Goal: Task Accomplishment & Management: Manage account settings

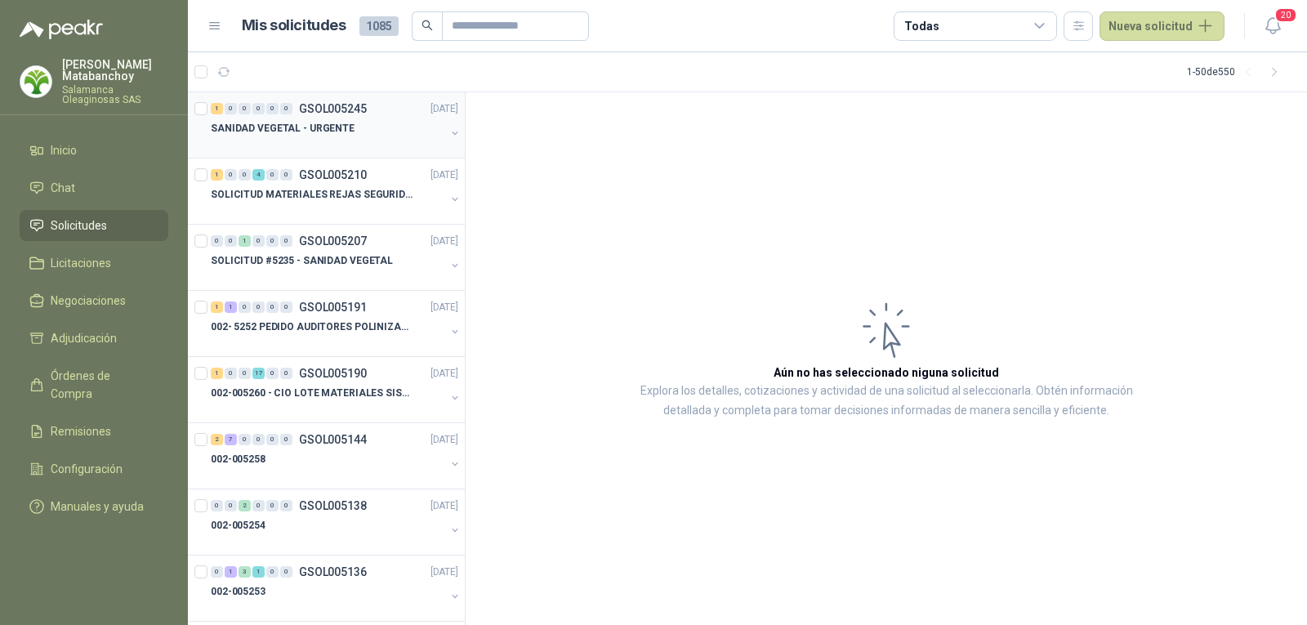
click at [297, 126] on p "SANIDAD VEGETAL - URGENTE" at bounding box center [283, 129] width 144 height 16
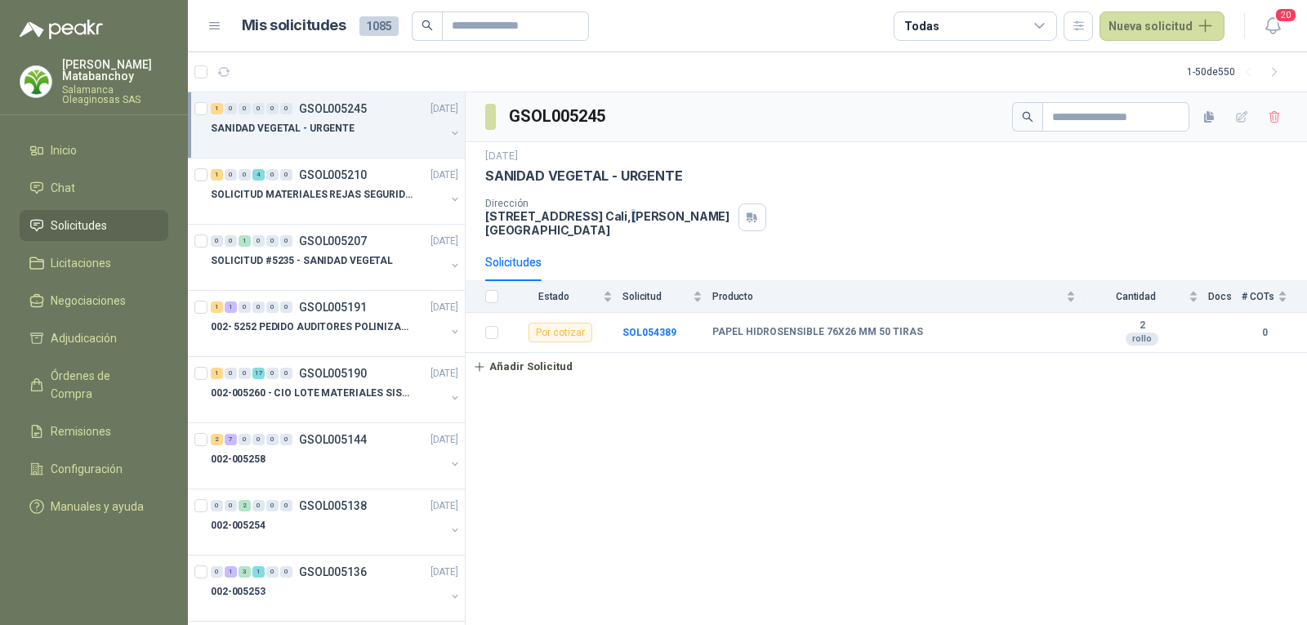
click at [620, 220] on p "CALLE 4 No.27 -79 Cali , Valle del Cauca" at bounding box center [608, 223] width 247 height 28
click at [837, 243] on div "Solicitudes" at bounding box center [886, 262] width 802 height 38
click at [48, 91] on div at bounding box center [36, 81] width 33 height 33
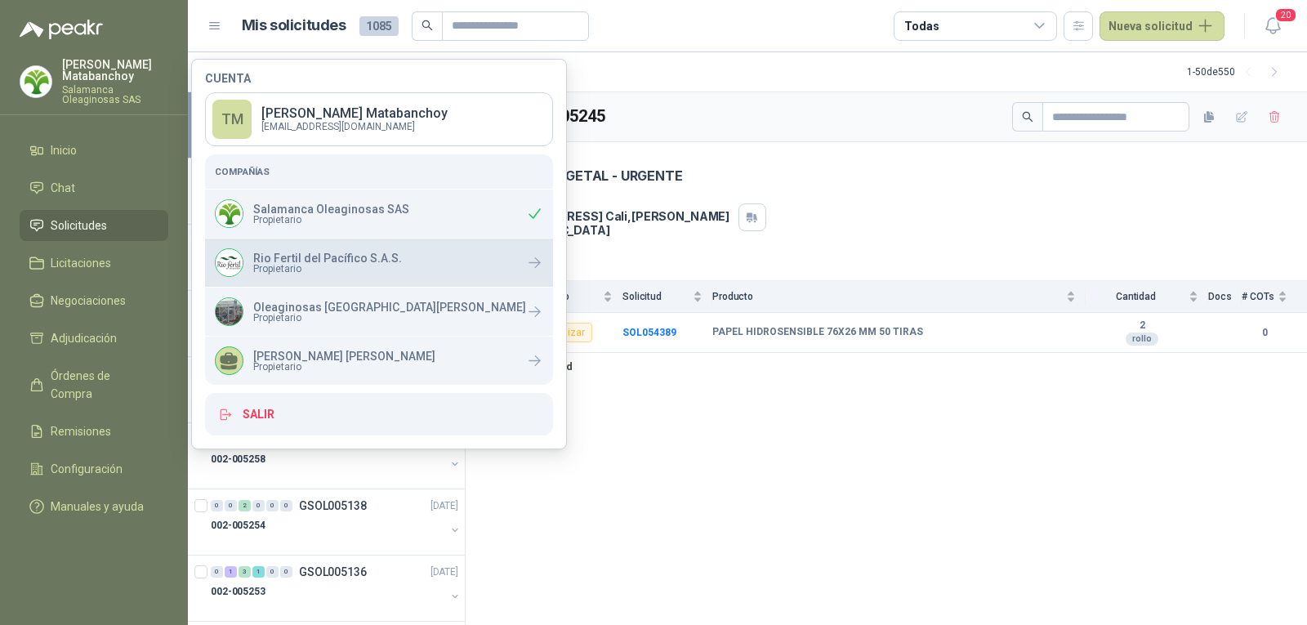
click at [305, 270] on span "Propietario" at bounding box center [327, 269] width 149 height 10
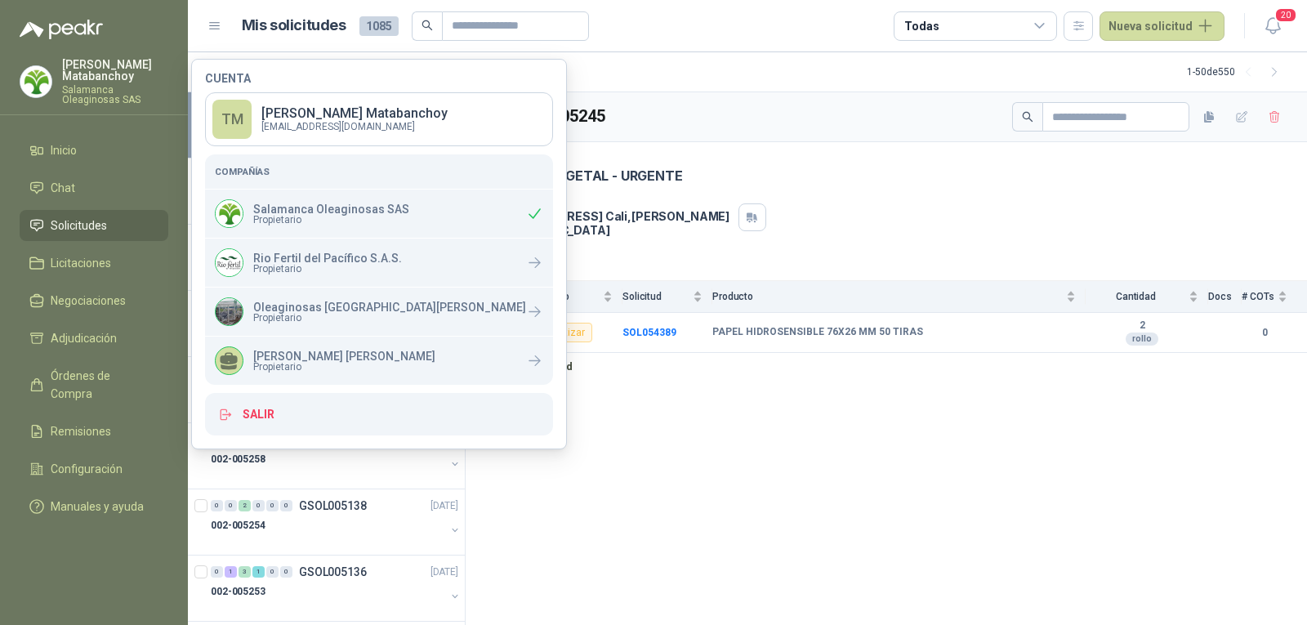
drag, startPoint x: 659, startPoint y: 490, endPoint x: 1065, endPoint y: 43, distance: 603.7
click at [663, 491] on div "GSOL005245 1 sept, 2025 SANIDAD VEGETAL - URGENTE Dirección CALLE 4 No.27 -79 C…" at bounding box center [886, 358] width 841 height 533
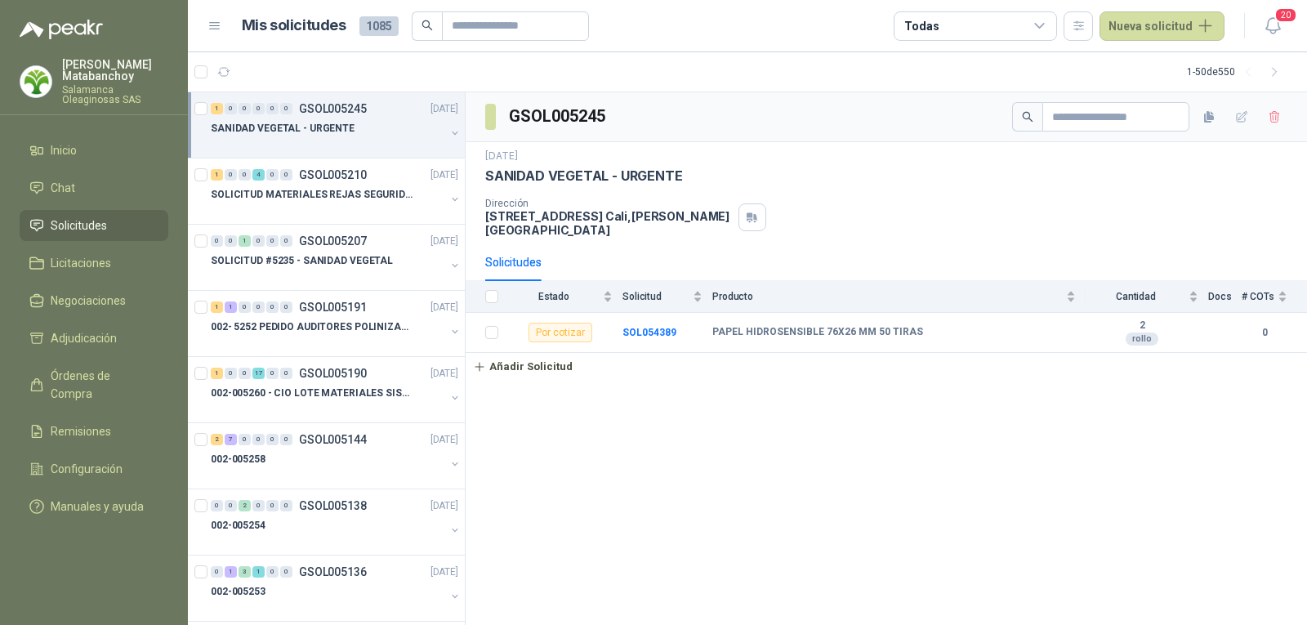
click at [136, 96] on p "Salamanca Oleaginosas SAS" at bounding box center [115, 95] width 106 height 20
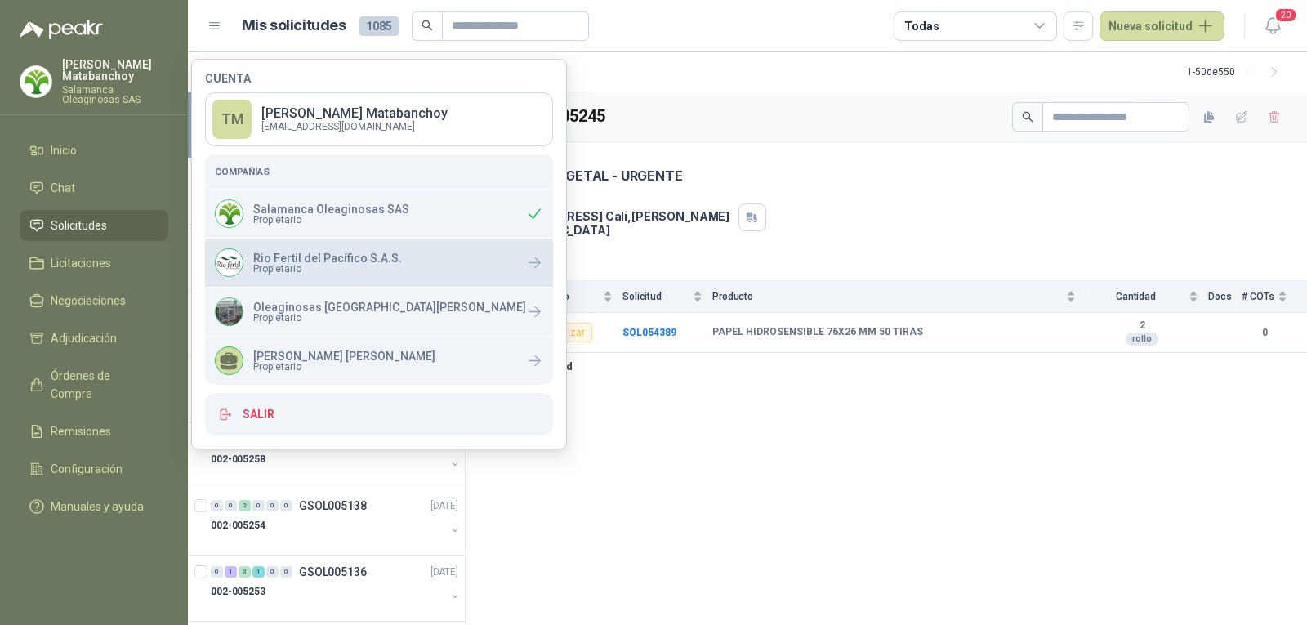
click at [288, 272] on span "Propietario" at bounding box center [327, 269] width 149 height 10
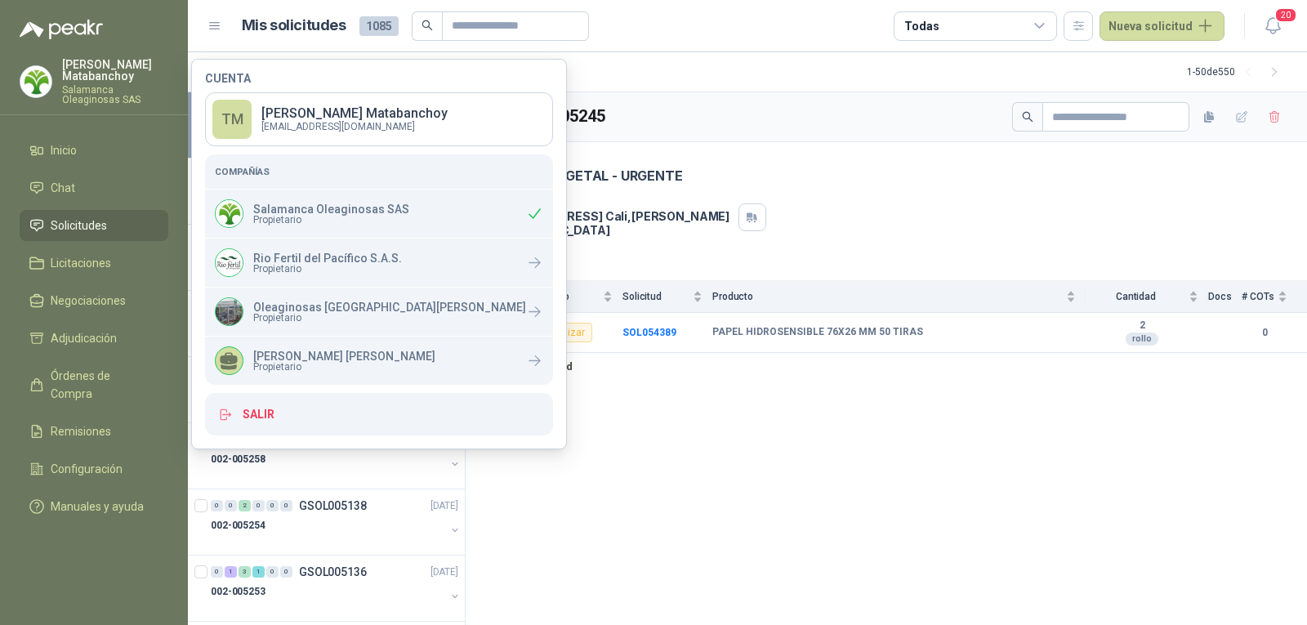
click at [686, 486] on div "GSOL005245 1 sept, 2025 SANIDAD VEGETAL - URGENTE Dirección CALLE 4 No.27 -79 C…" at bounding box center [886, 358] width 841 height 533
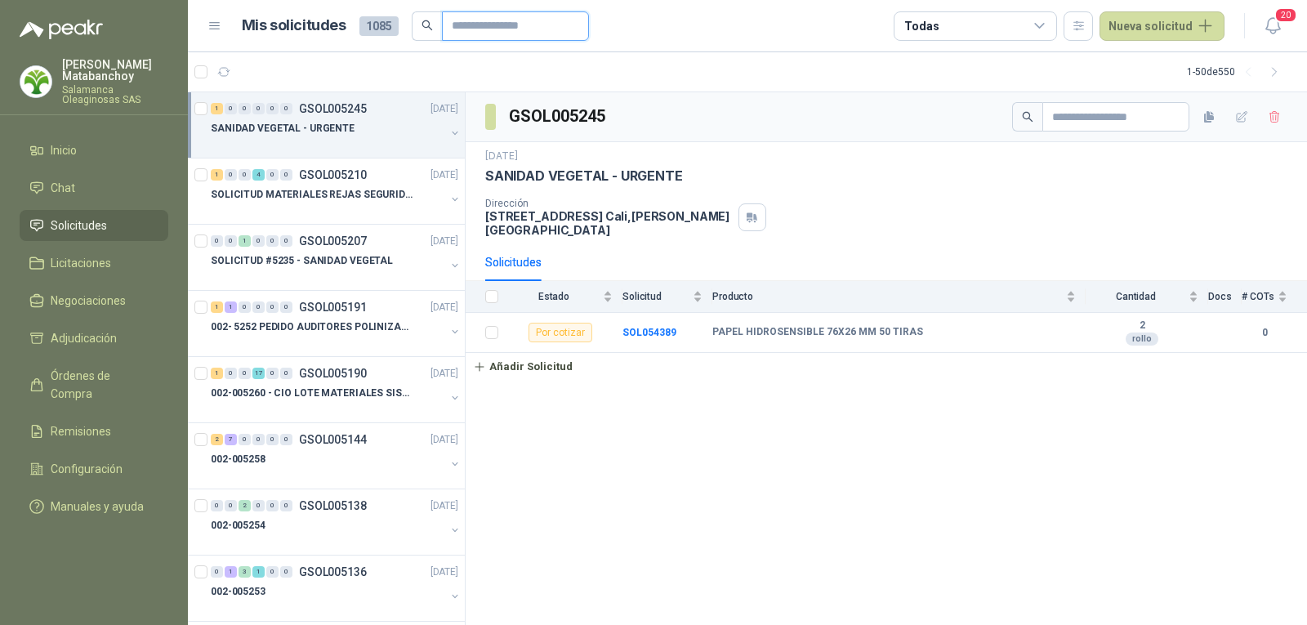
click at [501, 20] on input "text" at bounding box center [509, 26] width 114 height 28
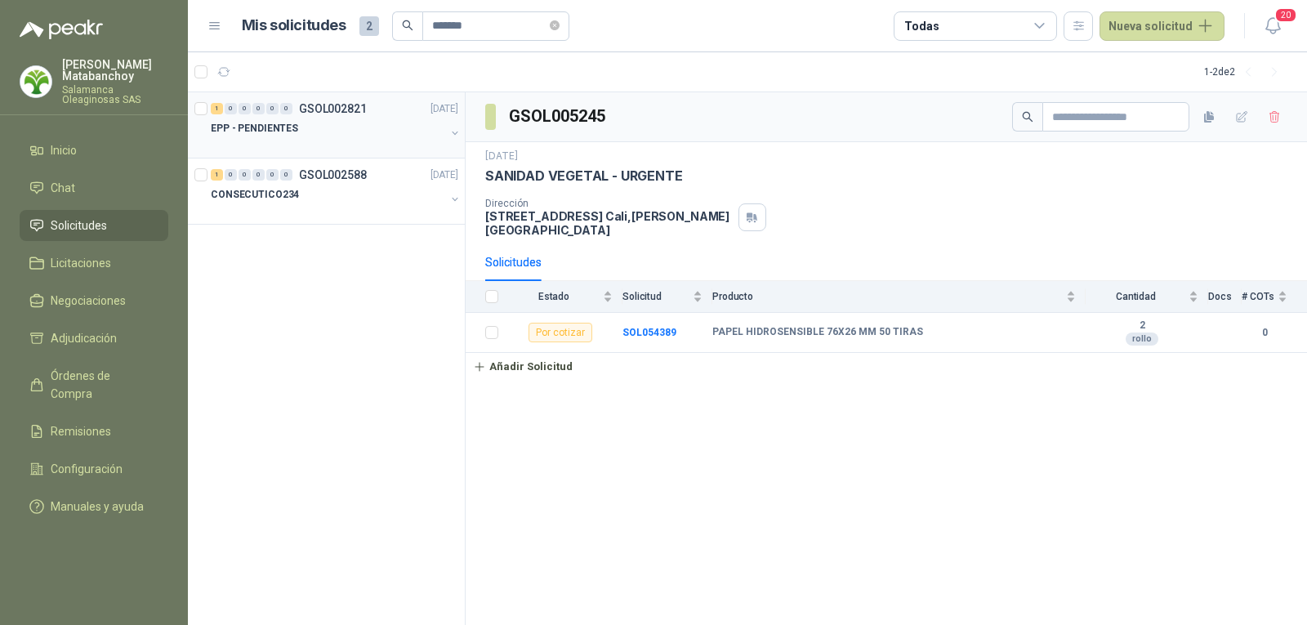
click at [353, 143] on div at bounding box center [328, 144] width 234 height 13
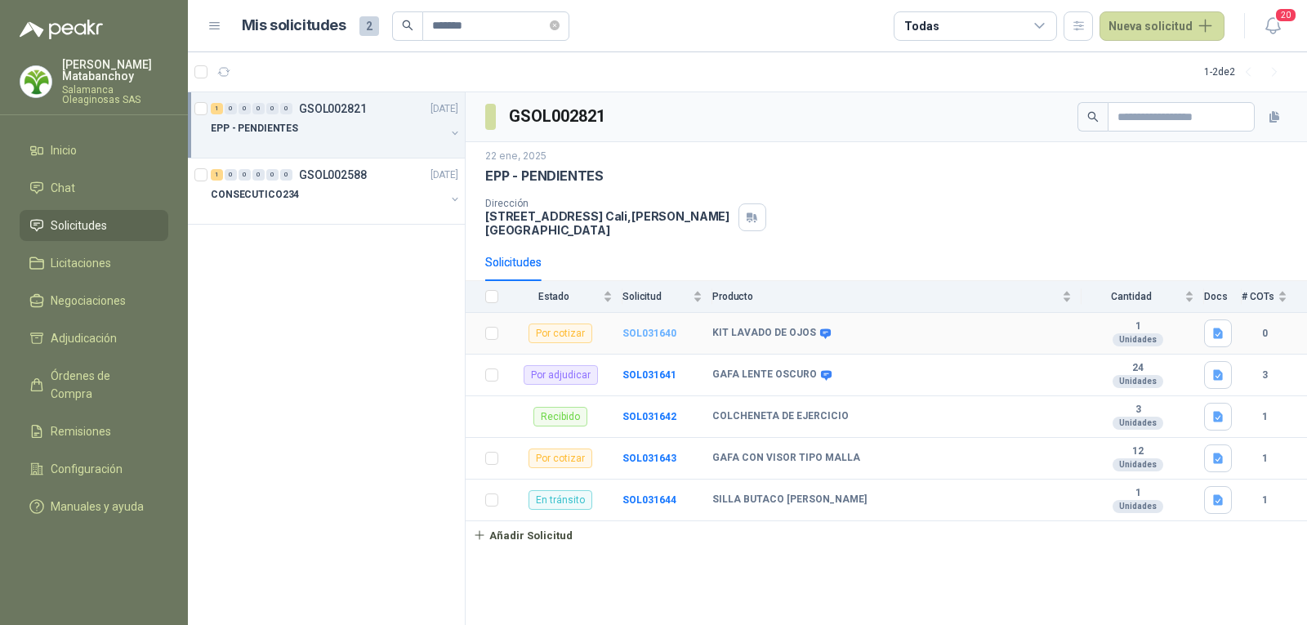
click at [663, 328] on b "SOL031640" at bounding box center [649, 333] width 54 height 11
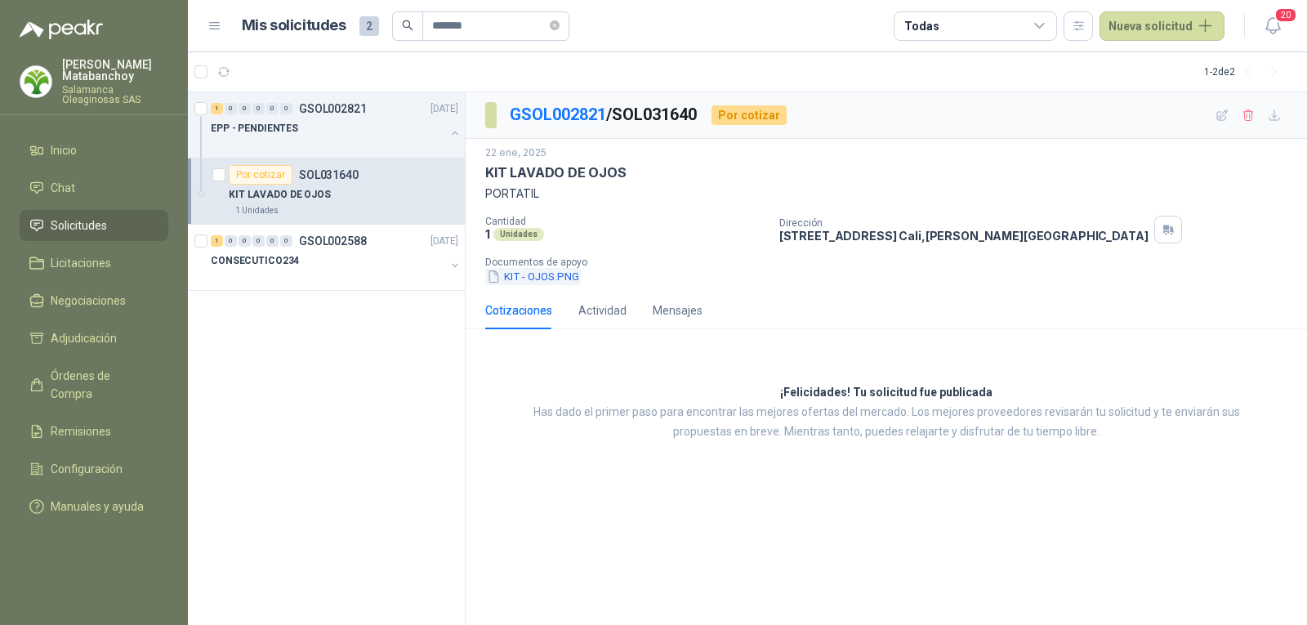
click at [570, 273] on button "KIT - OJOS.PNG" at bounding box center [533, 276] width 96 height 17
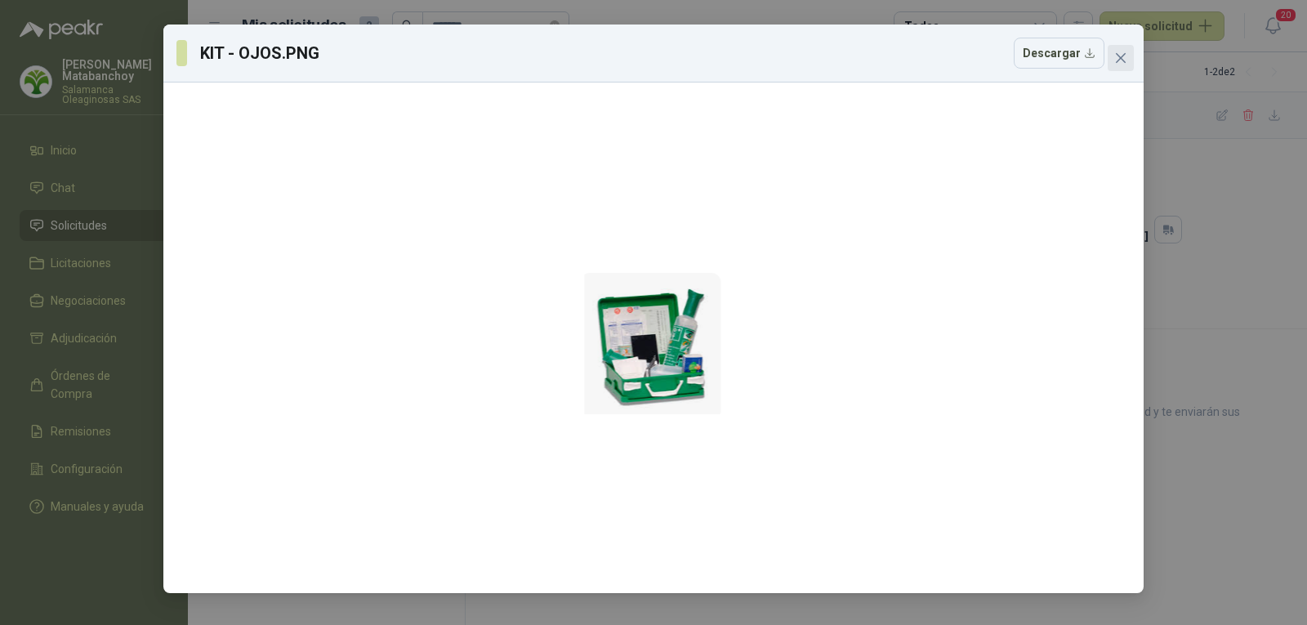
click at [1124, 60] on icon "close" at bounding box center [1120, 57] width 13 height 13
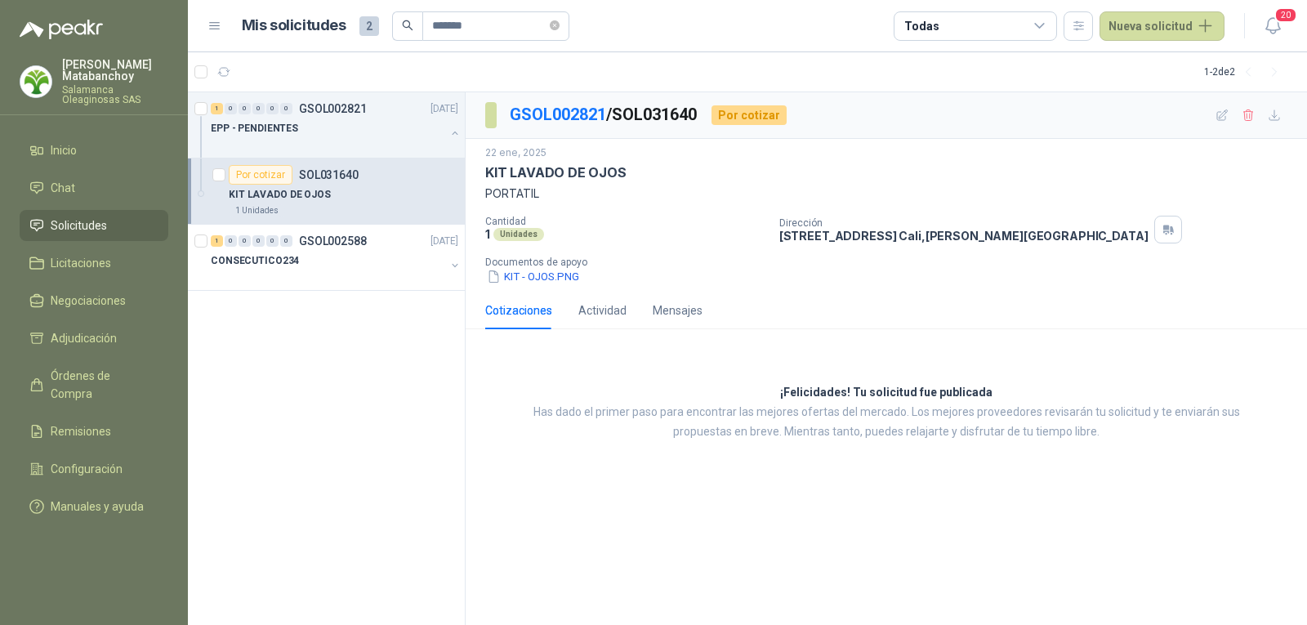
click at [141, 221] on li "Solicitudes" at bounding box center [93, 225] width 129 height 18
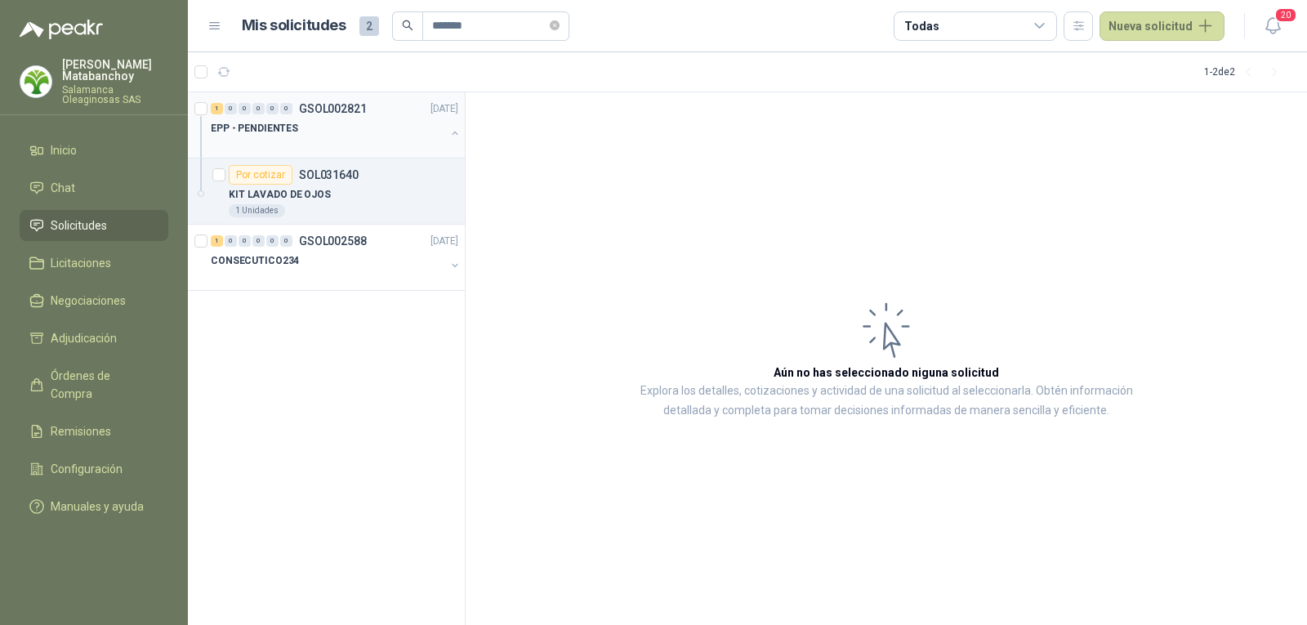
click at [310, 129] on div "EPP - PENDIENTES" at bounding box center [328, 128] width 234 height 20
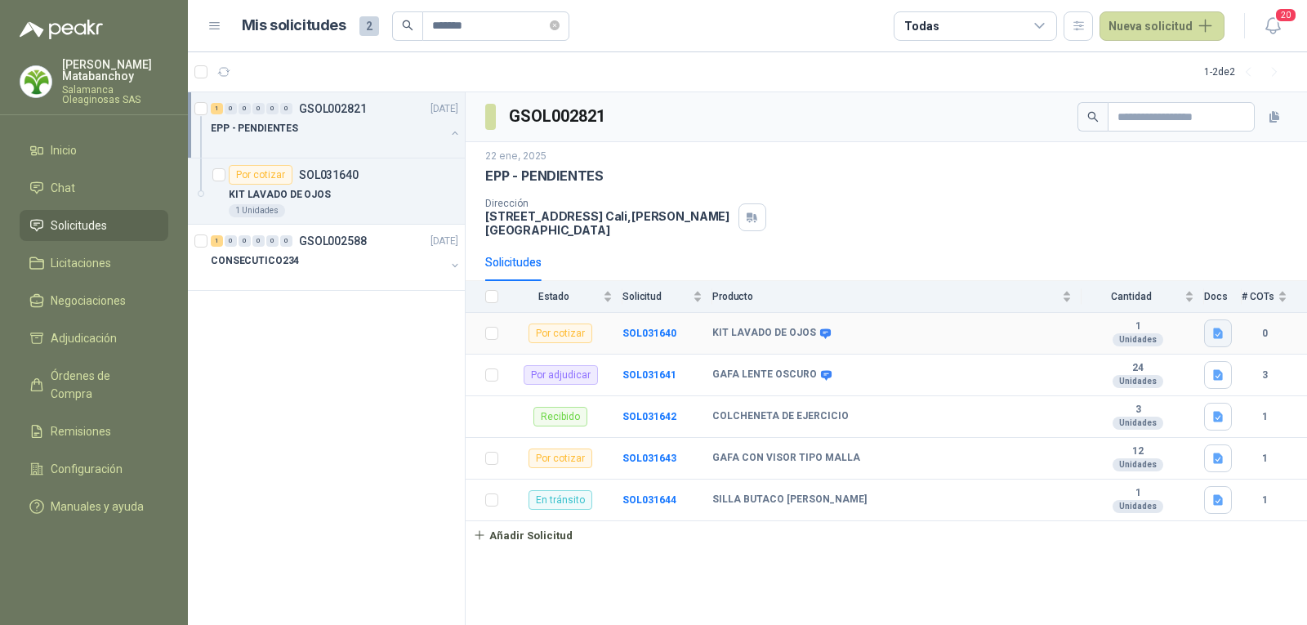
click at [1211, 332] on button "button" at bounding box center [1218, 333] width 28 height 28
click at [1144, 293] on button "KIT - OJOS.PNG" at bounding box center [1174, 286] width 96 height 17
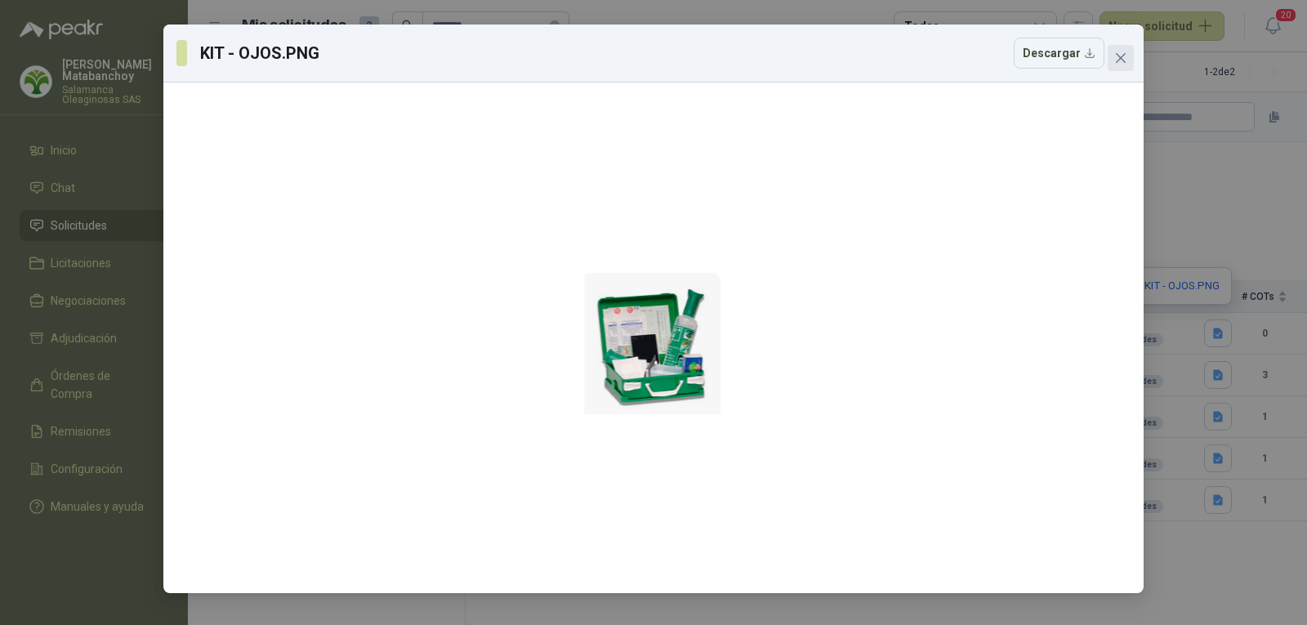
click at [1126, 52] on icon "close" at bounding box center [1120, 57] width 13 height 13
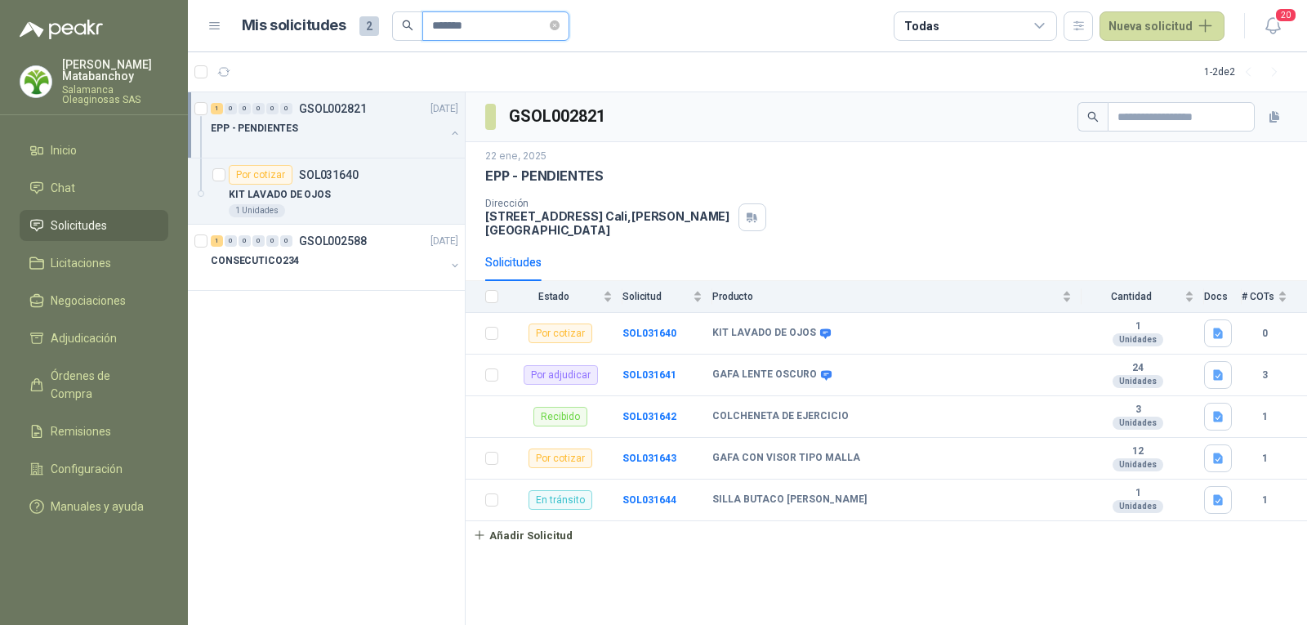
drag, startPoint x: 515, startPoint y: 35, endPoint x: 381, endPoint y: 28, distance: 134.2
click at [381, 28] on div "Mis solicitudes 2 *******" at bounding box center [406, 25] width 328 height 29
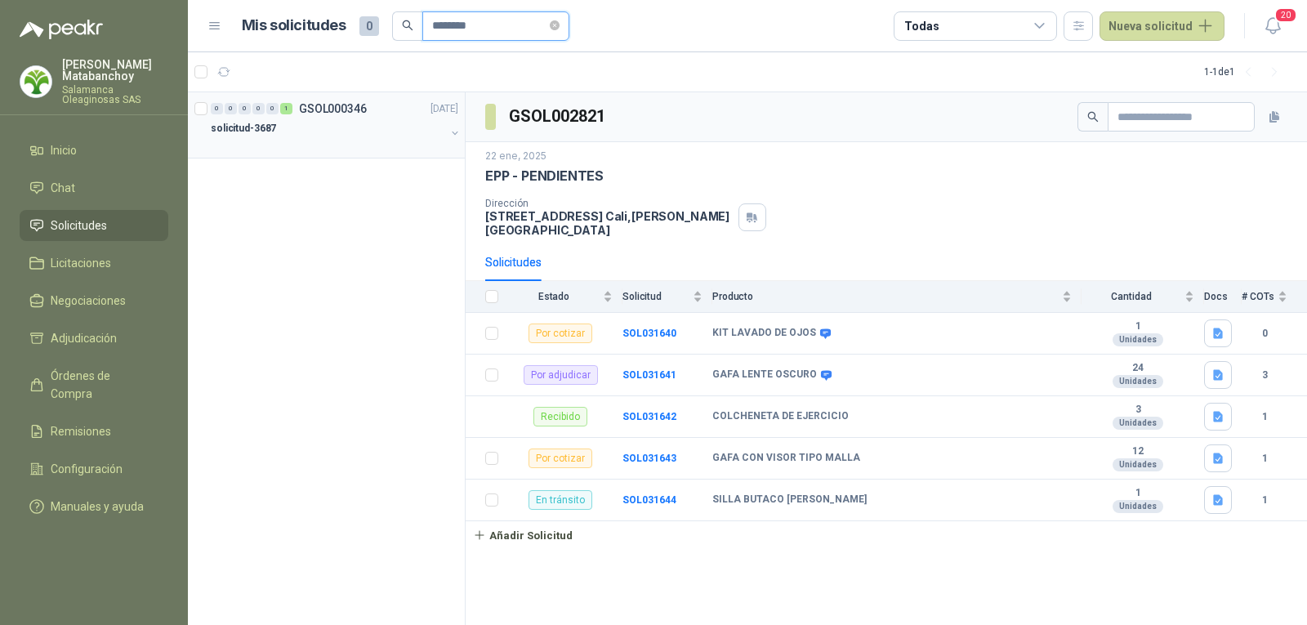
type input "********"
click at [328, 138] on div at bounding box center [328, 144] width 234 height 13
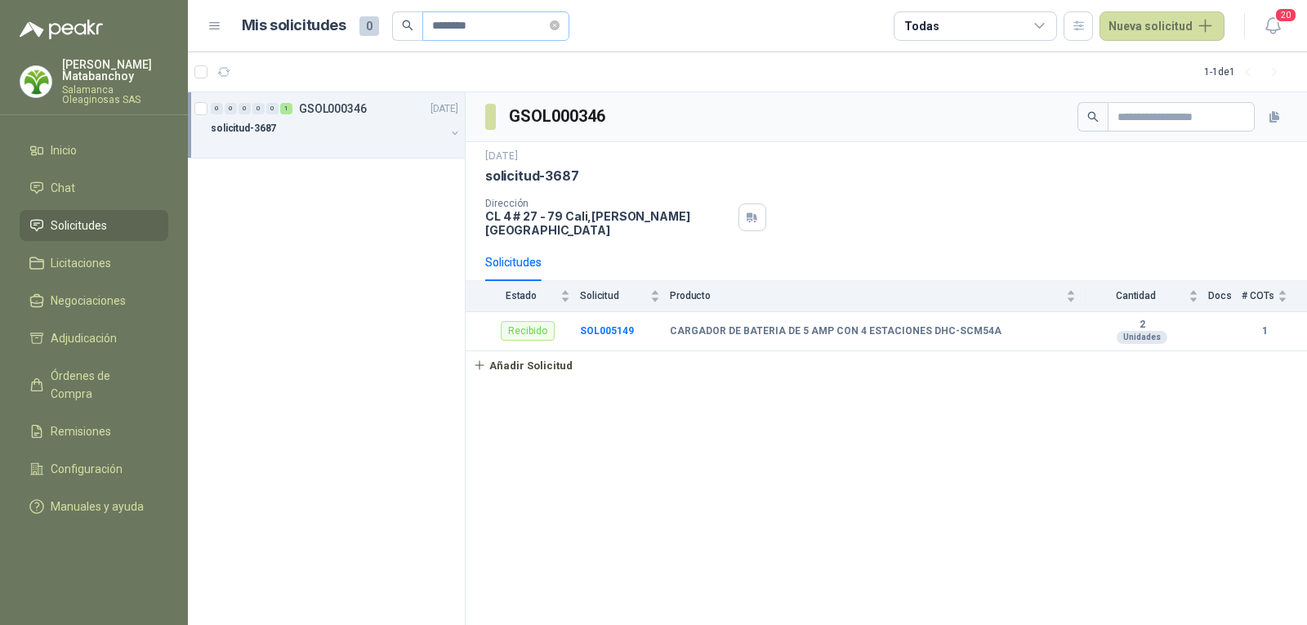
click at [560, 27] on icon "close-circle" at bounding box center [555, 25] width 10 height 10
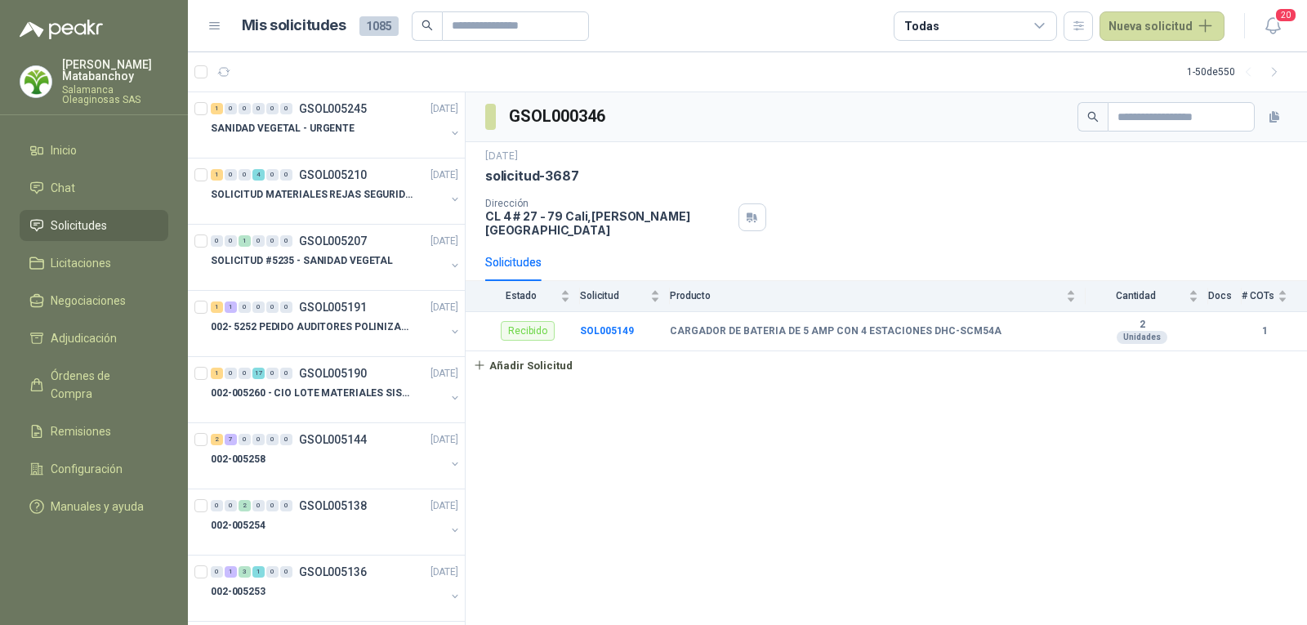
click at [131, 216] on li "Solicitudes" at bounding box center [93, 225] width 129 height 18
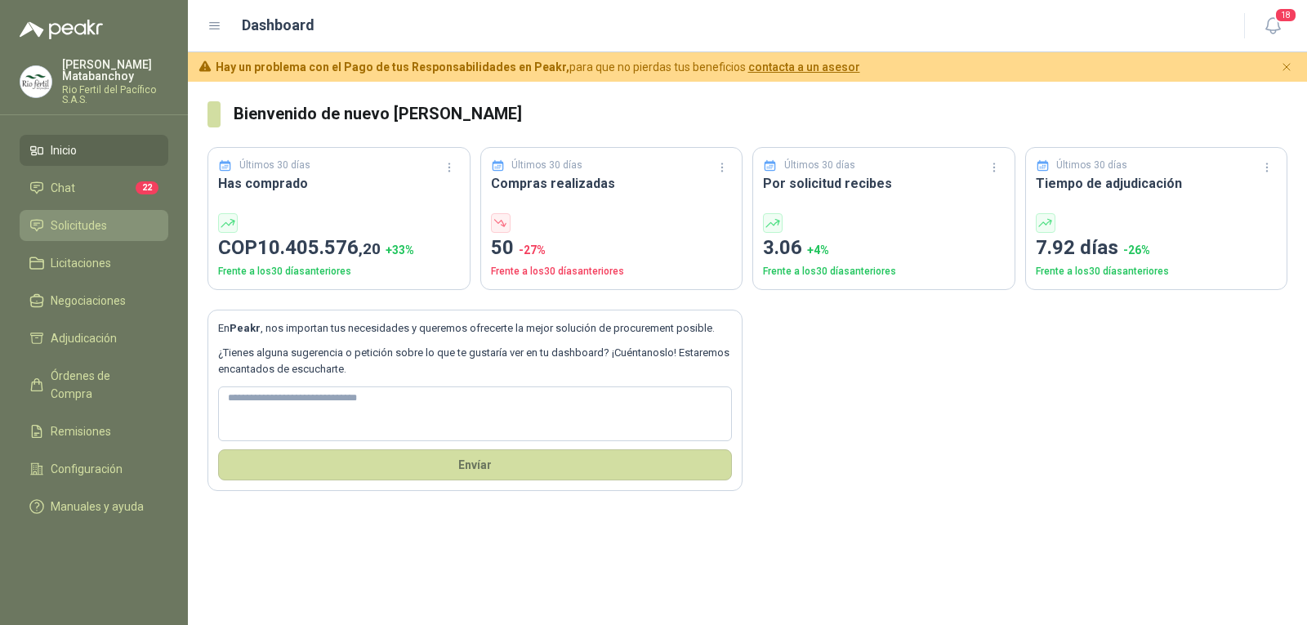
click at [128, 228] on li "Solicitudes" at bounding box center [93, 225] width 129 height 18
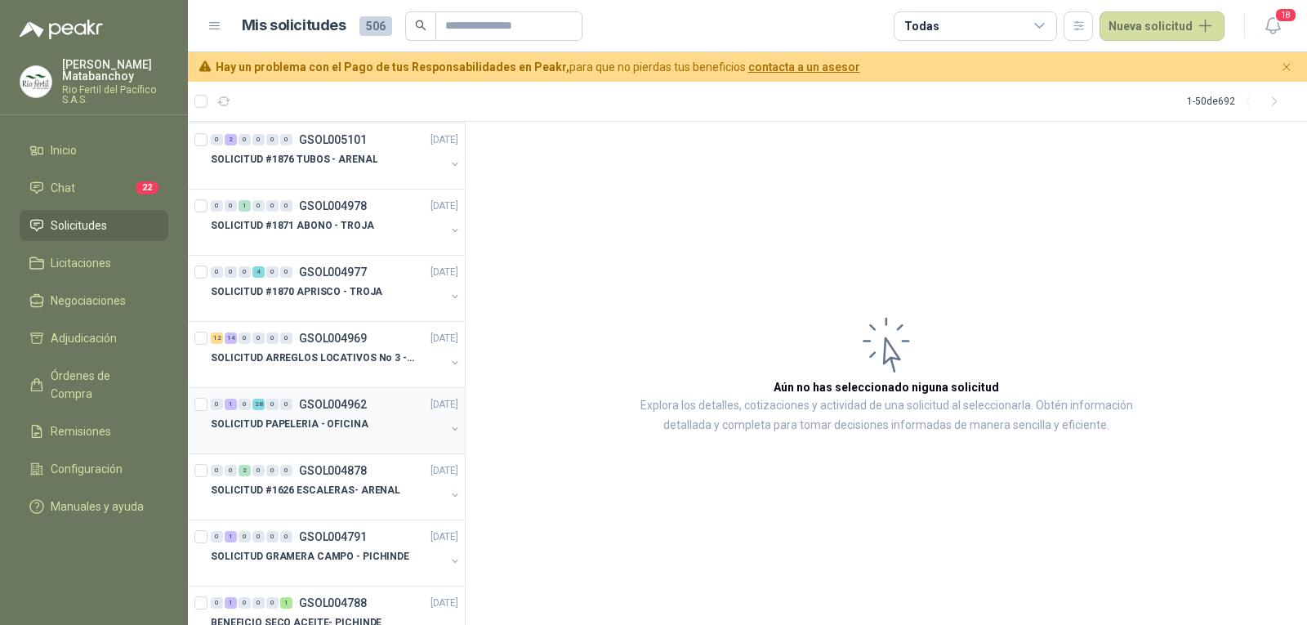
scroll to position [490, 0]
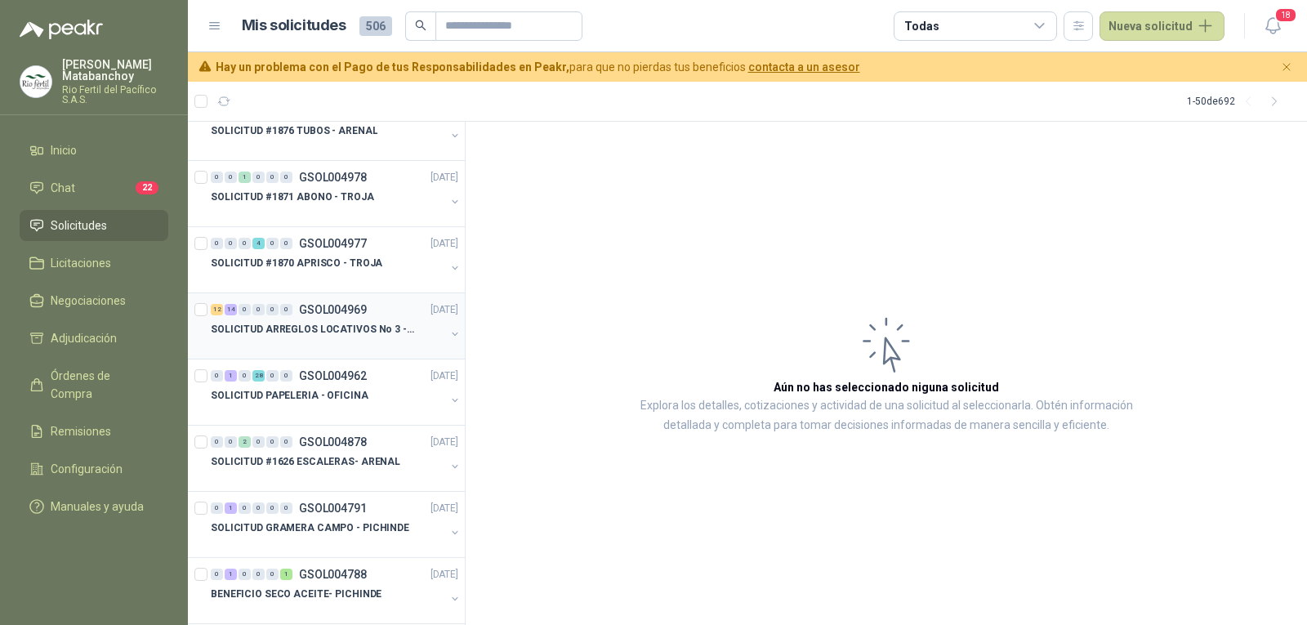
drag, startPoint x: 345, startPoint y: 322, endPoint x: 357, endPoint y: 319, distance: 12.5
click at [345, 322] on p "SOLICITUD ARREGLOS LOCATIVOS No 3 - PICHINDE" at bounding box center [312, 330] width 203 height 16
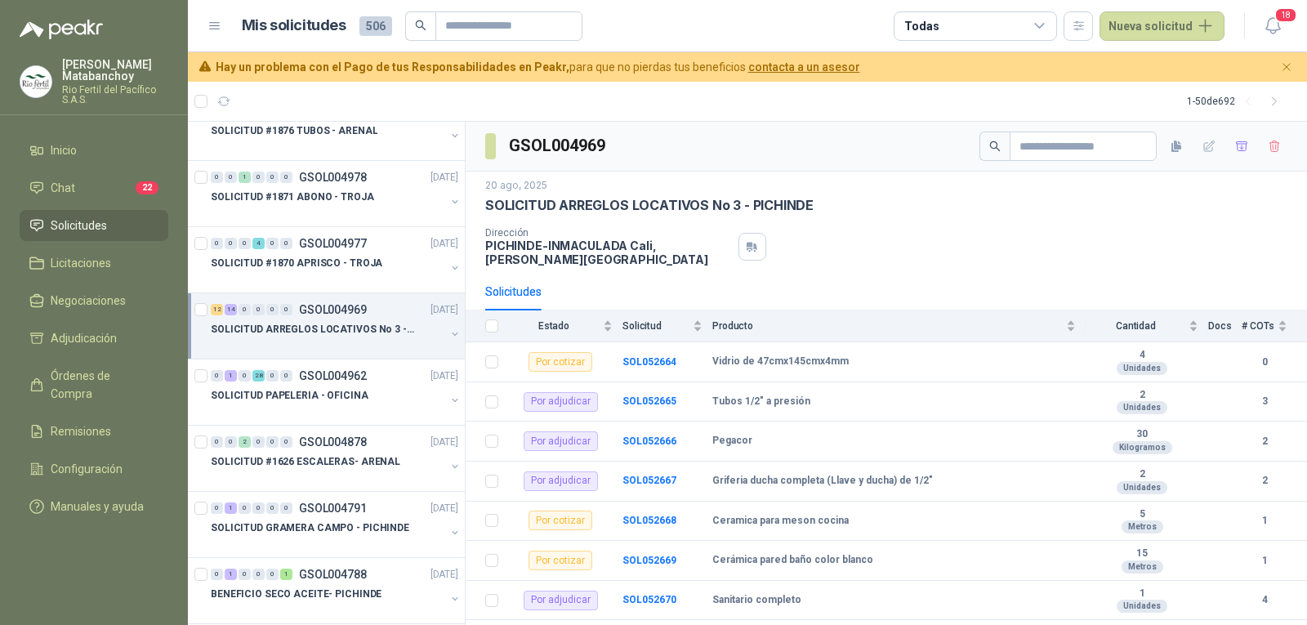
click at [1242, 141] on div at bounding box center [1133, 146] width 308 height 29
click at [1235, 143] on icon "button" at bounding box center [1242, 147] width 14 height 14
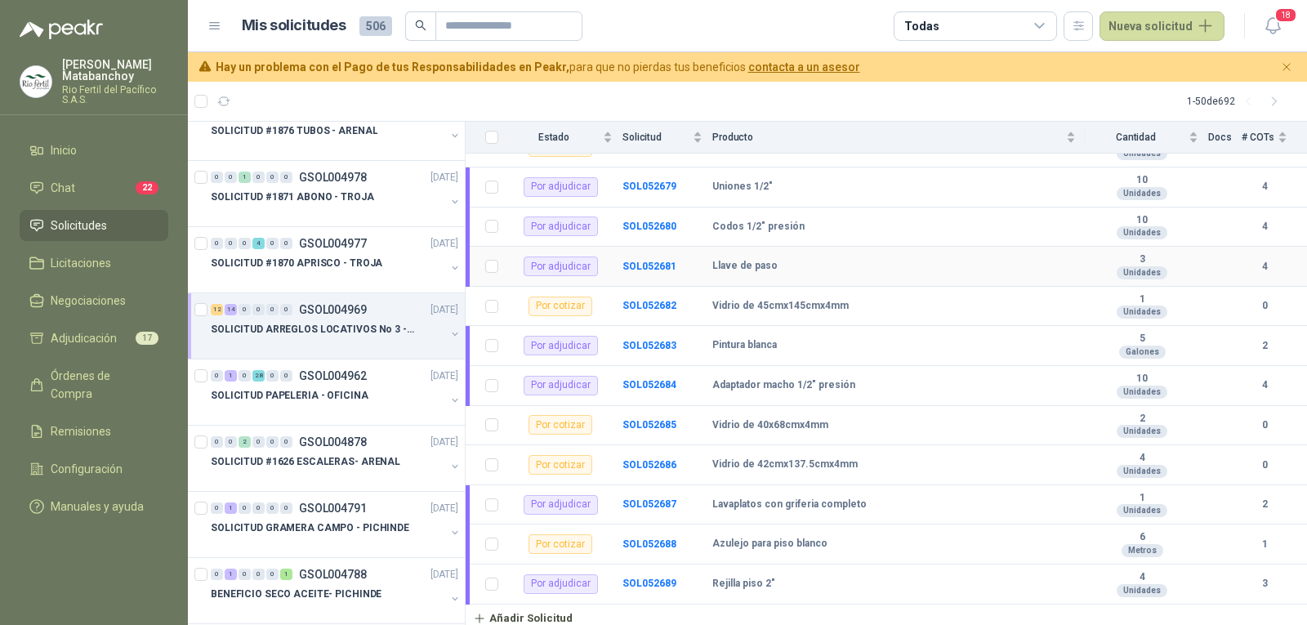
scroll to position [777, 0]
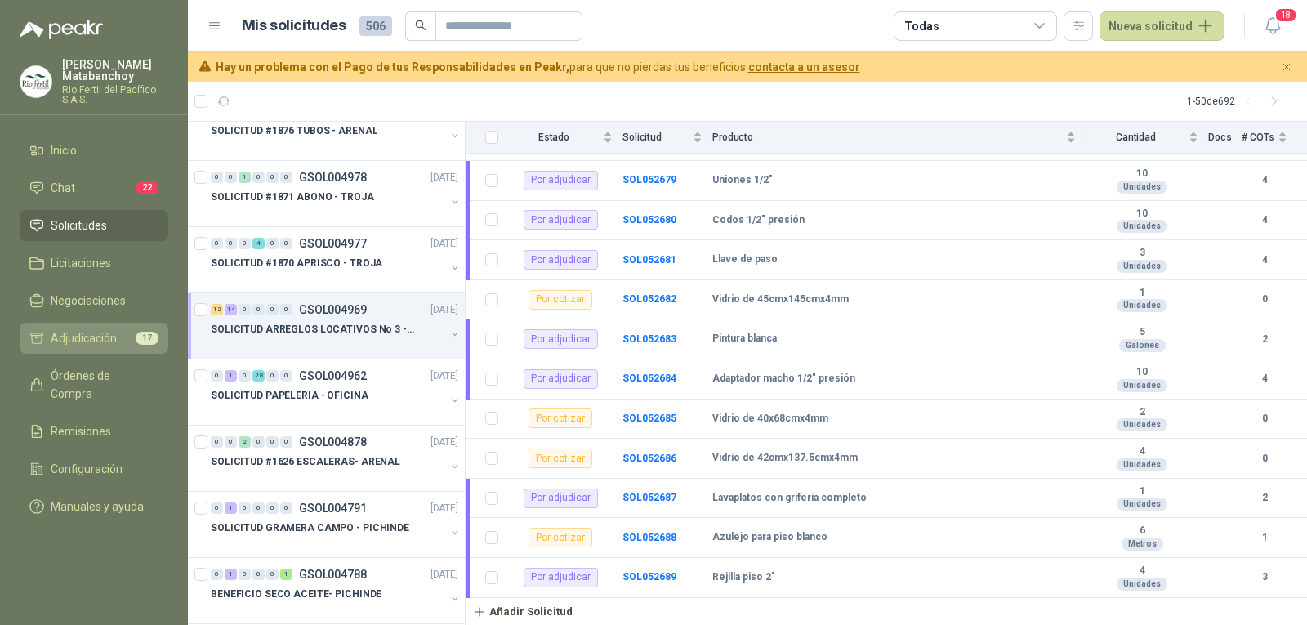
click at [110, 323] on link "Adjudicación 17" at bounding box center [94, 338] width 149 height 31
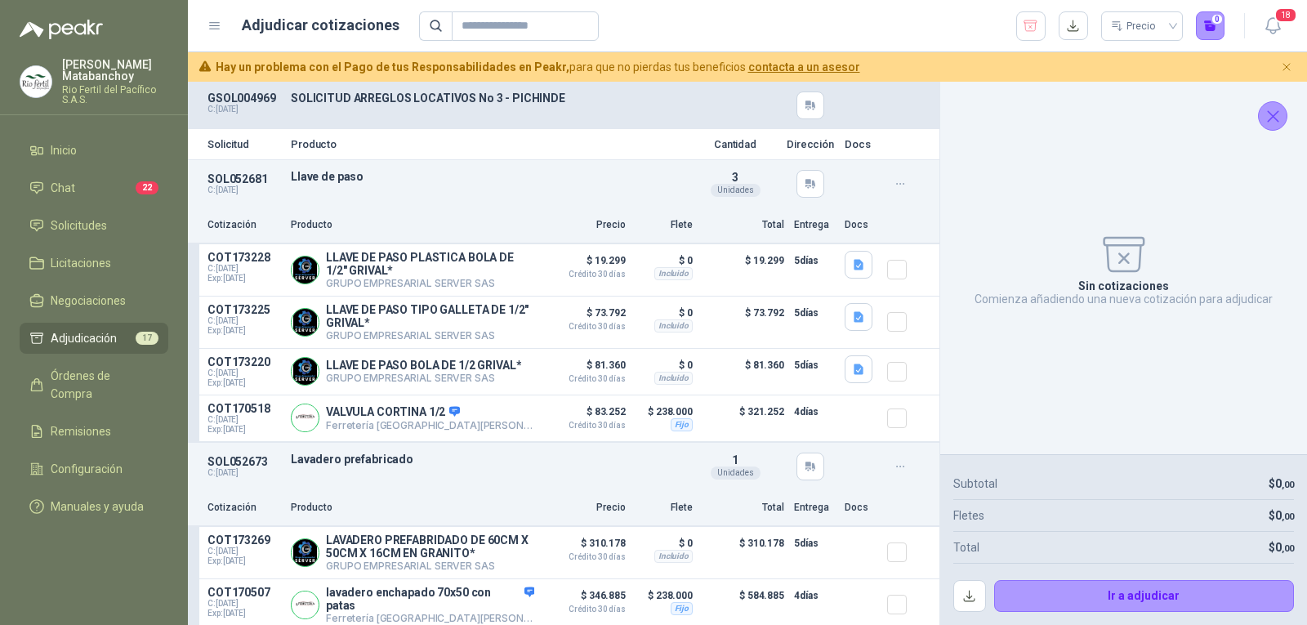
click at [406, 218] on p "Producto" at bounding box center [412, 225] width 243 height 16
click at [845, 270] on button "button" at bounding box center [859, 265] width 28 height 28
click at [814, 225] on button "image - 2025-08-28T112142.642.png" at bounding box center [753, 228] width 192 height 17
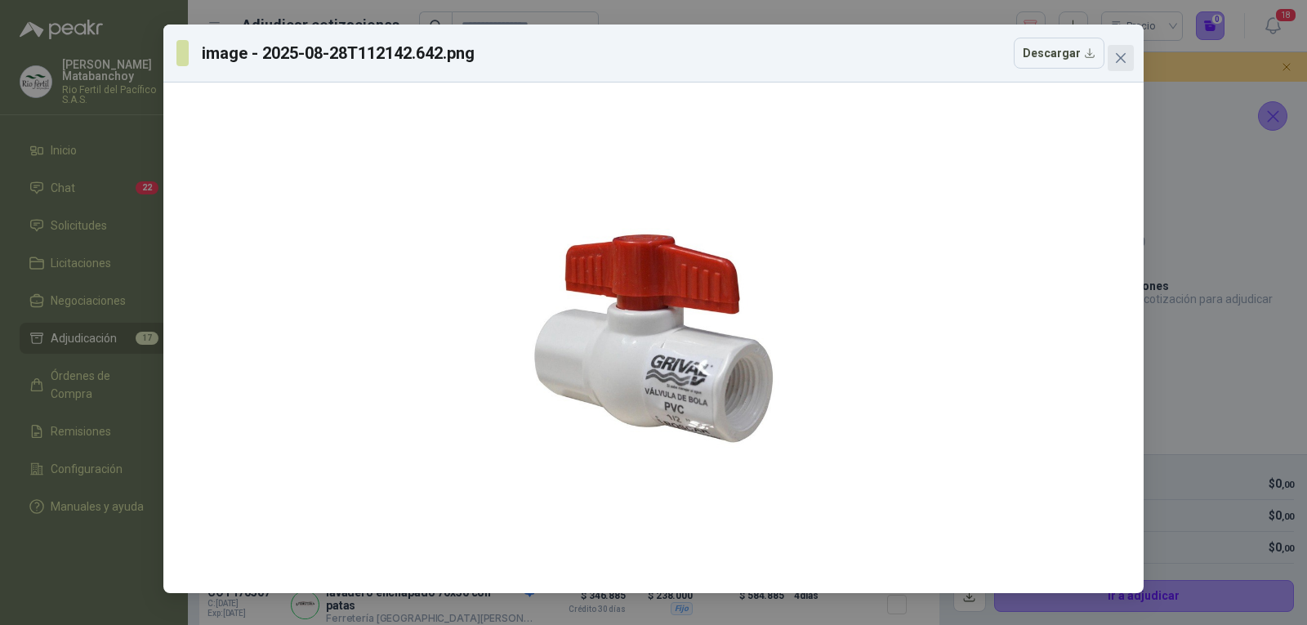
click at [1110, 47] on button "Close" at bounding box center [1121, 58] width 26 height 26
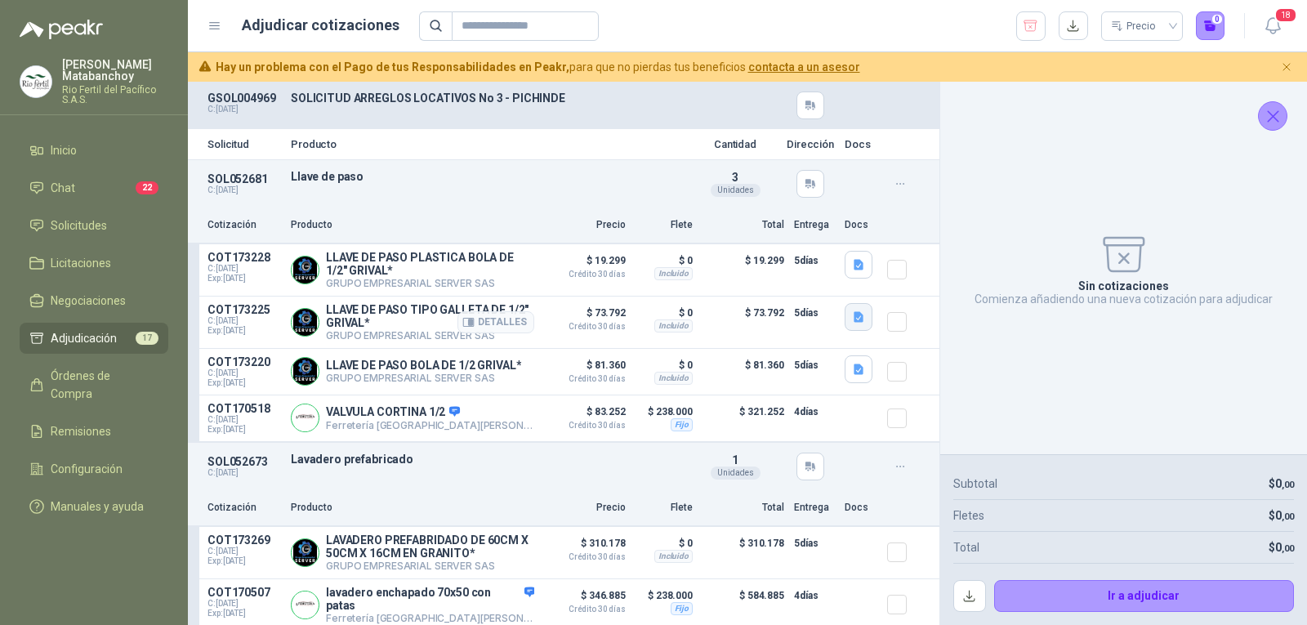
click at [856, 323] on button "button" at bounding box center [859, 317] width 28 height 28
click at [802, 279] on button "image - 2025-08-28T111843.346.png" at bounding box center [753, 282] width 192 height 17
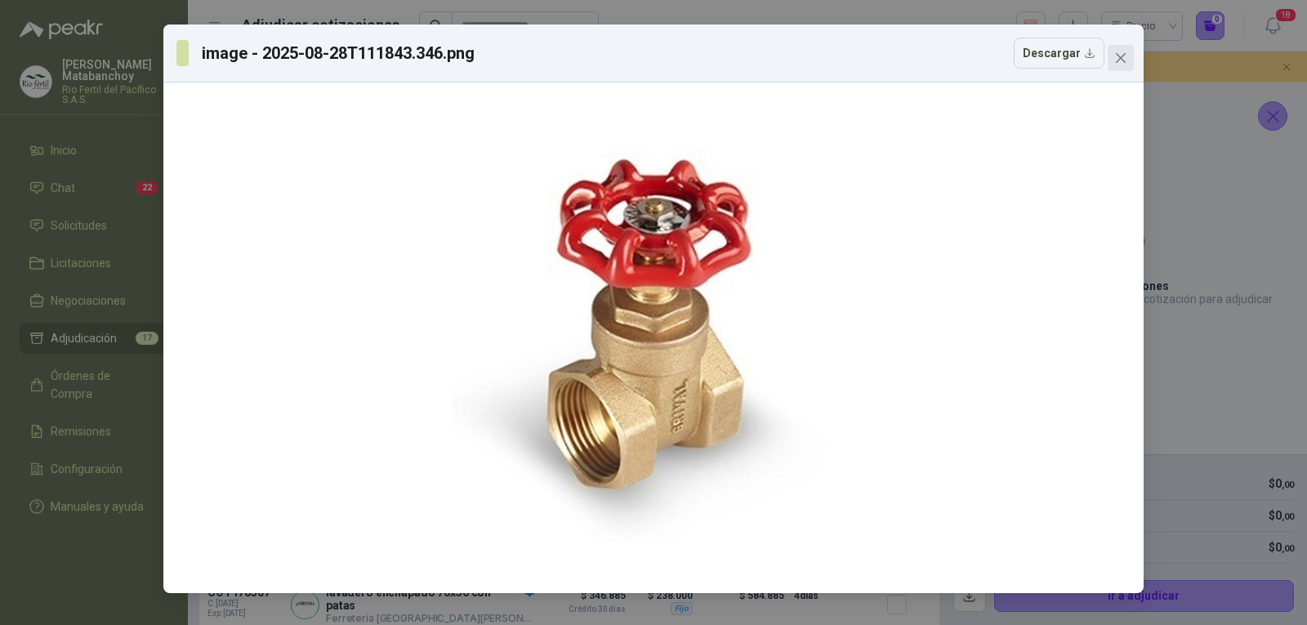
click at [1122, 69] on button "Close" at bounding box center [1121, 58] width 26 height 26
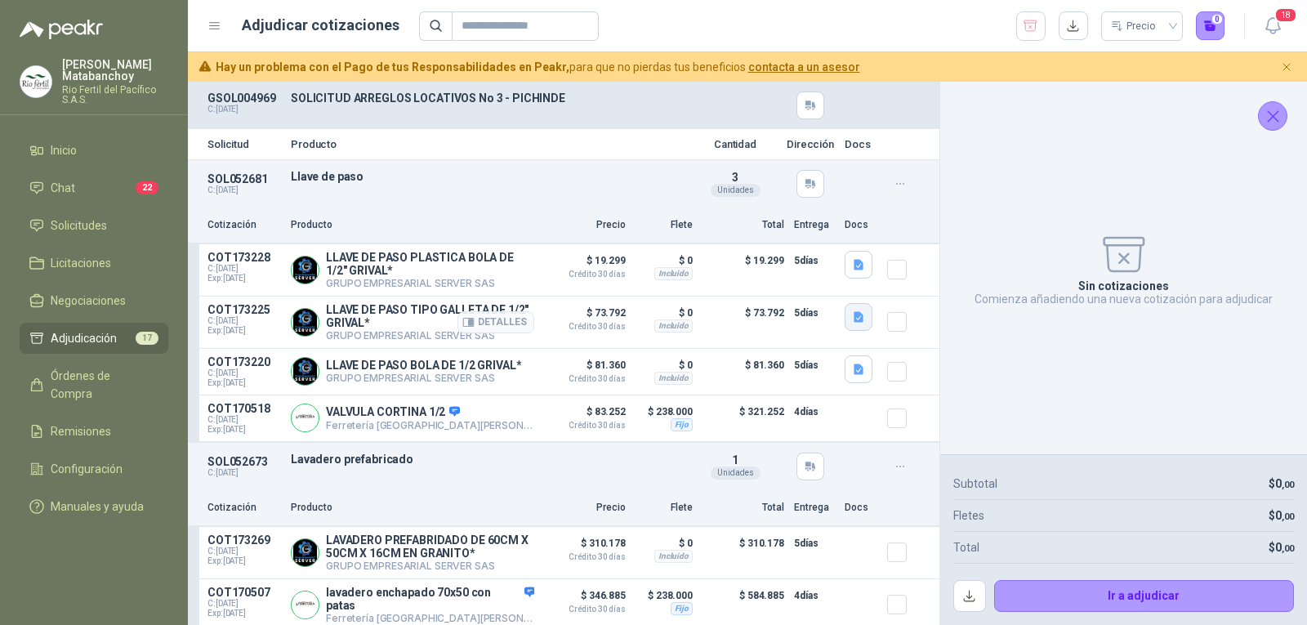
click at [845, 322] on button "button" at bounding box center [859, 317] width 28 height 28
click at [786, 291] on div "image - 2025-08-28T111843.346.png" at bounding box center [752, 282] width 213 height 38
click at [786, 290] on button "image - 2025-08-28T111843.346.png" at bounding box center [753, 282] width 192 height 17
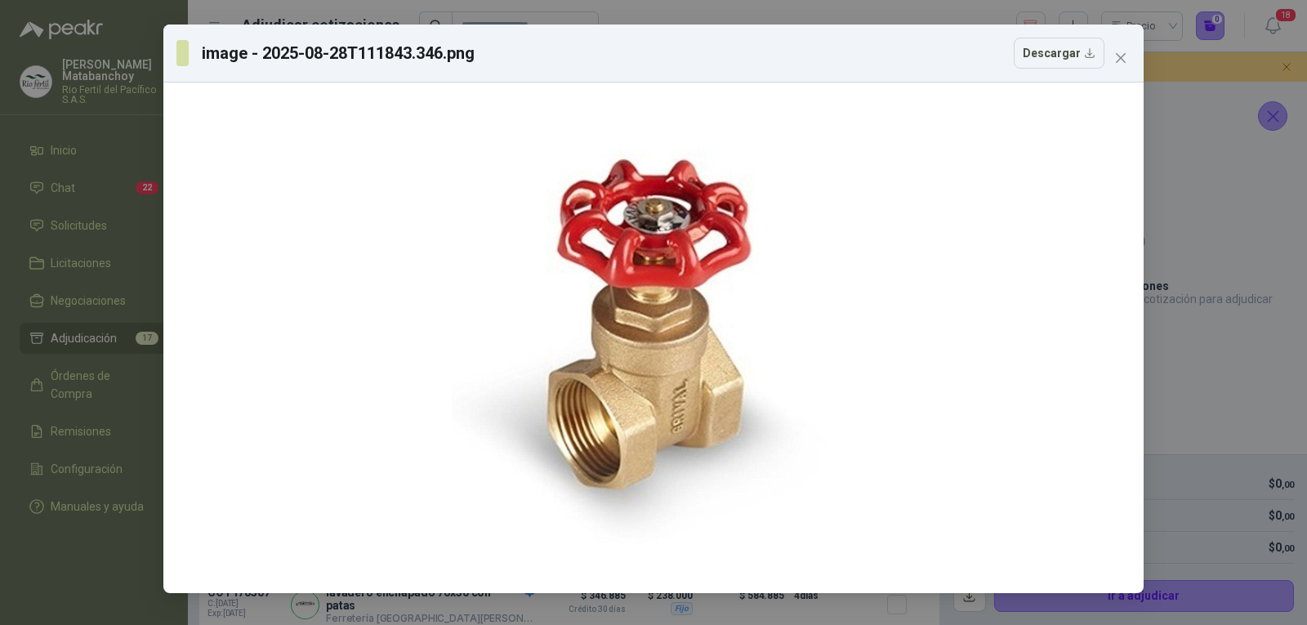
click at [1107, 60] on div "image - 2025-08-28T111843.346.png Descargar" at bounding box center [653, 53] width 954 height 31
click at [1084, 62] on button "Descargar" at bounding box center [1059, 53] width 91 height 31
click at [1113, 53] on span "Close" at bounding box center [1121, 57] width 26 height 13
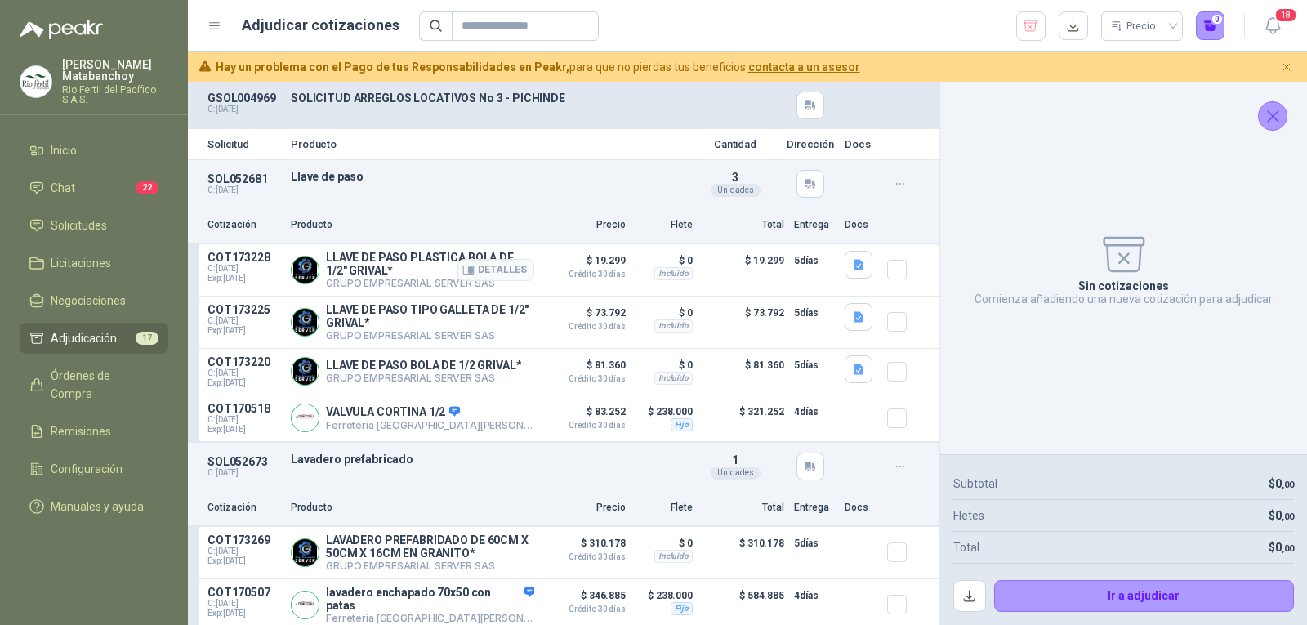
click at [830, 270] on article "COT173228 C: 28/08/2025 Exp: 12/09/2025 LLAVE DE PASO PLASTICA BOLA DE 1/2" GRI…" at bounding box center [564, 270] width 752 height 52
click at [852, 268] on icon "button" at bounding box center [859, 265] width 14 height 14
click at [785, 239] on div "image - 2025-08-28T112142.642.png" at bounding box center [752, 228] width 213 height 38
click at [782, 232] on button "image - 2025-08-28T112142.642.png" at bounding box center [753, 228] width 192 height 17
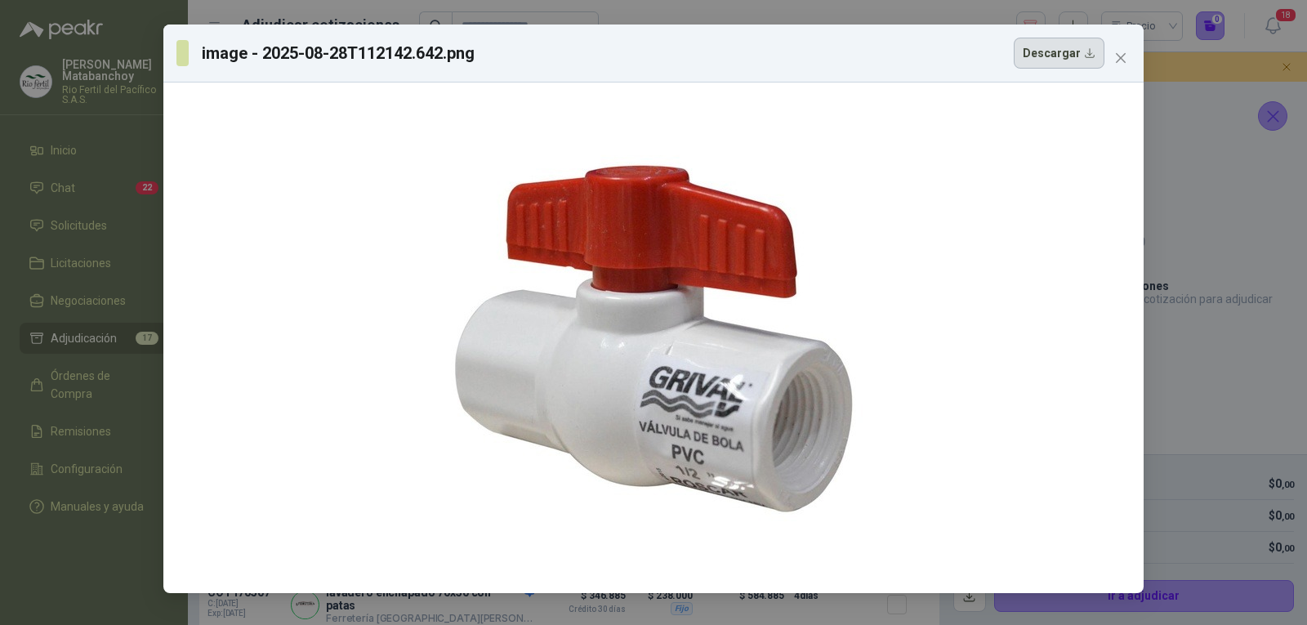
click at [1072, 59] on button "Descargar" at bounding box center [1059, 53] width 91 height 31
click at [1122, 63] on icon "close" at bounding box center [1120, 57] width 13 height 13
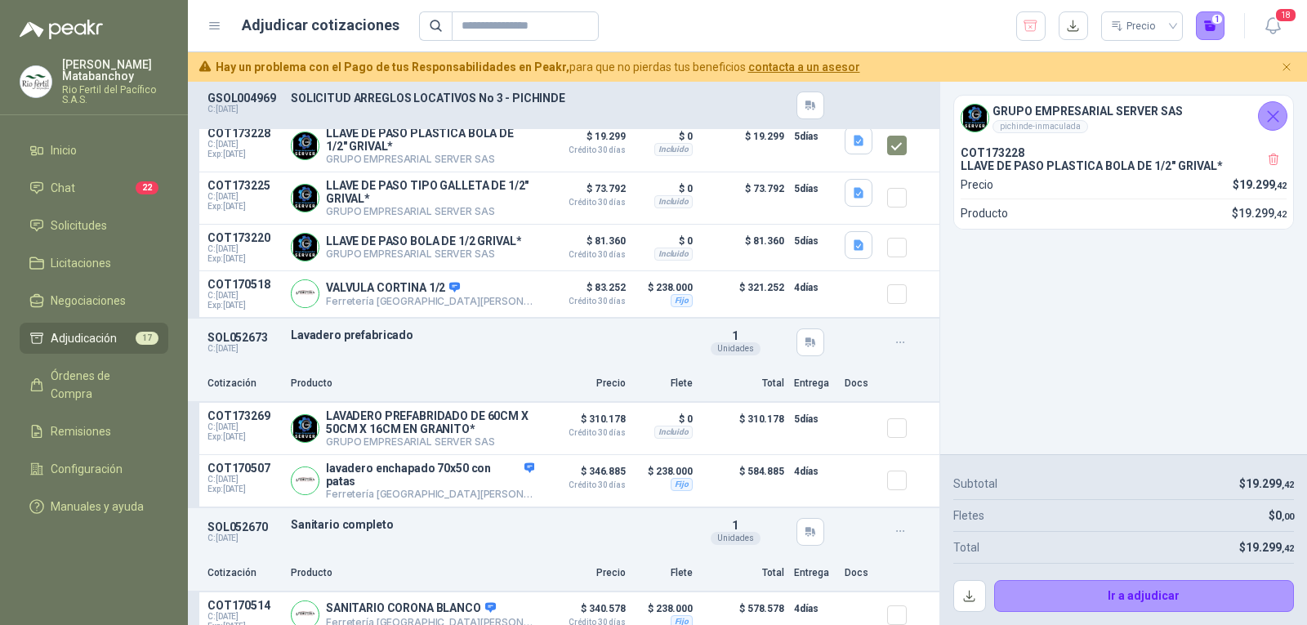
scroll to position [163, 0]
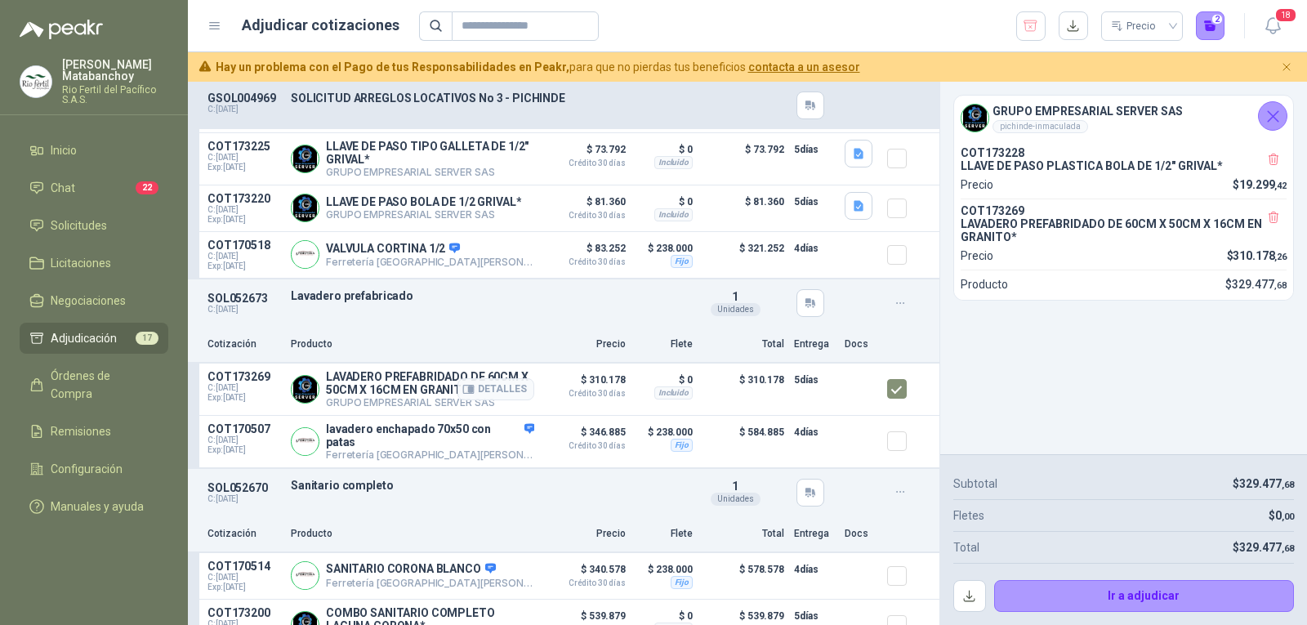
click at [437, 388] on p "LAVADERO PREFABRIDADO DE 60CM X 50CM X 16CM EN GRANITO*" at bounding box center [430, 383] width 208 height 26
copy p "LAVADERO PREFABRIDADO DE 60CM X 50CM X 16CM EN GRANITO*"
click at [534, 327] on div "SOL052673 C: 20/08/2025 Lavadero prefabricado Detalles 1 Unidades" at bounding box center [564, 302] width 752 height 47
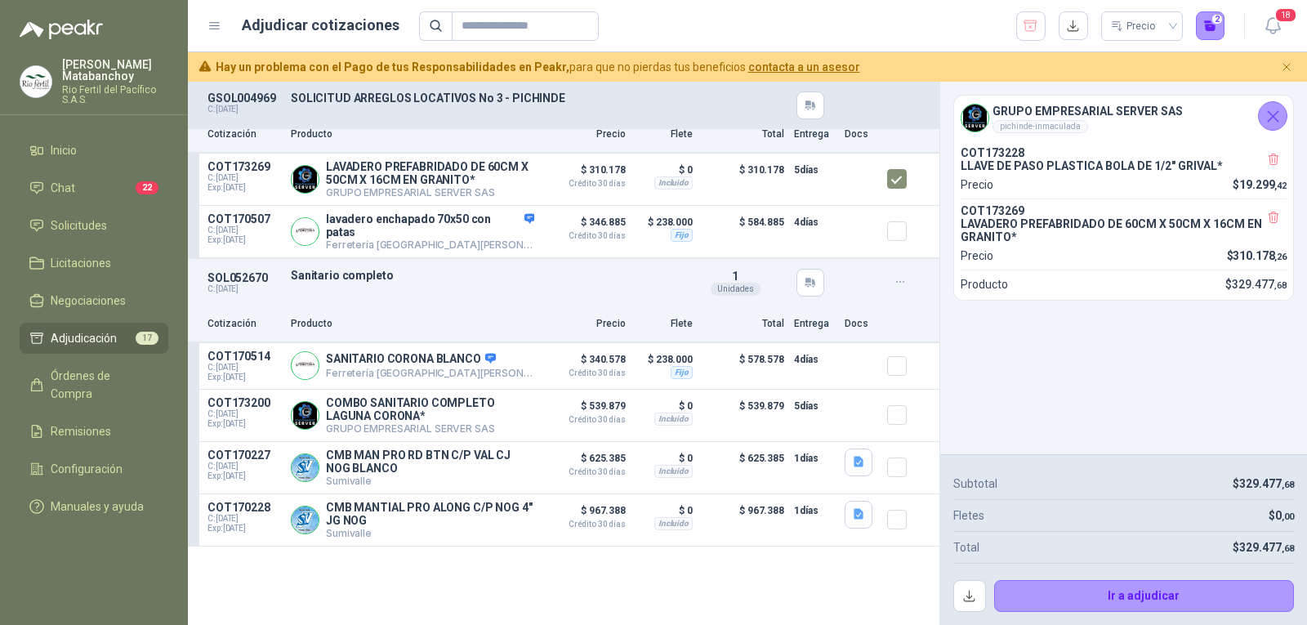
scroll to position [408, 0]
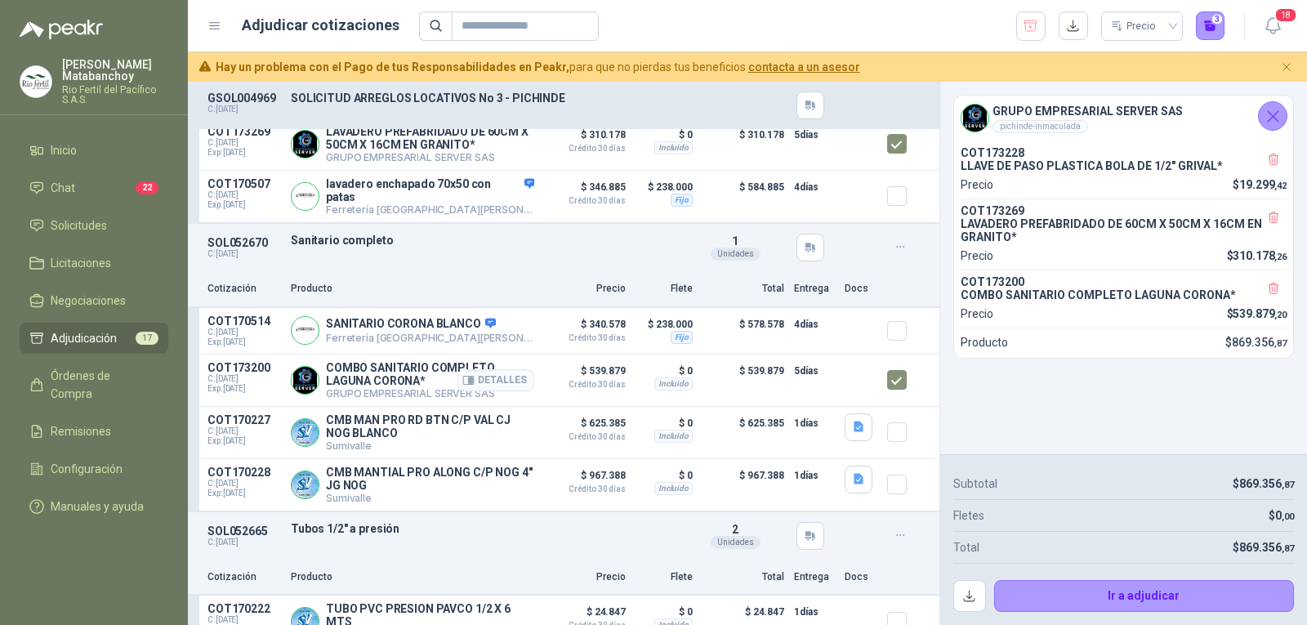
click at [377, 385] on p "COMBO SANITARIO COMPLETO LAGUNA CORONA*" at bounding box center [430, 374] width 208 height 26
copy p "COMBO SANITARIO COMPLETO LAGUNA CORONA*"
click at [428, 294] on p "Producto" at bounding box center [412, 289] width 243 height 16
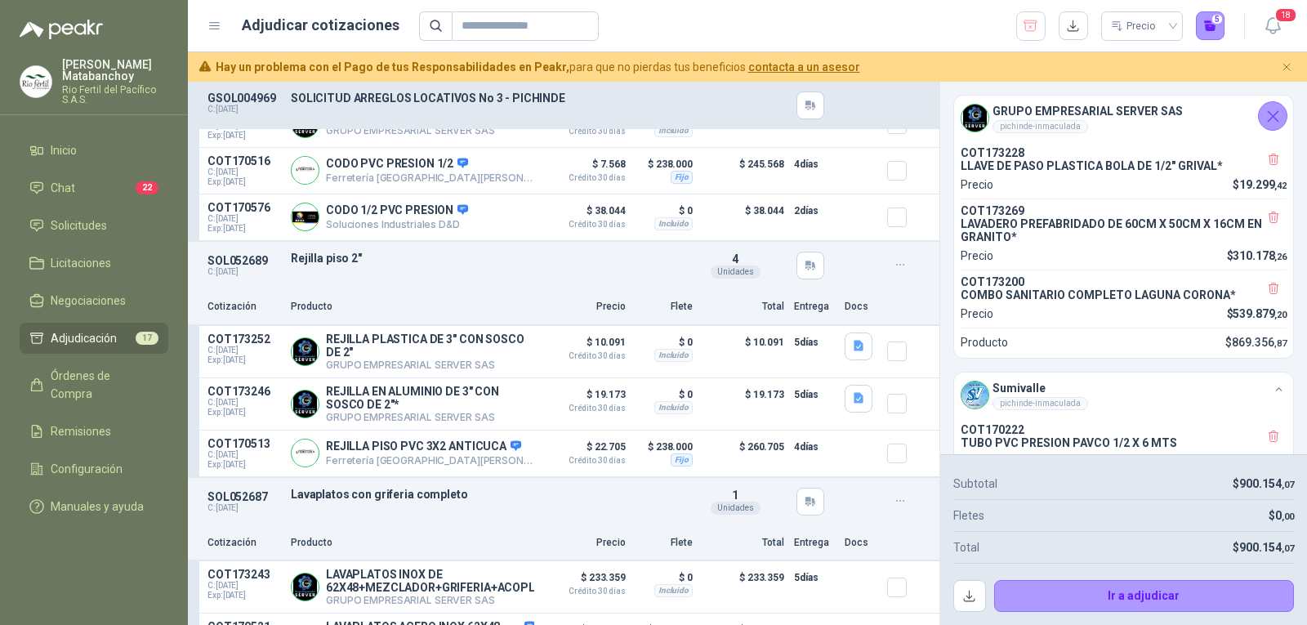
scroll to position [1225, 0]
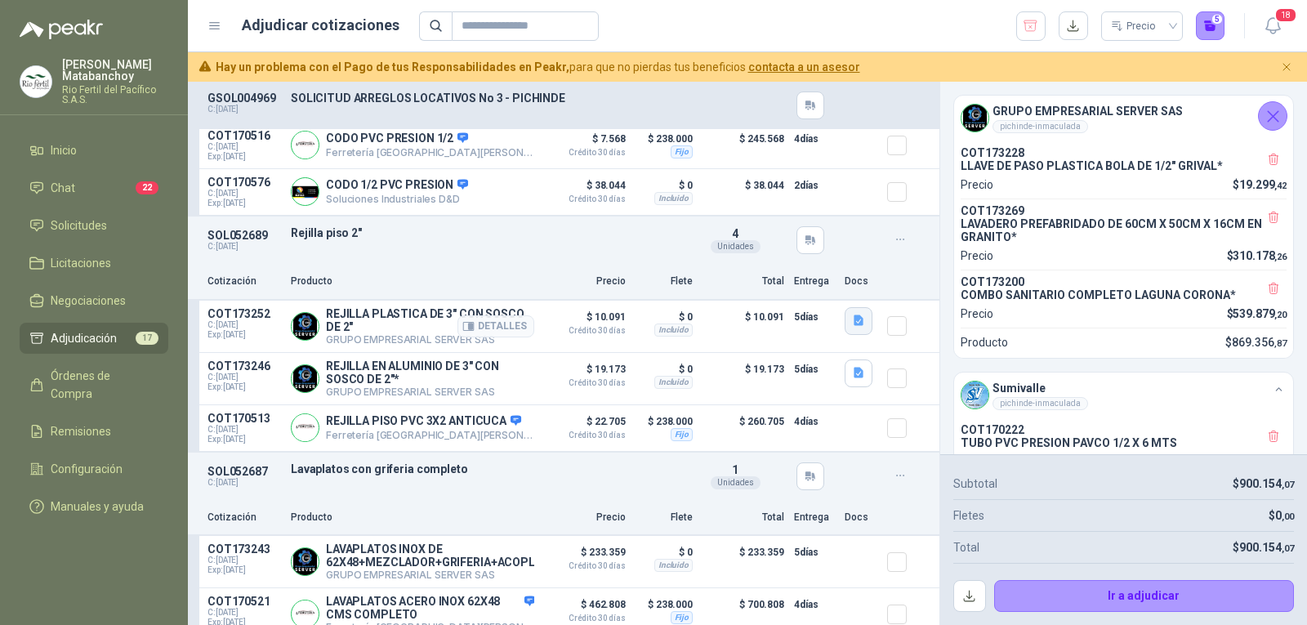
click at [845, 334] on button "button" at bounding box center [859, 321] width 28 height 28
click at [803, 298] on button "image - 2025-08-28T114315.209.png" at bounding box center [753, 291] width 192 height 17
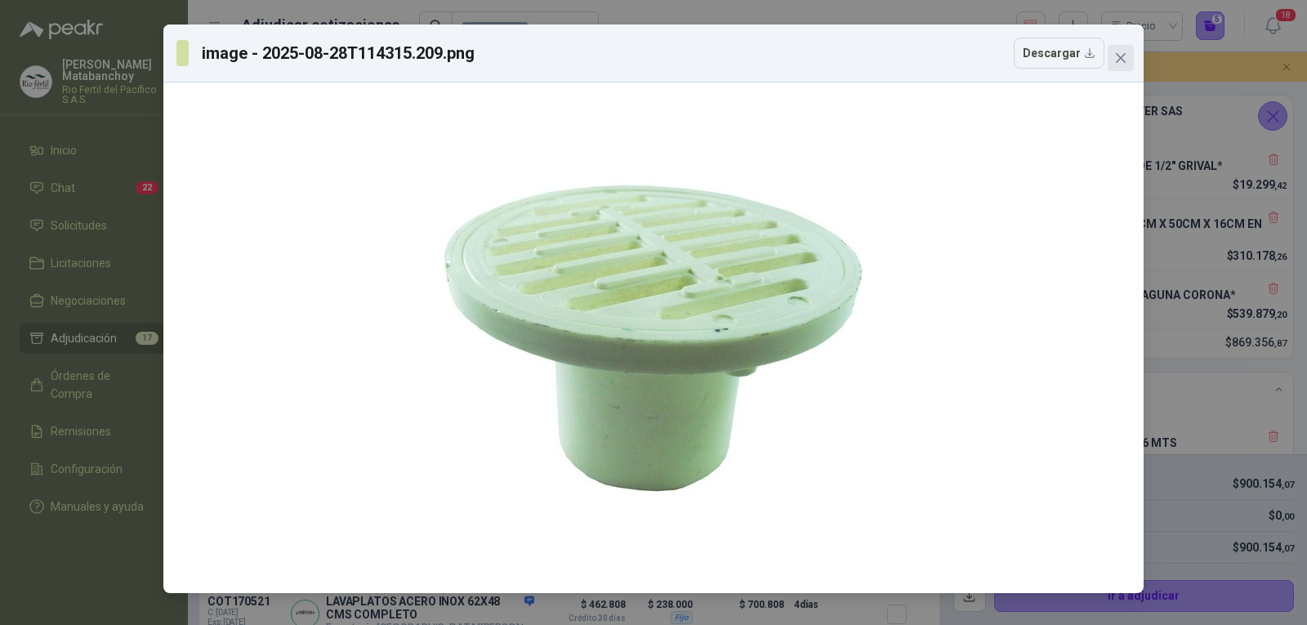
click at [1126, 61] on icon "close" at bounding box center [1120, 57] width 13 height 13
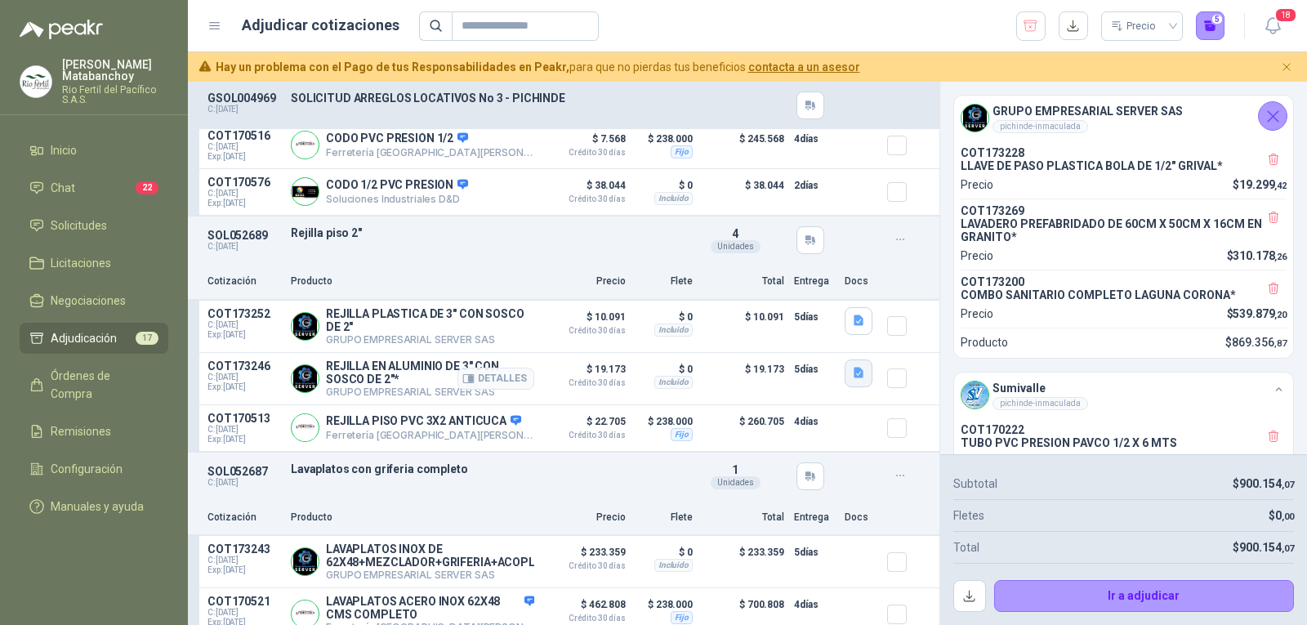
click at [852, 380] on icon "button" at bounding box center [859, 373] width 14 height 14
click at [823, 343] on button "image - 2025-08-28T113903.434.png" at bounding box center [753, 345] width 192 height 17
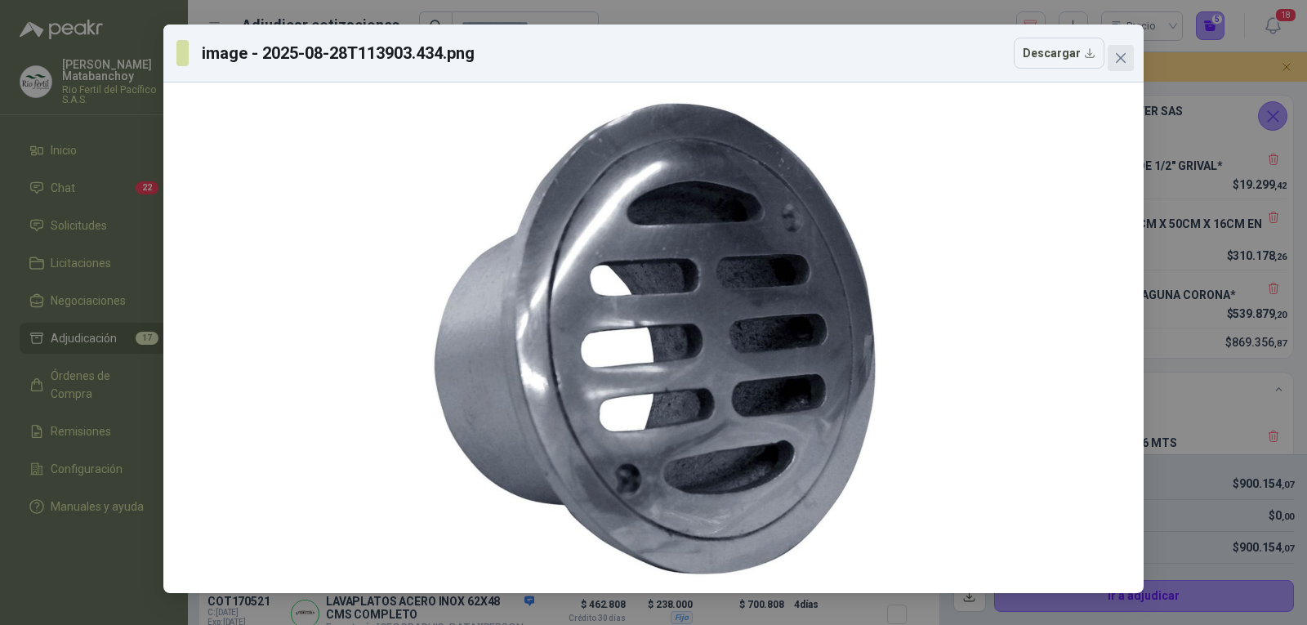
click at [1122, 57] on icon "close" at bounding box center [1121, 58] width 10 height 10
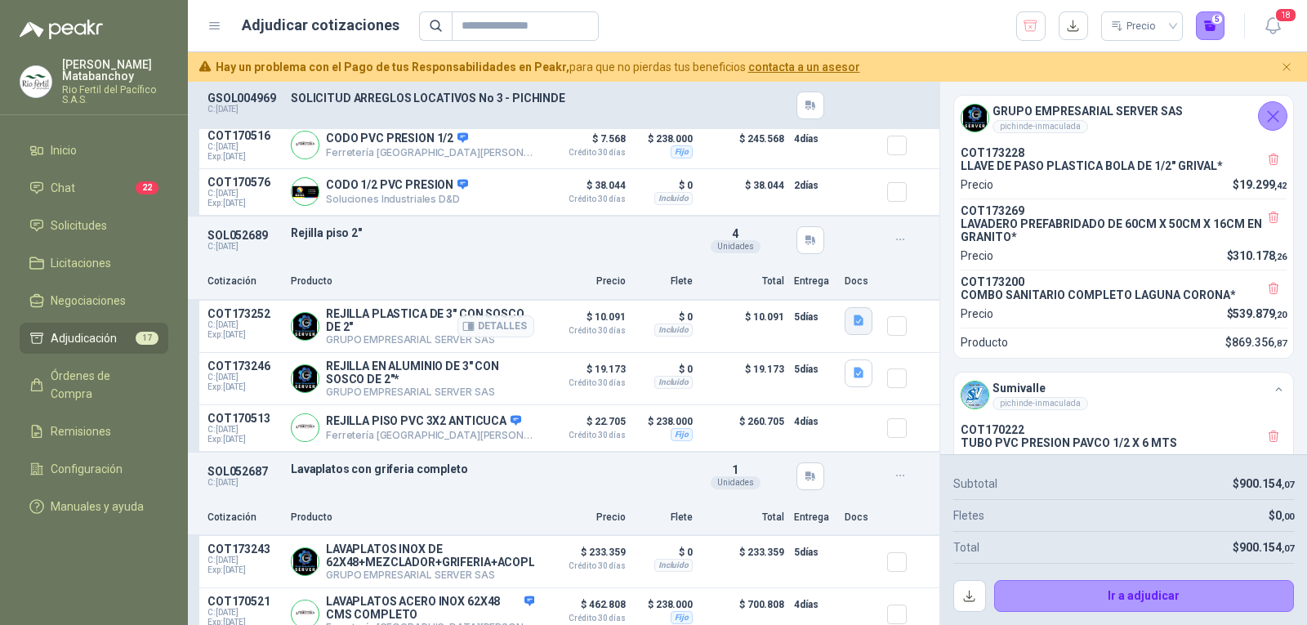
click at [854, 328] on button "button" at bounding box center [859, 321] width 28 height 28
click at [790, 295] on button "image - 2025-08-28T114315.209.png" at bounding box center [753, 291] width 192 height 17
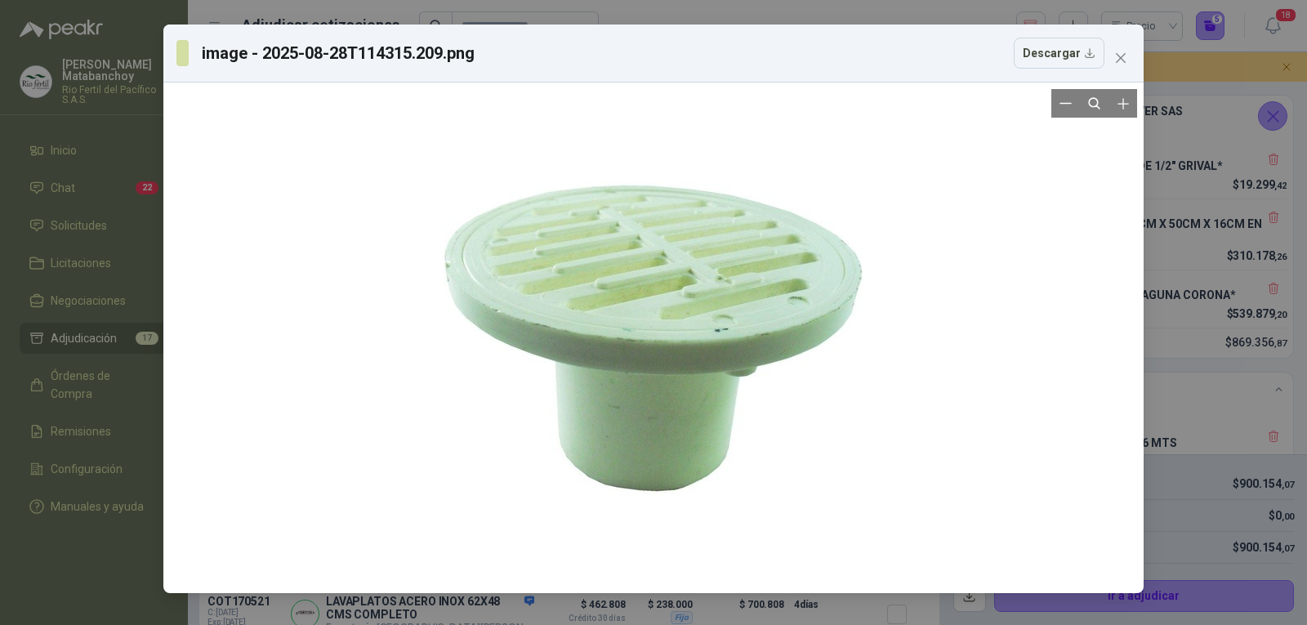
drag, startPoint x: 738, startPoint y: 257, endPoint x: 632, endPoint y: 369, distance: 154.3
drag, startPoint x: 632, startPoint y: 369, endPoint x: 1071, endPoint y: 64, distance: 534.6
click at [1071, 64] on button "Descargar" at bounding box center [1059, 53] width 91 height 31
click at [1127, 59] on span "Close" at bounding box center [1121, 57] width 26 height 13
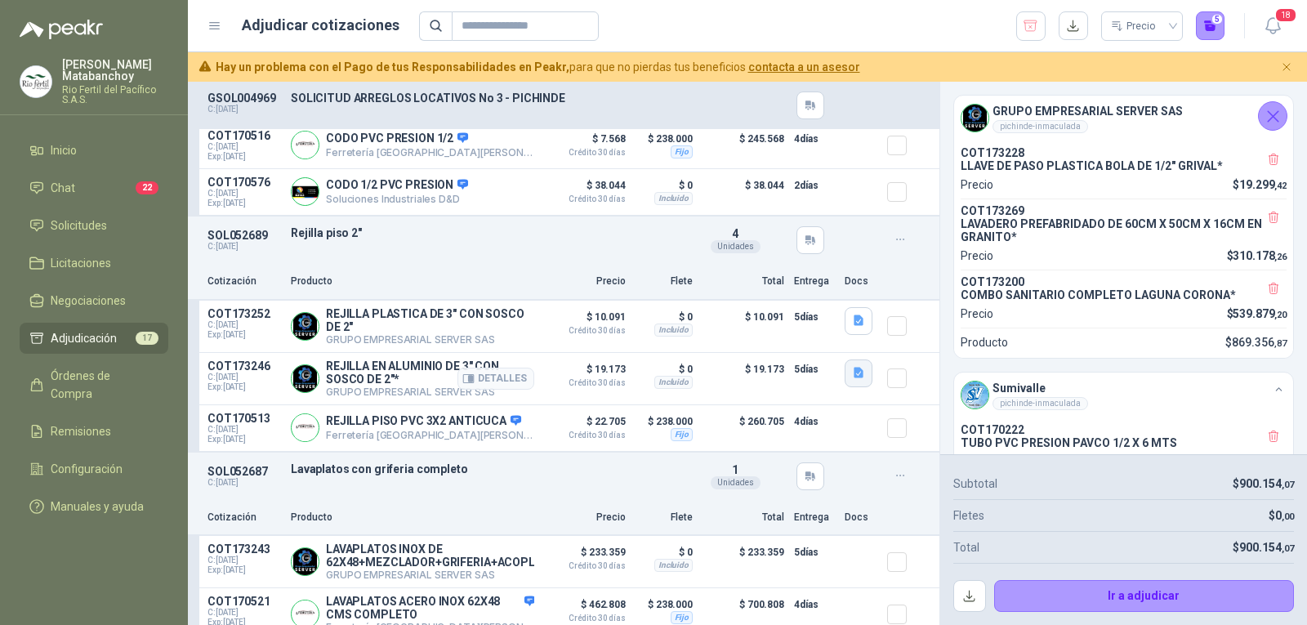
click at [859, 387] on button "button" at bounding box center [859, 373] width 28 height 28
click at [810, 346] on button "image - 2025-08-28T113903.434.png" at bounding box center [753, 345] width 192 height 17
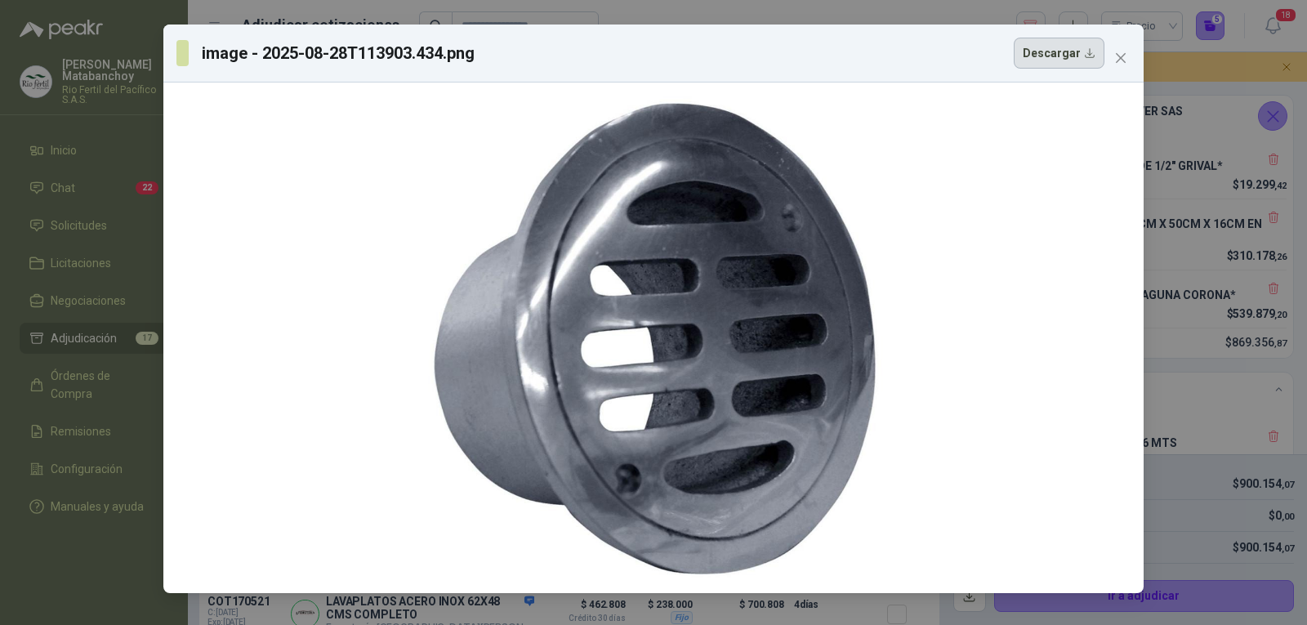
drag, startPoint x: 667, startPoint y: 286, endPoint x: 1063, endPoint y: 47, distance: 462.5
click at [1063, 47] on button "Descargar" at bounding box center [1059, 53] width 91 height 31
click at [1116, 68] on button "Close" at bounding box center [1121, 58] width 26 height 26
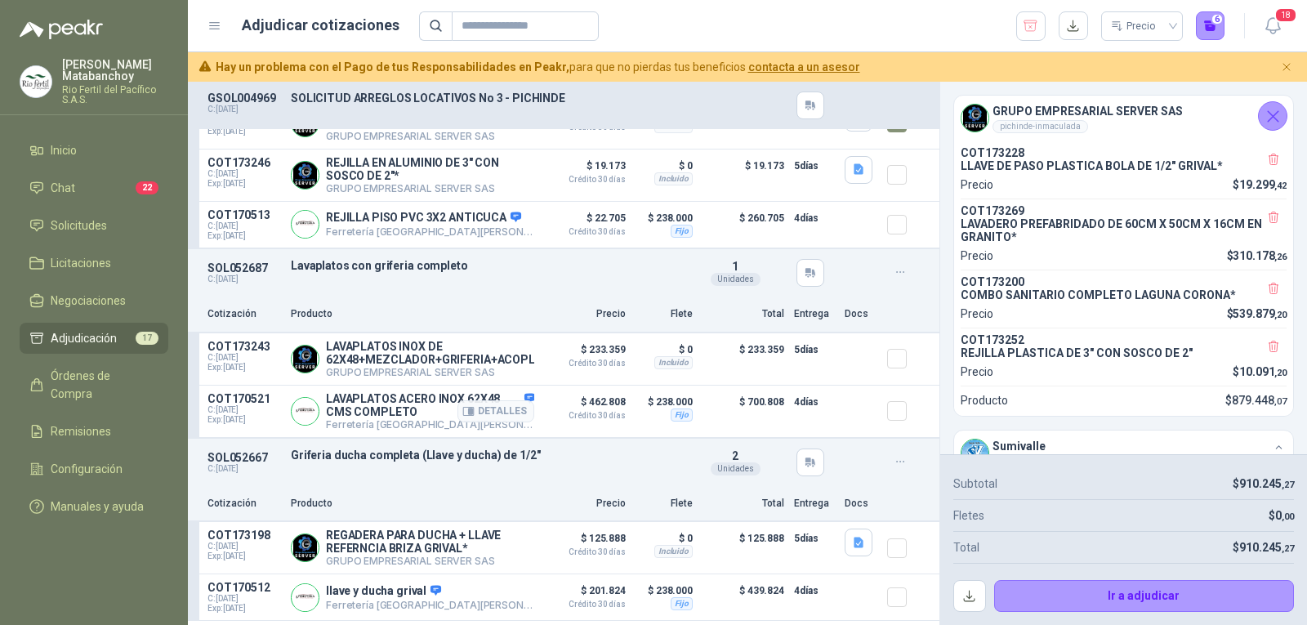
scroll to position [1470, 0]
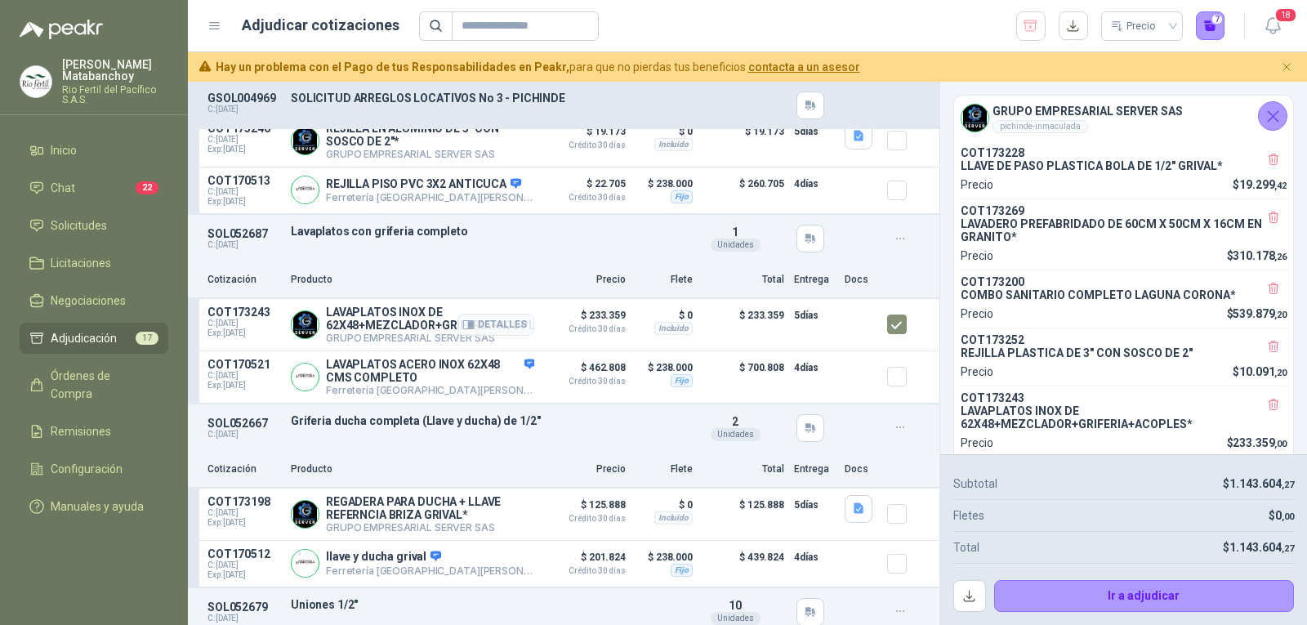
click at [316, 323] on img at bounding box center [305, 324] width 27 height 27
click at [346, 316] on p "LAVAPLATOS INOX DE 62X48+MEZCLADOR+GRIFERIA+ACOPLES*" at bounding box center [430, 319] width 208 height 26
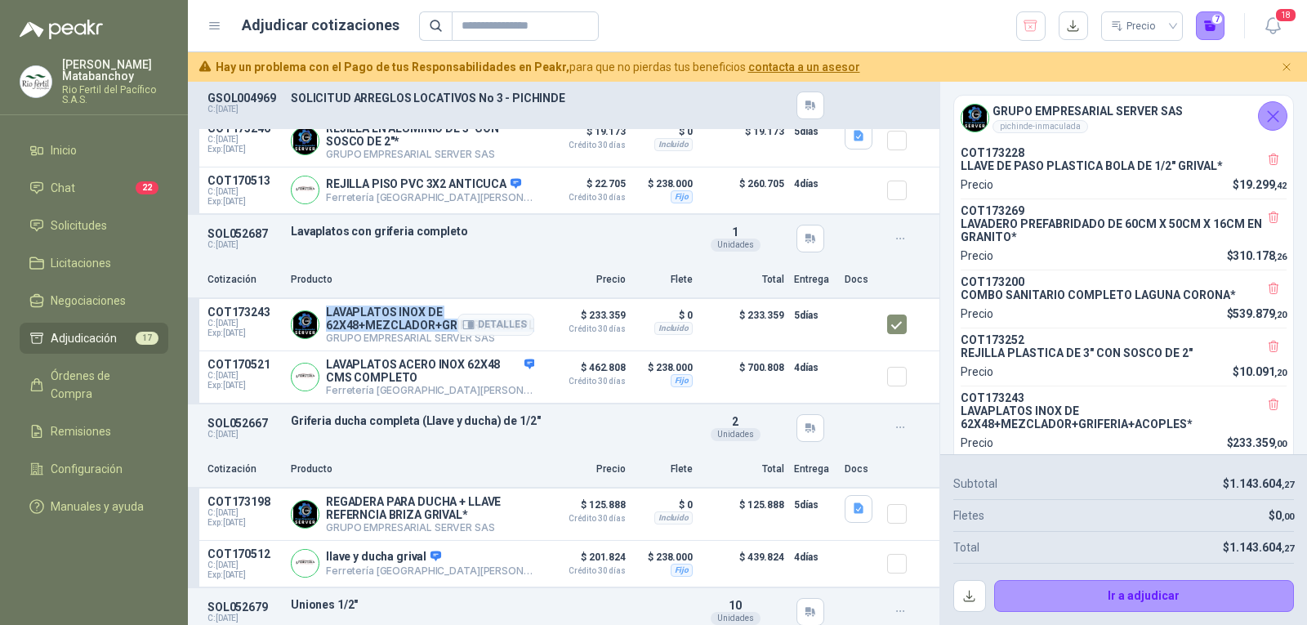
click at [346, 316] on p "LAVAPLATOS INOX DE 62X48+MEZCLADOR+GRIFERIA+ACOPLES*" at bounding box center [430, 319] width 208 height 26
copy p "LAVAPLATOS INOX DE 62X48+MEZCLADOR+GRIFERIA+ACOPLES*"
click at [525, 257] on div "SOL052687 C: 20/08/2025 Lavaplatos con griferia completo Detalles 1 Unidades" at bounding box center [564, 238] width 752 height 47
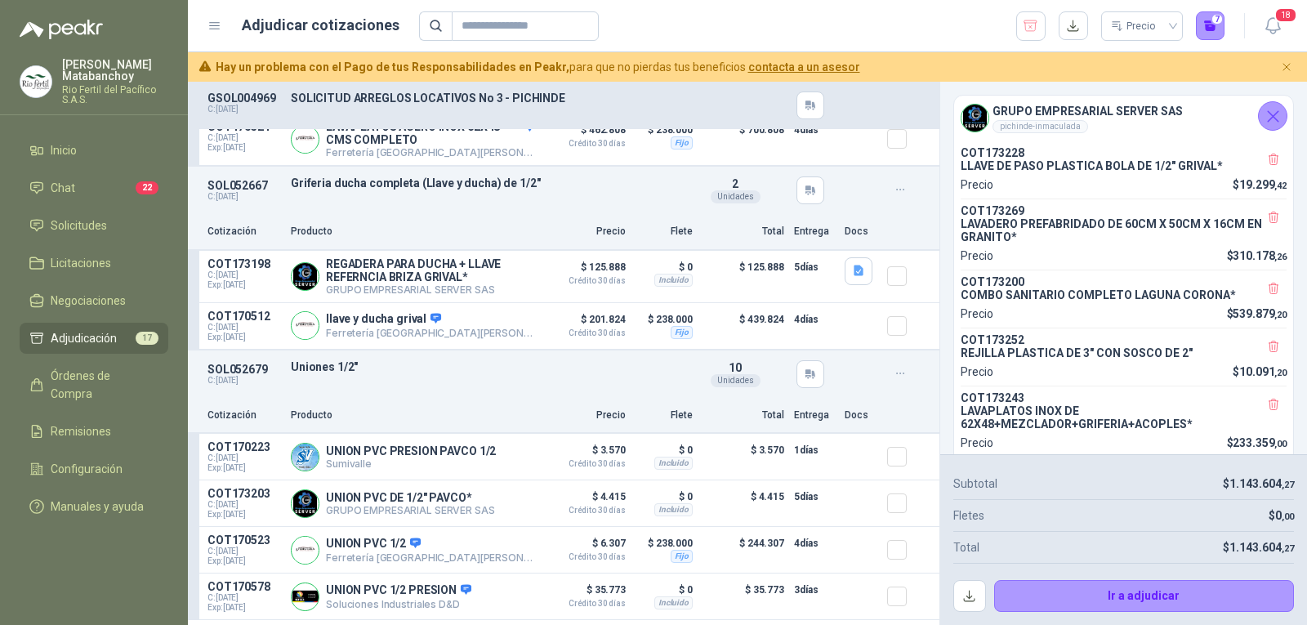
scroll to position [1715, 0]
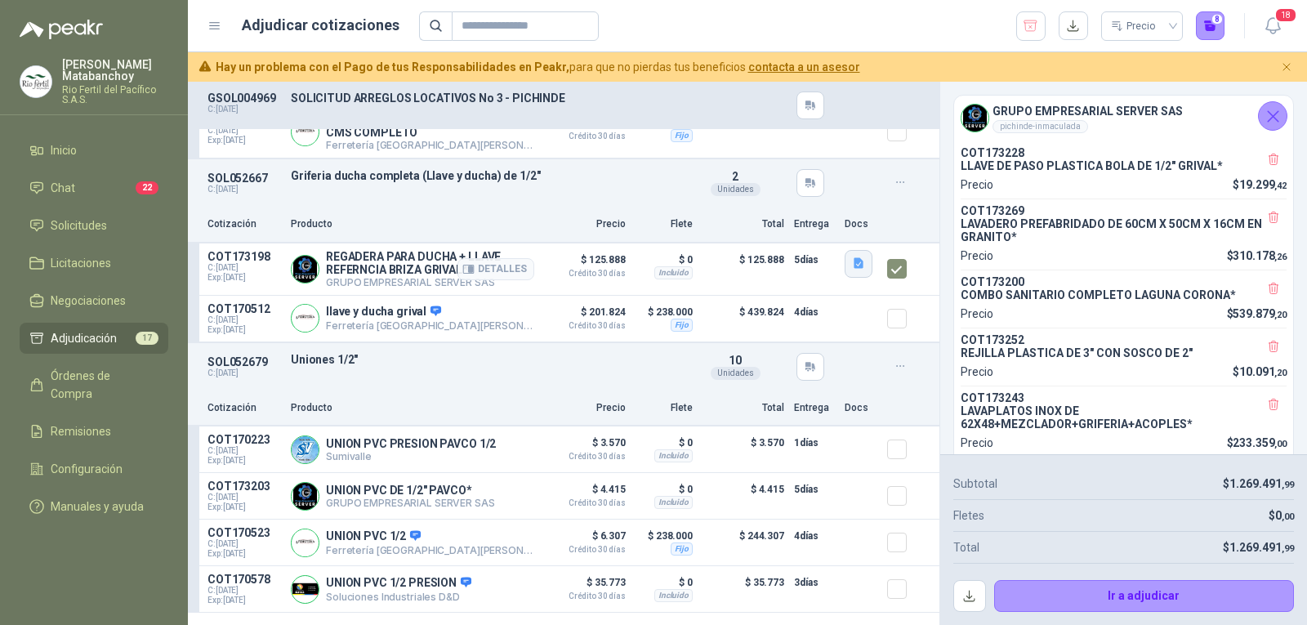
click at [845, 278] on button "button" at bounding box center [859, 264] width 28 height 28
click at [790, 248] on div "image - 2025-08-28T104847.126.png" at bounding box center [752, 235] width 213 height 38
click at [787, 241] on button "image - 2025-08-28T104847.126.png" at bounding box center [753, 234] width 192 height 17
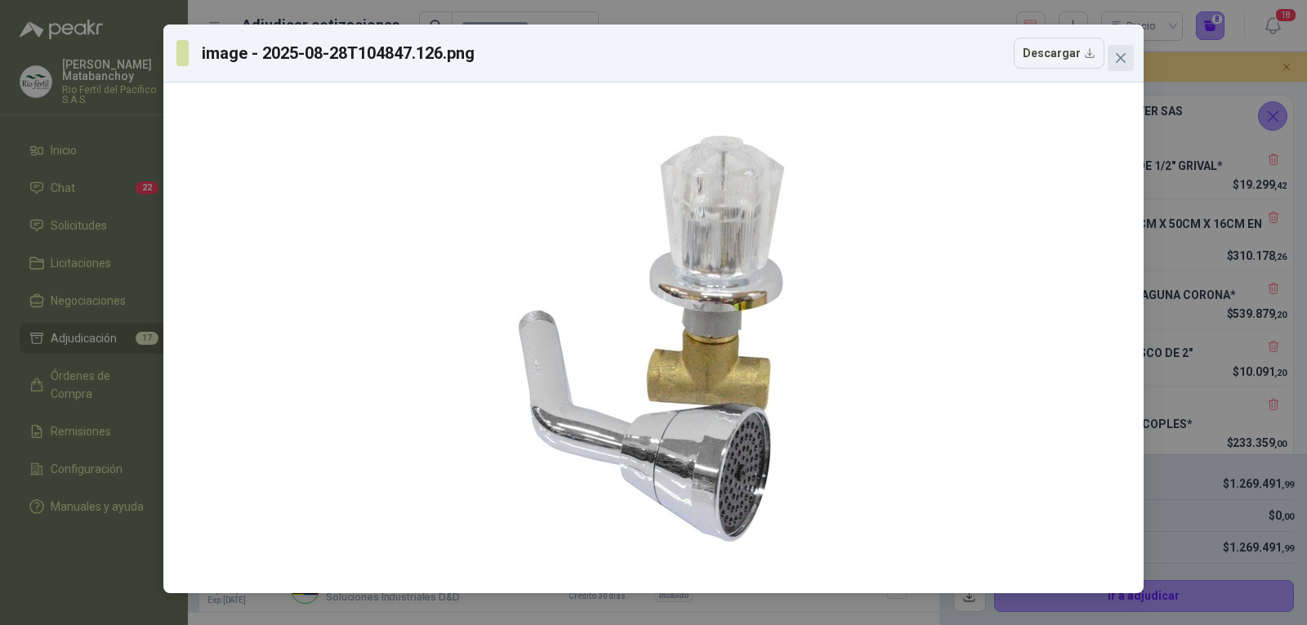
click at [1119, 51] on icon "close" at bounding box center [1120, 57] width 13 height 13
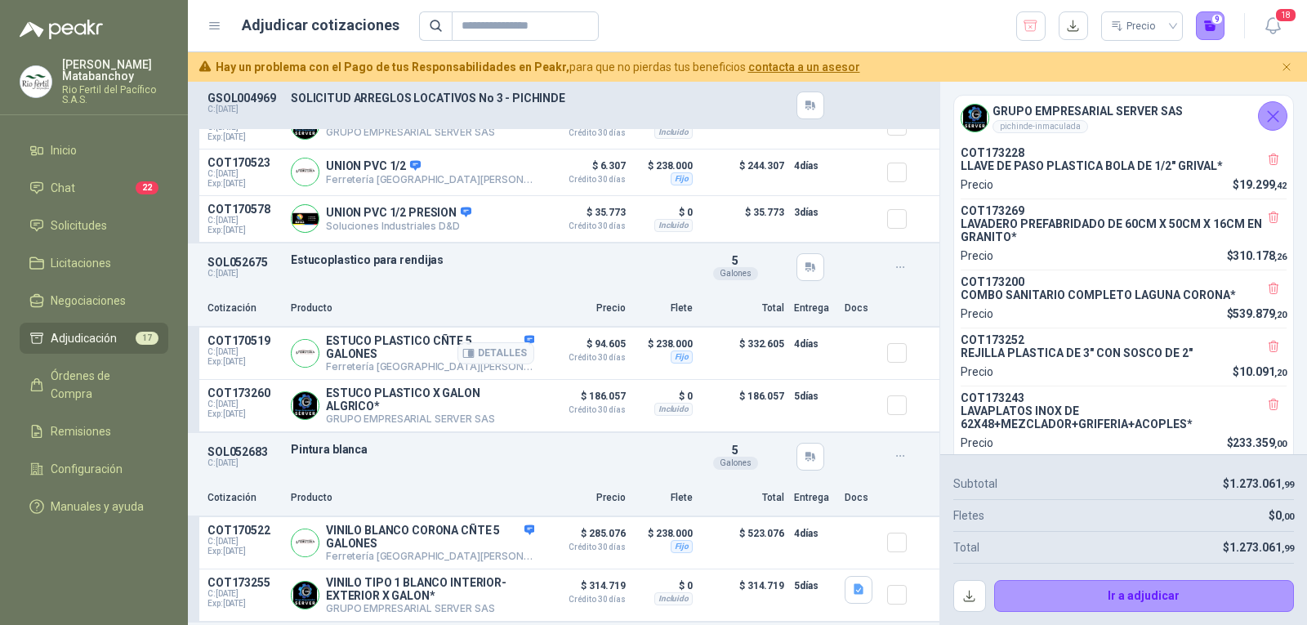
scroll to position [2124, 0]
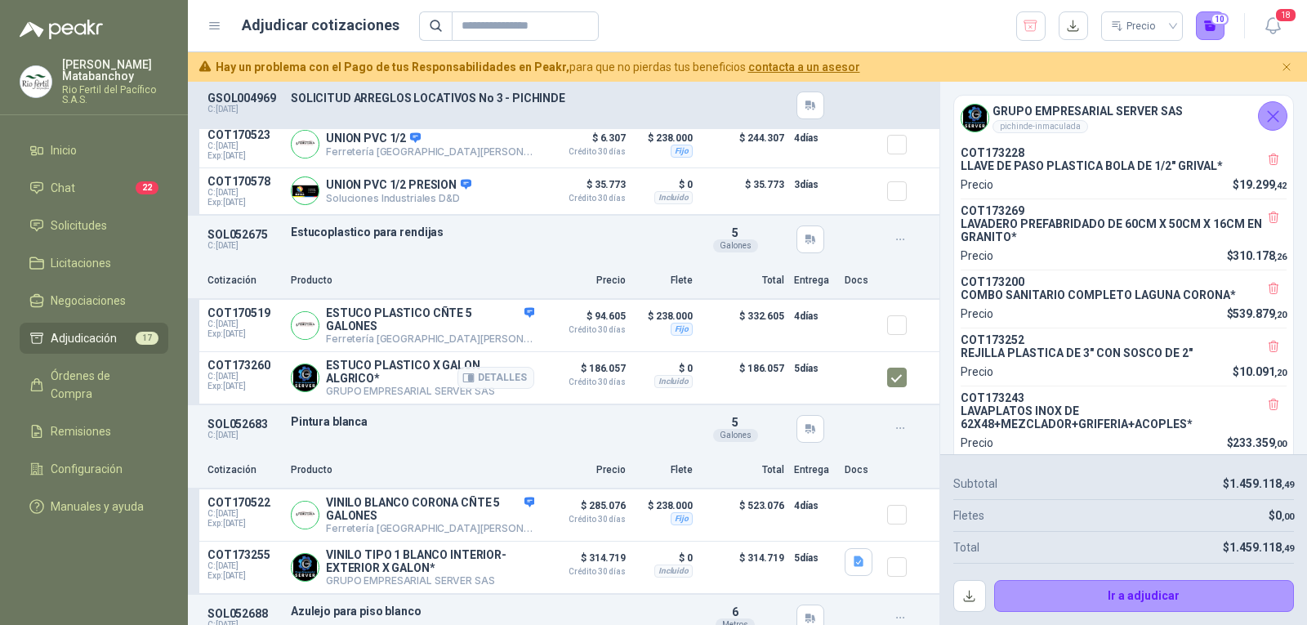
click at [339, 373] on p "ESTUCO PLASTICO X GALON ALGRICO*" at bounding box center [430, 372] width 208 height 26
copy p "ESTUCO PLASTICO X GALON ALGRICO*"
click at [488, 245] on div "SOL052675 C: 20/08/2025 Estucoplastico para rendijas Detalles 5 Galones" at bounding box center [564, 239] width 752 height 47
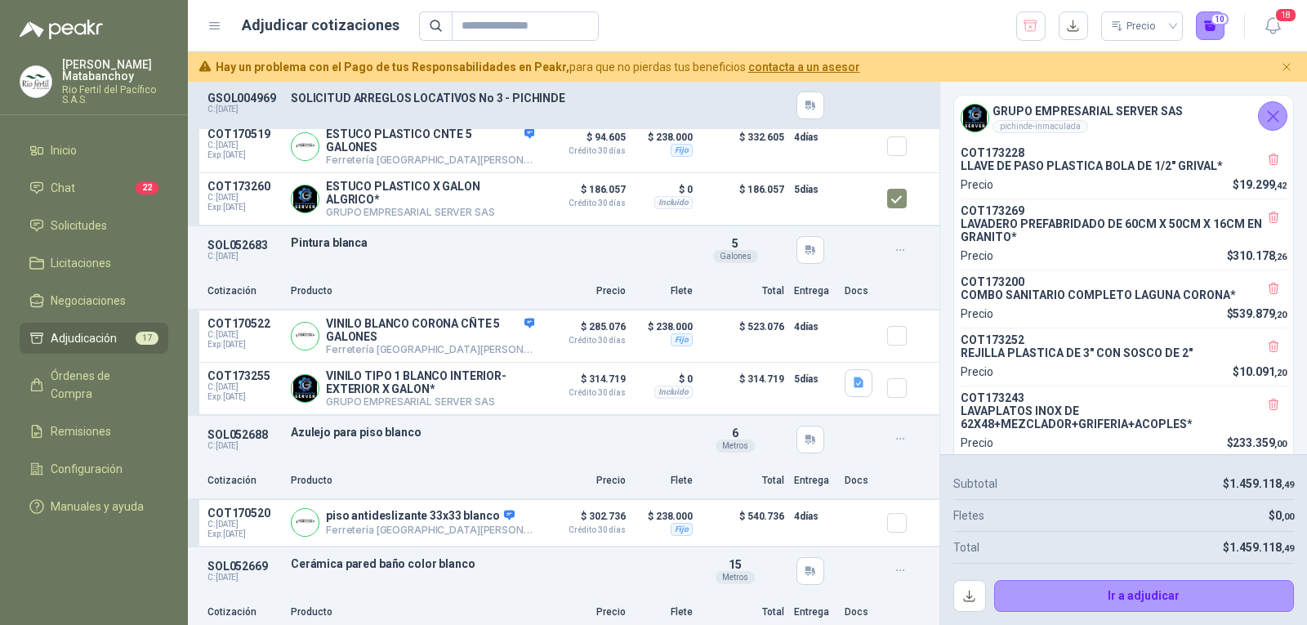
scroll to position [2369, 0]
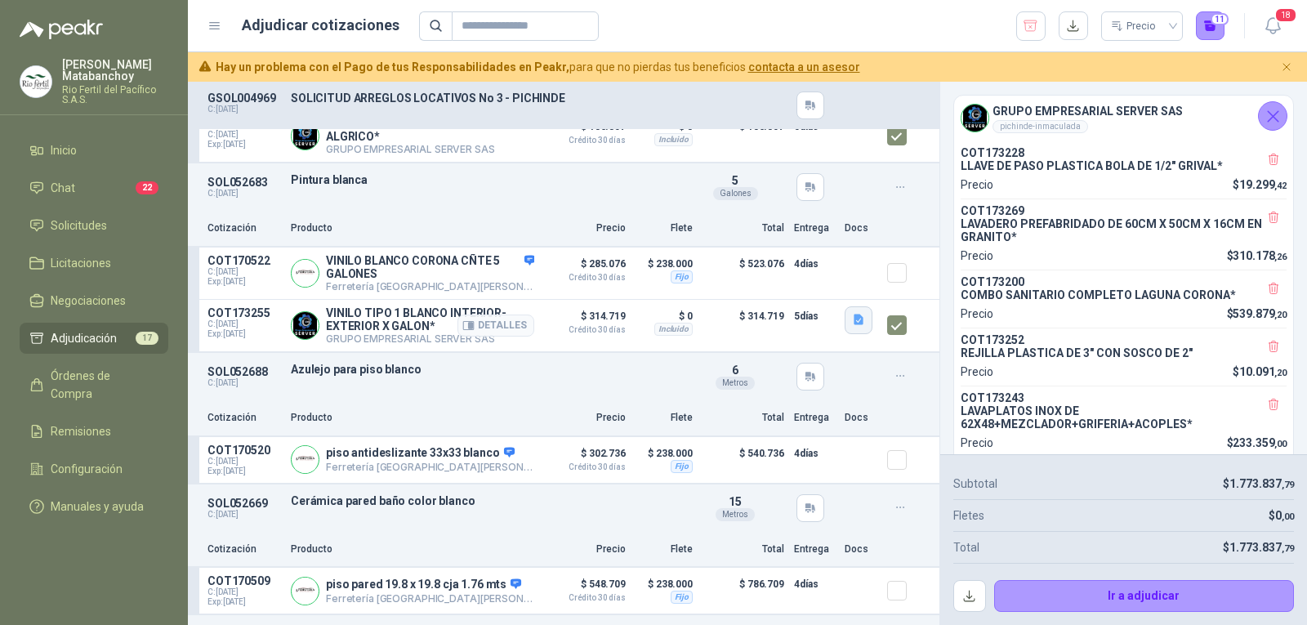
click at [854, 325] on icon "button" at bounding box center [859, 320] width 10 height 11
click at [805, 287] on button "image - 2025-08-28T114610.921.png" at bounding box center [753, 288] width 192 height 17
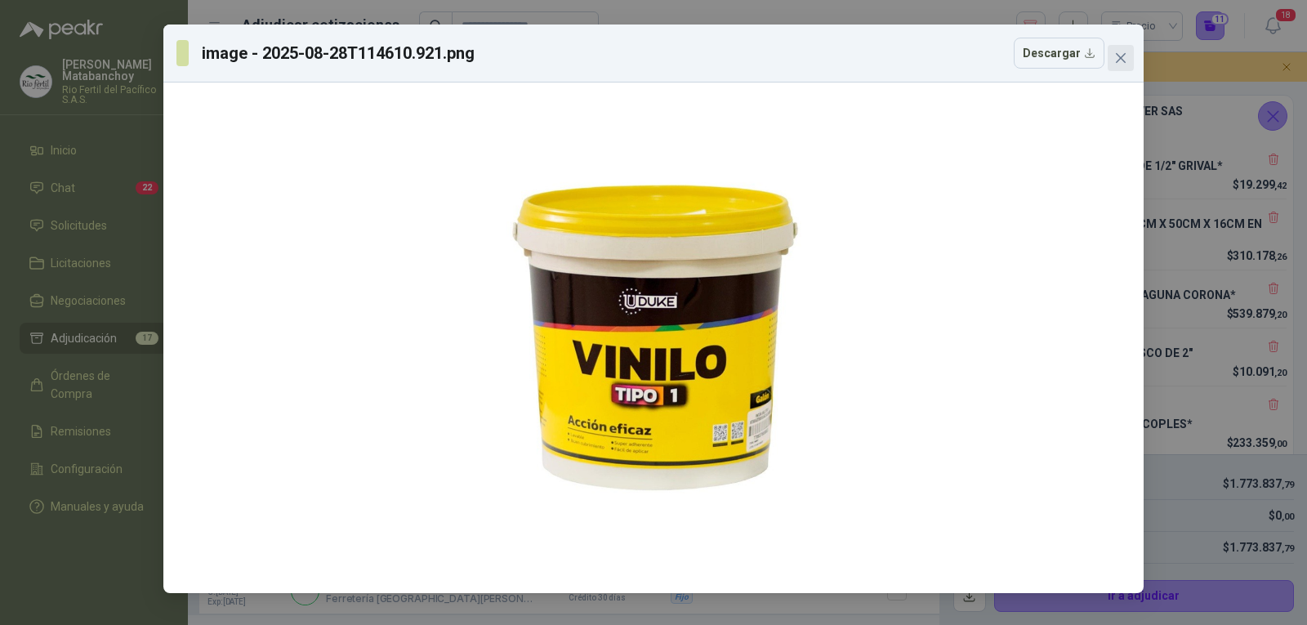
click at [1127, 56] on span "Close" at bounding box center [1121, 57] width 26 height 13
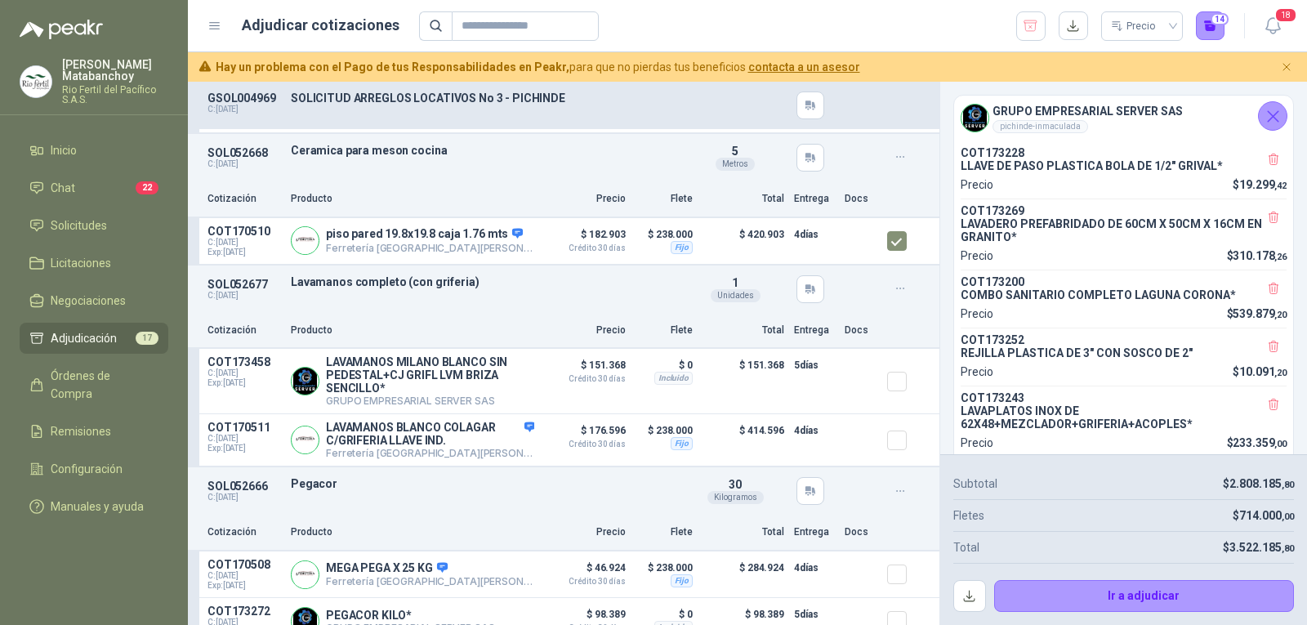
scroll to position [2859, 0]
click at [871, 384] on article "COT173458 C: 28/08/2025 Exp: 12/09/2025 LAVAMANOS MILANO BLANCO SIN PEDESTAL+CJ…" at bounding box center [564, 379] width 752 height 65
click at [366, 359] on p "LAVAMANOS MILANO BLANCO SIN PEDESTAL+CJ GRIFL LVM BRIZA SENCILLO*" at bounding box center [430, 373] width 208 height 39
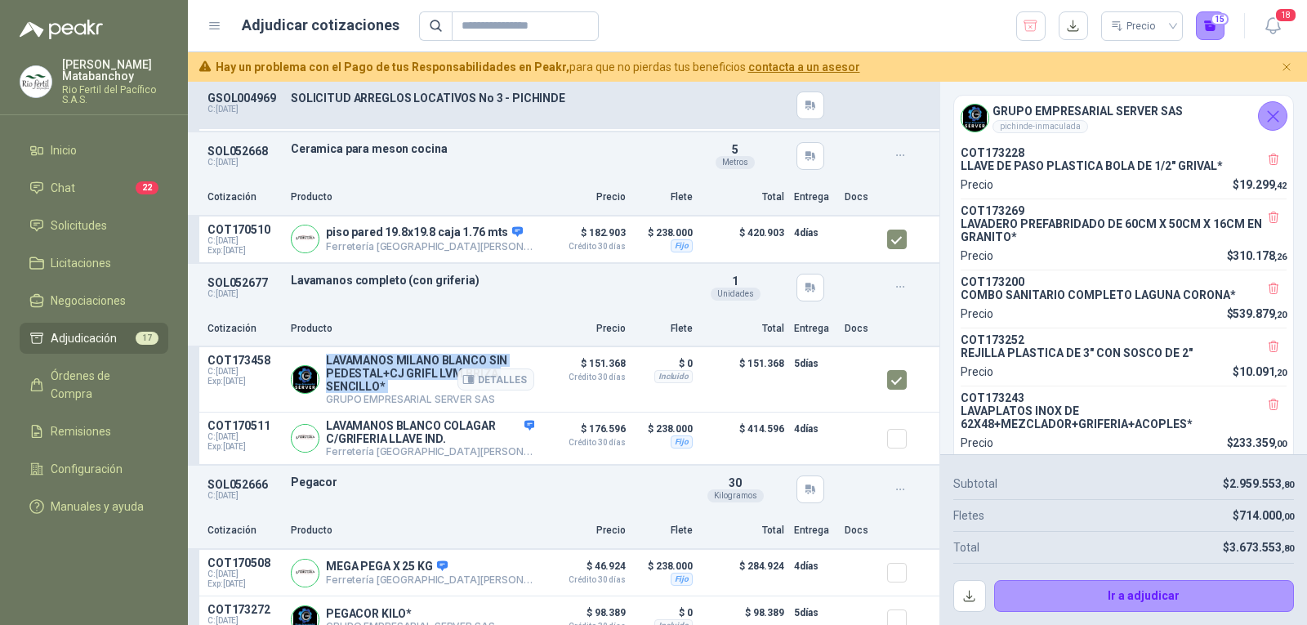
copy p "LAVAMANOS MILANO BLANCO SIN PEDESTAL+CJ GRIFL LVM BRIZA SENCILLO*"
click at [527, 283] on p "Lavamanos completo (con griferia)" at bounding box center [488, 280] width 394 height 13
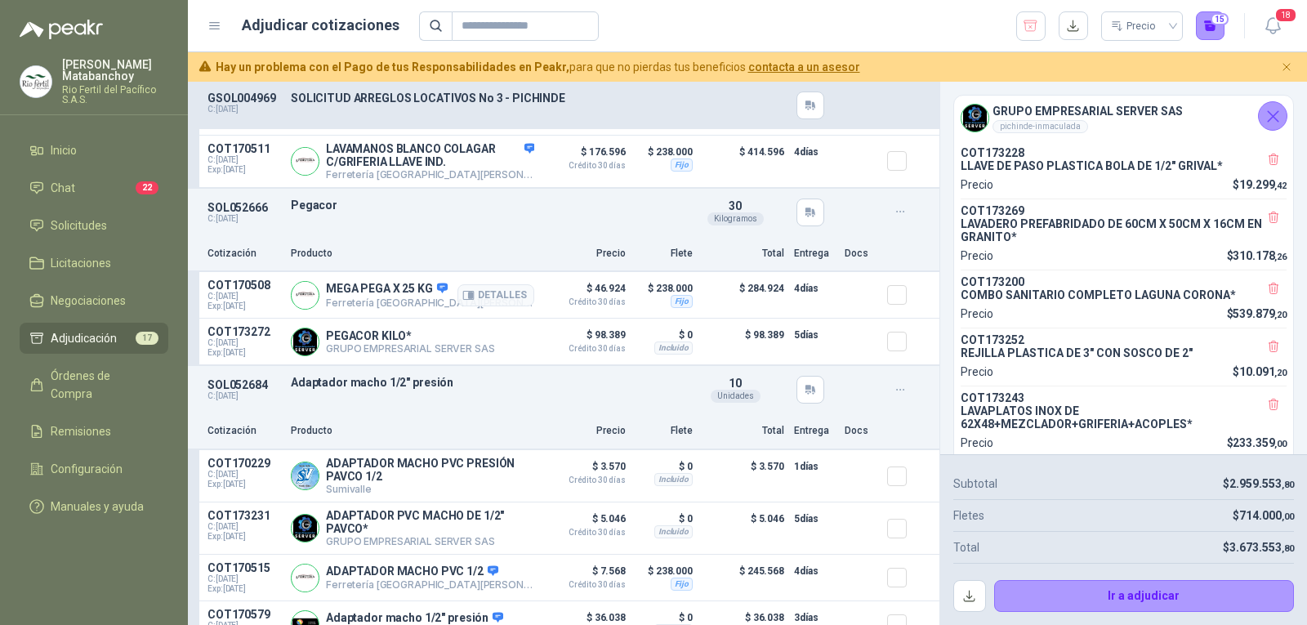
scroll to position [3173, 0]
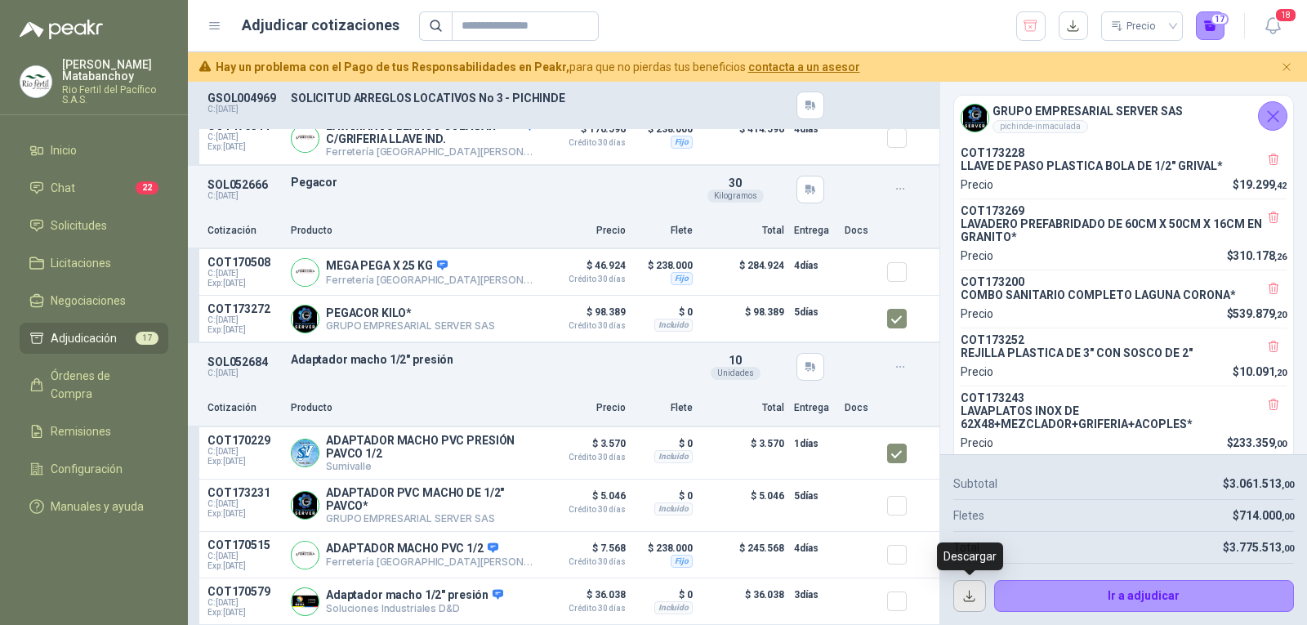
click at [965, 589] on button "button" at bounding box center [969, 596] width 33 height 33
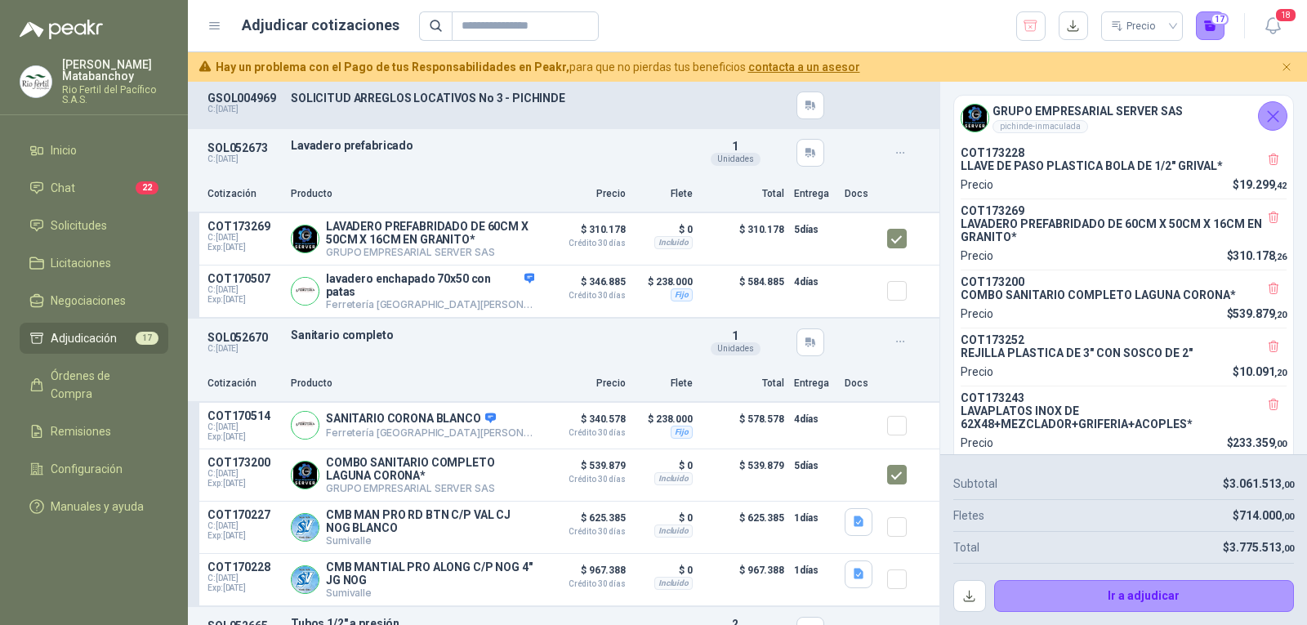
scroll to position [0, 0]
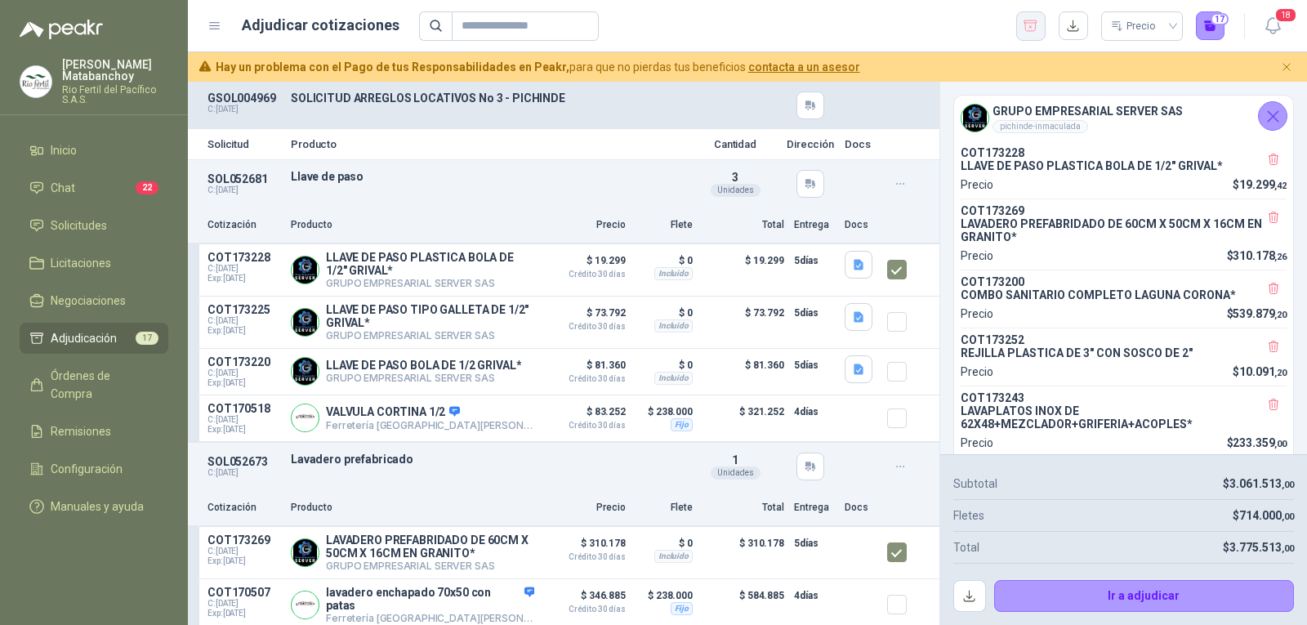
click at [1030, 29] on icon "button" at bounding box center [1031, 26] width 16 height 16
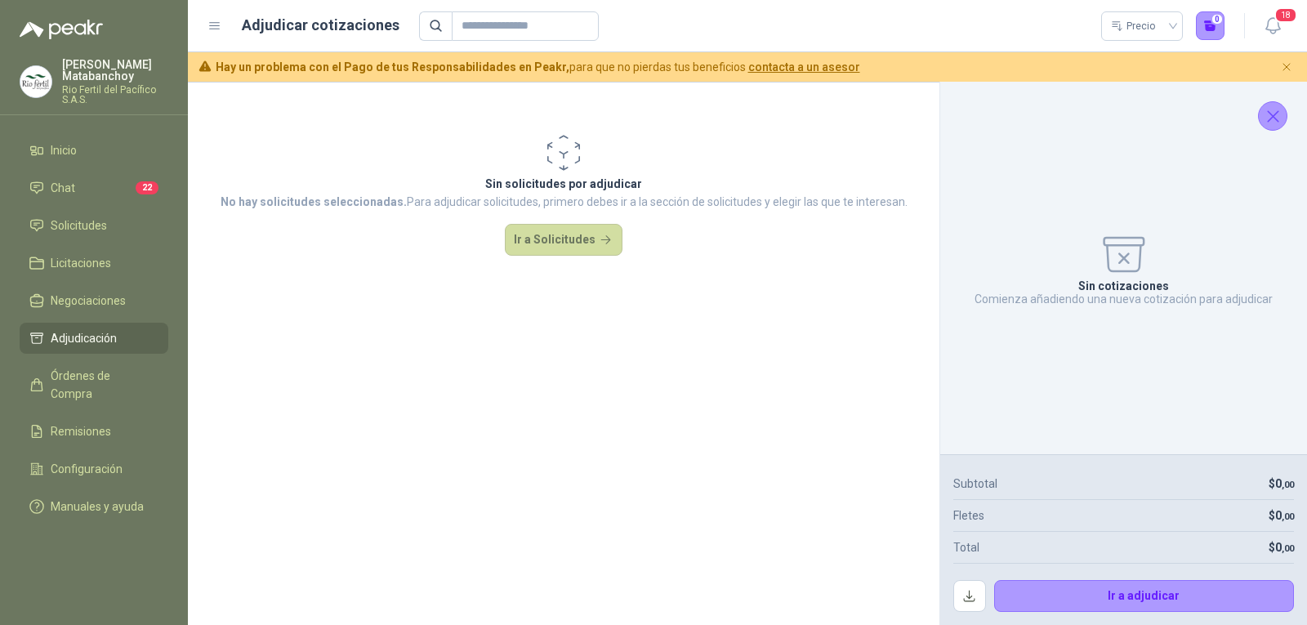
click at [1269, 114] on icon "Cerrar" at bounding box center [1273, 116] width 20 height 20
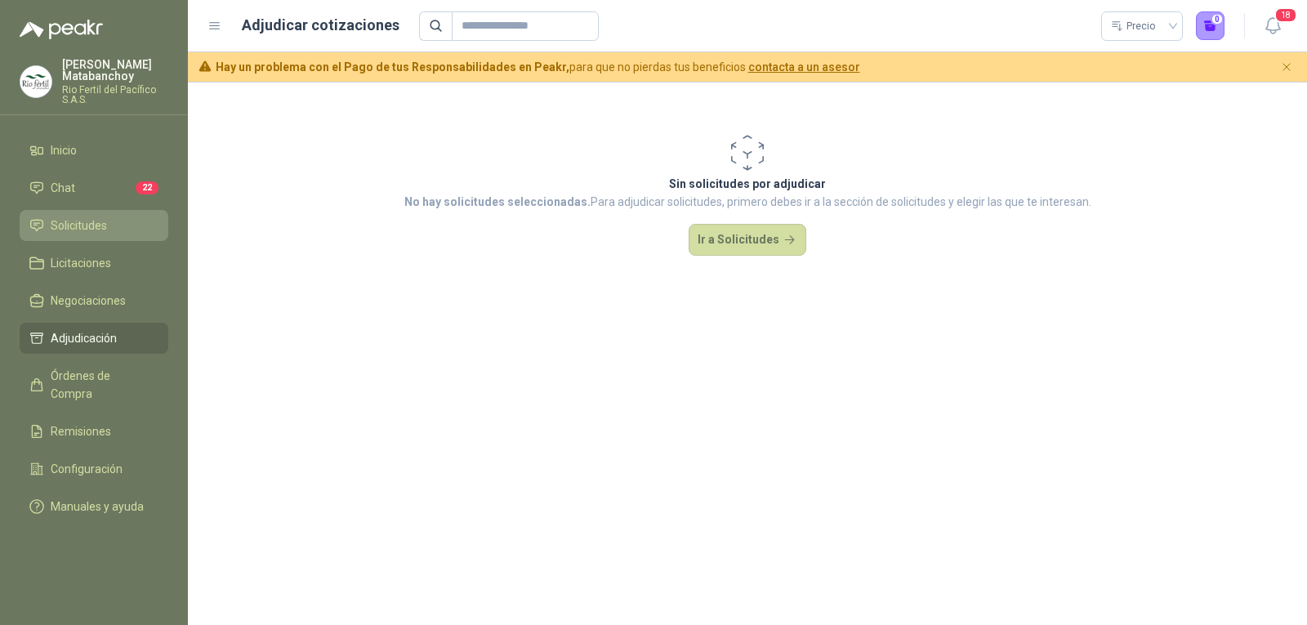
click at [62, 234] on link "Solicitudes" at bounding box center [94, 225] width 149 height 31
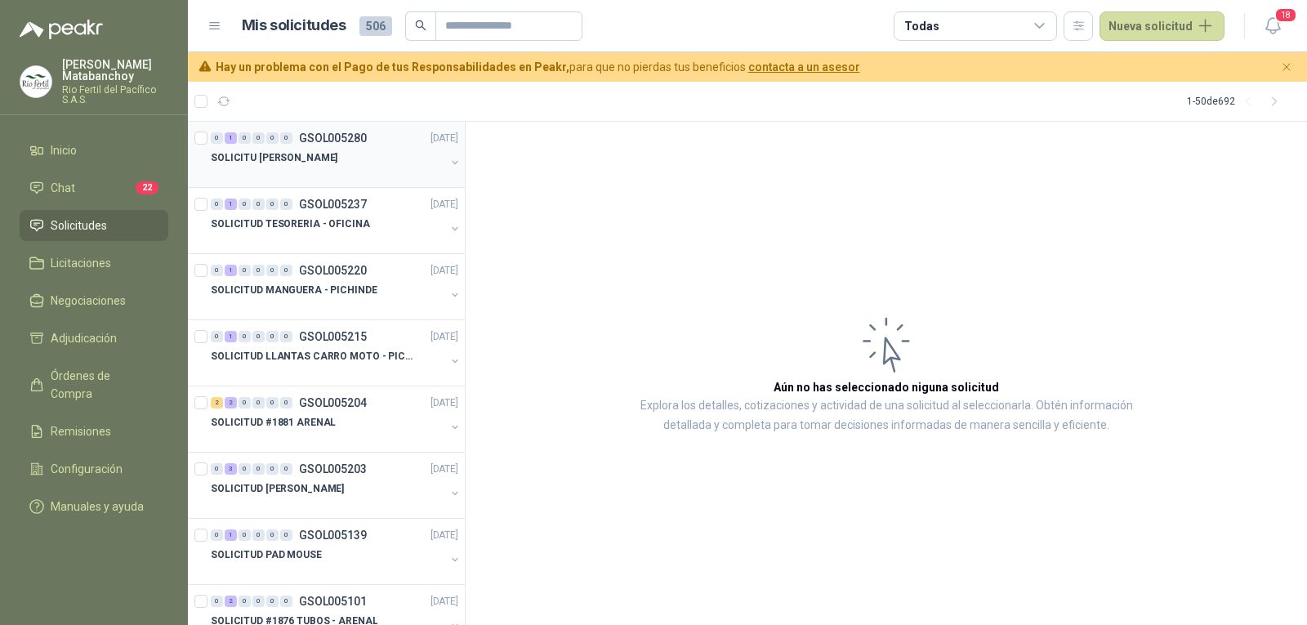
click at [274, 125] on div "0 1 0 0 0 0 GSOL005280 02/09/25 SOLICITU JIMMY" at bounding box center [326, 155] width 277 height 66
click at [297, 181] on div "0 1 0 0 0 0 GSOL005280 02/09/25 SOLICITU JIMMY" at bounding box center [326, 155] width 277 height 66
click at [349, 176] on div at bounding box center [328, 173] width 234 height 13
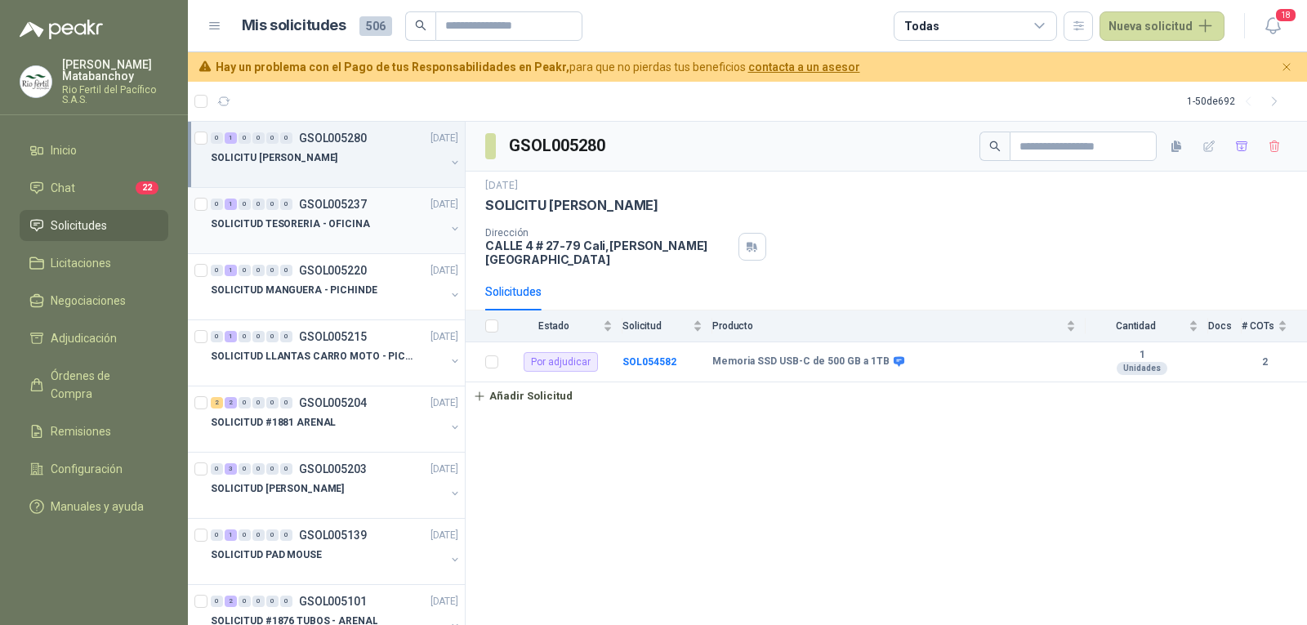
click at [353, 225] on p "SOLICITUD TESORERIA - OFICINA" at bounding box center [290, 224] width 159 height 16
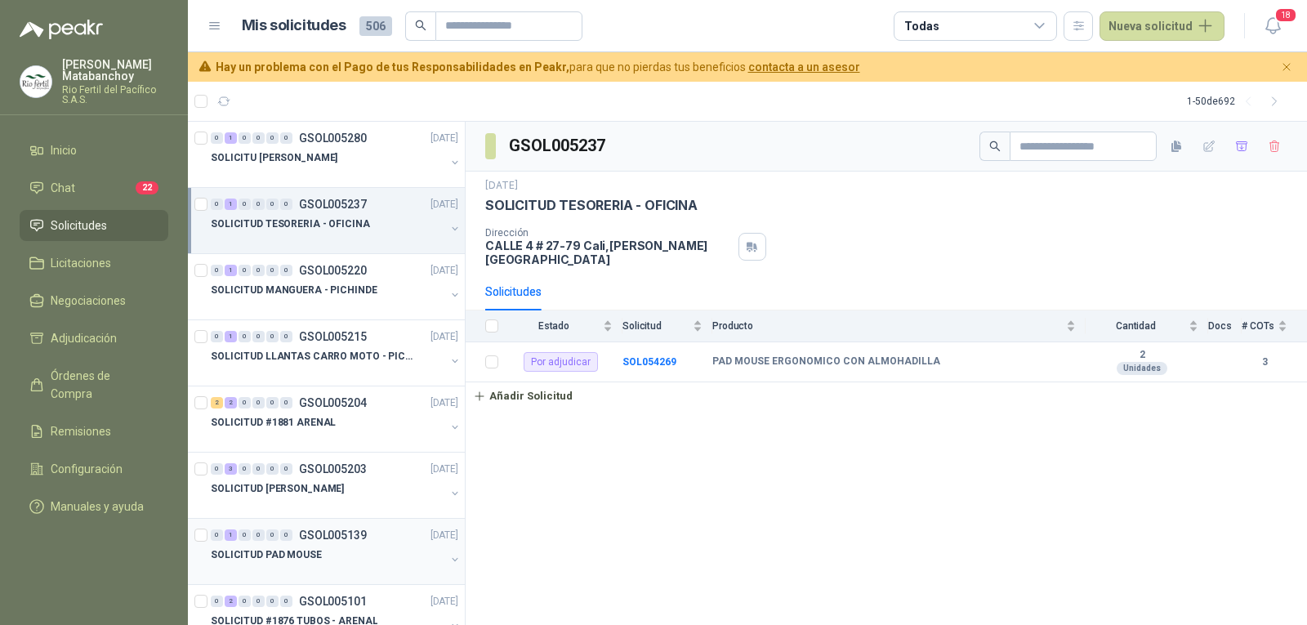
click at [338, 553] on div "SOLICITUD PAD MOUSE" at bounding box center [328, 555] width 234 height 20
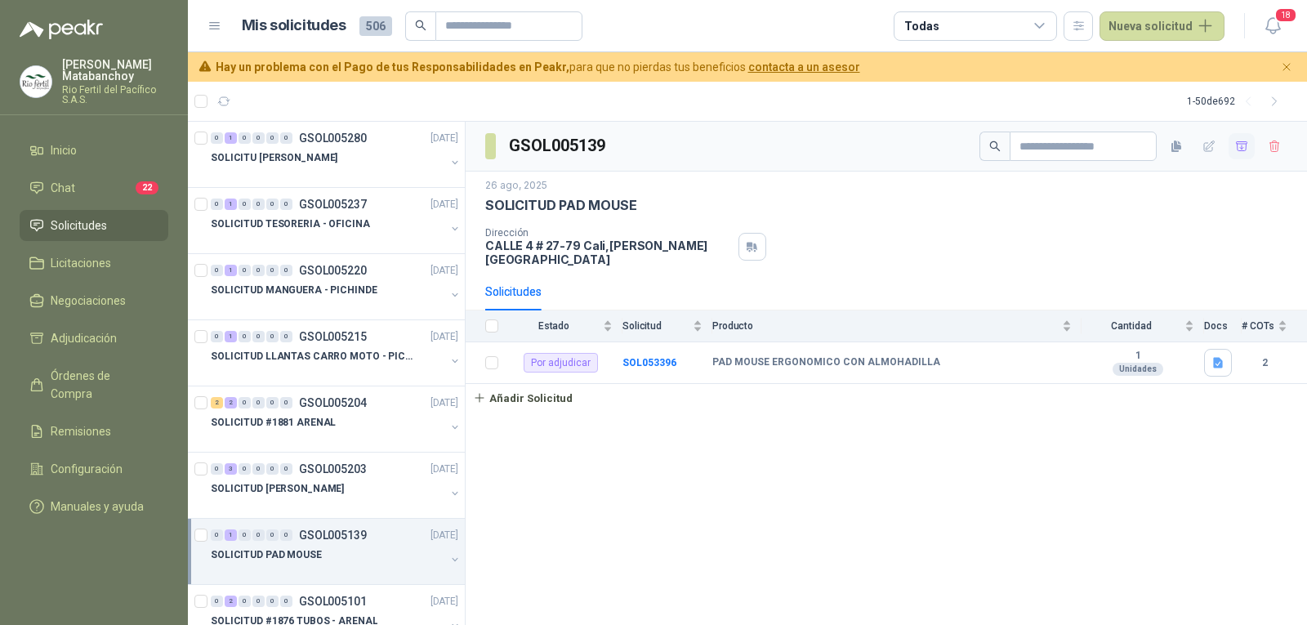
click at [1238, 141] on icon "button" at bounding box center [1242, 147] width 14 height 14
click at [123, 338] on li "Adjudicación 1" at bounding box center [93, 338] width 129 height 18
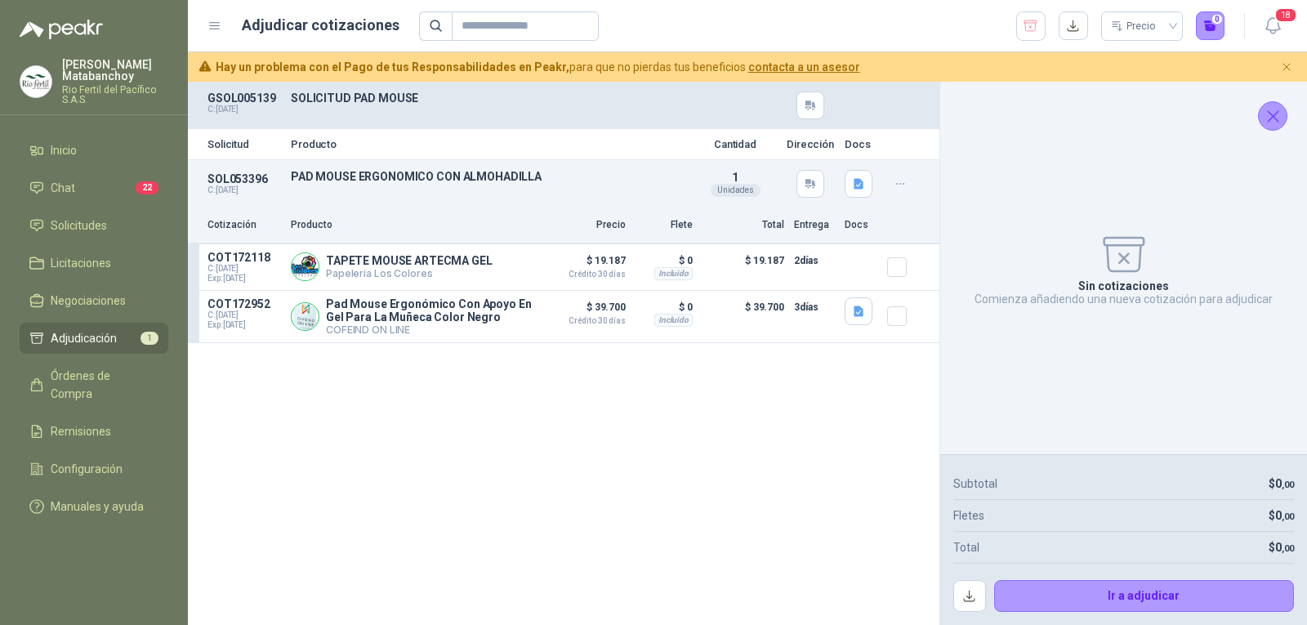
click at [1264, 109] on icon "Cerrar" at bounding box center [1273, 116] width 20 height 20
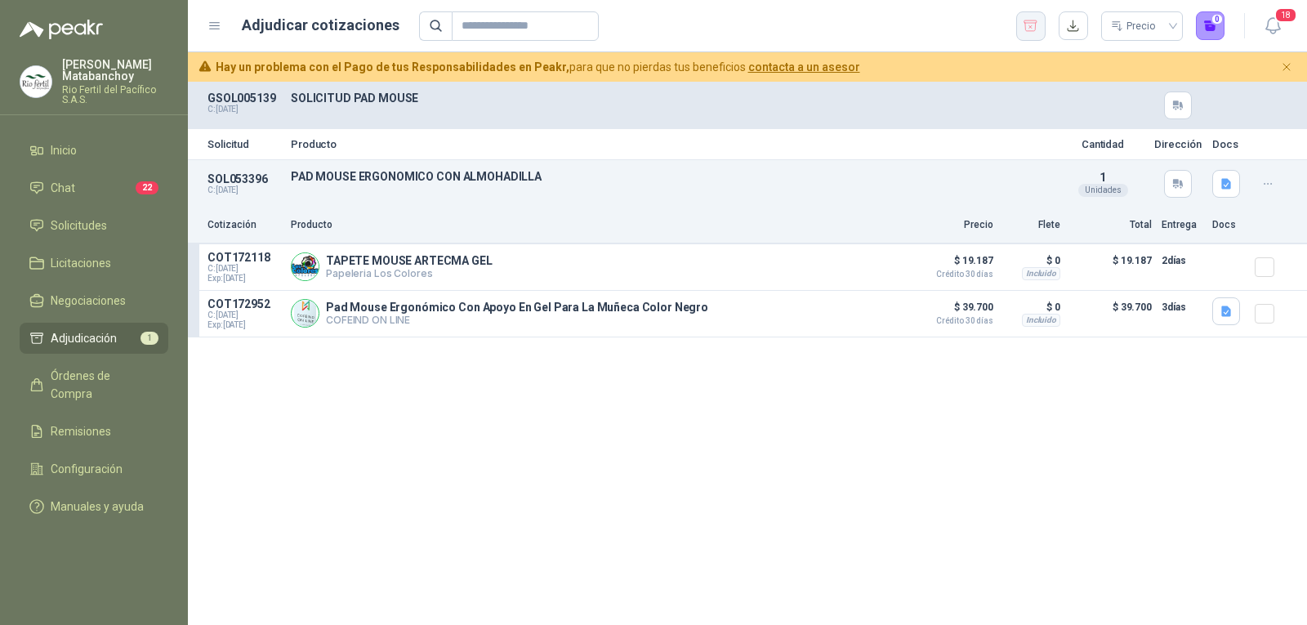
click at [1029, 23] on icon "button" at bounding box center [1030, 25] width 13 height 11
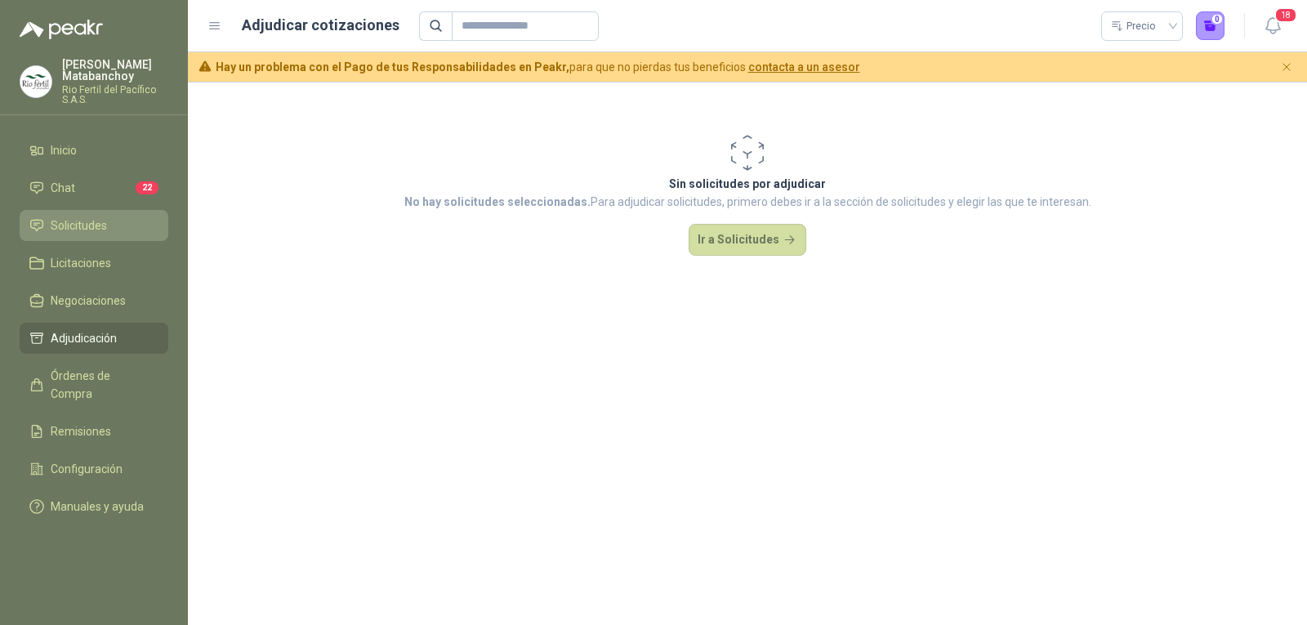
click at [65, 224] on span "Solicitudes" at bounding box center [79, 225] width 56 height 18
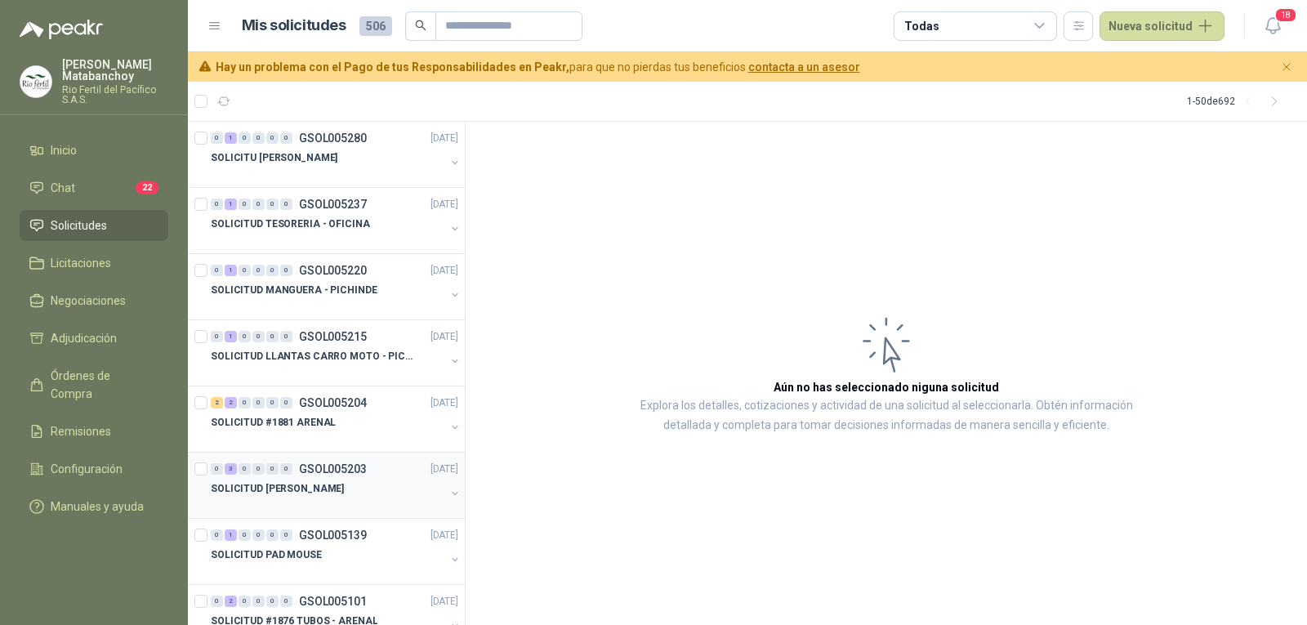
click at [330, 487] on p "SOLICITUD BENITO - PICHINDE" at bounding box center [277, 489] width 133 height 16
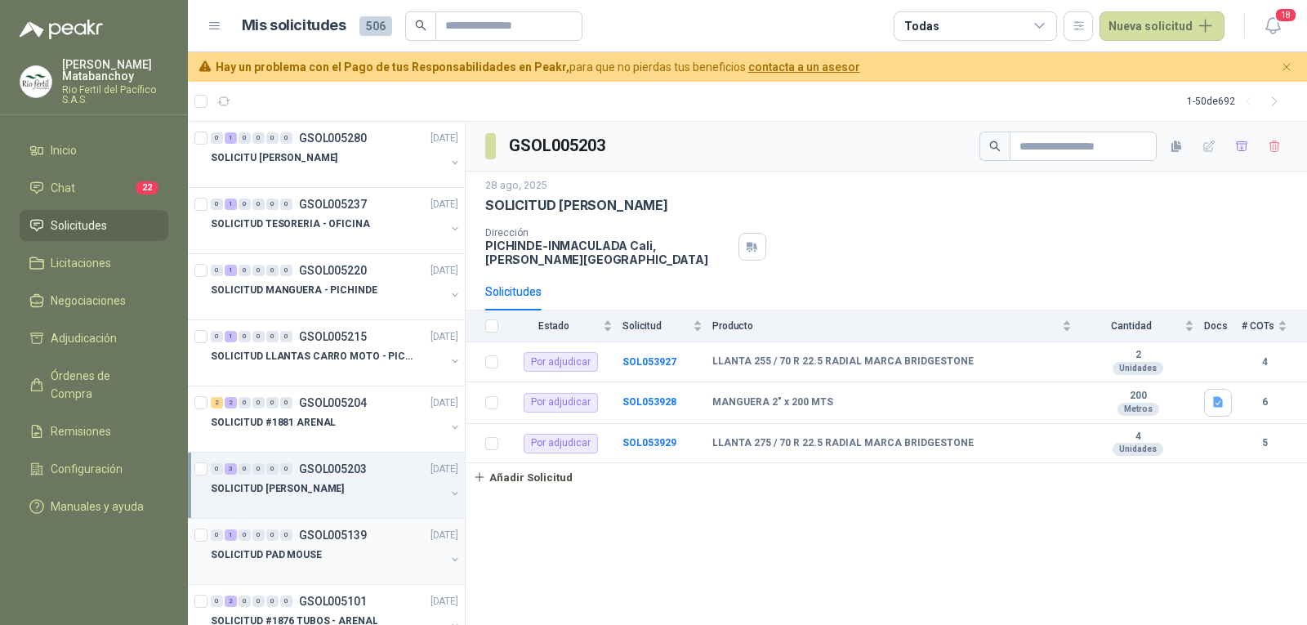
click at [323, 544] on div "0 1 0 0 0 0 GSOL005139 26/08/25" at bounding box center [336, 535] width 251 height 20
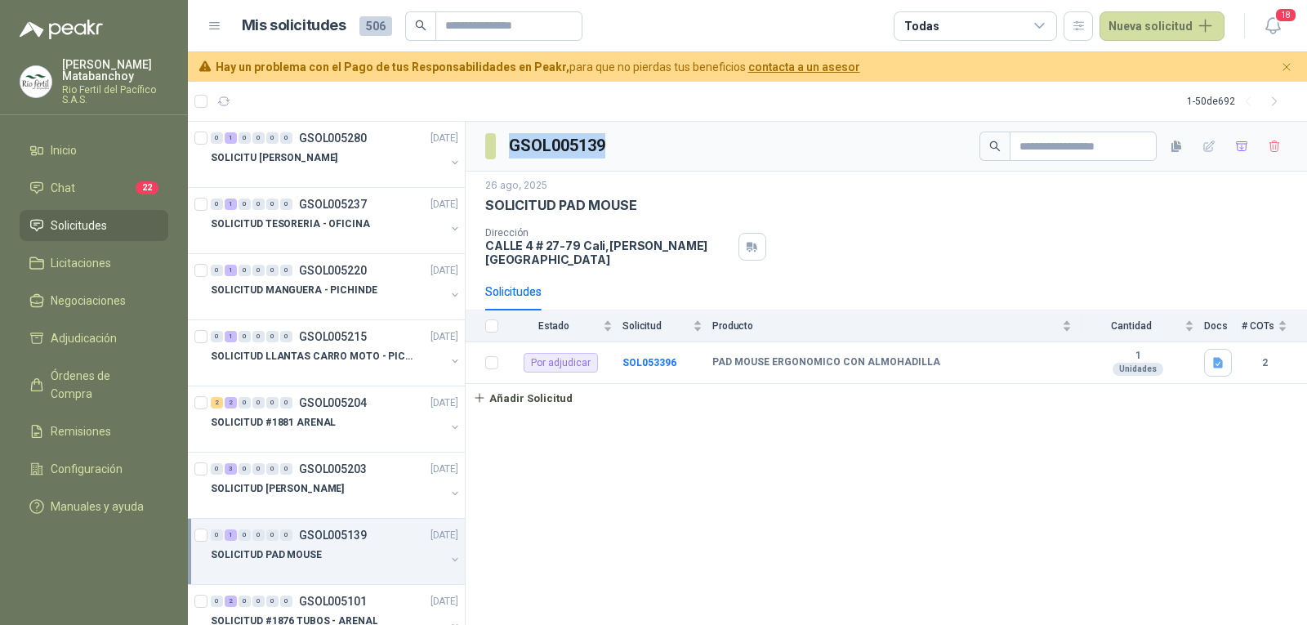
drag, startPoint x: 543, startPoint y: 147, endPoint x: 508, endPoint y: 152, distance: 35.5
click at [508, 152] on div "GSOL005139" at bounding box center [886, 147] width 841 height 50
drag, startPoint x: 663, startPoint y: 355, endPoint x: 615, endPoint y: 350, distance: 47.7
click at [615, 350] on tr "Por adjudicar SOL053396 PAD MOUSE ERGONOMICO CON ALMOHADILLA 1 Unidades 2" at bounding box center [886, 363] width 841 height 42
copy tr "SOL053396"
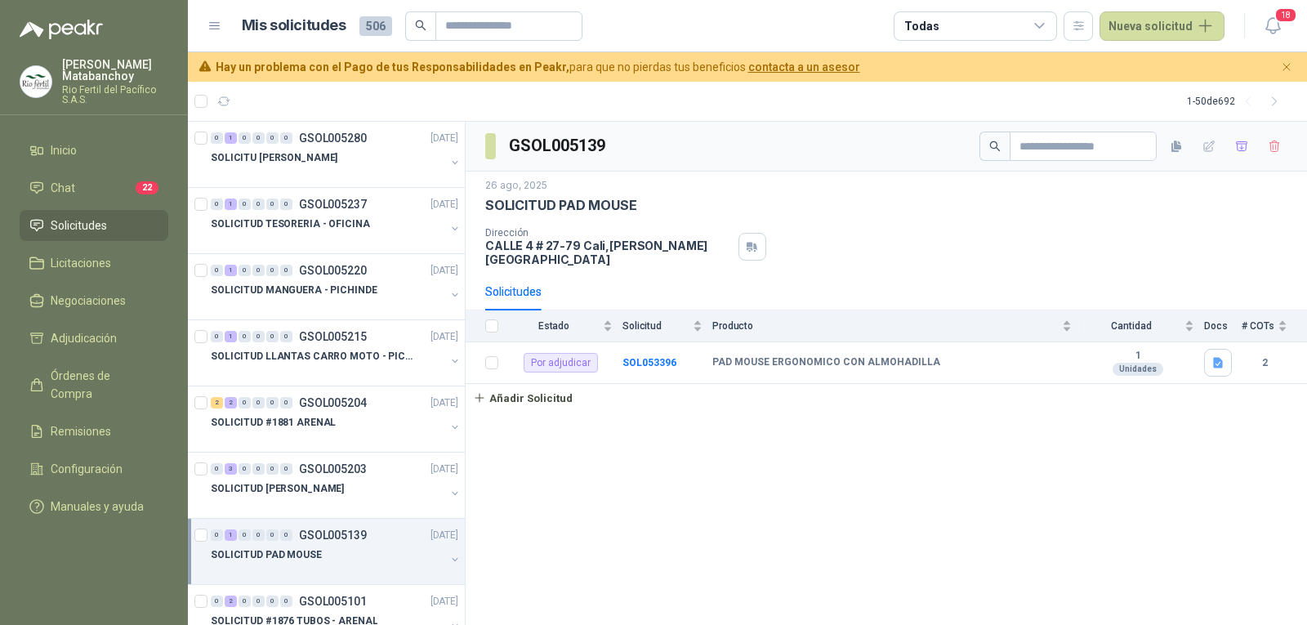
drag, startPoint x: 702, startPoint y: 480, endPoint x: 694, endPoint y: 479, distance: 8.2
click at [694, 480] on div "GSOL005139 26 ago, 2025 SOLICITUD PAD MOUSE Dirección CALLE 4 # 27-79 Cali , Va…" at bounding box center [886, 374] width 841 height 504
click at [539, 29] on input "text" at bounding box center [502, 26] width 114 height 28
click at [137, 82] on div "Tatiana Matabanchoy Rio Fertil del Pacífico S.A.S." at bounding box center [115, 82] width 106 height 46
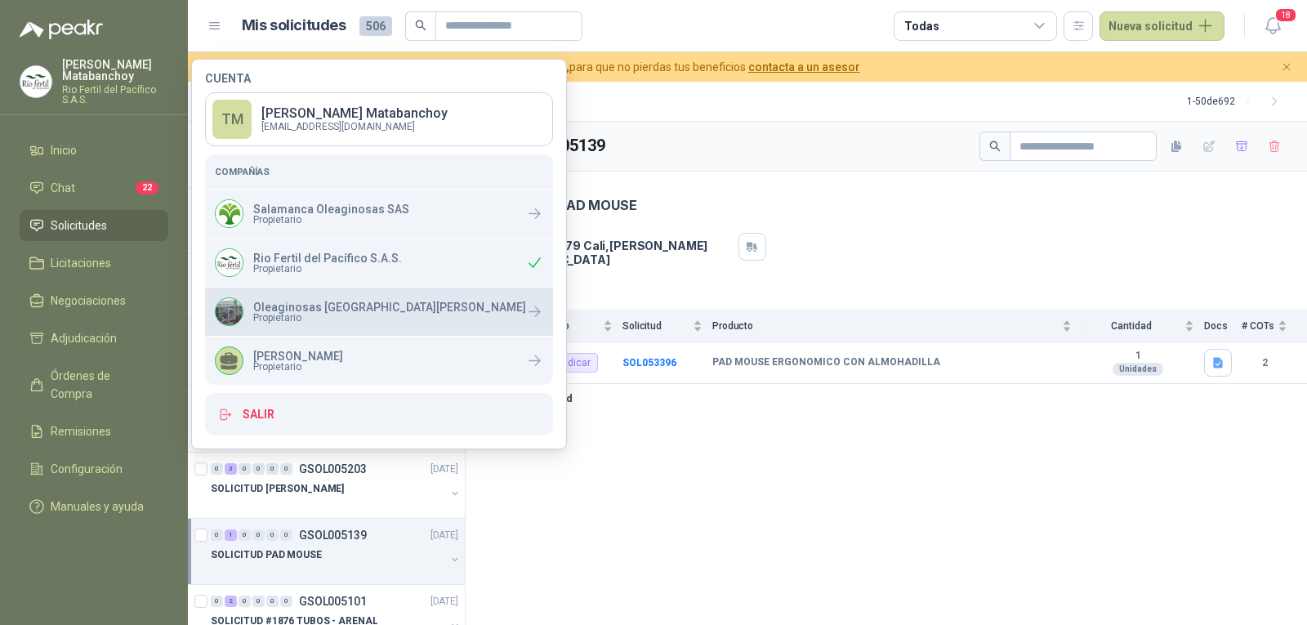
click at [265, 320] on span "Propietario" at bounding box center [389, 318] width 273 height 10
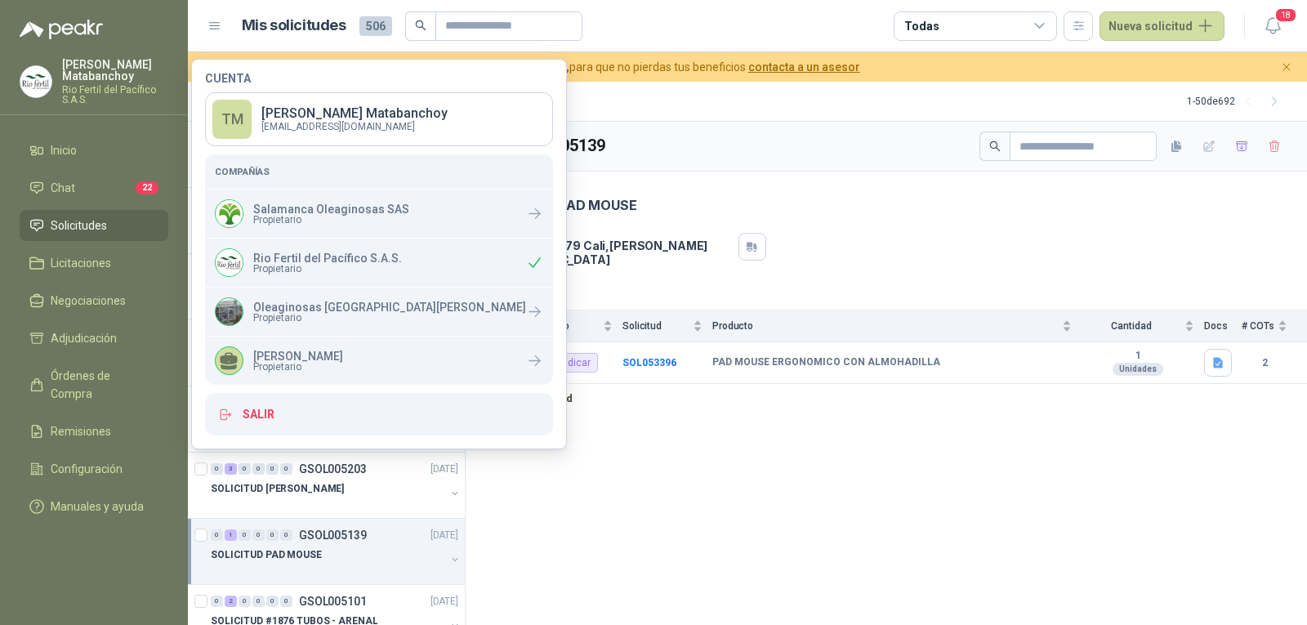
click at [705, 207] on div "SOLICITUD PAD MOUSE" at bounding box center [886, 205] width 802 height 17
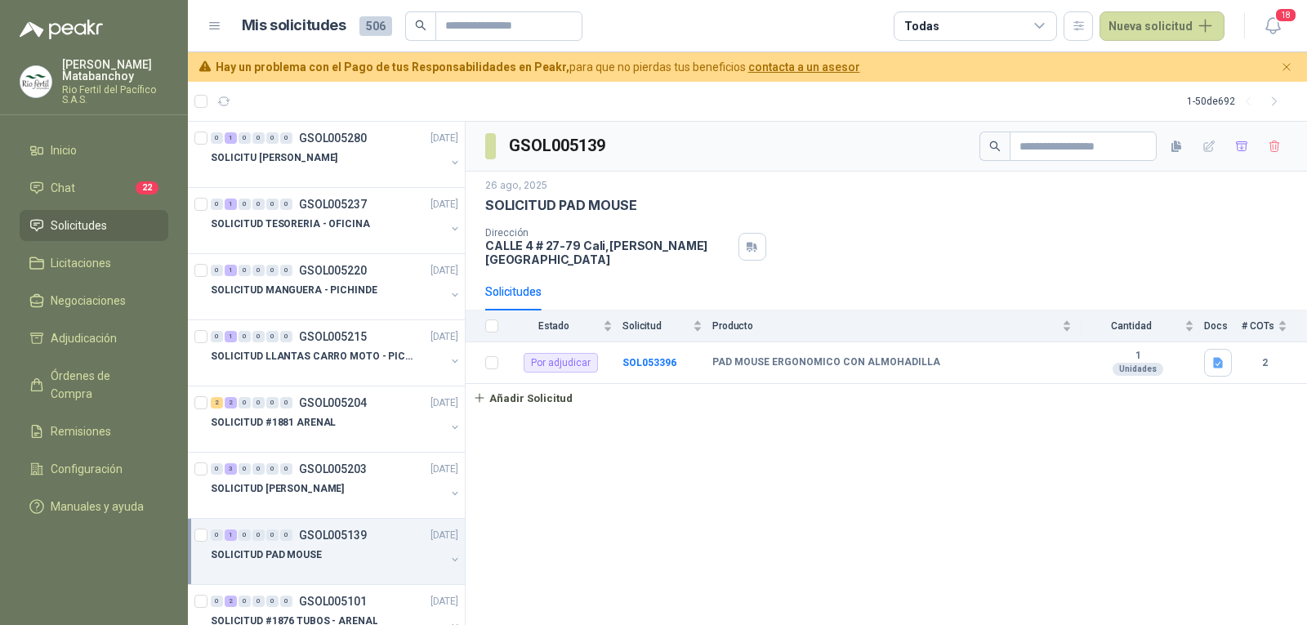
click at [101, 65] on p "Tatiana Matabanchoy" at bounding box center [115, 70] width 106 height 23
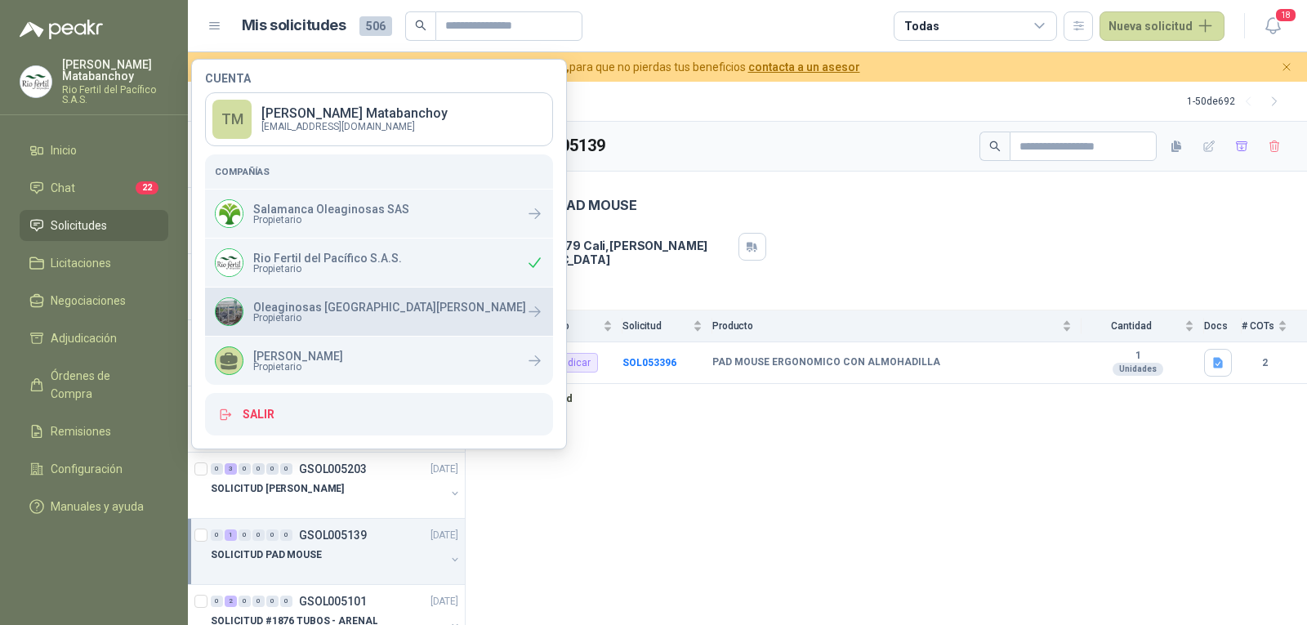
click at [303, 310] on p "Oleaginosas [GEOGRAPHIC_DATA][PERSON_NAME]" at bounding box center [389, 306] width 273 height 11
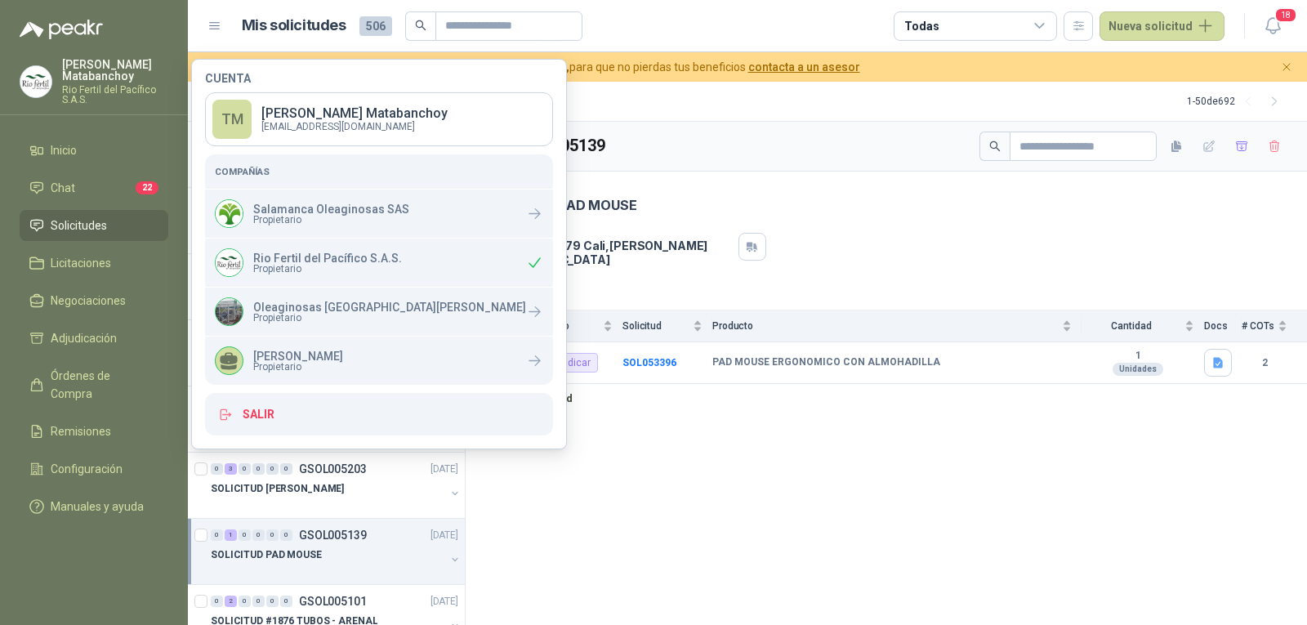
click at [781, 185] on div "26 ago, 2025" at bounding box center [886, 186] width 802 height 16
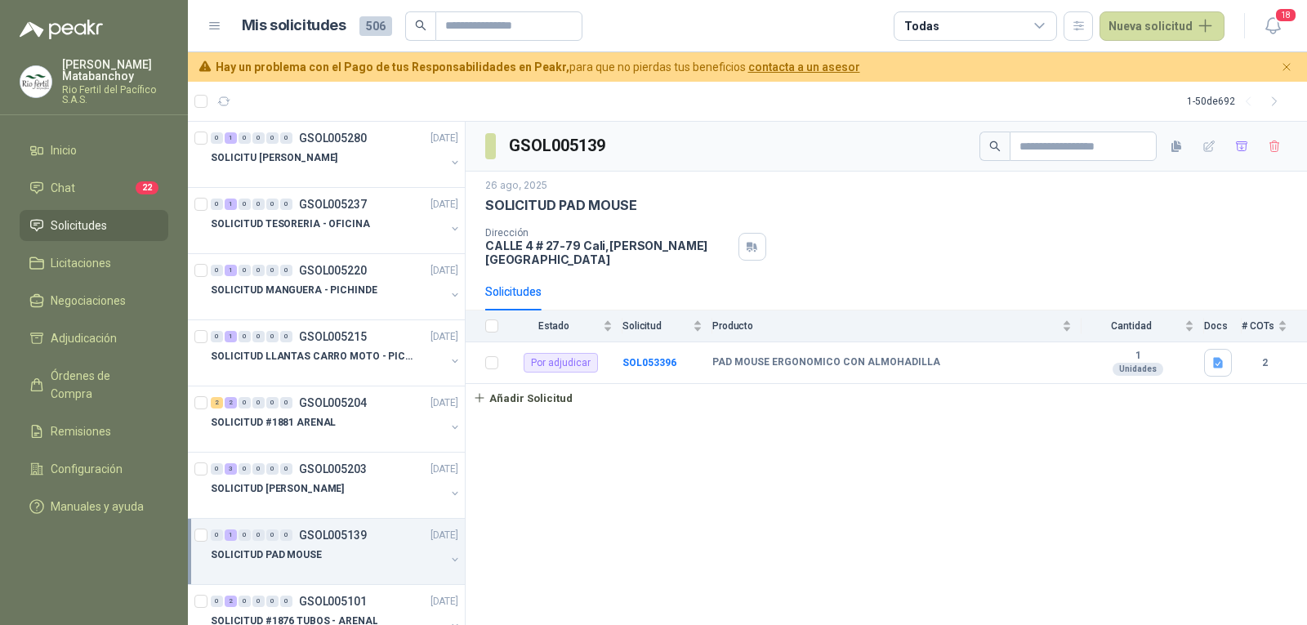
click at [107, 83] on div "Tatiana Matabanchoy Rio Fertil del Pacífico S.A.S." at bounding box center [115, 82] width 106 height 46
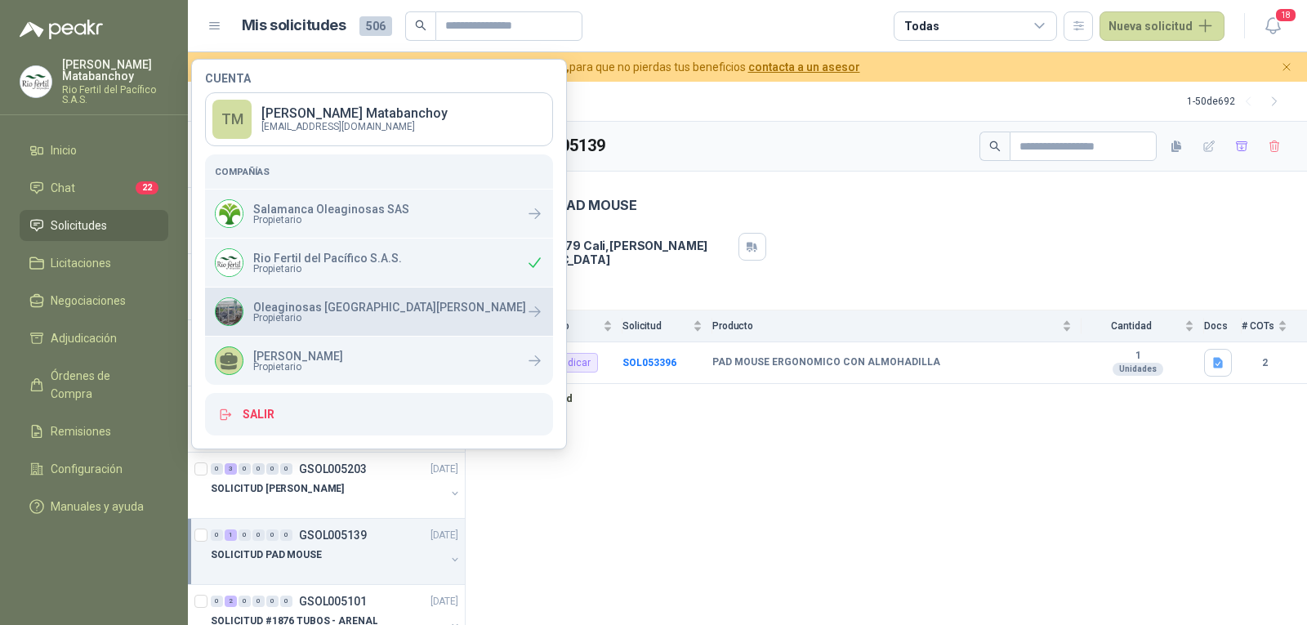
click at [310, 315] on span "Propietario" at bounding box center [389, 318] width 273 height 10
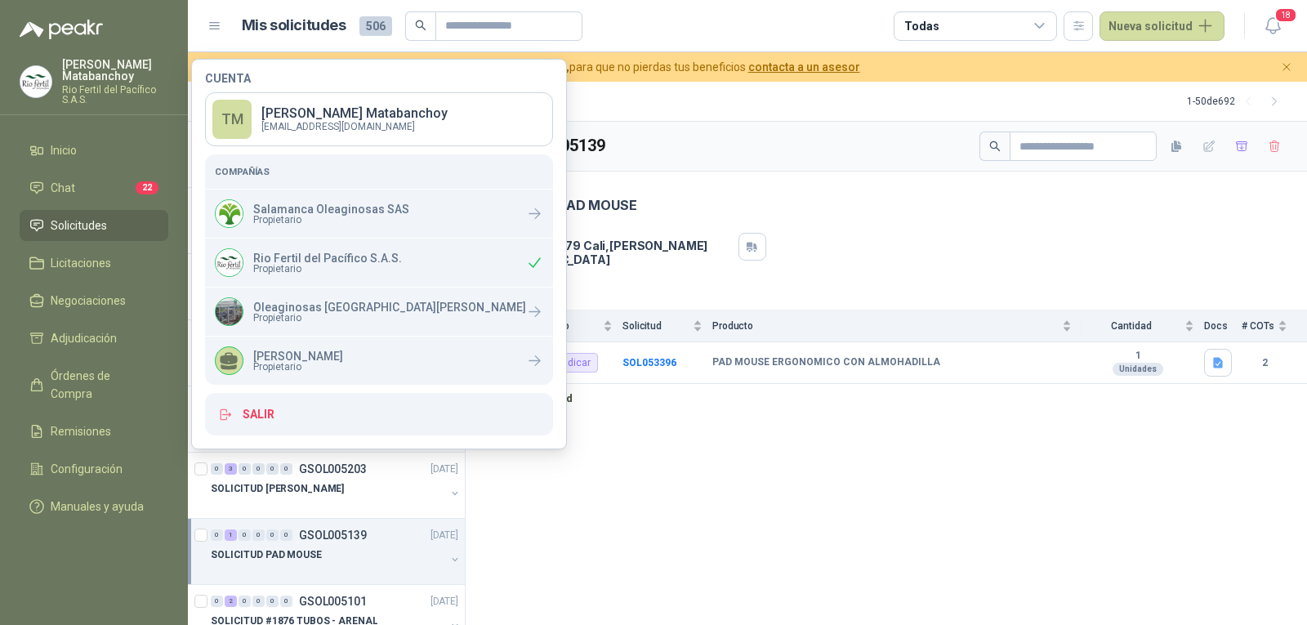
click at [826, 161] on div "GSOL005139" at bounding box center [886, 147] width 841 height 50
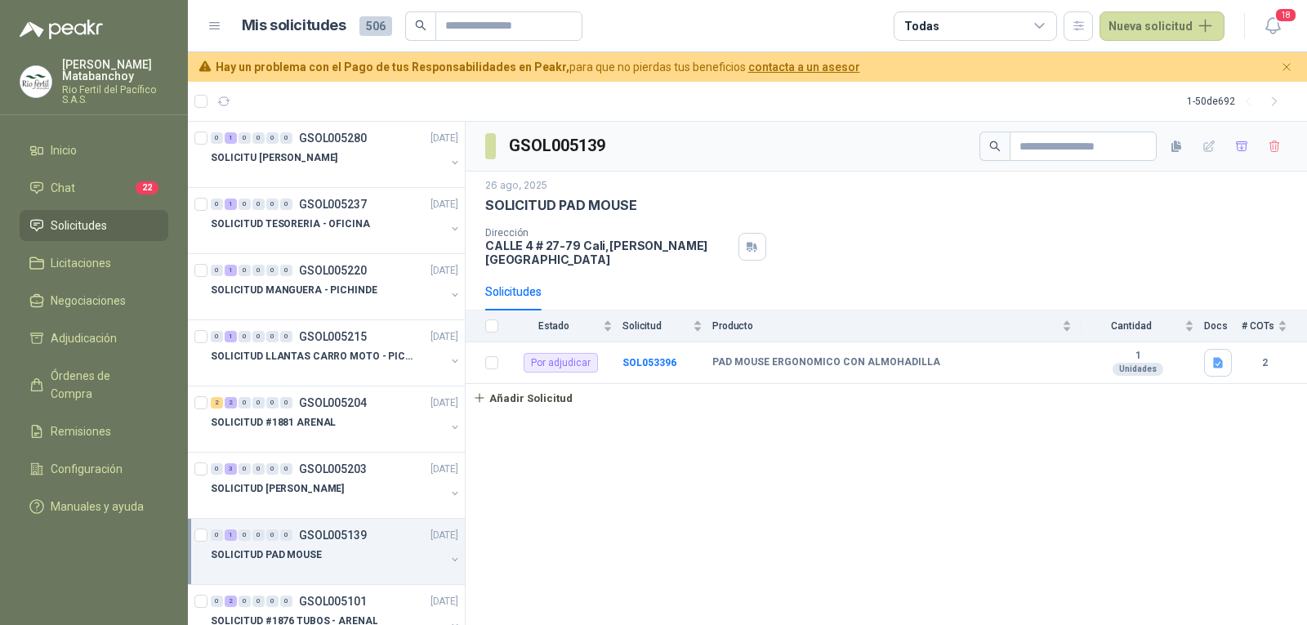
click at [84, 85] on p "Rio Fertil del Pacífico S.A.S." at bounding box center [115, 95] width 106 height 20
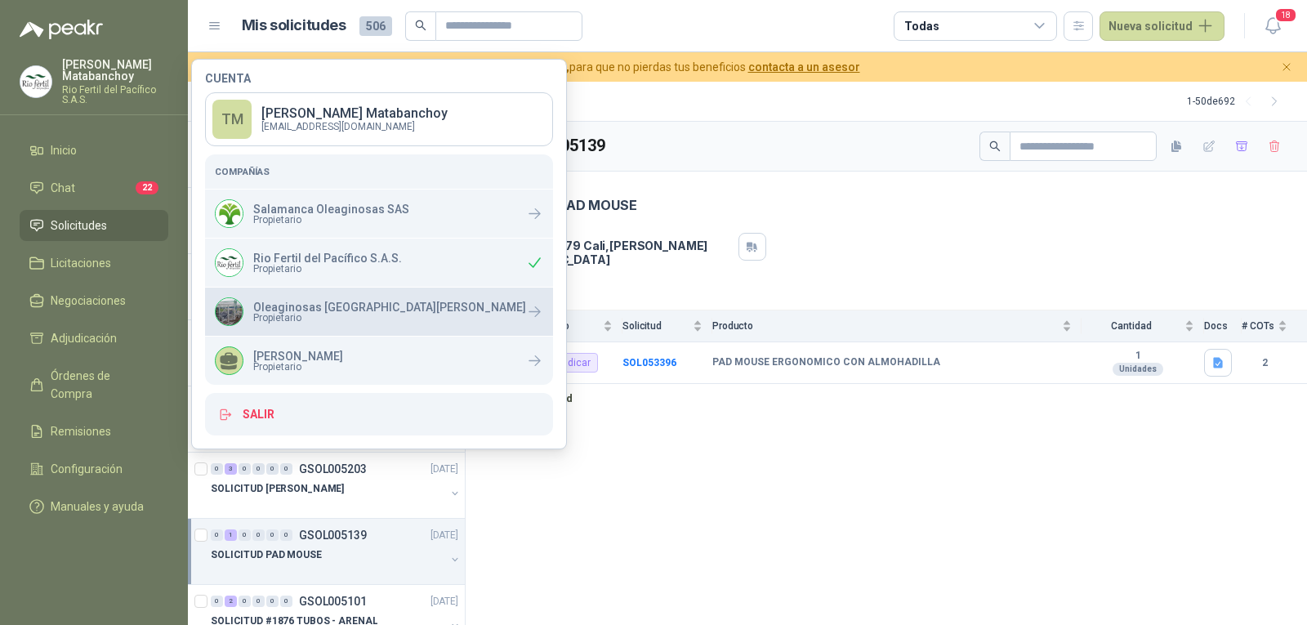
click at [335, 316] on span "Propietario" at bounding box center [389, 318] width 273 height 10
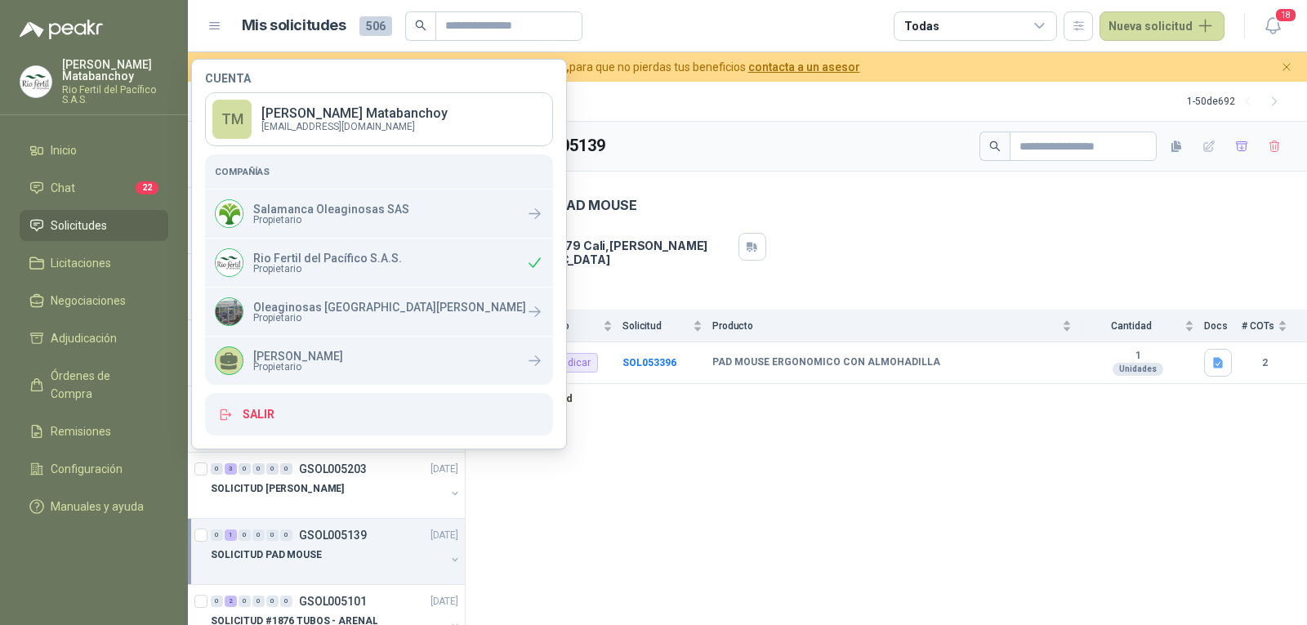
drag, startPoint x: 809, startPoint y: 231, endPoint x: 808, endPoint y: 13, distance: 218.1
click at [809, 229] on div "Dirección CALLE 4 # 27-79 Cali , Valle del Cauca" at bounding box center [886, 246] width 802 height 39
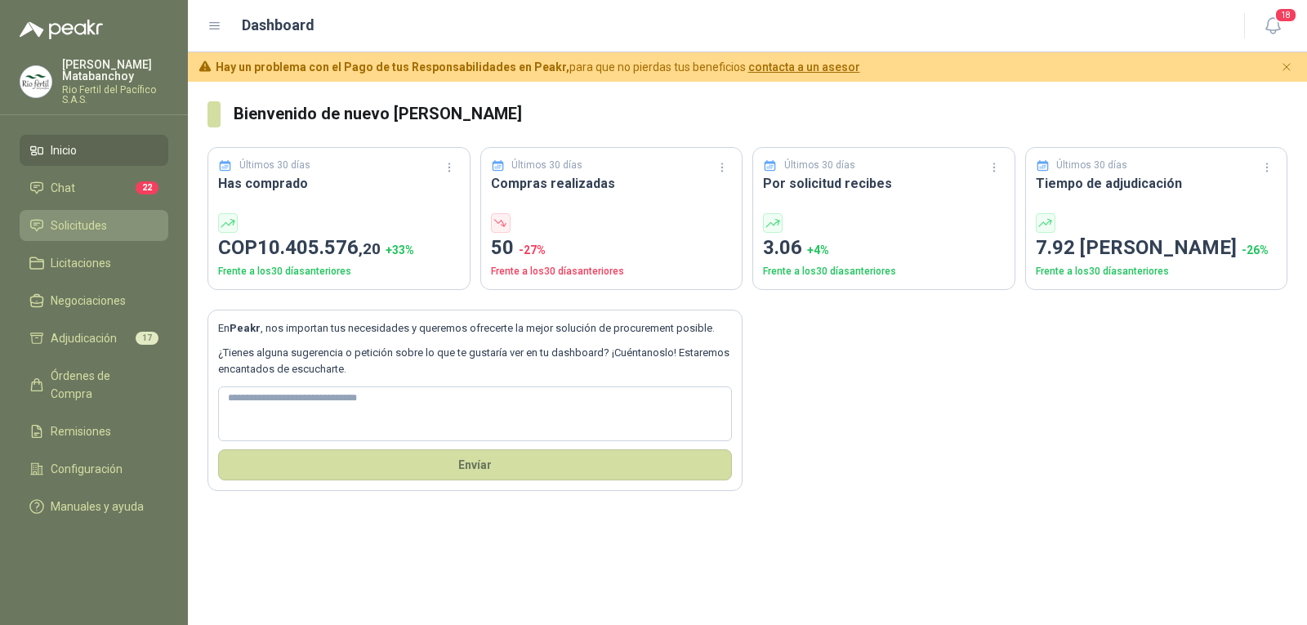
click at [96, 212] on link "Solicitudes" at bounding box center [94, 225] width 149 height 31
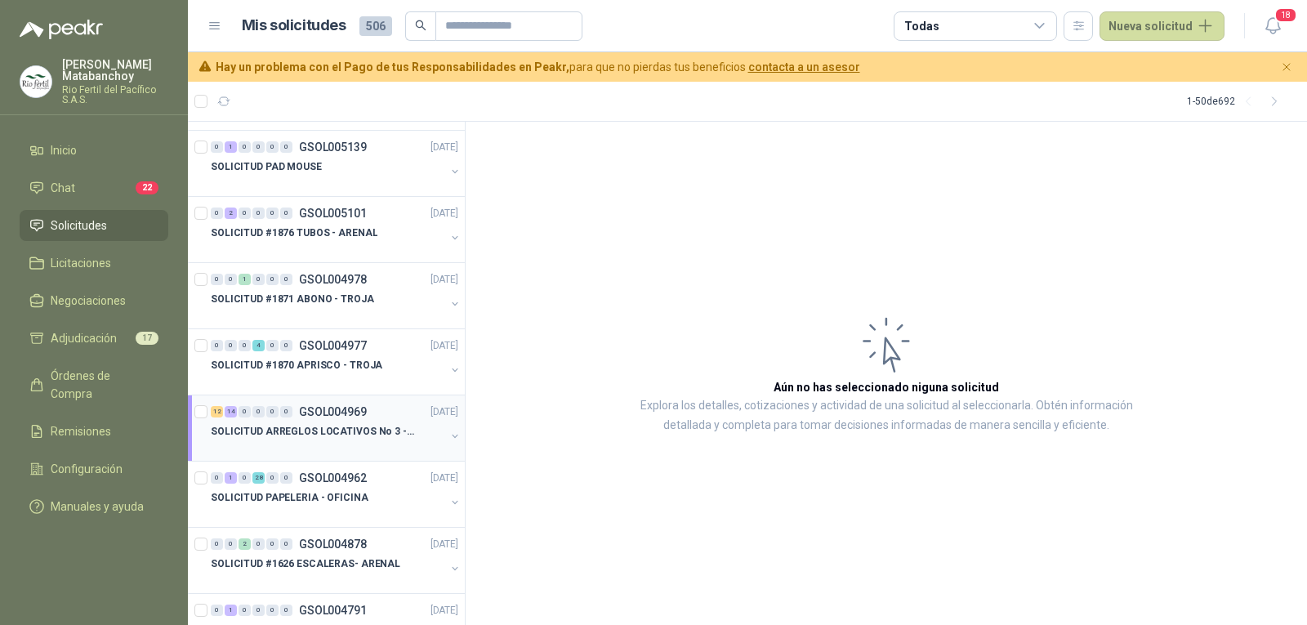
scroll to position [408, 0]
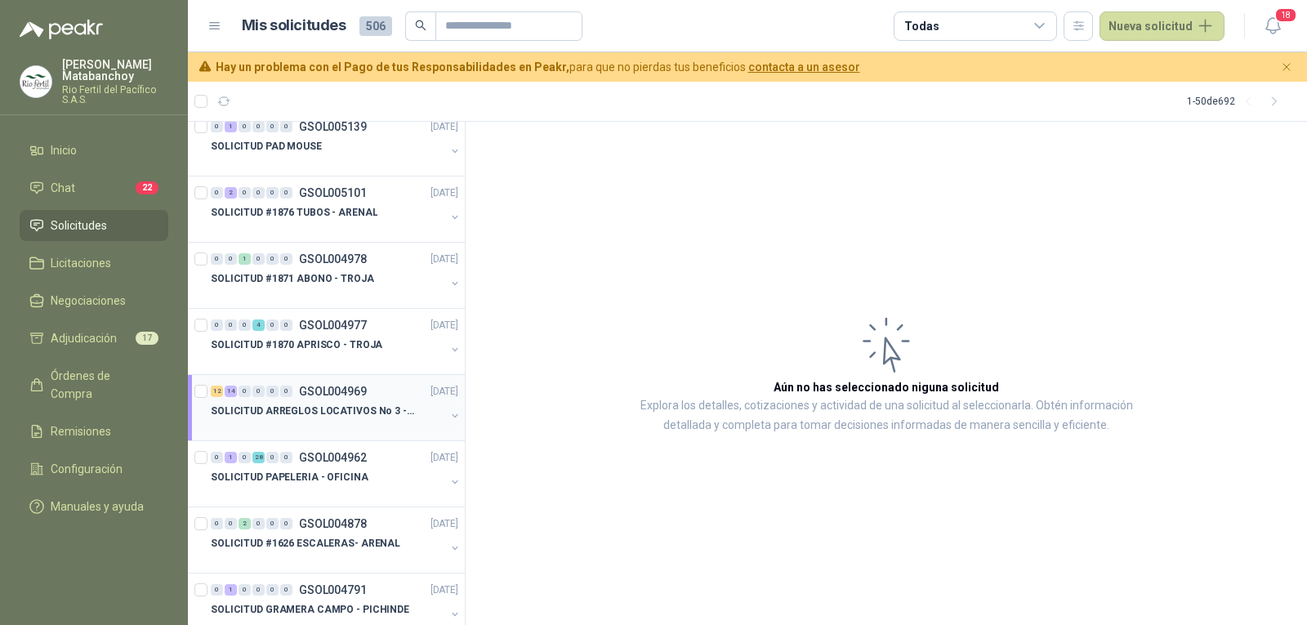
click at [327, 411] on p "SOLICITUD ARREGLOS LOCATIVOS No 3 - PICHINDE" at bounding box center [312, 412] width 203 height 16
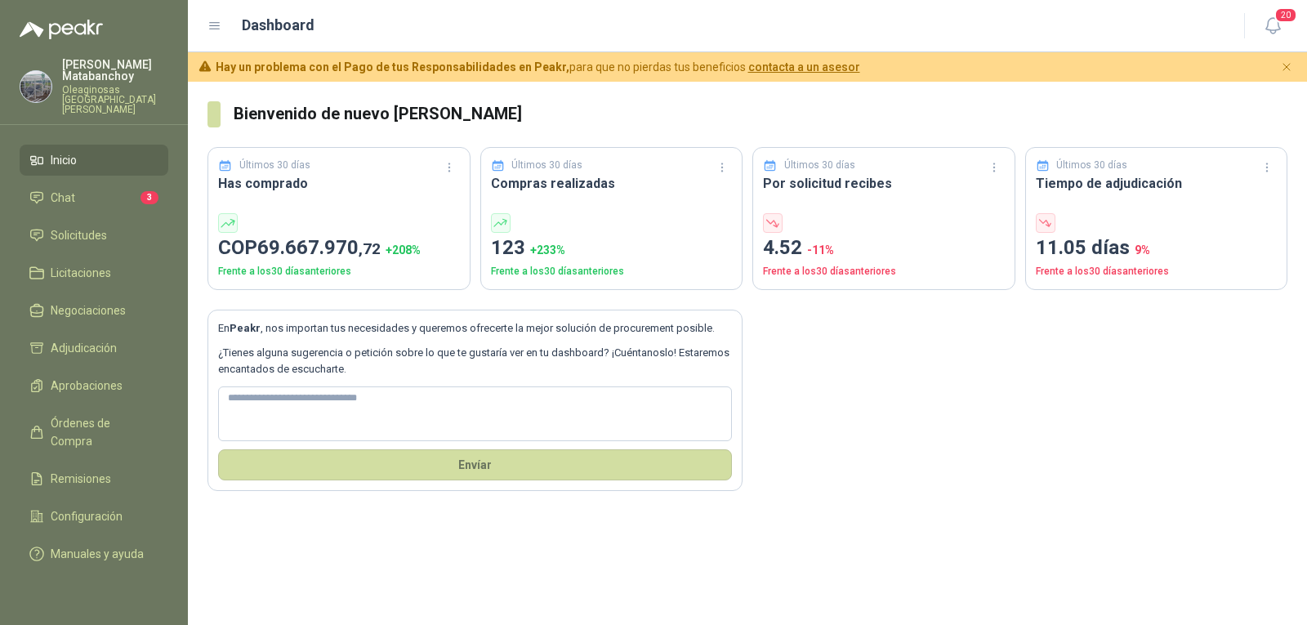
drag, startPoint x: 78, startPoint y: 243, endPoint x: 79, endPoint y: 232, distance: 10.7
click at [78, 242] on ul "Inicio Chat 3 Solicitudes Licitaciones Negociaciones Adjudicación Aprobaciones …" at bounding box center [94, 360] width 188 height 431
click at [82, 228] on span "Solicitudes" at bounding box center [79, 235] width 56 height 18
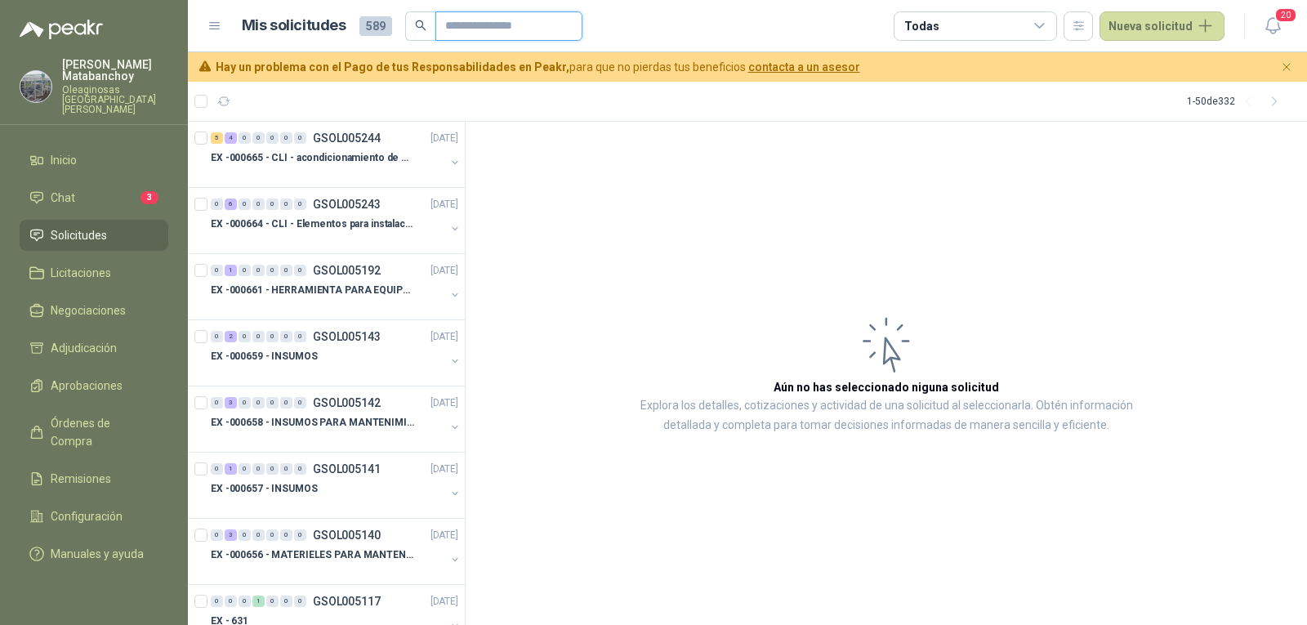
click at [466, 24] on input "text" at bounding box center [502, 26] width 114 height 28
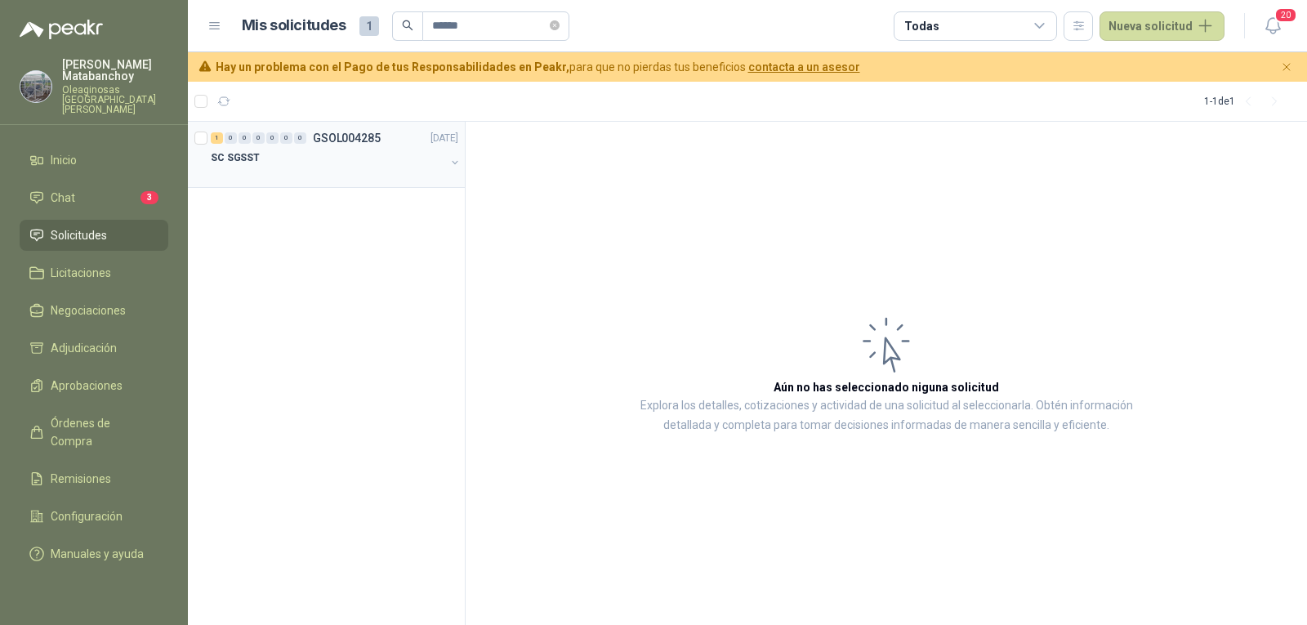
click at [388, 164] on div "SC SGSST" at bounding box center [328, 158] width 234 height 20
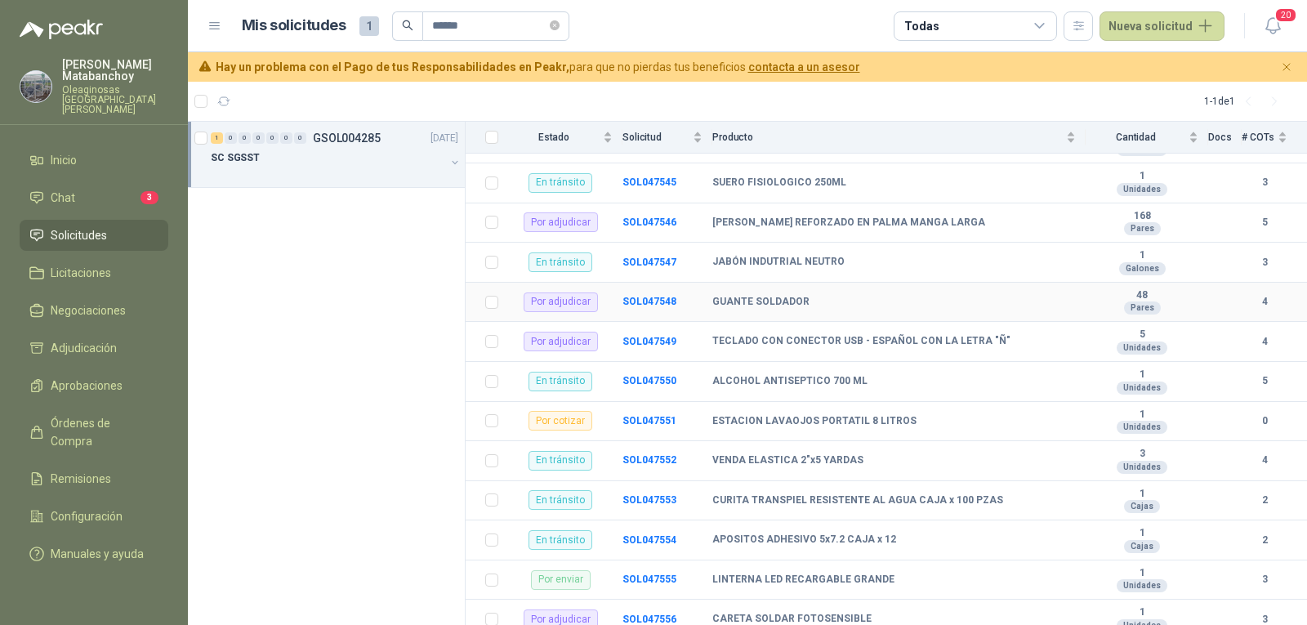
scroll to position [327, 0]
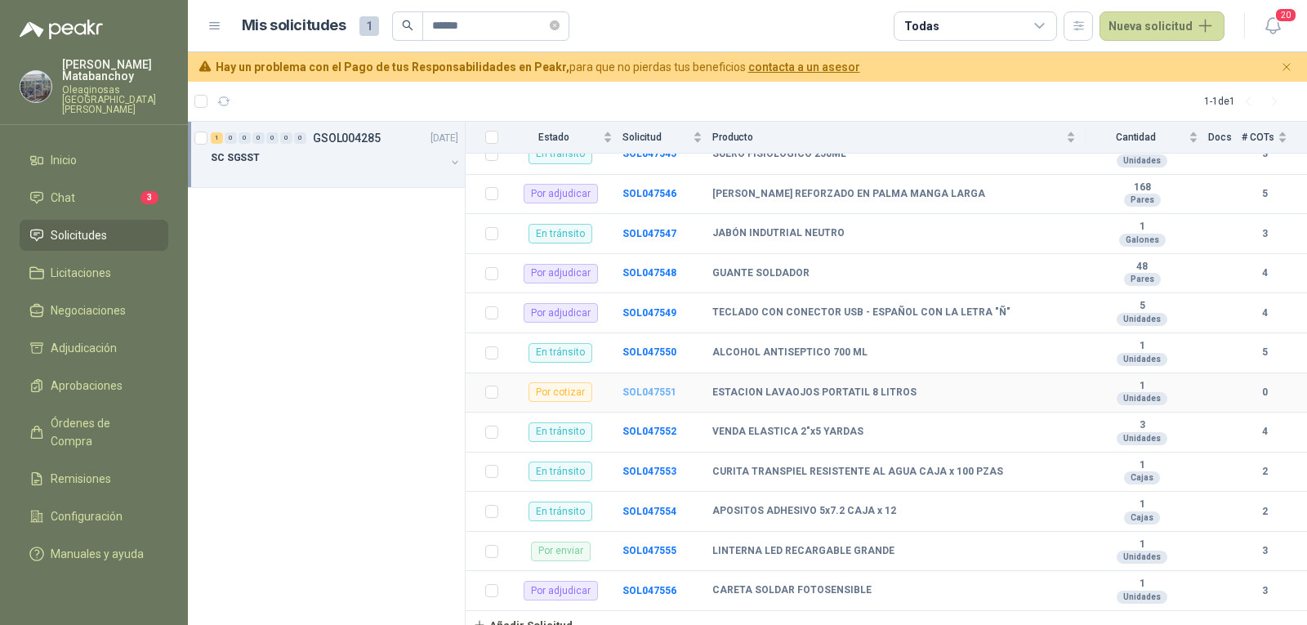
click at [652, 386] on b "SOL047551" at bounding box center [649, 391] width 54 height 11
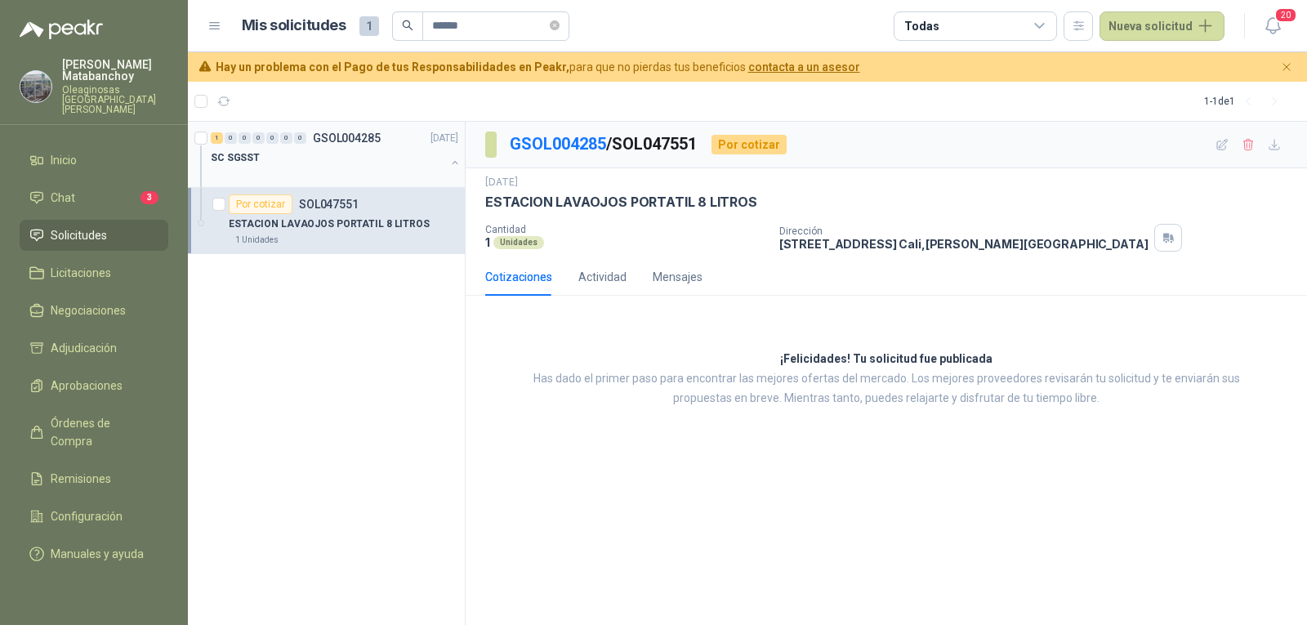
click at [361, 170] on div at bounding box center [328, 173] width 234 height 13
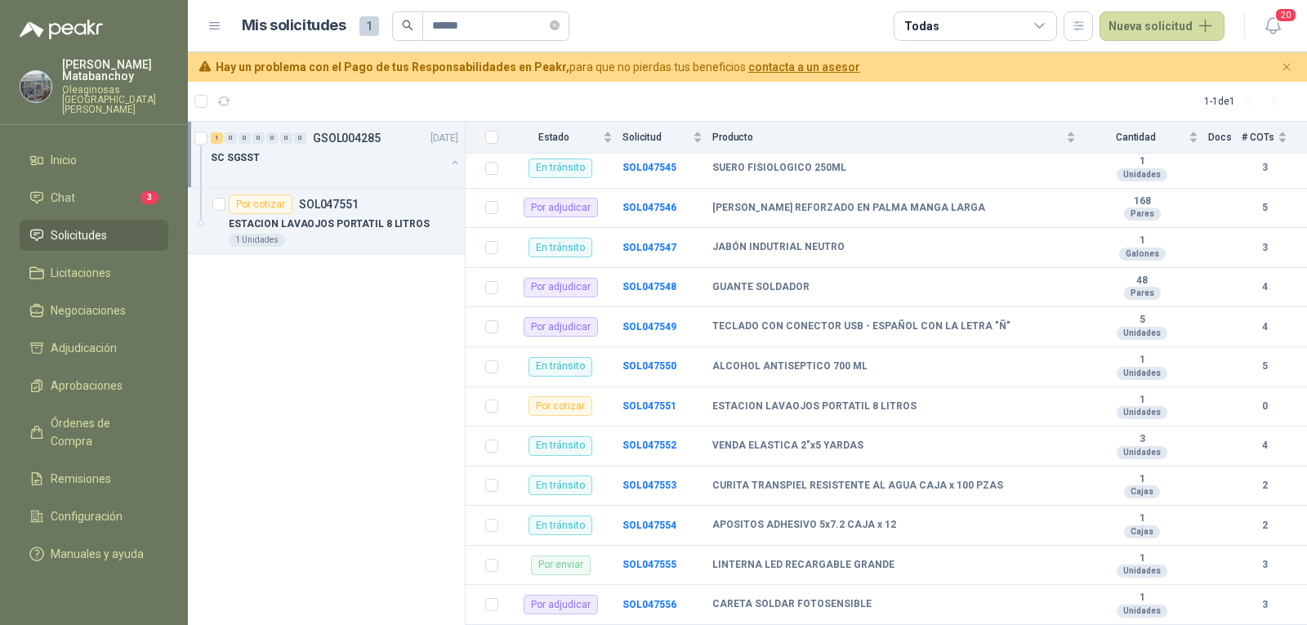
scroll to position [328, 0]
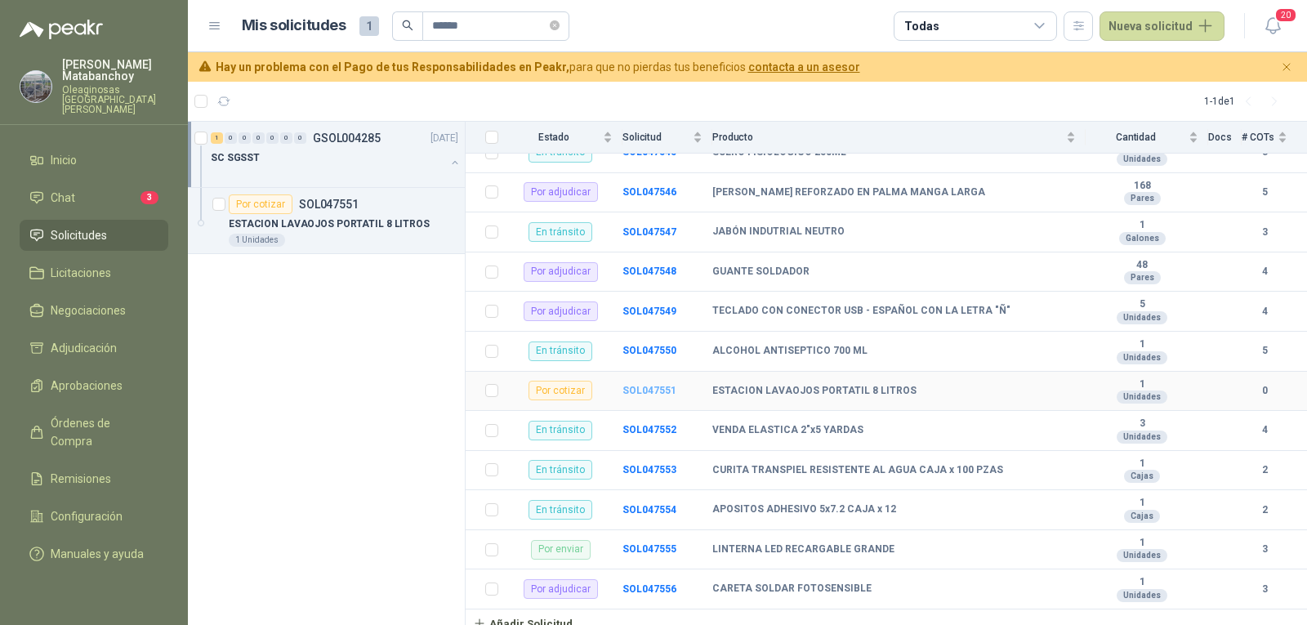
click at [651, 385] on b "SOL047551" at bounding box center [649, 390] width 54 height 11
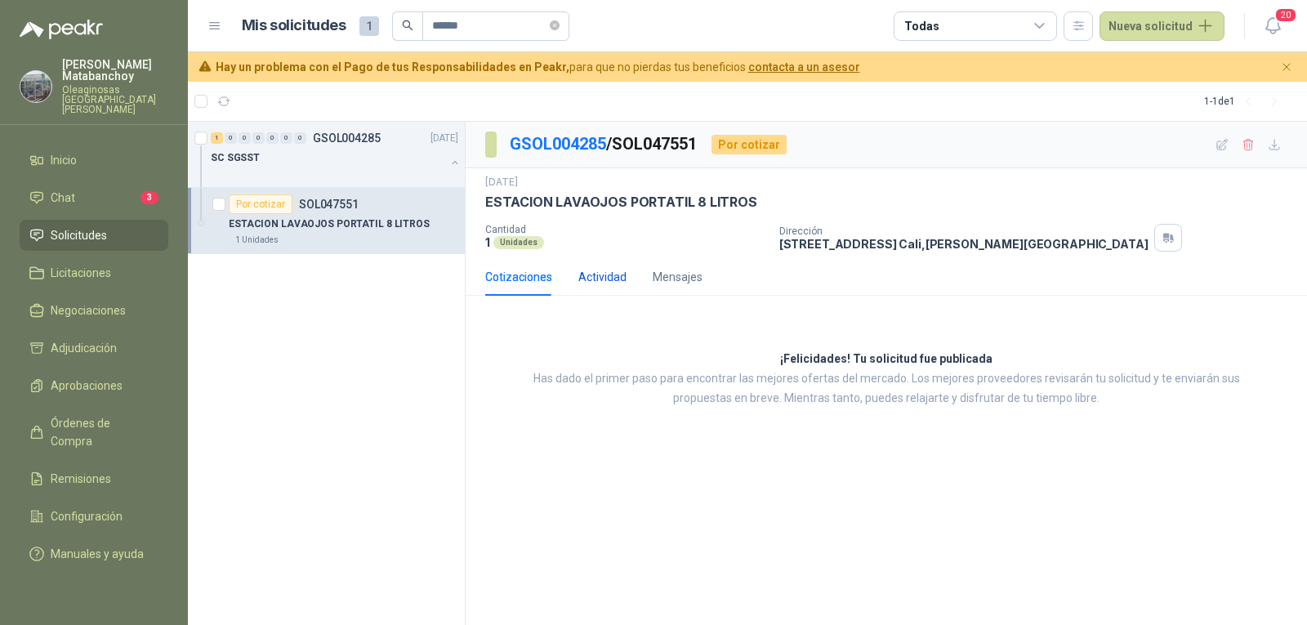
click at [595, 284] on div "Actividad" at bounding box center [602, 277] width 48 height 18
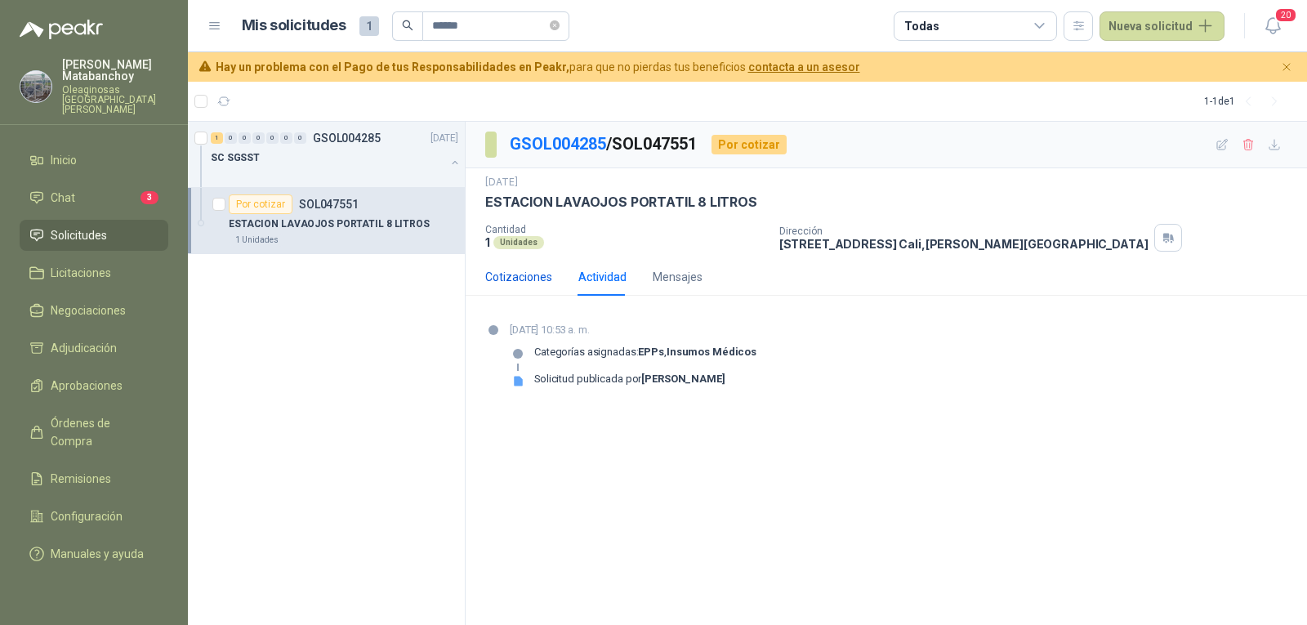
click at [524, 286] on div "Cotizaciones" at bounding box center [518, 277] width 67 height 18
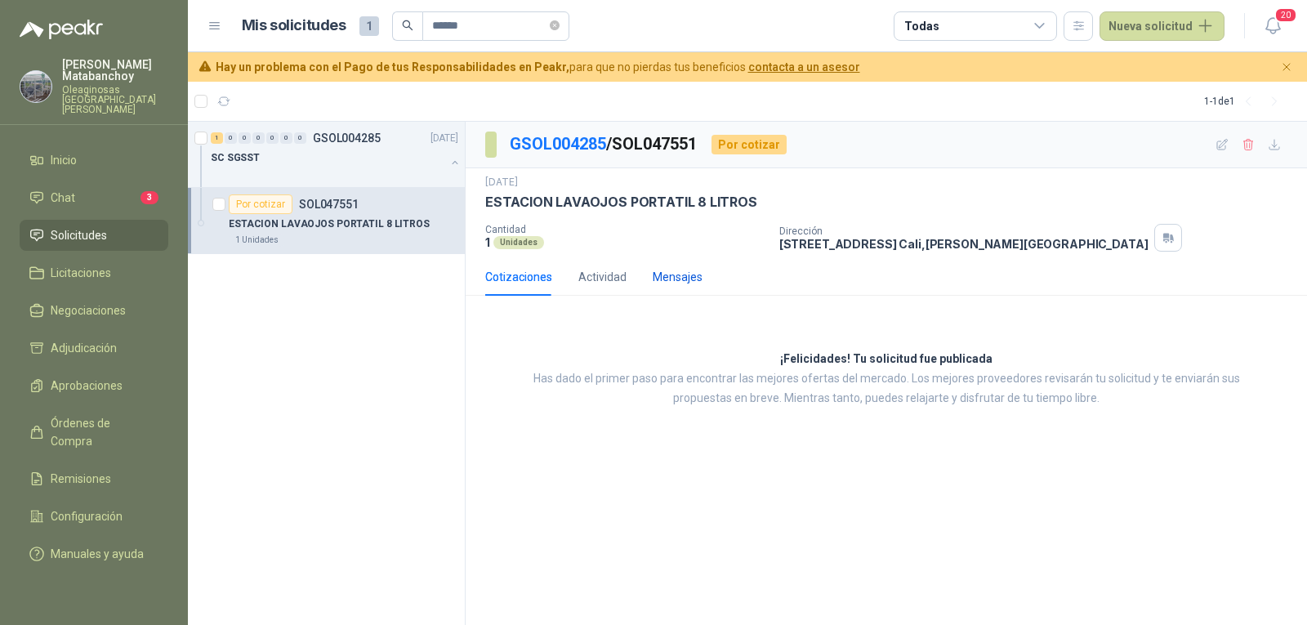
click at [674, 279] on div "Mensajes" at bounding box center [678, 277] width 50 height 18
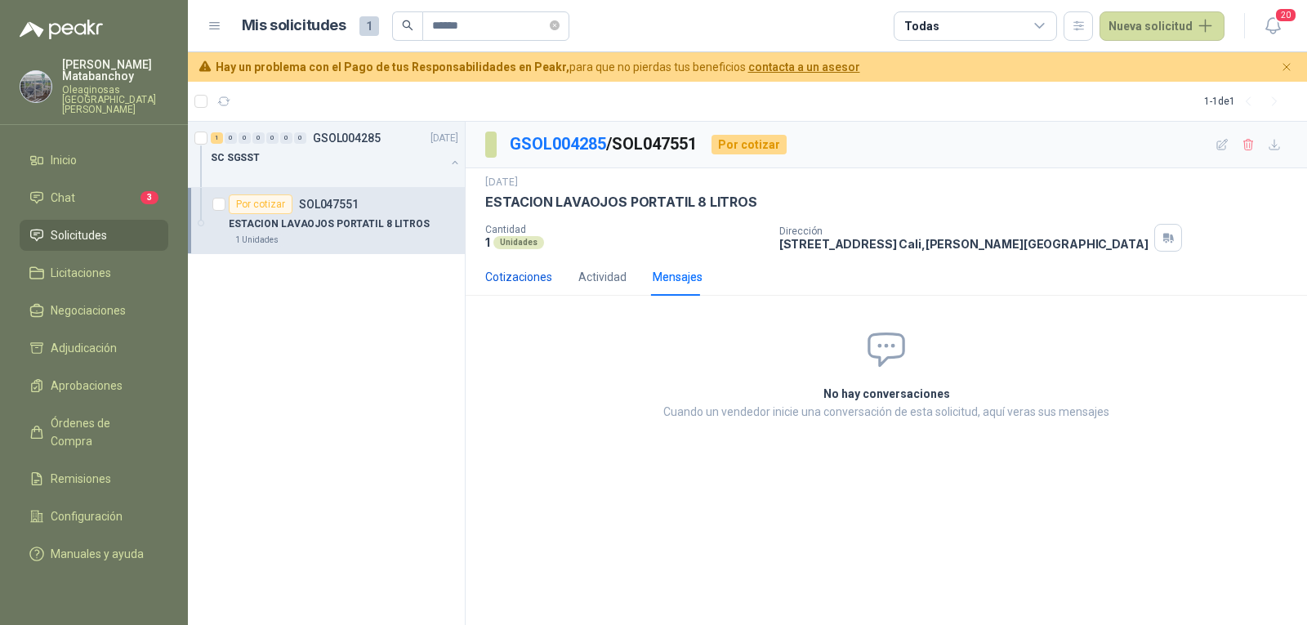
click at [542, 273] on div "Cotizaciones" at bounding box center [518, 277] width 67 height 18
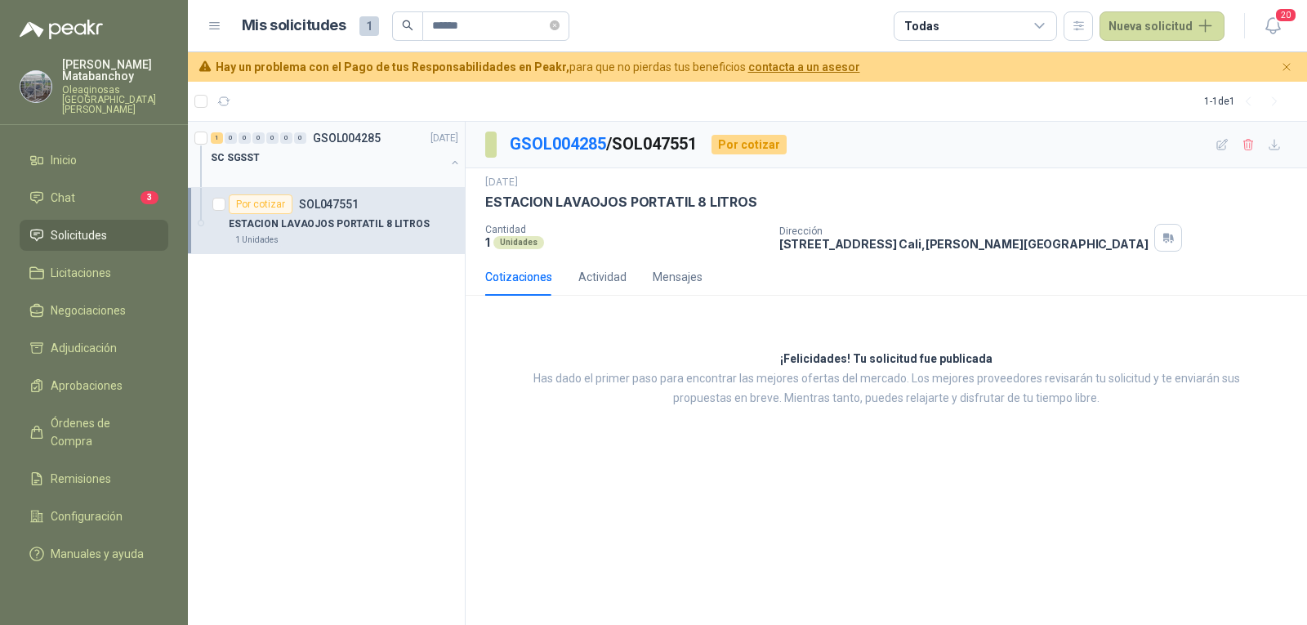
click at [226, 146] on div "1 0 0 0 0 0 0 GSOL004285 01/07/25" at bounding box center [336, 138] width 251 height 20
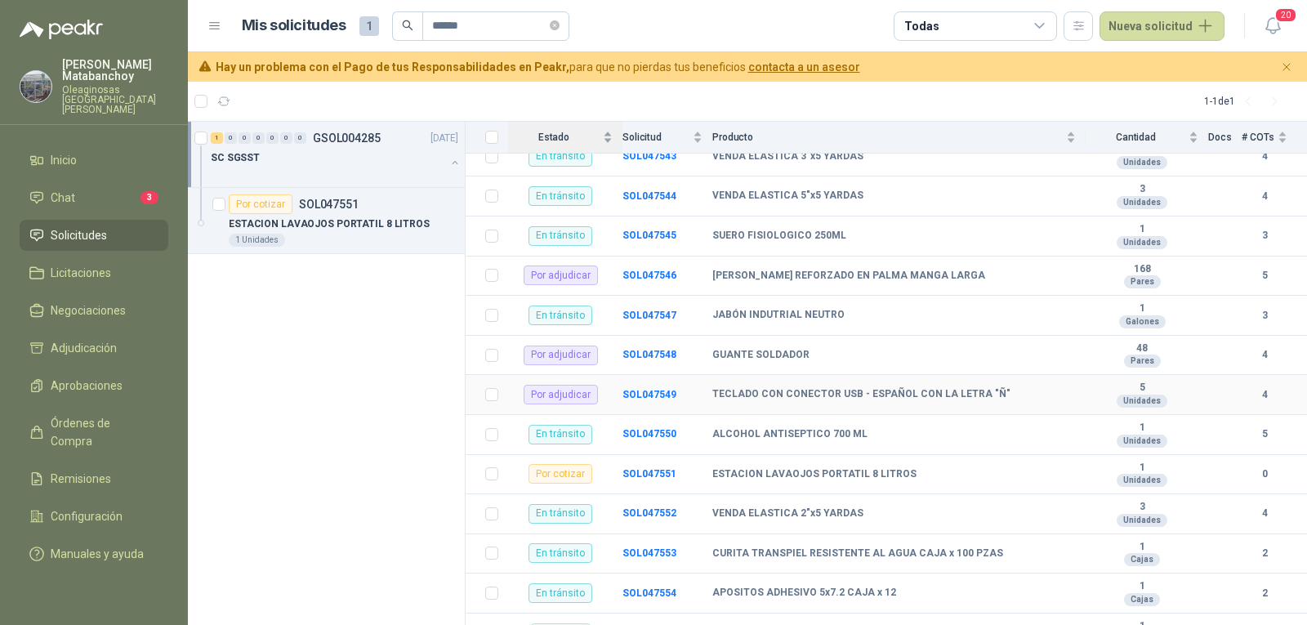
scroll to position [247, 0]
drag, startPoint x: 484, startPoint y: 33, endPoint x: 363, endPoint y: 33, distance: 121.7
click at [363, 33] on div "Mis solicitudes 1 ******" at bounding box center [406, 25] width 328 height 29
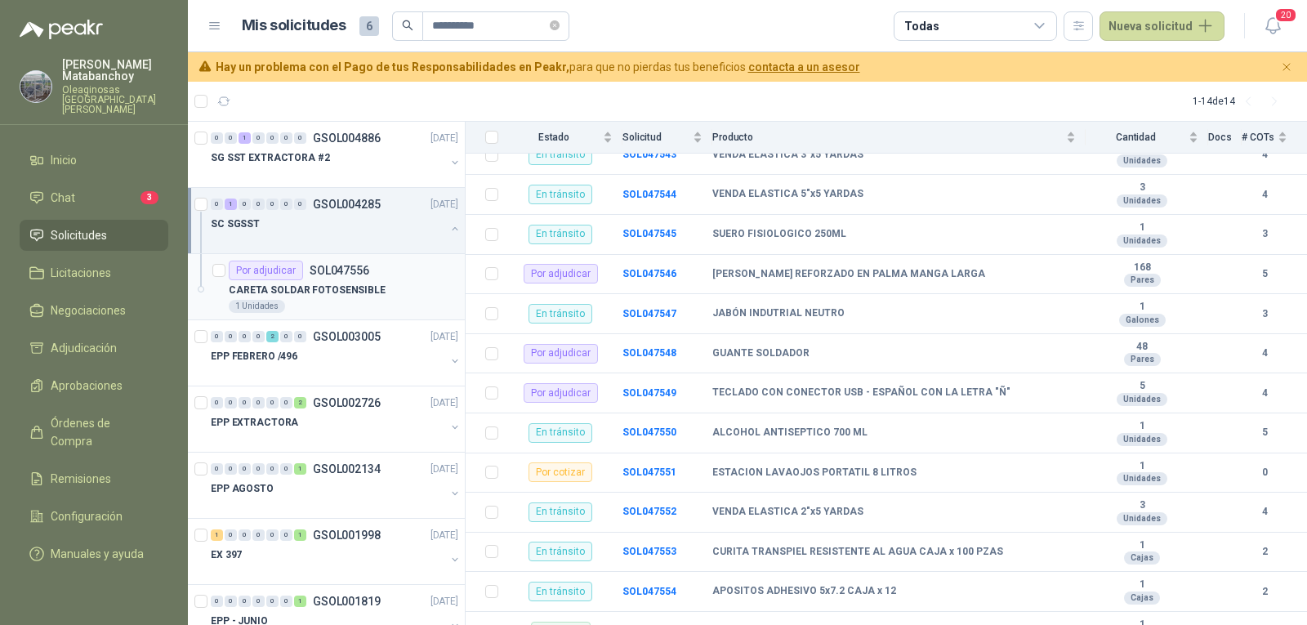
click at [358, 288] on p "CARETA SOLDAR FOTOSENSIBLE" at bounding box center [307, 291] width 157 height 16
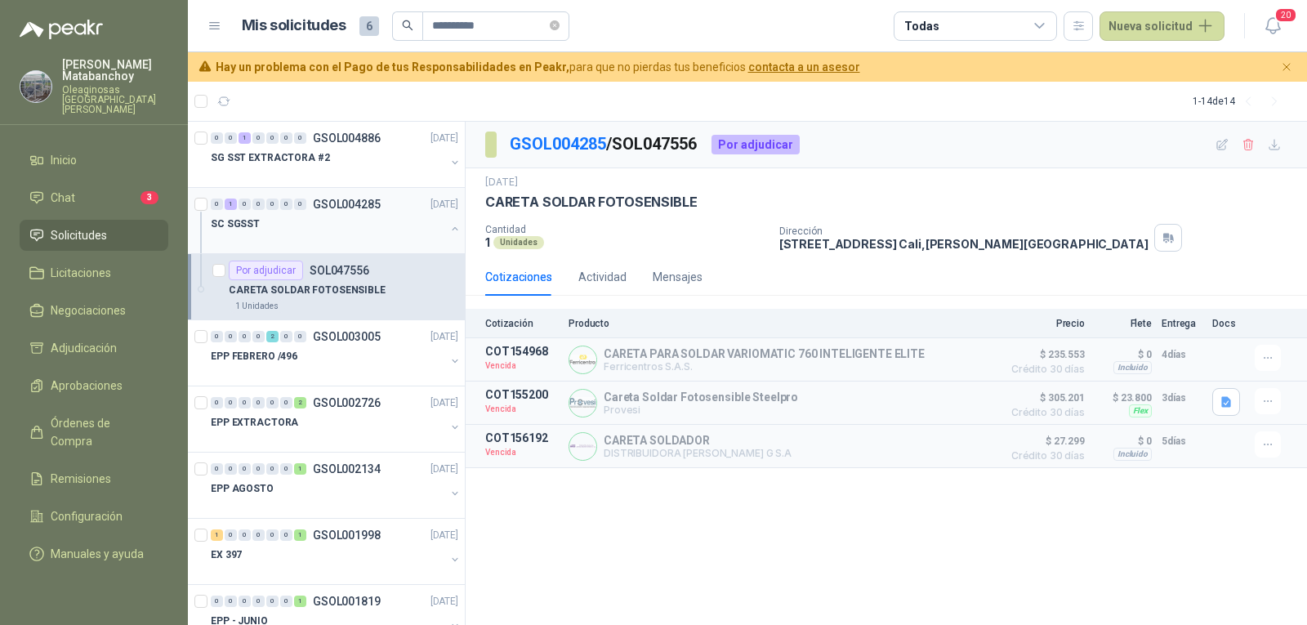
click at [349, 225] on div "SC SGSST" at bounding box center [328, 224] width 234 height 20
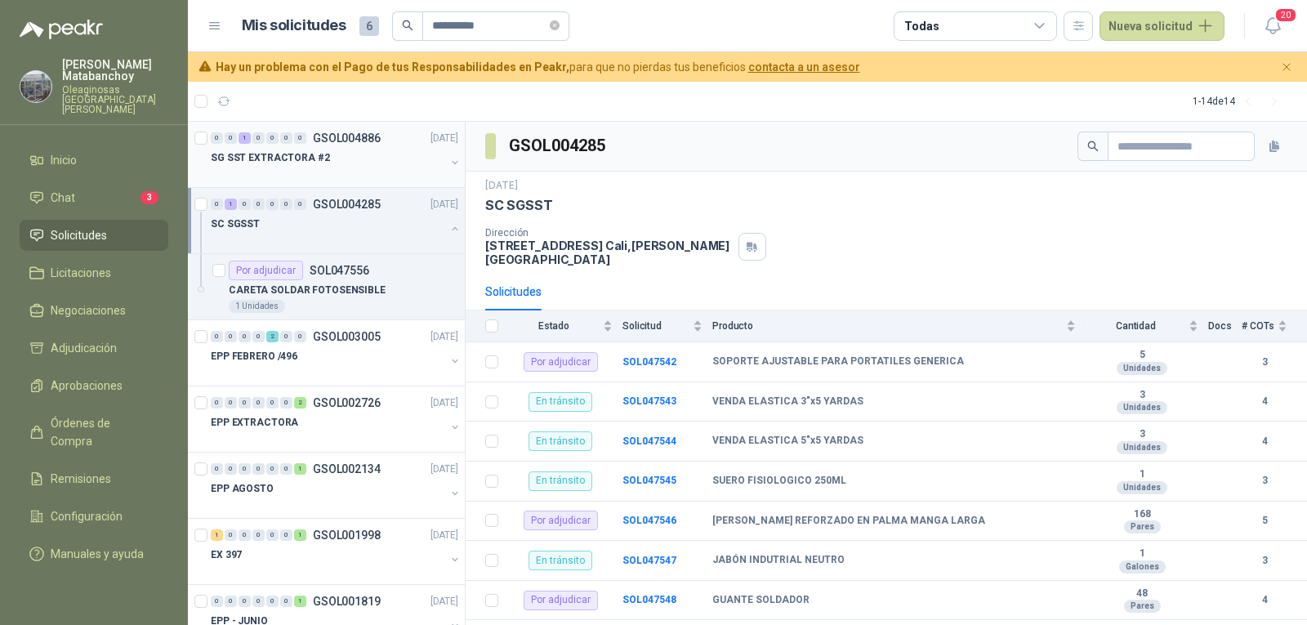
click at [326, 142] on p "GSOL004886" at bounding box center [347, 137] width 68 height 11
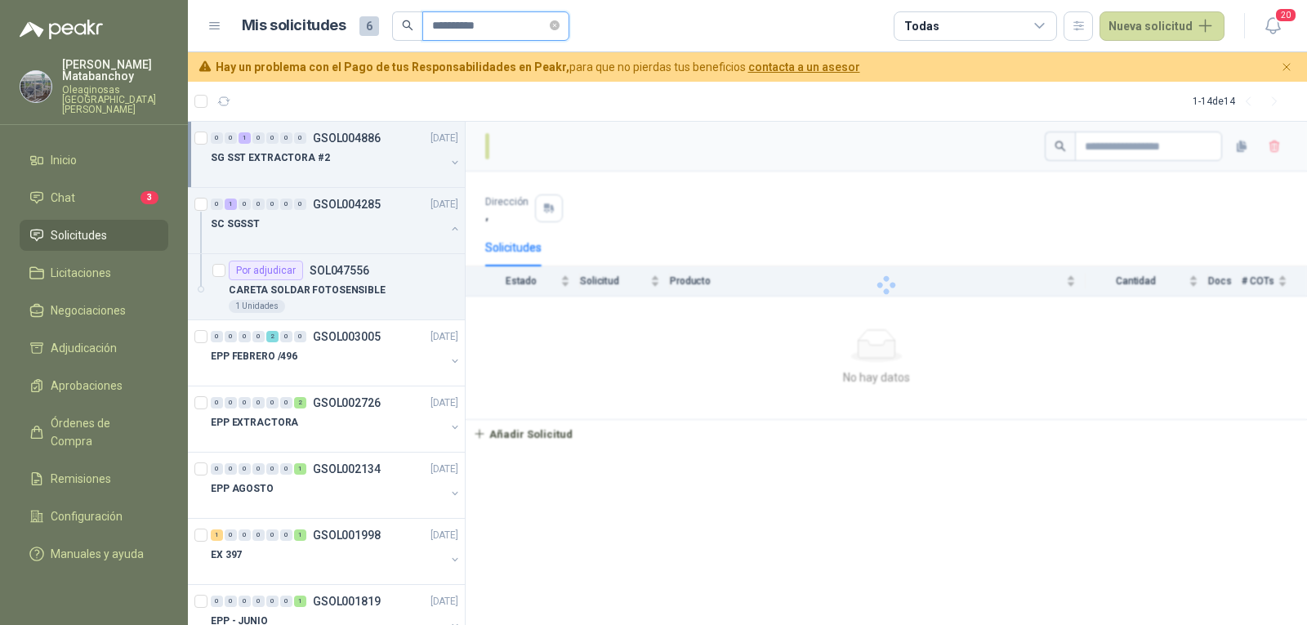
drag, startPoint x: 488, startPoint y: 23, endPoint x: 369, endPoint y: 33, distance: 118.9
click at [369, 33] on div "**********" at bounding box center [406, 25] width 328 height 29
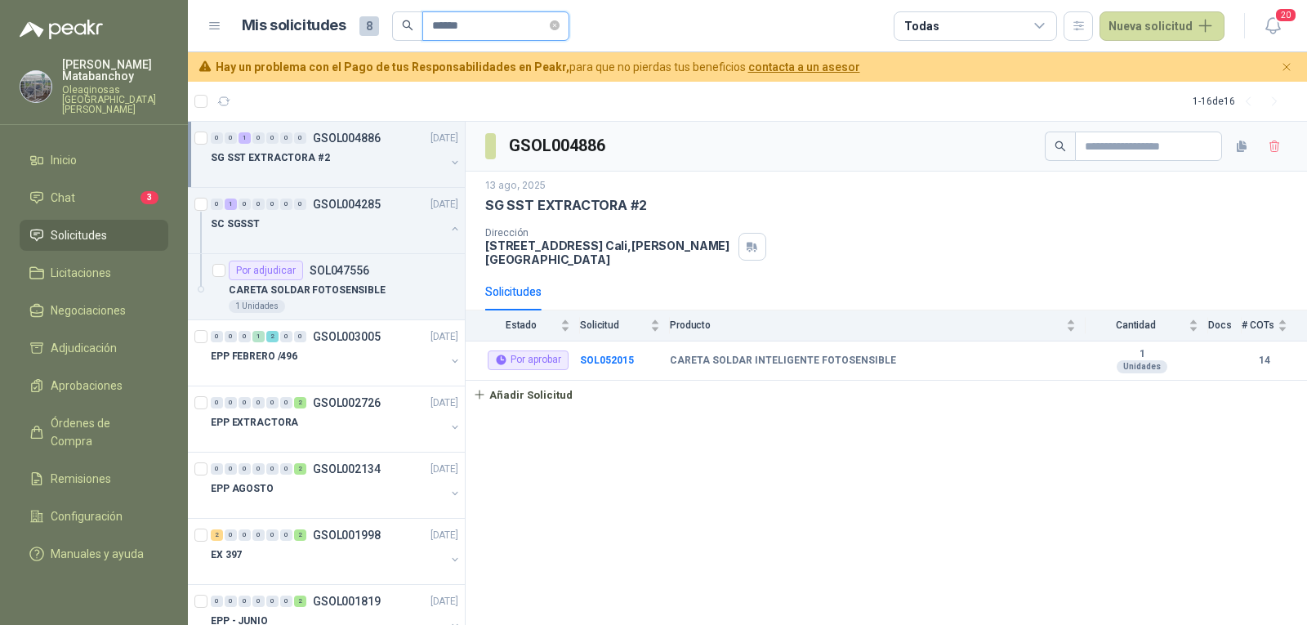
type input "******"
click at [360, 152] on div "SG SST EXTRACTORA #2" at bounding box center [328, 158] width 234 height 20
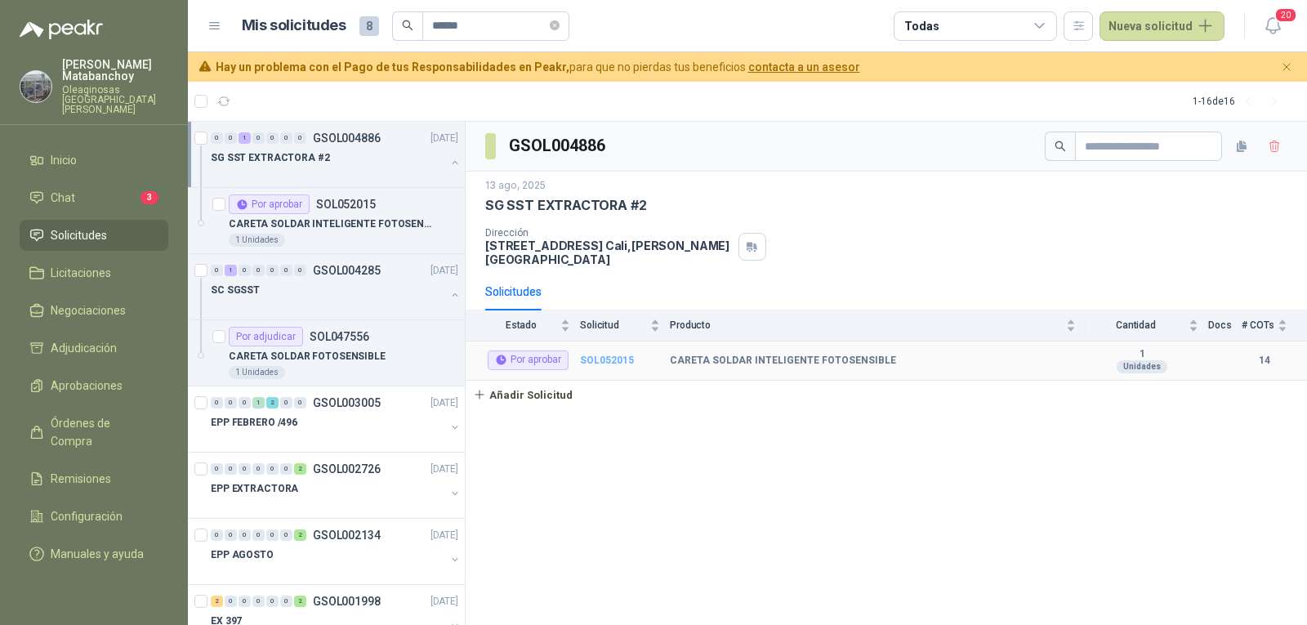
click at [592, 355] on b "SOL052015" at bounding box center [607, 360] width 54 height 11
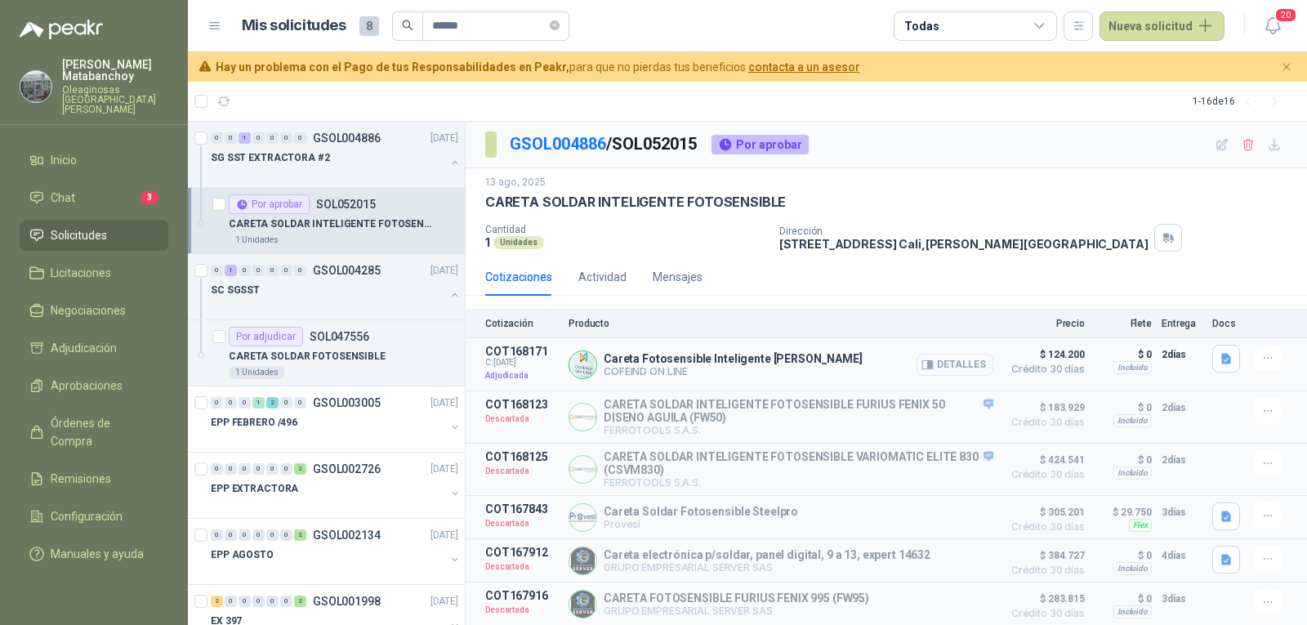
click at [927, 372] on button "Detalles" at bounding box center [955, 365] width 77 height 22
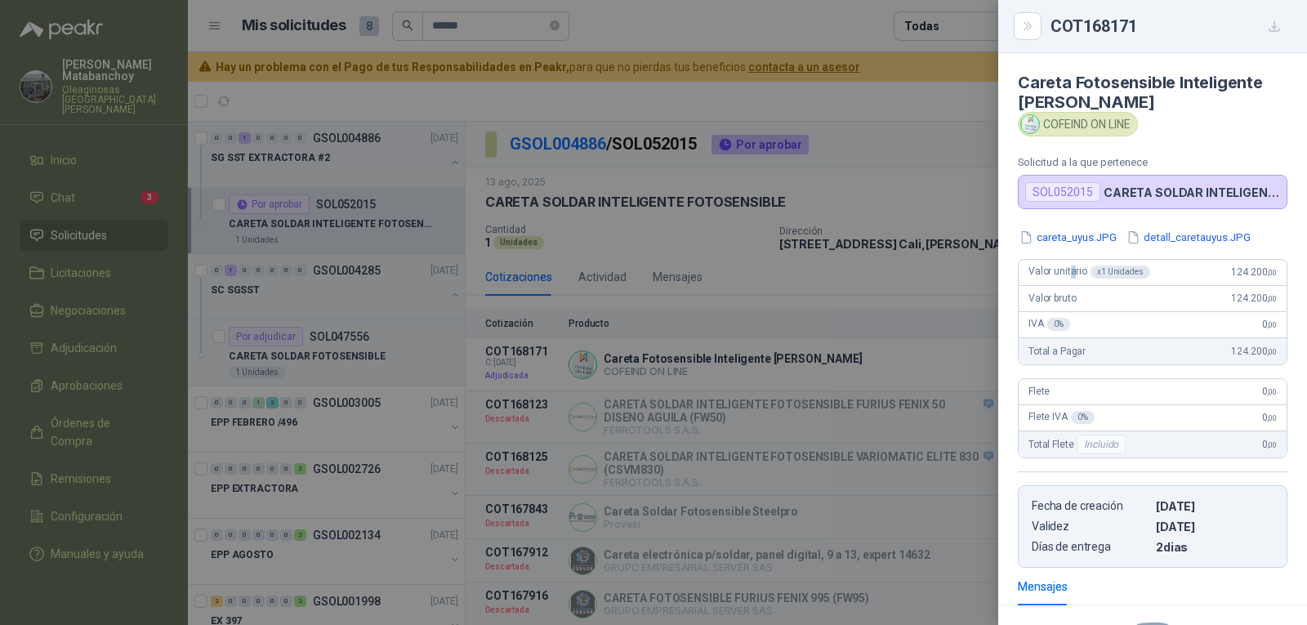
click at [1072, 252] on div "careta_uyus.JPG detall_caretauyus.JPG Valor unitario x 1 Unidades 124.200 ,00 V…" at bounding box center [1152, 398] width 309 height 339
click at [1067, 239] on button "careta_uyus.JPG" at bounding box center [1068, 237] width 100 height 17
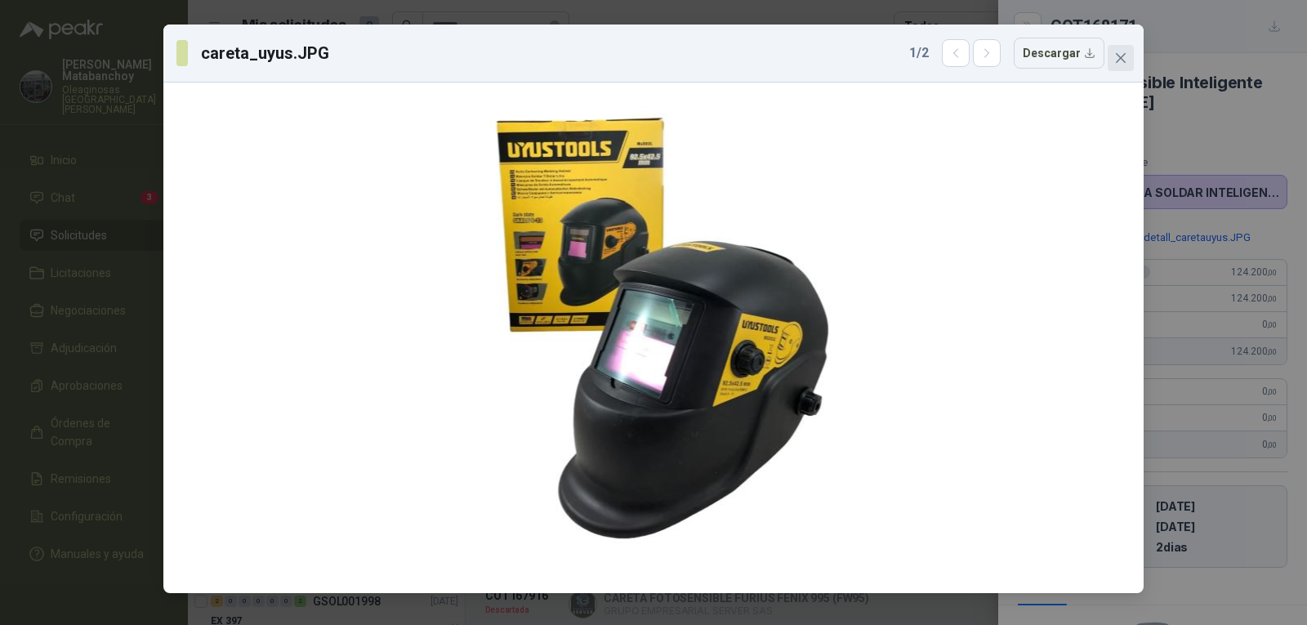
click at [1116, 59] on icon "close" at bounding box center [1120, 57] width 13 height 13
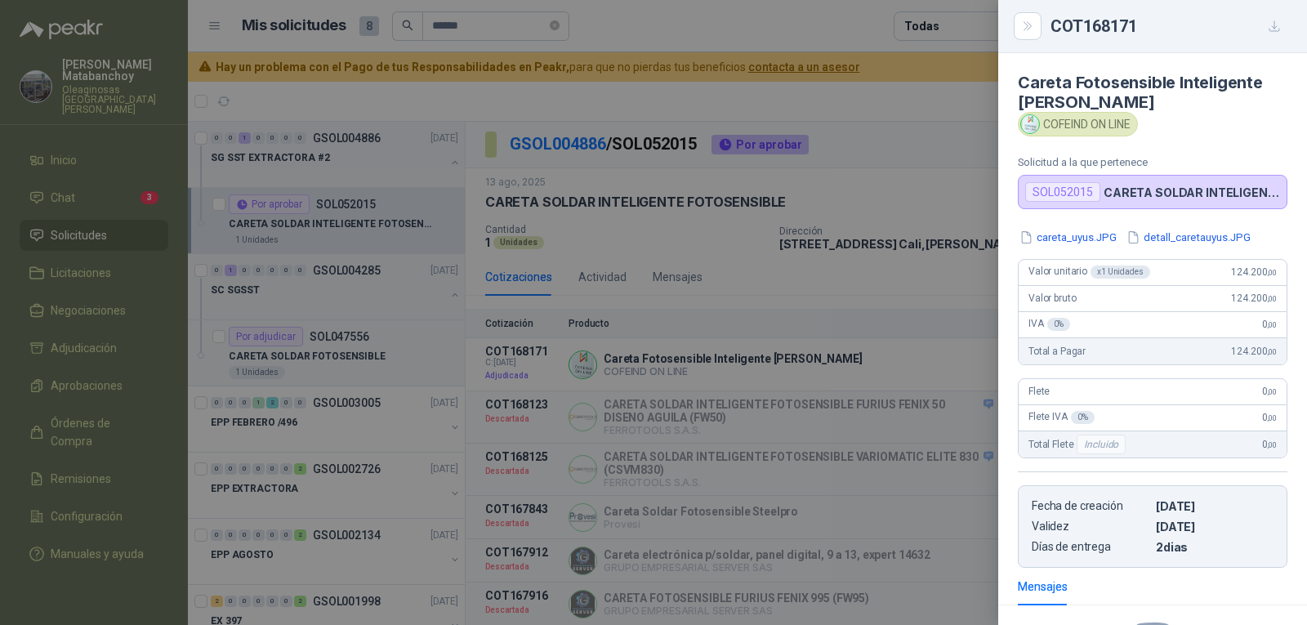
click at [770, 228] on div at bounding box center [653, 312] width 1307 height 625
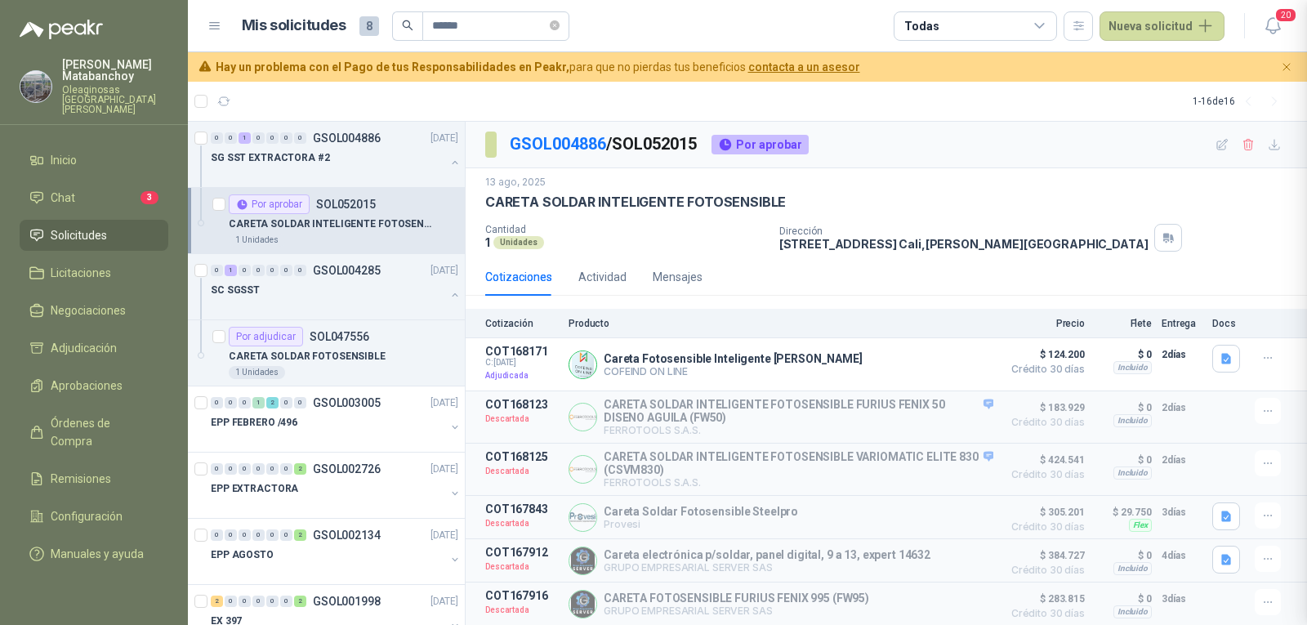
scroll to position [214, 0]
click at [327, 358] on p "CARETA SOLDAR FOTOSENSIBLE" at bounding box center [307, 357] width 157 height 16
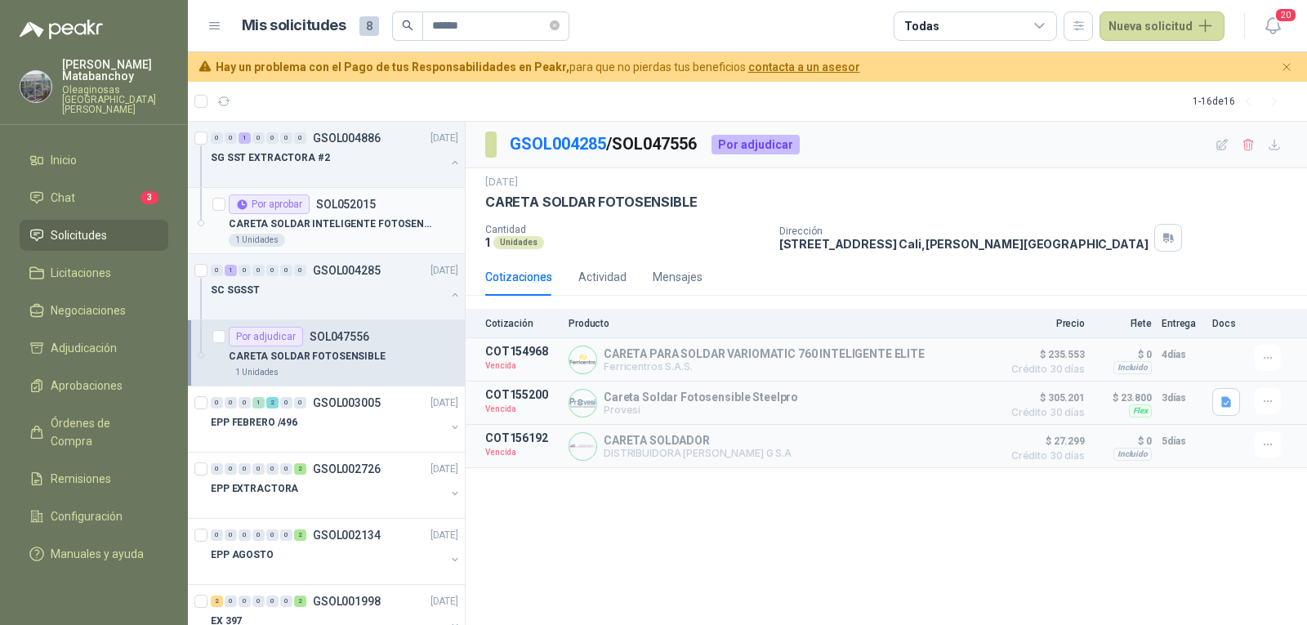
click at [302, 217] on p "CARETA SOLDAR INTELIGENTE FOTOSENSIBLE" at bounding box center [330, 224] width 203 height 16
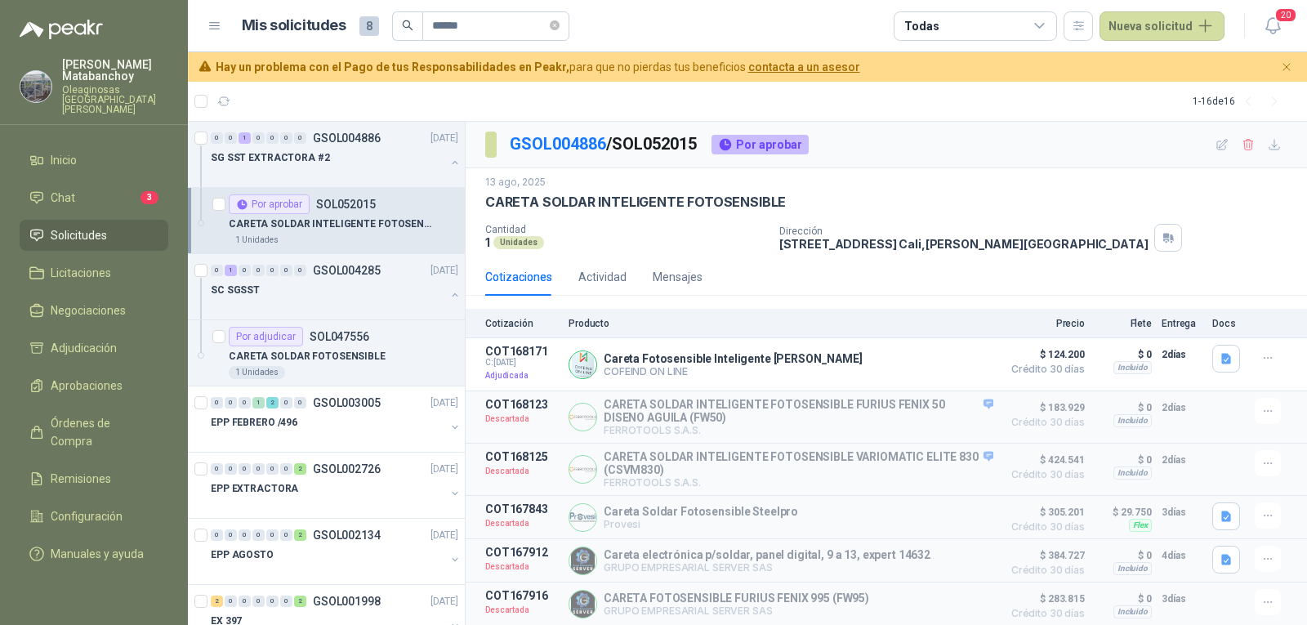
click at [92, 226] on span "Solicitudes" at bounding box center [79, 235] width 56 height 18
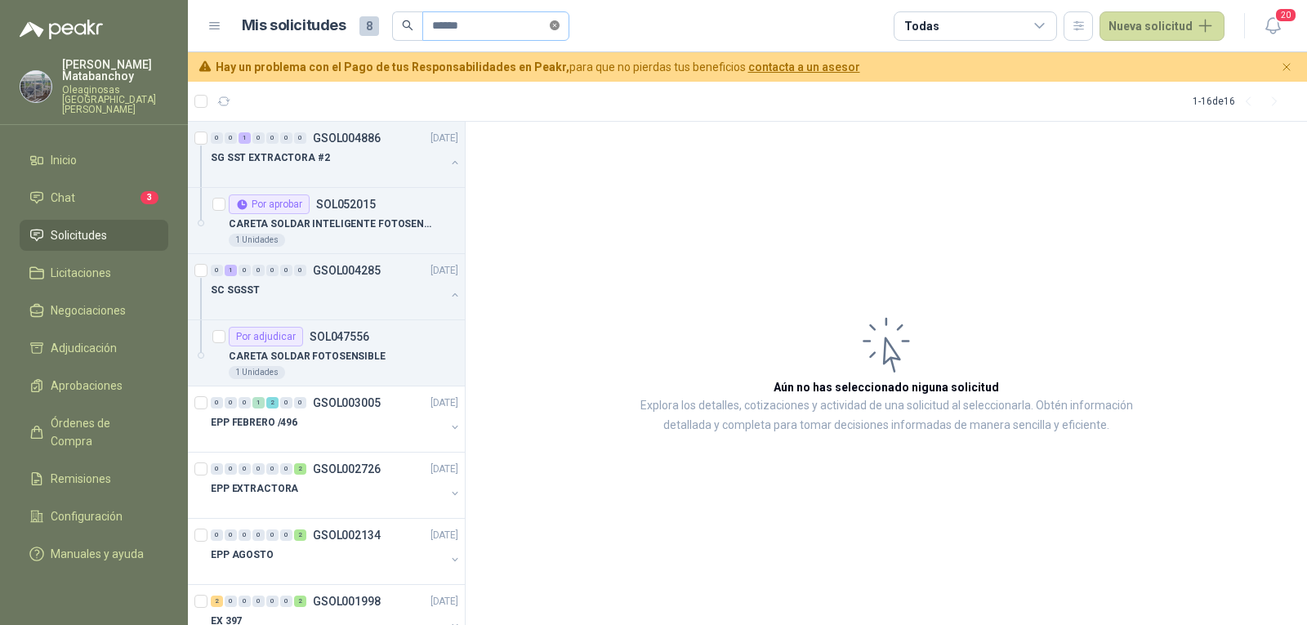
click at [560, 20] on icon "close-circle" at bounding box center [555, 25] width 10 height 10
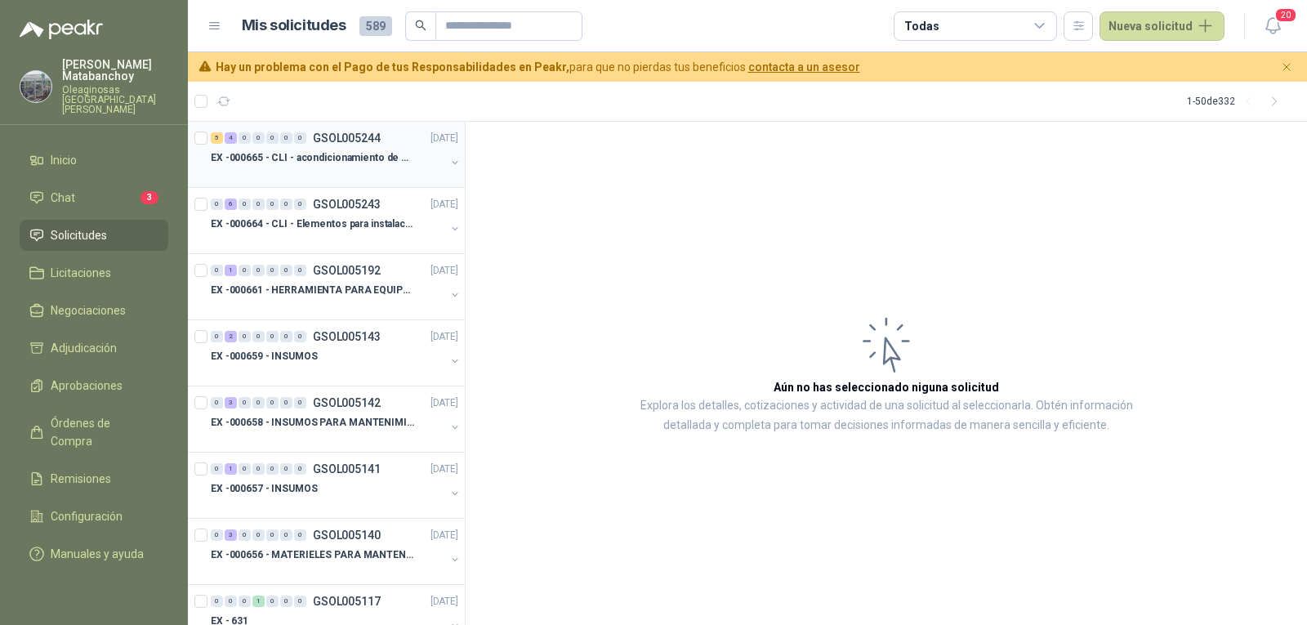
click at [344, 156] on p "EX -000665 - CLI - acondicionamiento de caja para" at bounding box center [312, 158] width 203 height 16
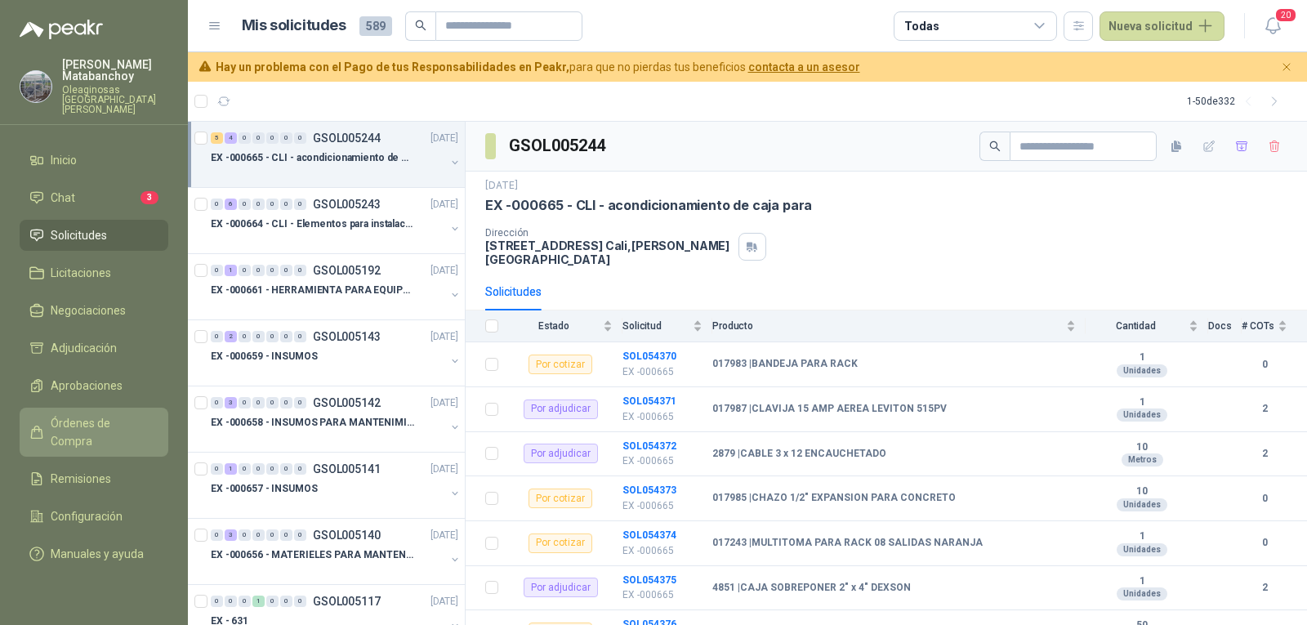
click at [83, 414] on span "Órdenes de Compra" at bounding box center [102, 432] width 102 height 36
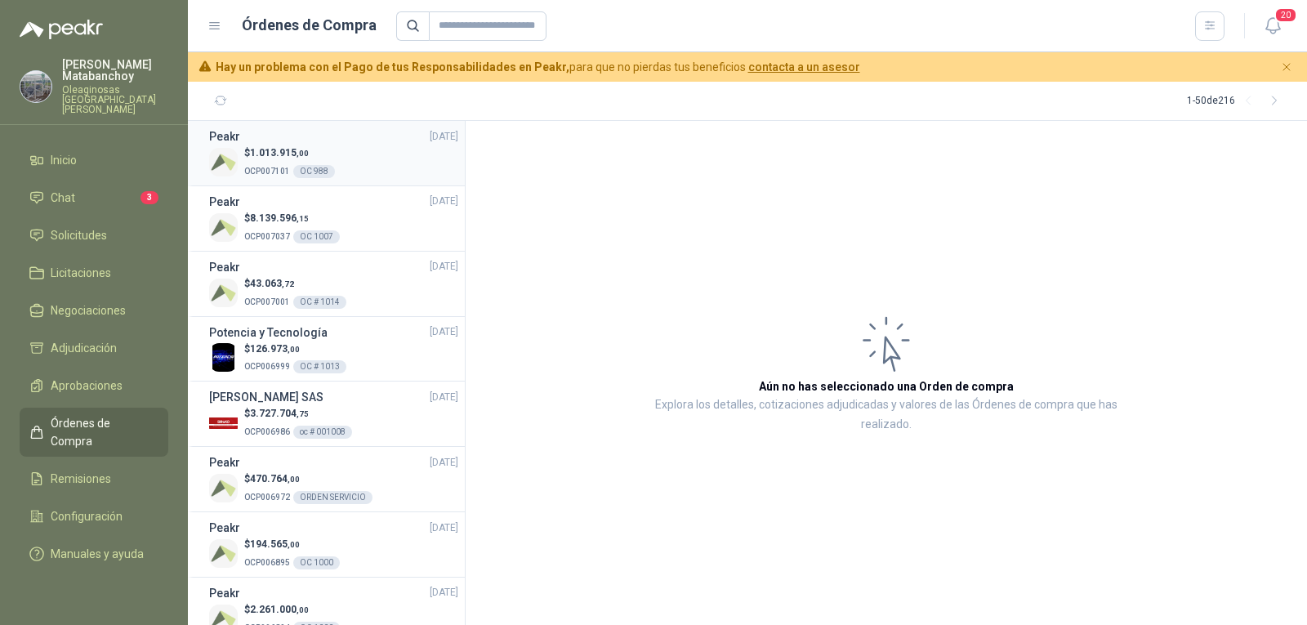
click at [364, 175] on div "$ 1.013.915 ,00 OCP007101 OC 988" at bounding box center [333, 161] width 249 height 33
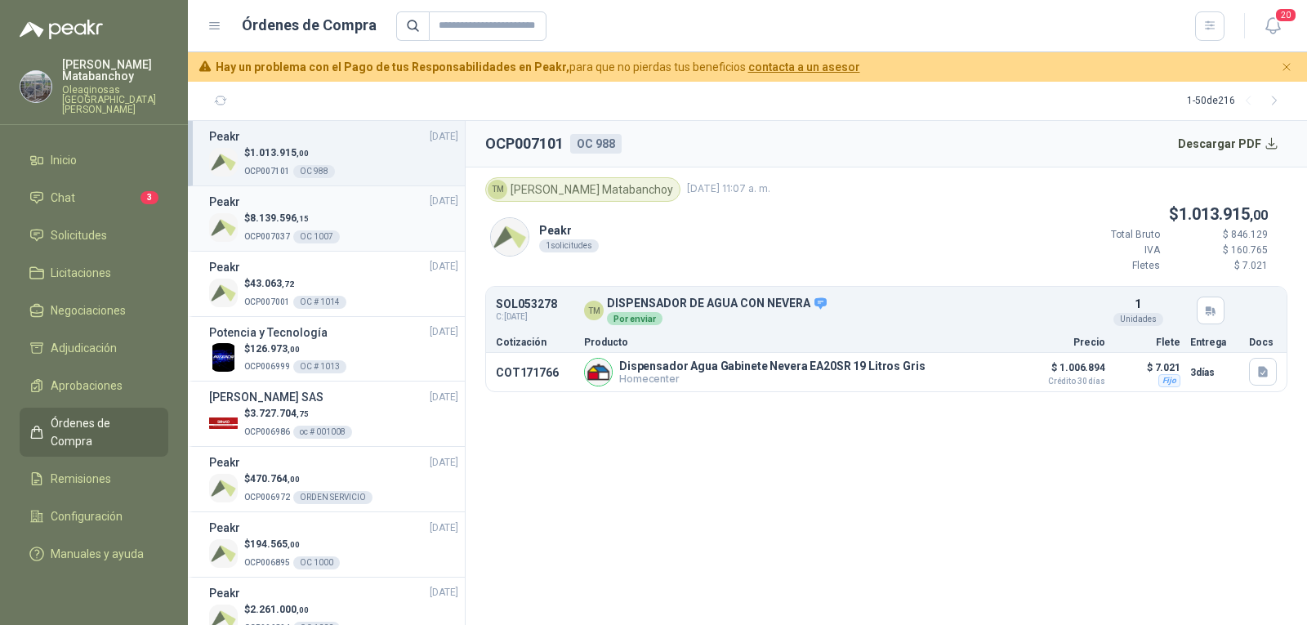
click at [269, 206] on div "Peakr 28/08/25" at bounding box center [333, 202] width 249 height 18
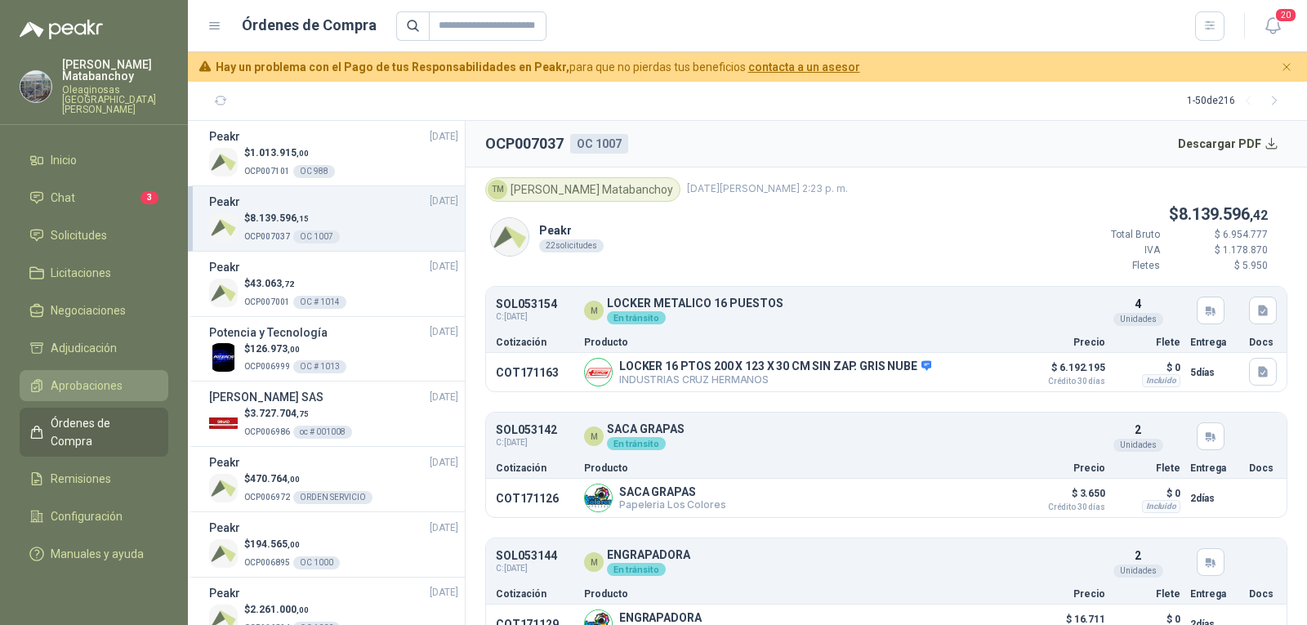
click at [78, 377] on span "Aprobaciones" at bounding box center [87, 386] width 72 height 18
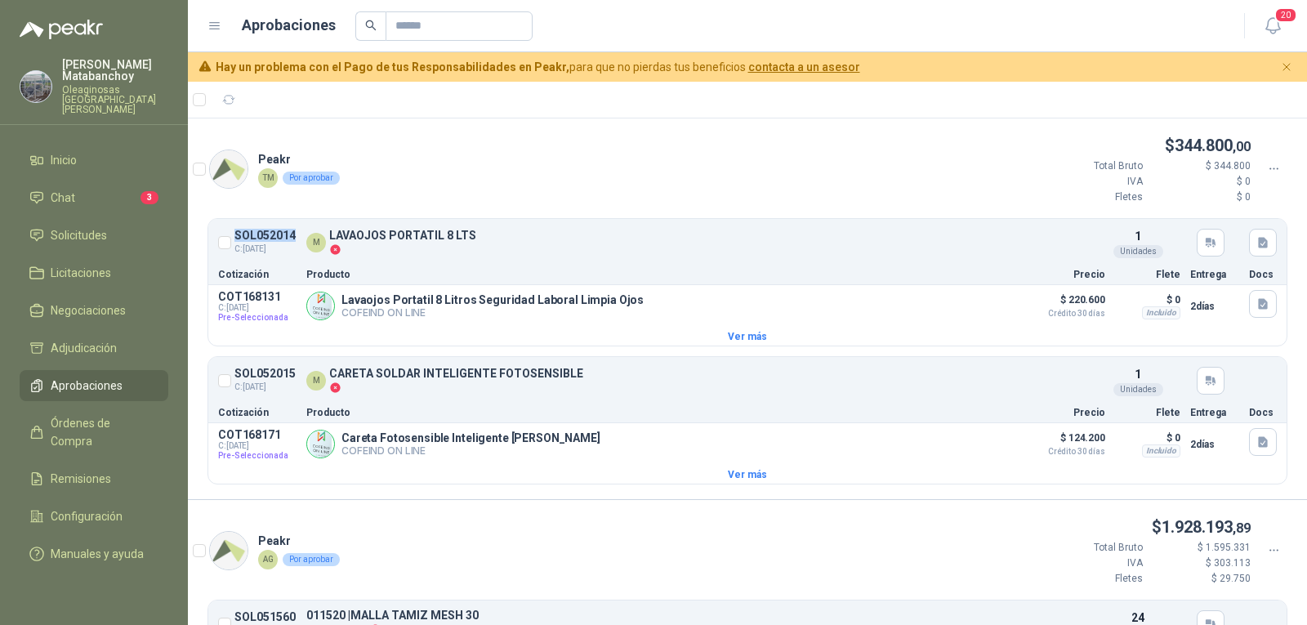
drag, startPoint x: 237, startPoint y: 232, endPoint x: 297, endPoint y: 234, distance: 59.7
click at [297, 234] on article "SOL052014 C: 13/08/2025 M LAVAOJOS PORTATIL 8 LTS Detalles 1 Unidades" at bounding box center [747, 242] width 1078 height 41
click at [331, 100] on div at bounding box center [747, 100] width 1119 height 37
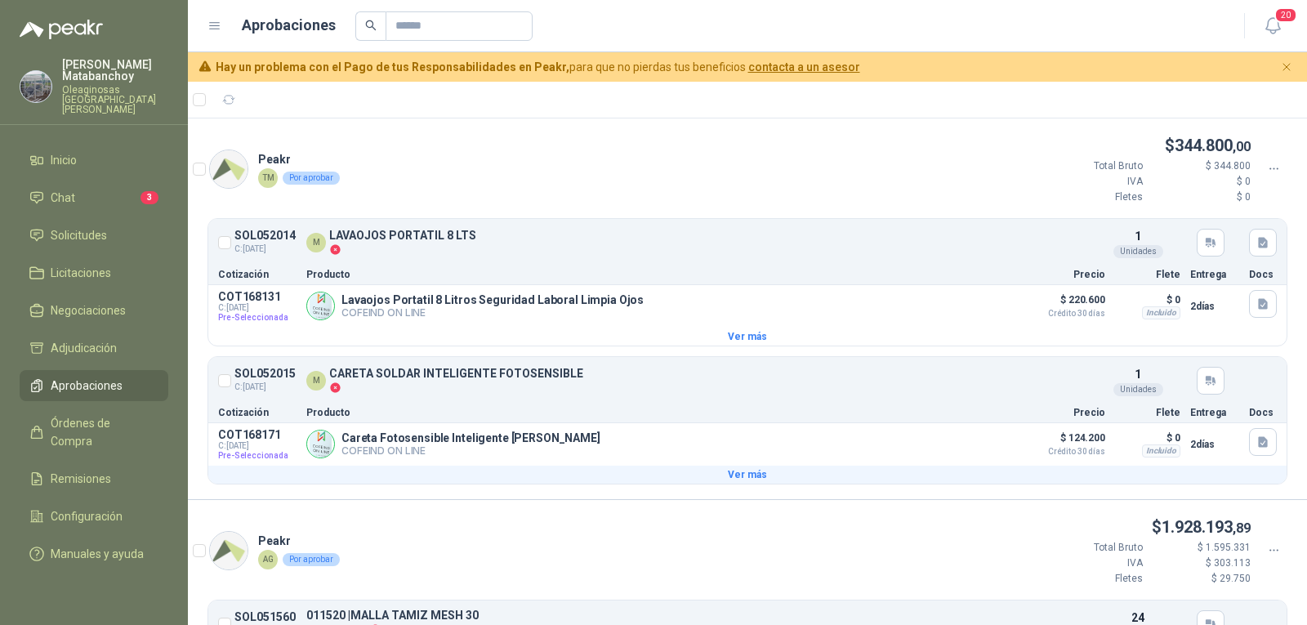
click at [750, 471] on button "Ver más" at bounding box center [747, 475] width 1078 height 18
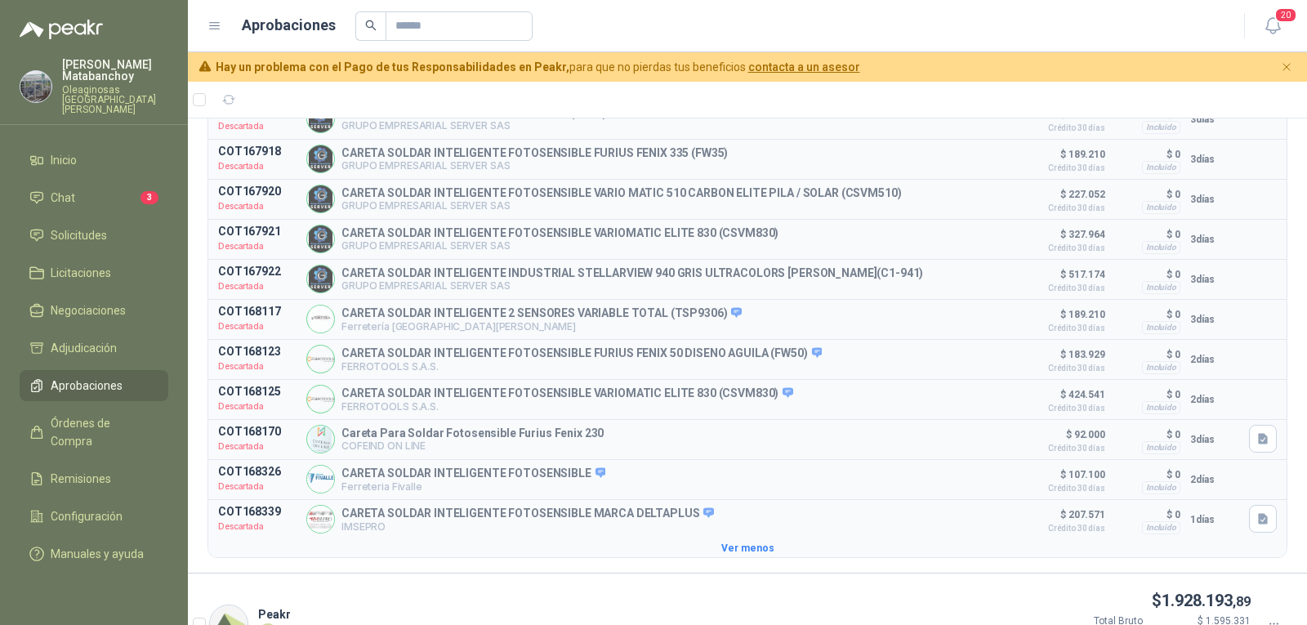
scroll to position [572, 0]
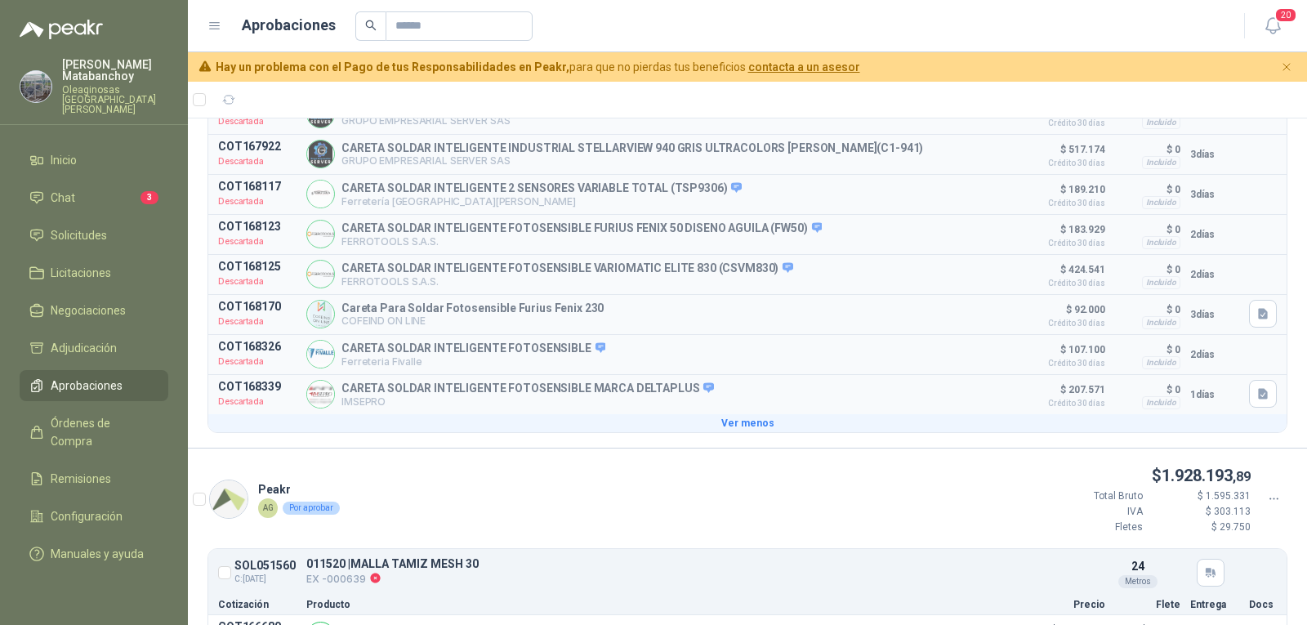
click at [736, 432] on button "Ver menos" at bounding box center [747, 423] width 1078 height 18
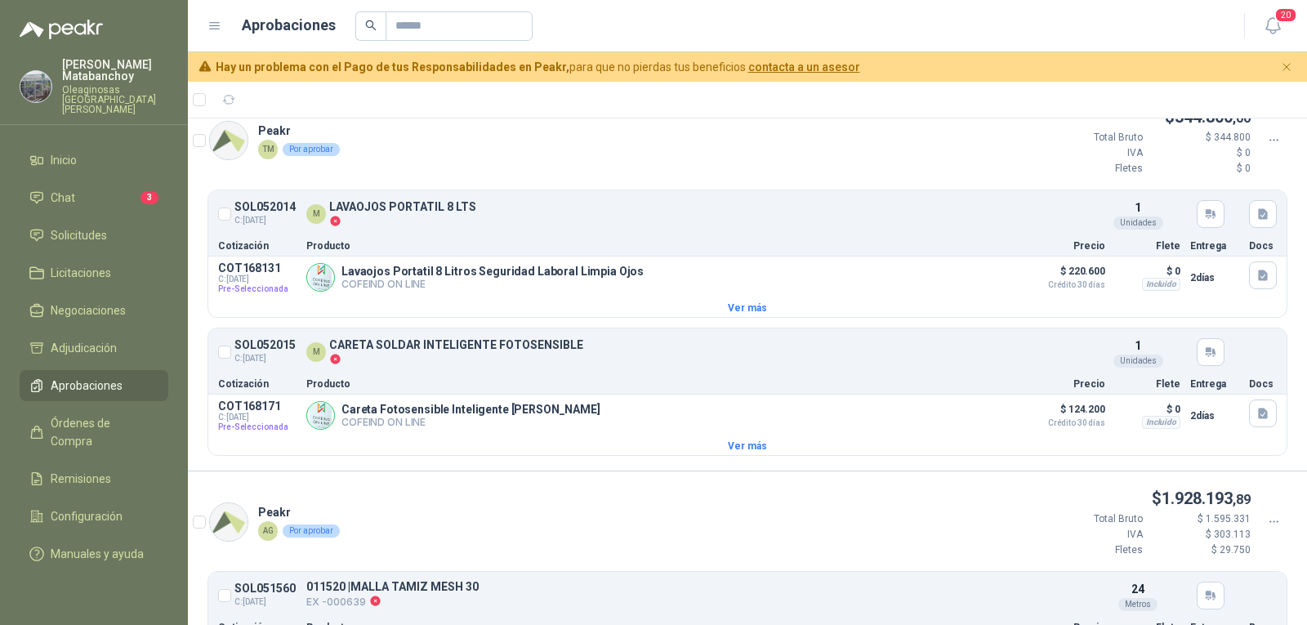
scroll to position [0, 0]
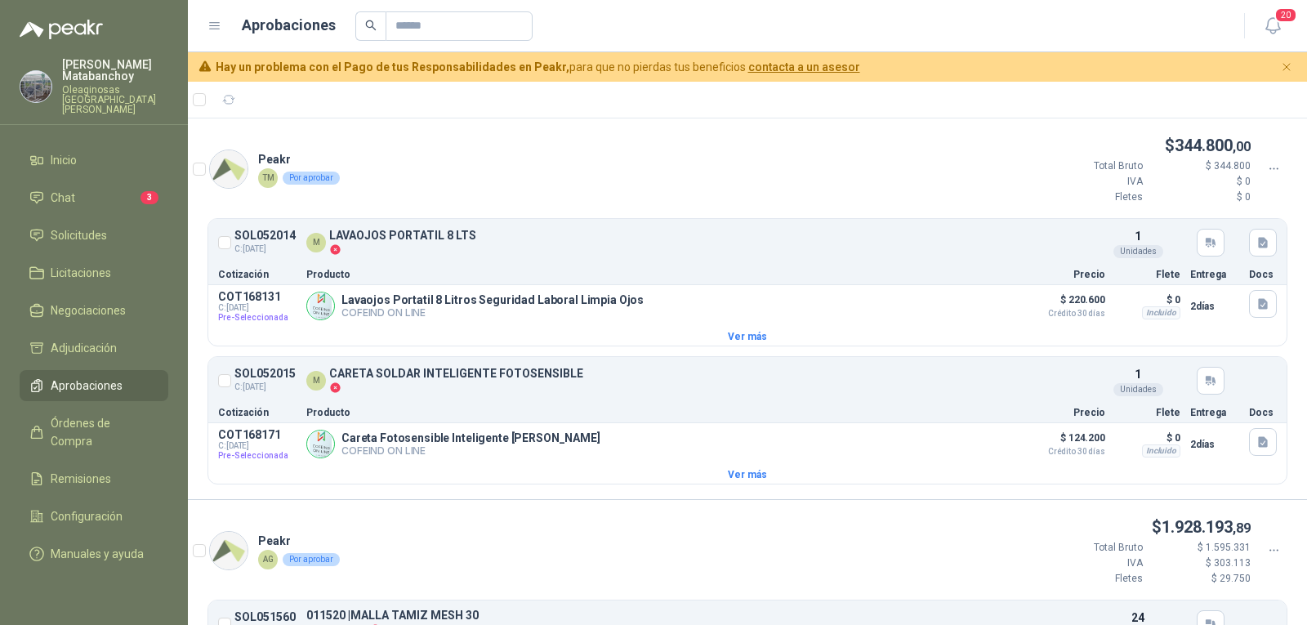
click at [487, 125] on article "Peakr TM Por aprobar $ 344.800 ,00 Total Bruto $ 344.800 IVA $ 0 Fletes $ 0 SOL…" at bounding box center [747, 308] width 1119 height 381
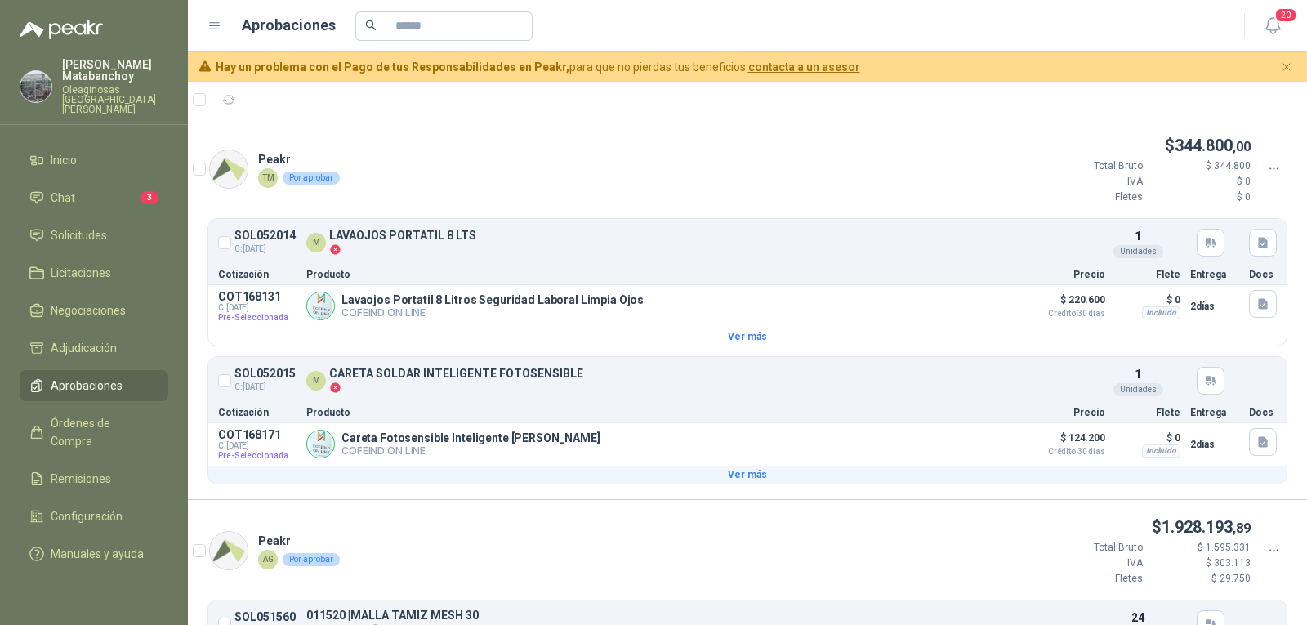
click at [706, 480] on button "Ver más" at bounding box center [747, 475] width 1078 height 18
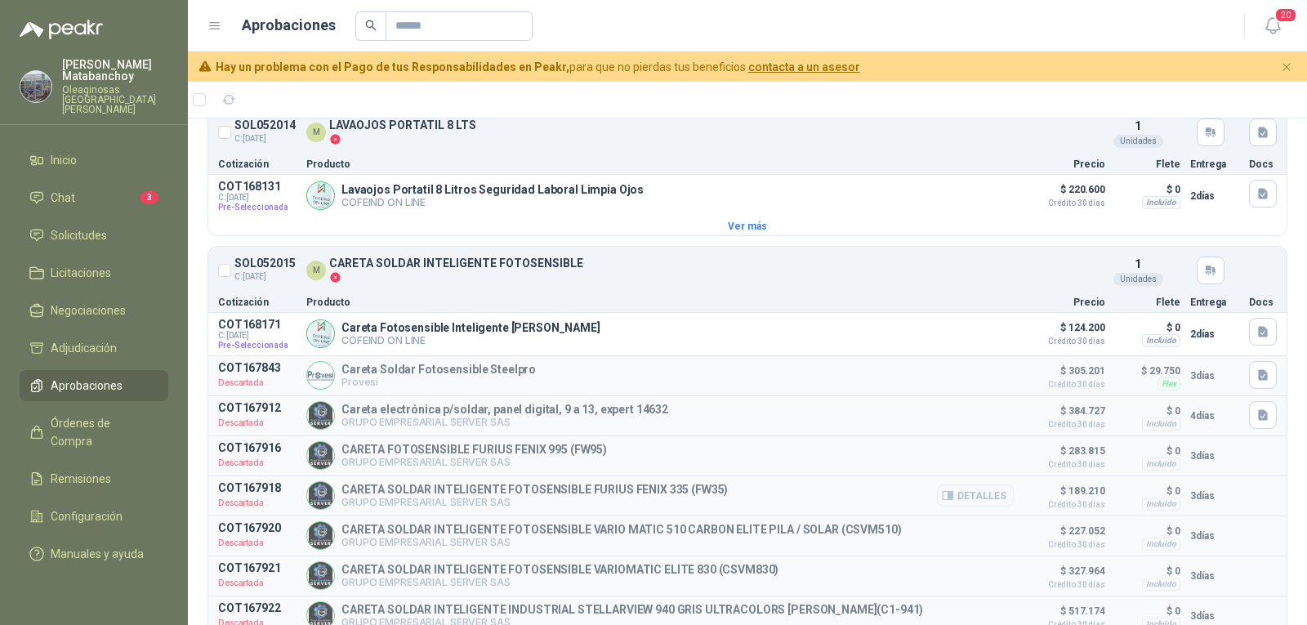
scroll to position [82, 0]
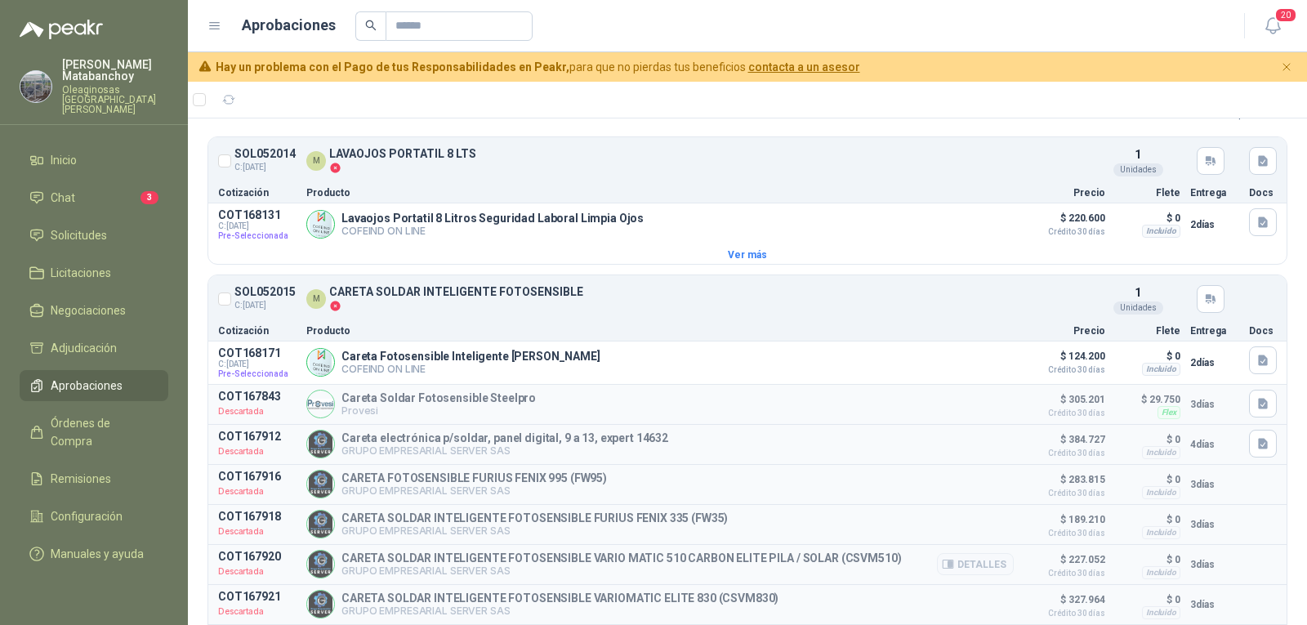
click at [868, 577] on p "GRUPO EMPRESARIAL SERVER SAS" at bounding box center [621, 570] width 560 height 12
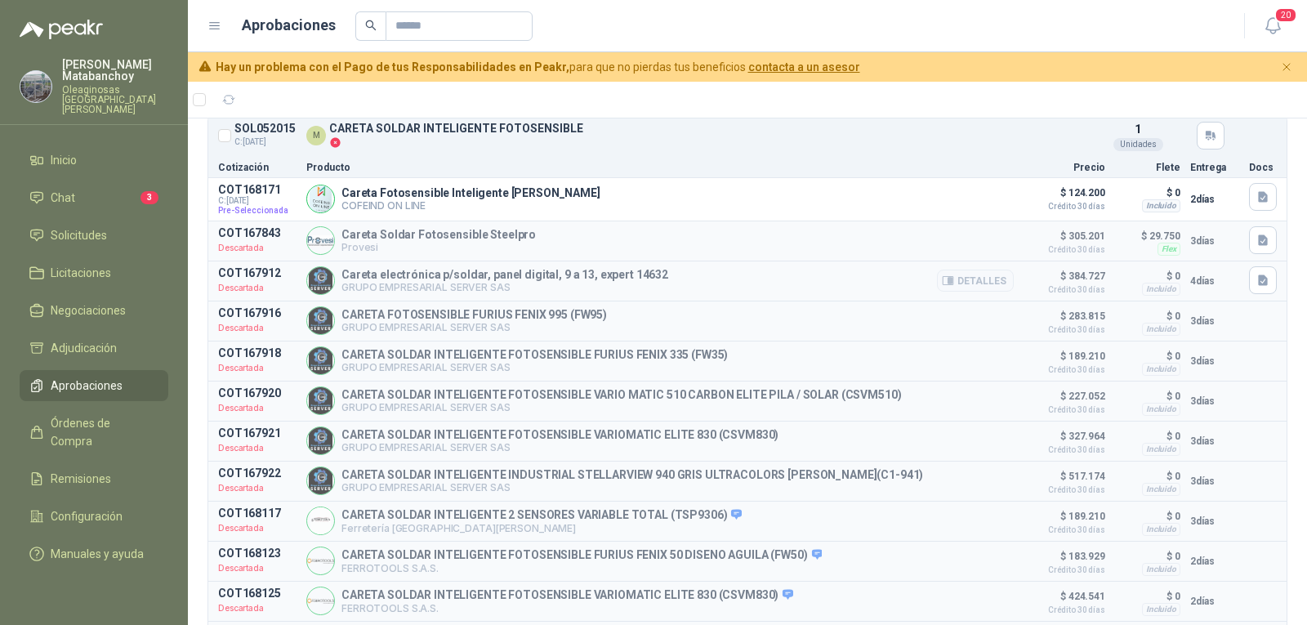
scroll to position [327, 0]
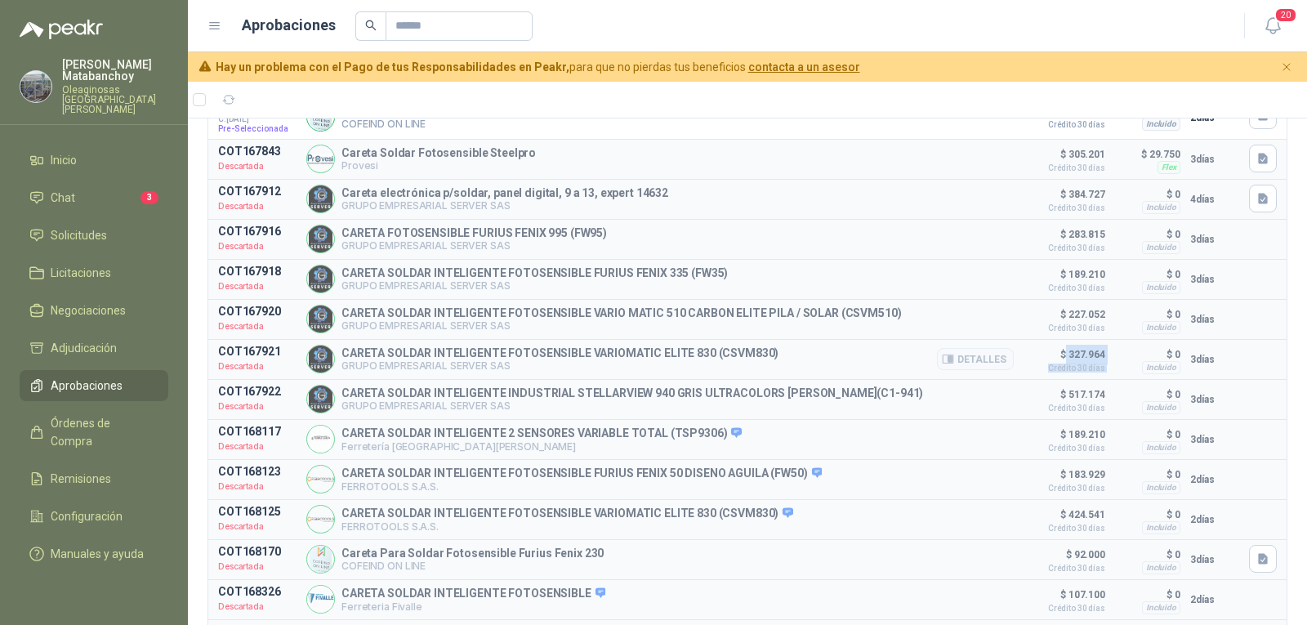
drag, startPoint x: 1053, startPoint y: 359, endPoint x: 1097, endPoint y: 359, distance: 44.1
click at [1097, 359] on article "COT167921 Descartada CARETA SOLDAR INTELIGENTE FOTOSENSIBLE VARIOMATIC ELITE 83…" at bounding box center [747, 359] width 1078 height 39
click at [1090, 357] on p "$ 327.964 Crédito 30 días" at bounding box center [1065, 359] width 82 height 28
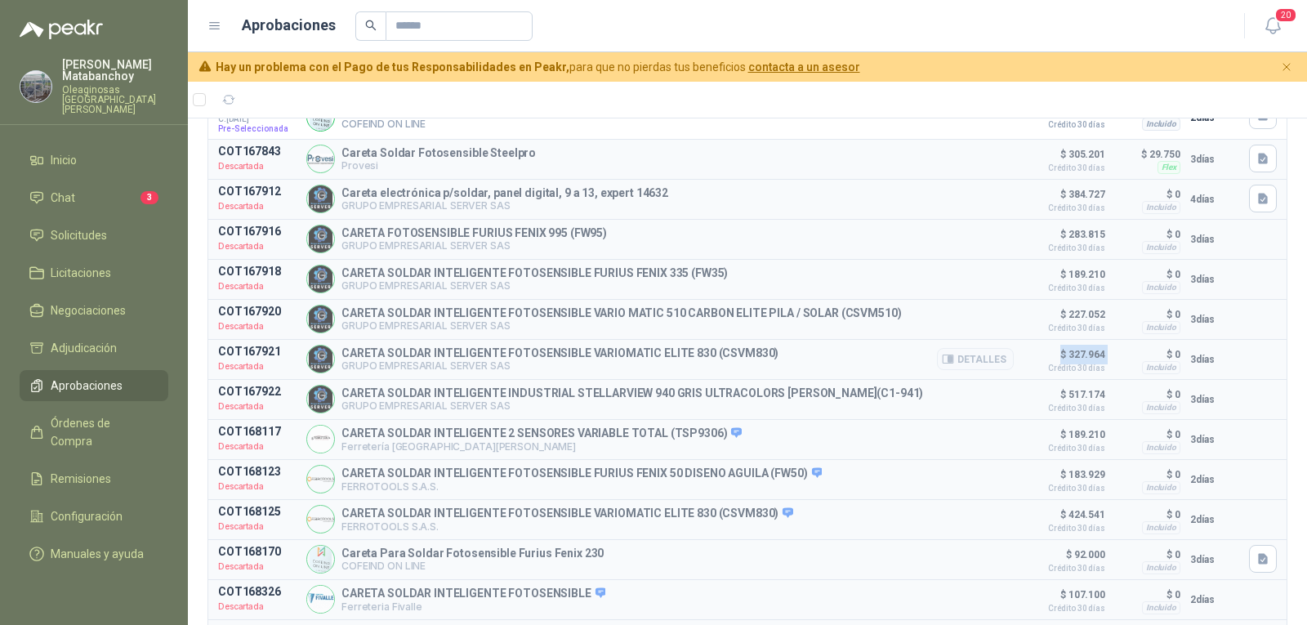
click at [1090, 357] on p "$ 327.964 Crédito 30 días" at bounding box center [1065, 359] width 82 height 28
click at [1089, 360] on p "$ 327.964 Crédito 30 días" at bounding box center [1065, 359] width 82 height 28
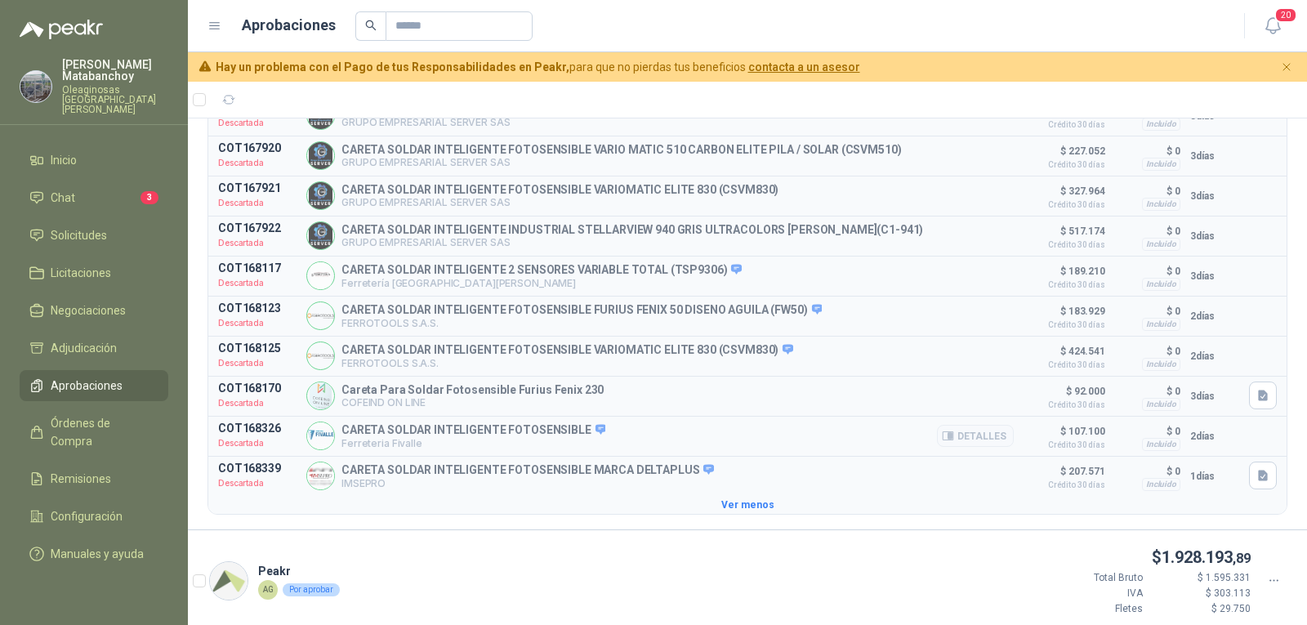
scroll to position [735, 0]
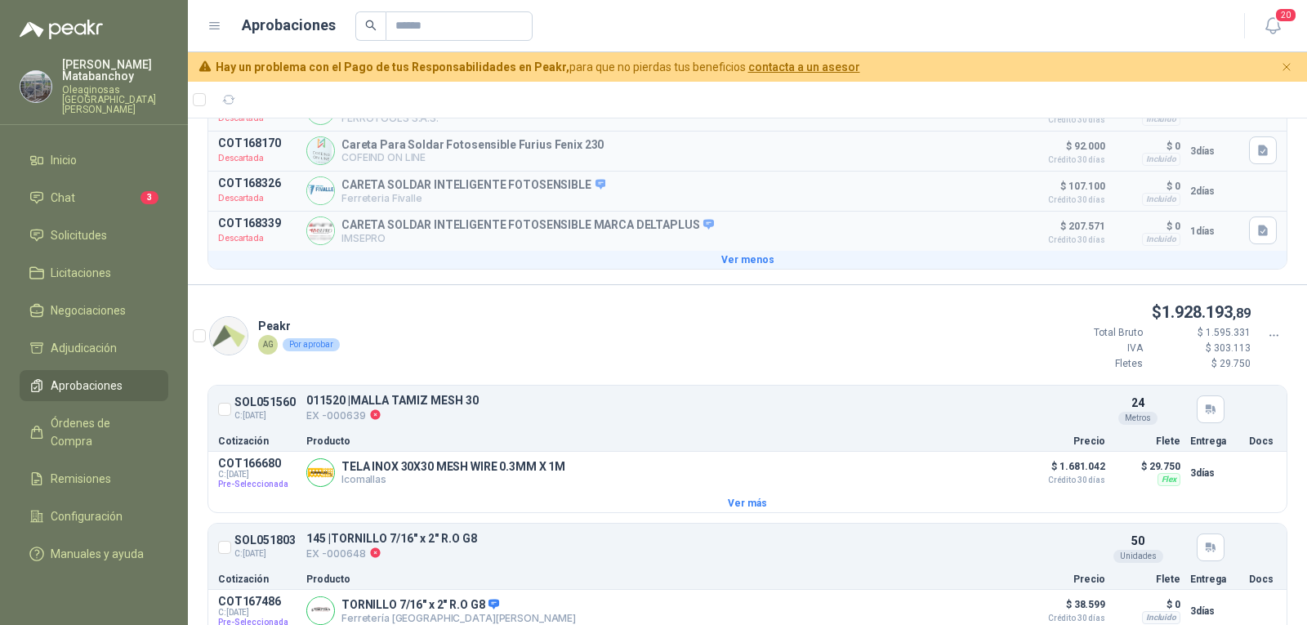
click at [734, 269] on button "Ver menos" at bounding box center [747, 260] width 1078 height 18
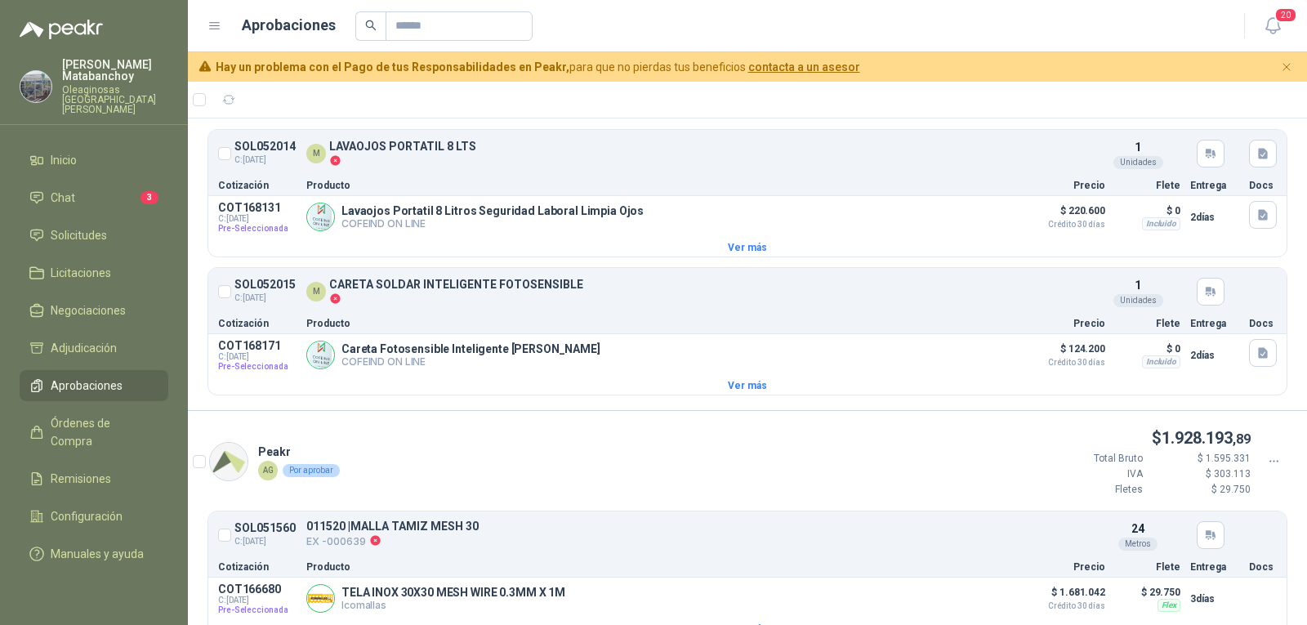
scroll to position [0, 0]
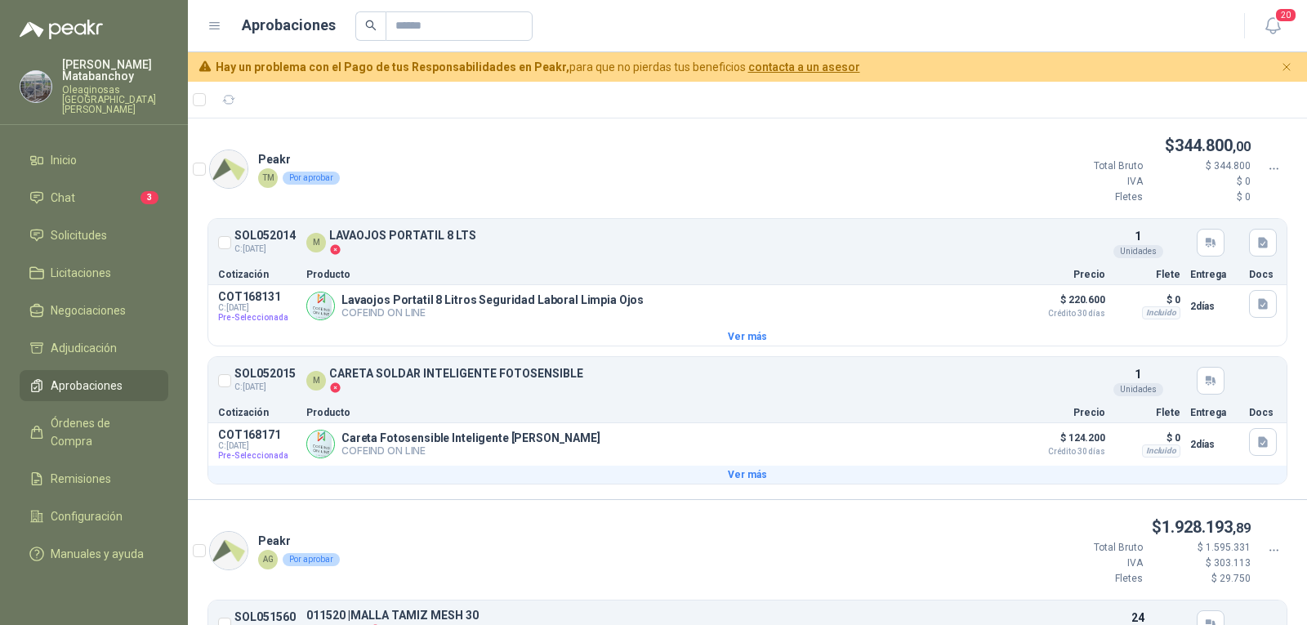
click at [751, 481] on button "Ver más" at bounding box center [747, 475] width 1078 height 18
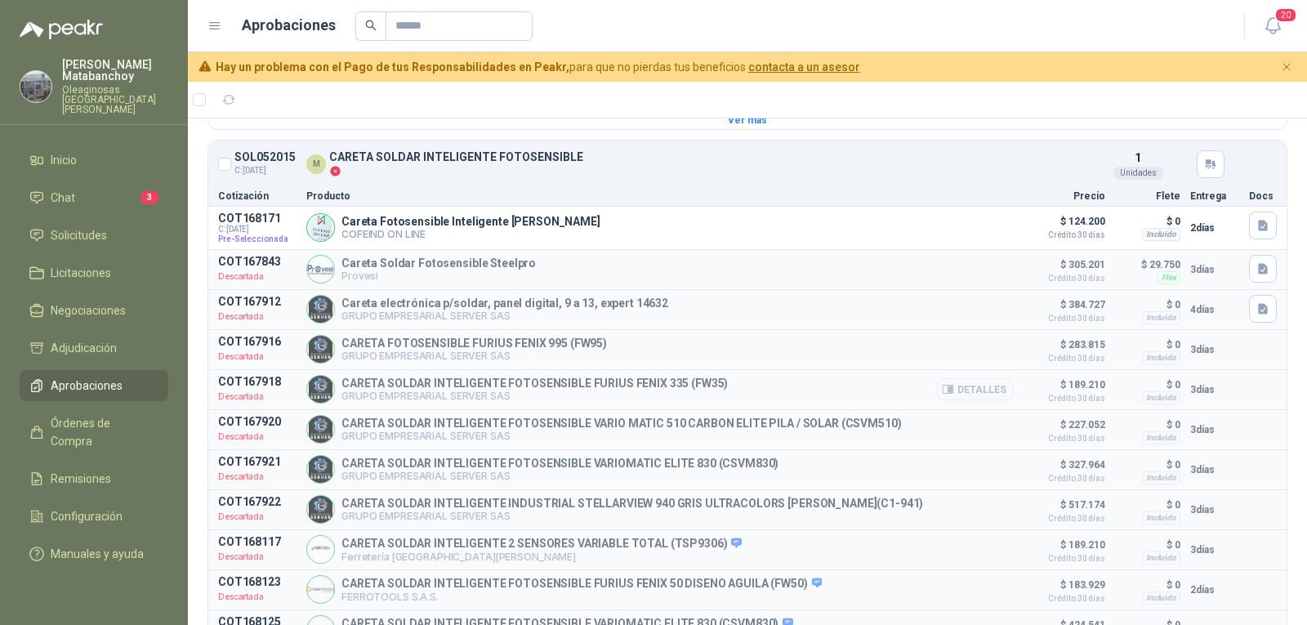
scroll to position [245, 0]
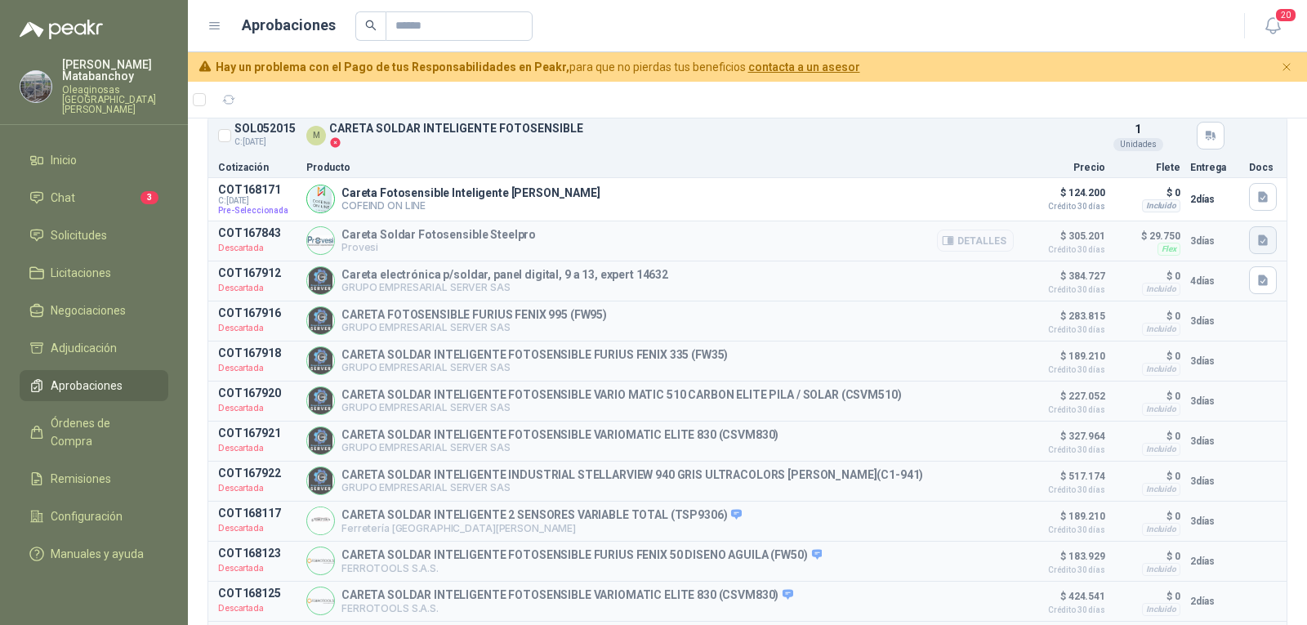
click at [1249, 248] on button "button" at bounding box center [1263, 240] width 28 height 28
click at [1203, 211] on button "image.png" at bounding box center [1217, 205] width 71 height 17
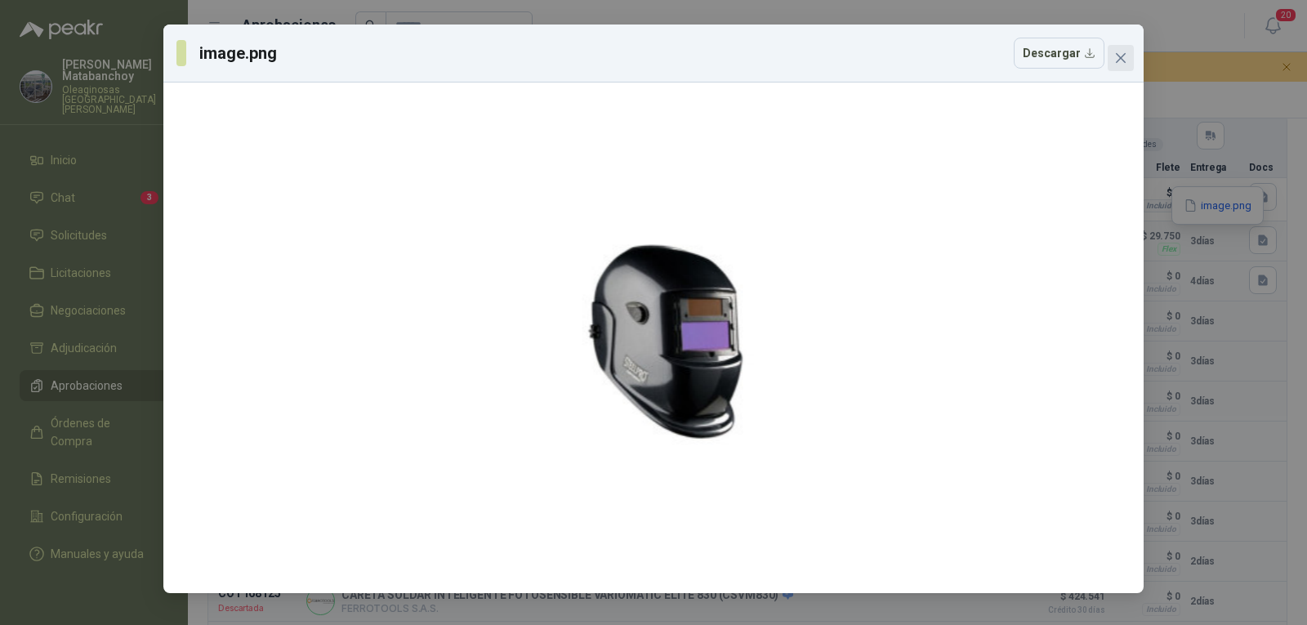
click at [1120, 60] on icon "close" at bounding box center [1121, 58] width 10 height 10
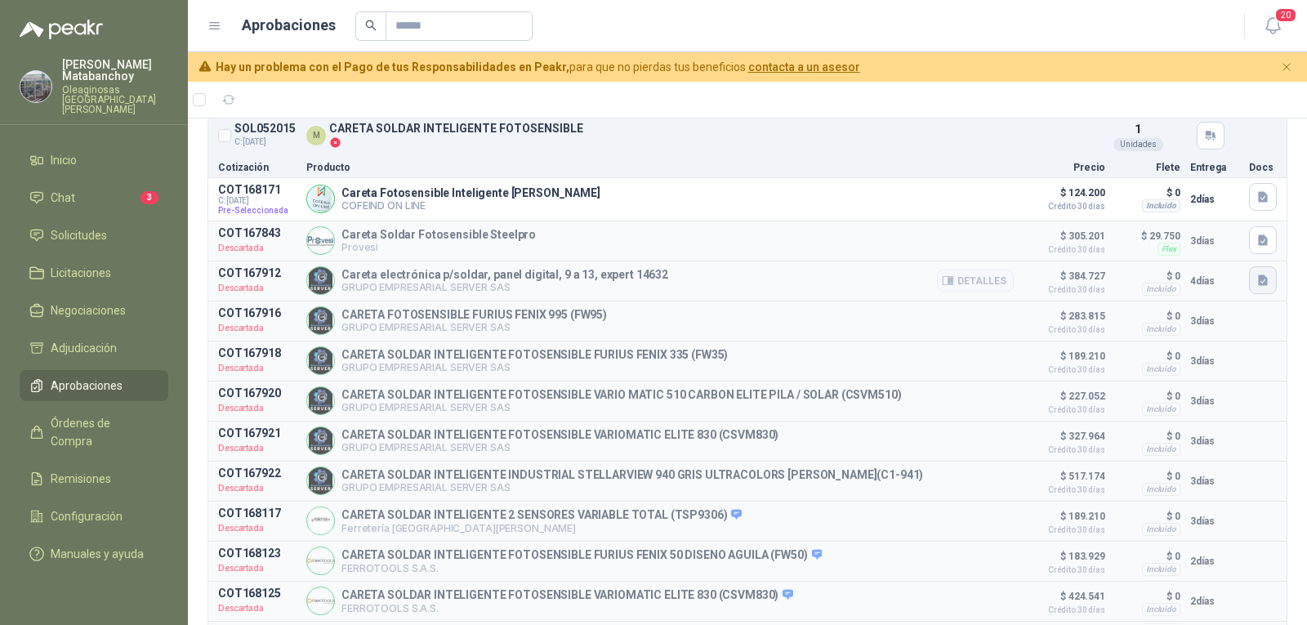
click at [1249, 270] on button "button" at bounding box center [1263, 280] width 28 height 28
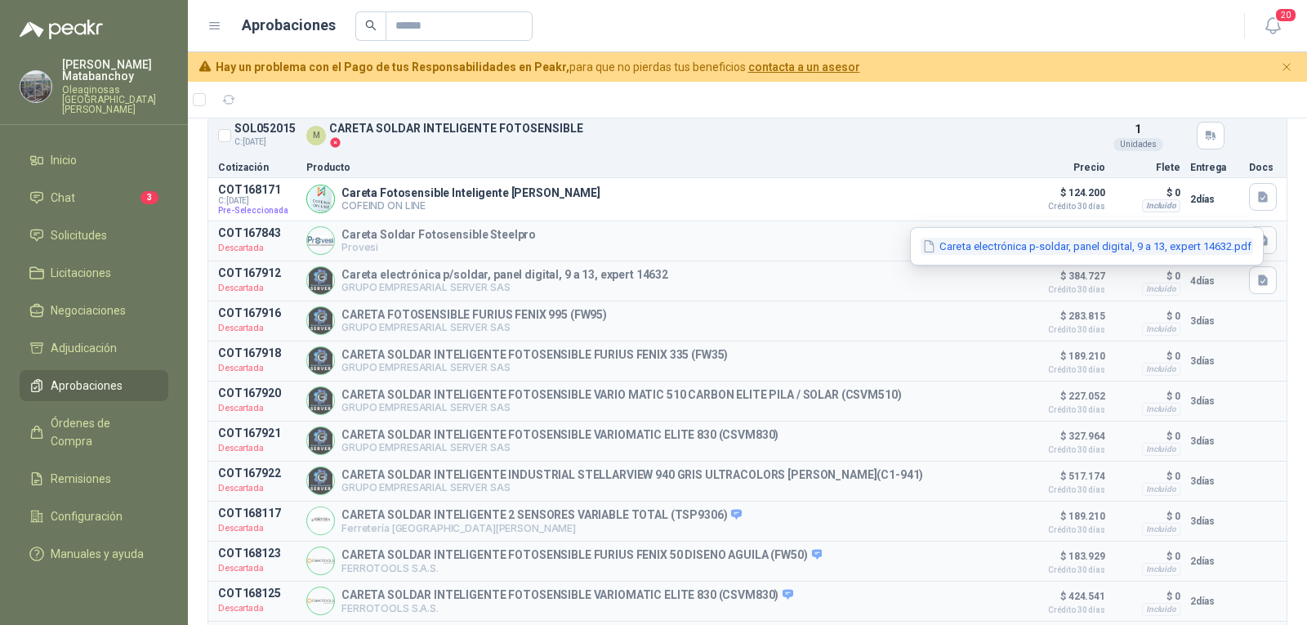
click at [1183, 243] on button "Careta electrónica p-soldar, panel digital, 9 a 13, expert 14632.pdf" at bounding box center [1087, 246] width 332 height 17
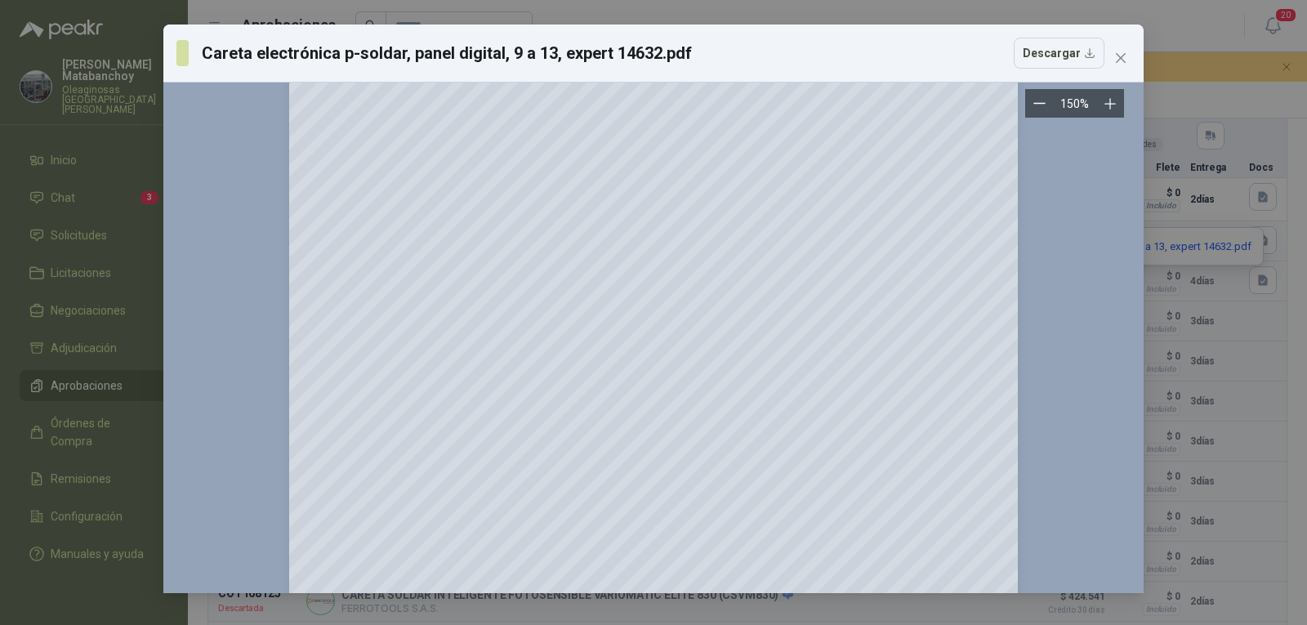
scroll to position [0, 0]
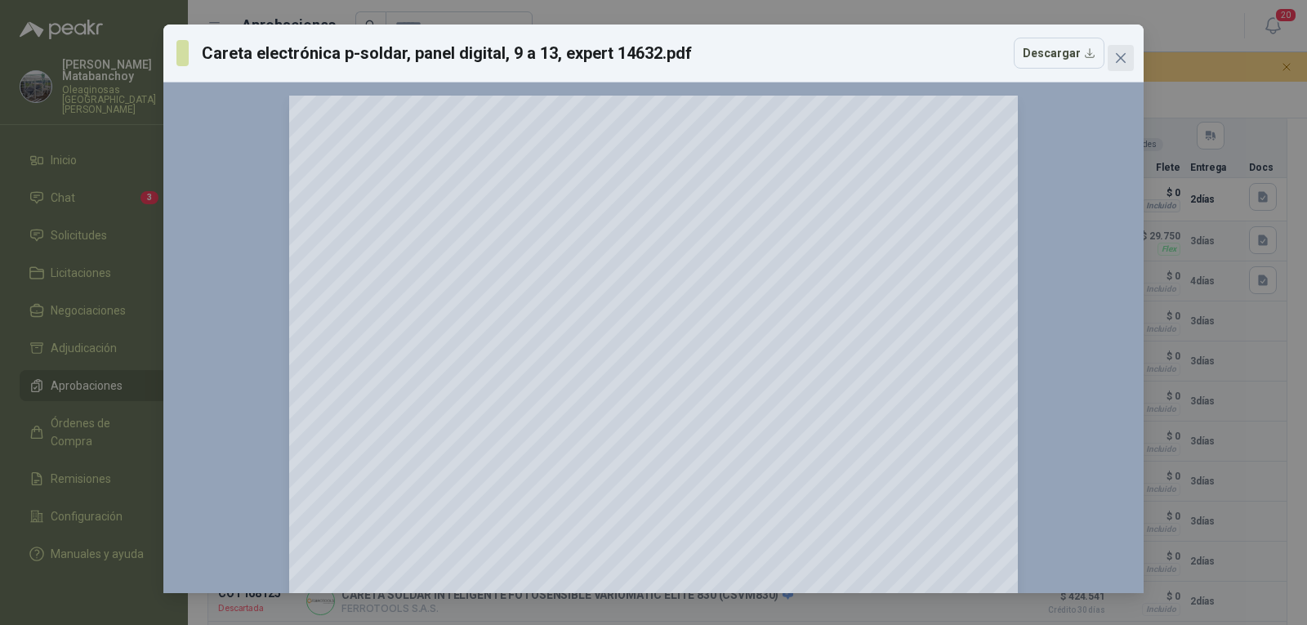
click at [1126, 70] on button "Close" at bounding box center [1121, 58] width 26 height 26
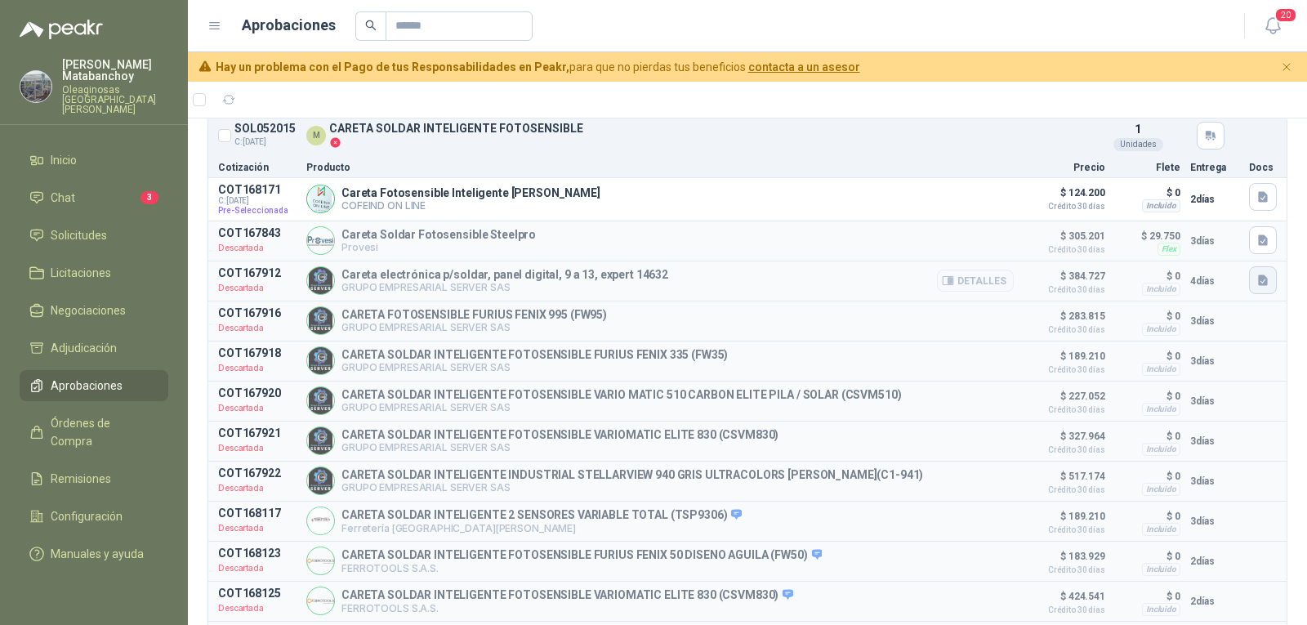
click at [1256, 283] on icon "button" at bounding box center [1263, 281] width 14 height 14
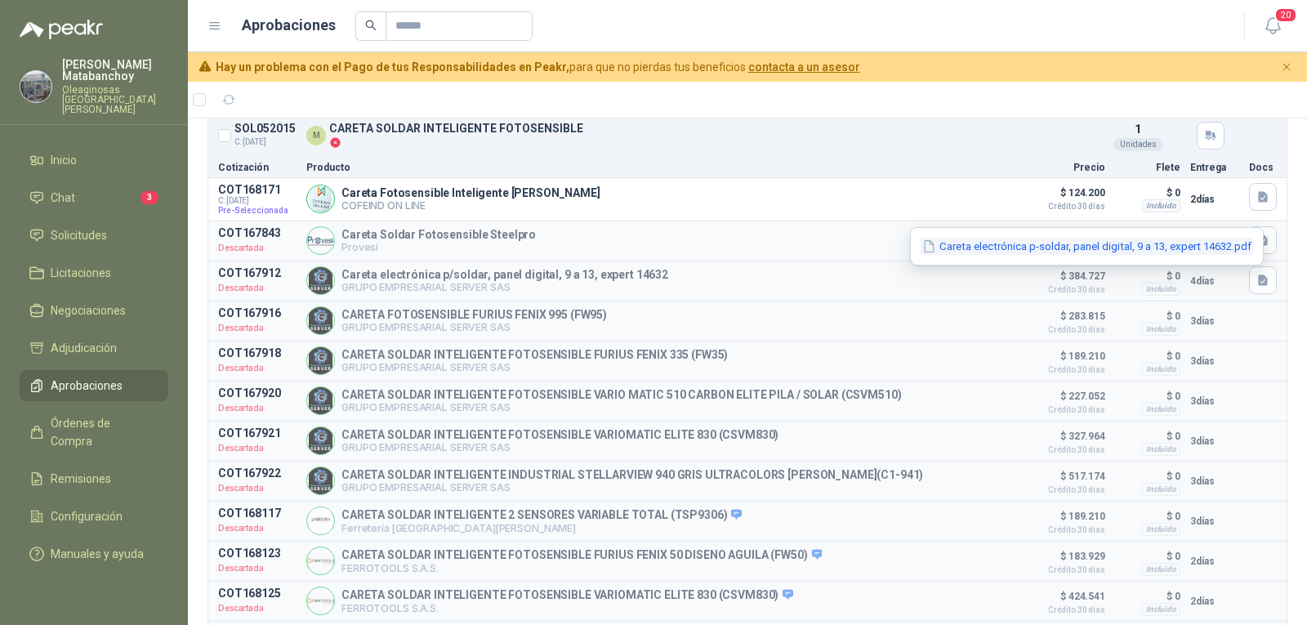
click at [1180, 252] on button "Careta electrónica p-soldar, panel digital, 9 a 13, expert 14632.pdf" at bounding box center [1087, 246] width 332 height 17
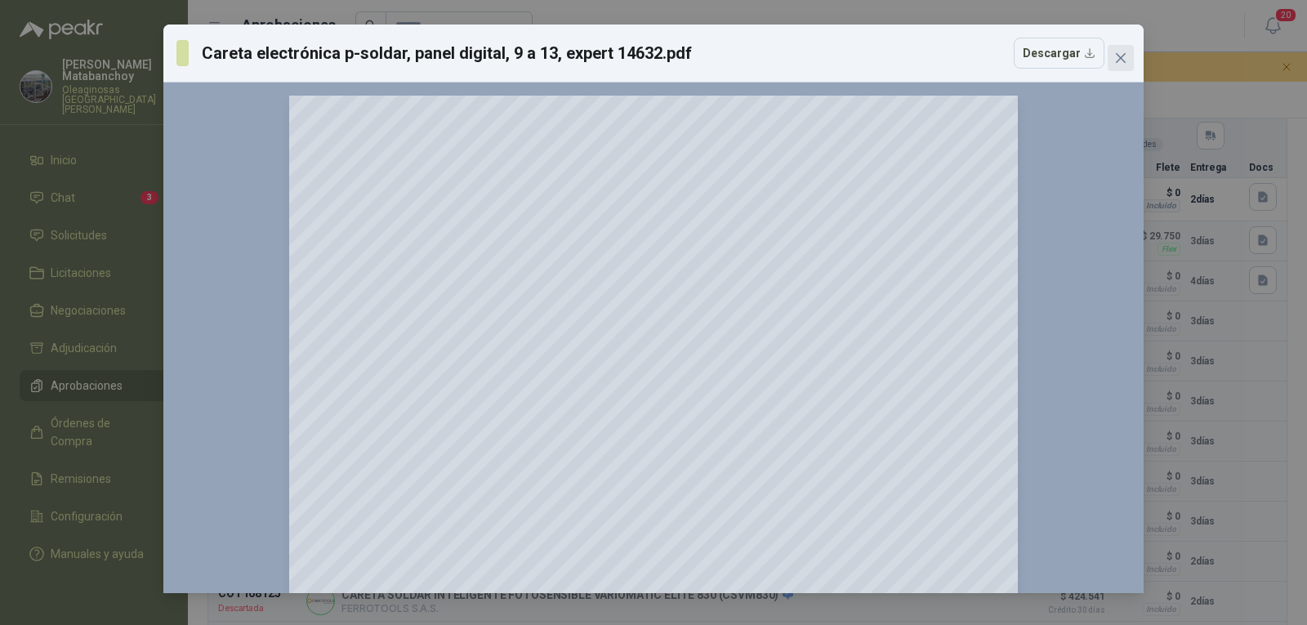
click at [1117, 56] on icon "close" at bounding box center [1120, 57] width 13 height 13
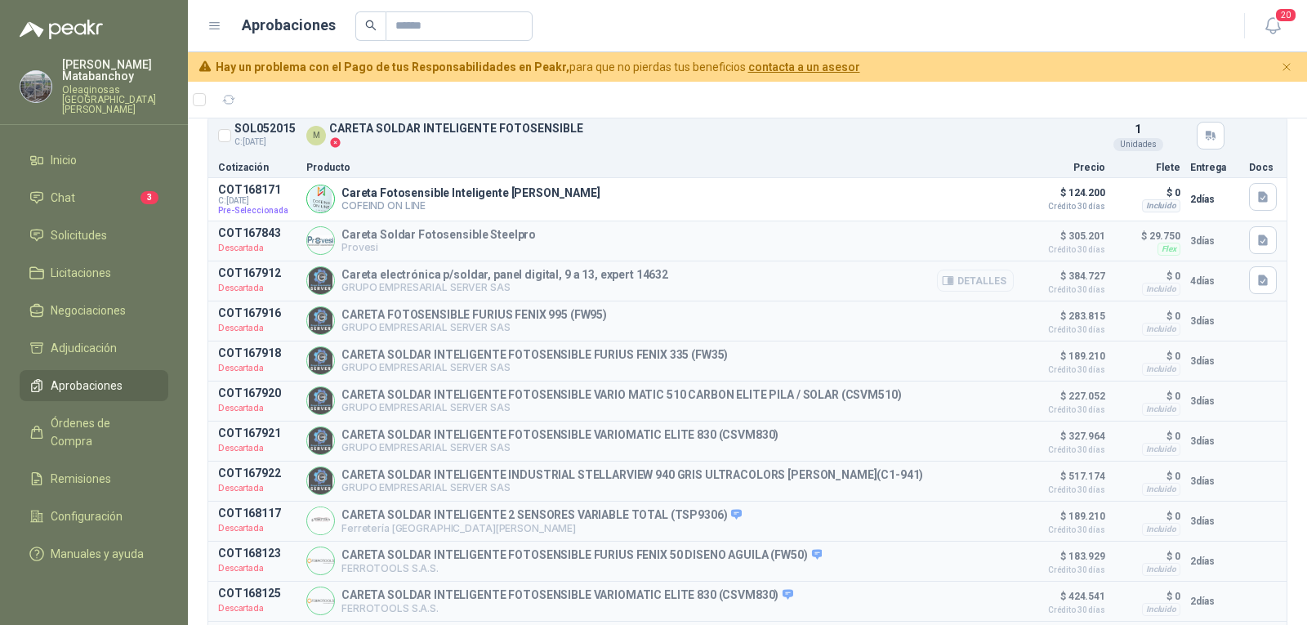
click at [956, 281] on button "Detalles" at bounding box center [975, 281] width 77 height 22
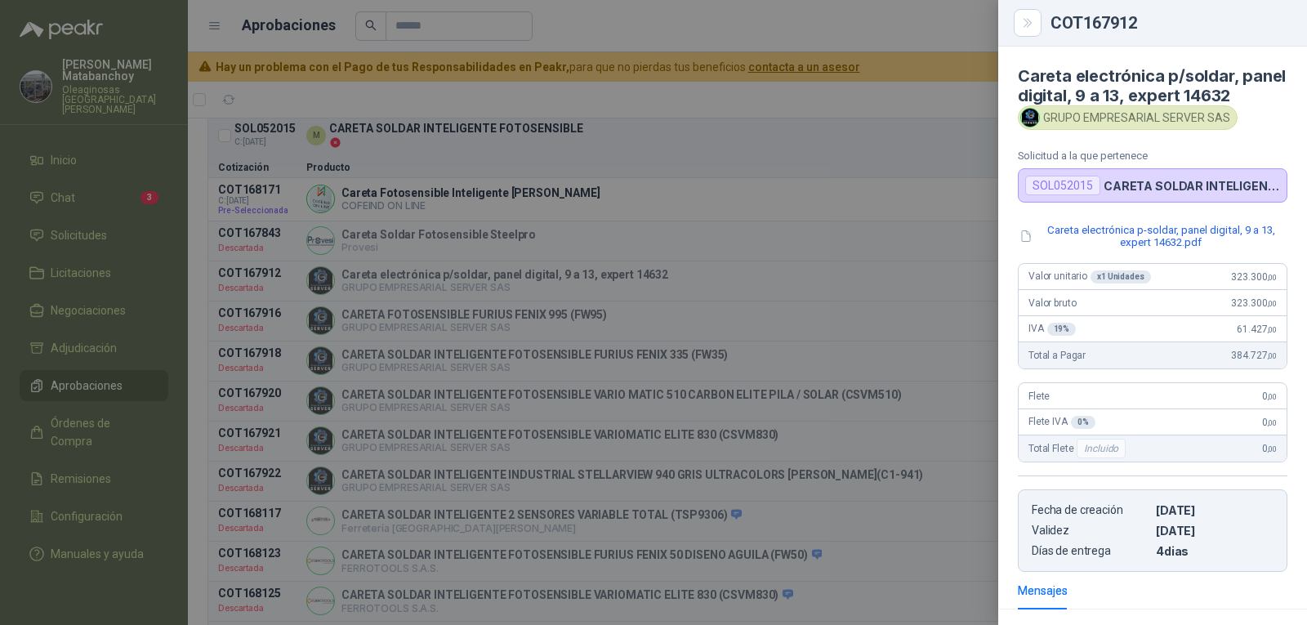
click at [755, 384] on div at bounding box center [653, 312] width 1307 height 625
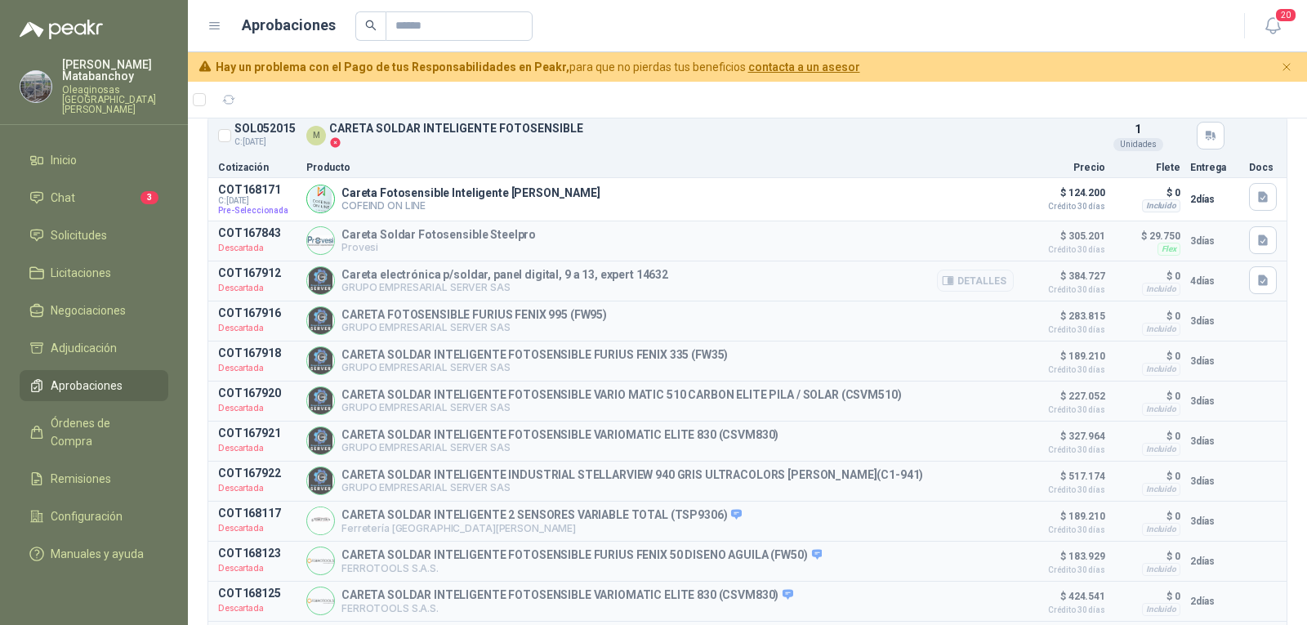
click at [395, 288] on p "GRUPO EMPRESARIAL SERVER SAS" at bounding box center [504, 287] width 327 height 12
click at [315, 280] on img at bounding box center [320, 280] width 27 height 27
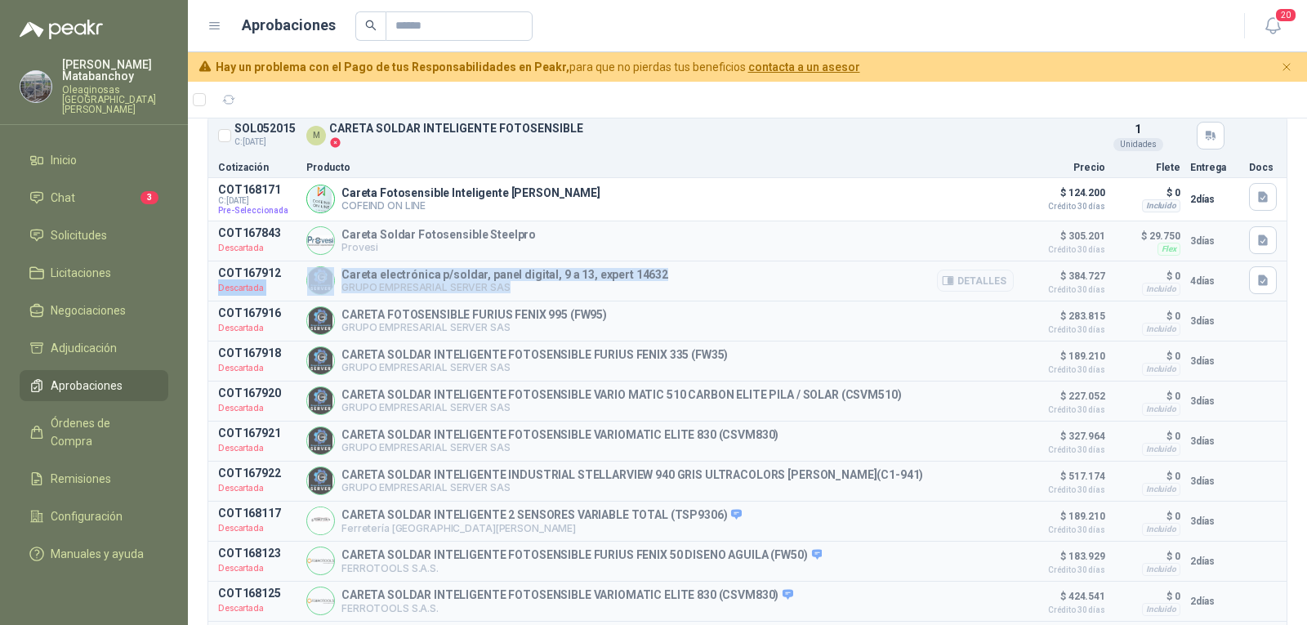
drag, startPoint x: 279, startPoint y: 278, endPoint x: 687, endPoint y: 293, distance: 407.9
click at [686, 293] on article "COT167912 Descartada Careta electrónica p/soldar, panel digital, 9 a 13, expert…" at bounding box center [747, 280] width 1078 height 39
click at [687, 293] on div "Careta electrónica p/soldar, panel digital, 9 a 13, expert 14632 GRUPO EMPRESAR…" at bounding box center [659, 280] width 707 height 29
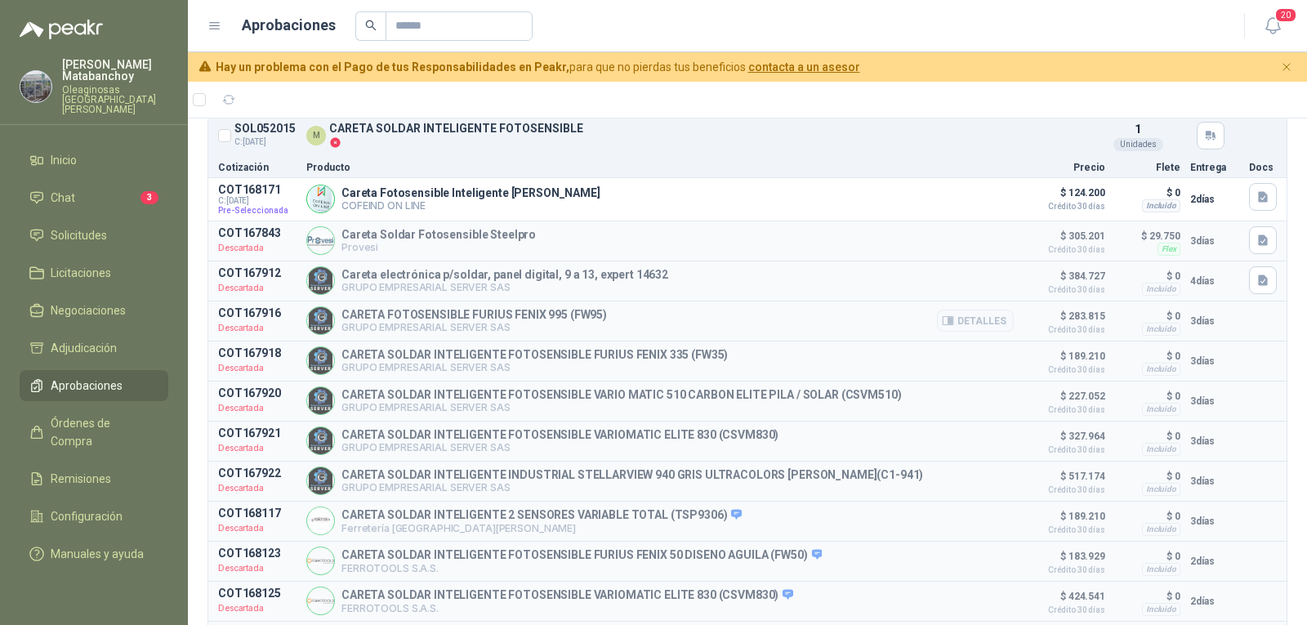
scroll to position [163, 0]
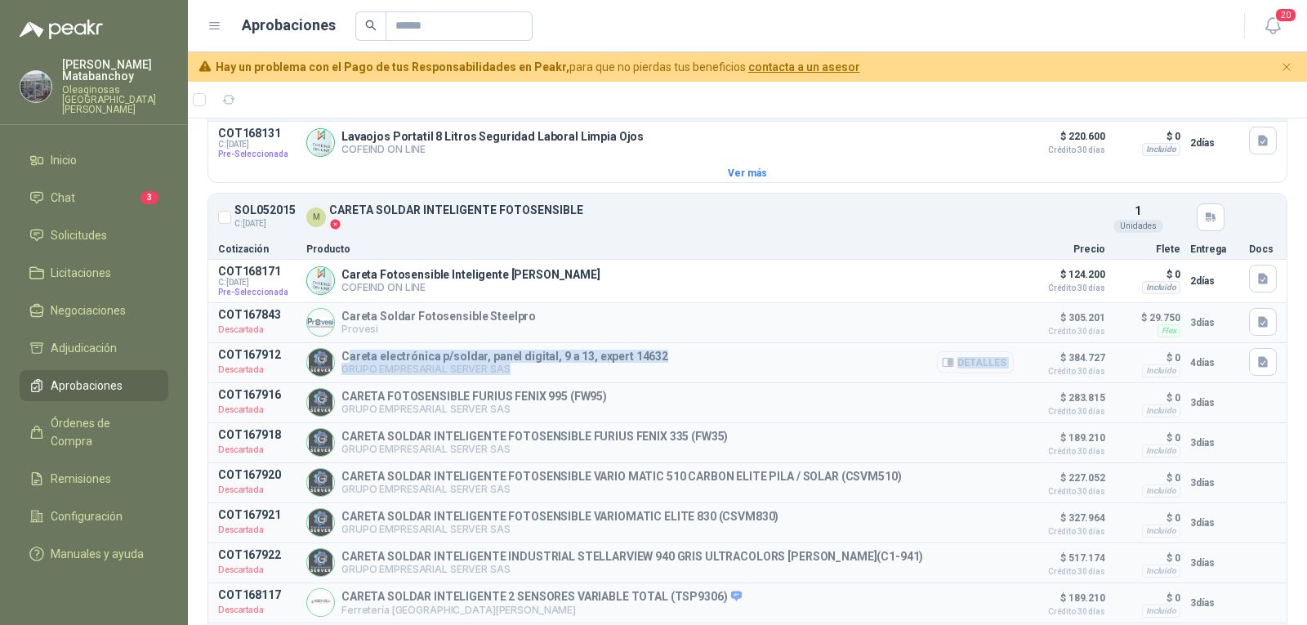
drag, startPoint x: 384, startPoint y: 360, endPoint x: 1022, endPoint y: 364, distance: 638.0
click at [1022, 364] on article "COT167912 Descartada Careta electrónica p/soldar, panel digital, 9 a 13, expert…" at bounding box center [747, 362] width 1078 height 39
click at [977, 368] on button "Detalles" at bounding box center [975, 362] width 77 height 22
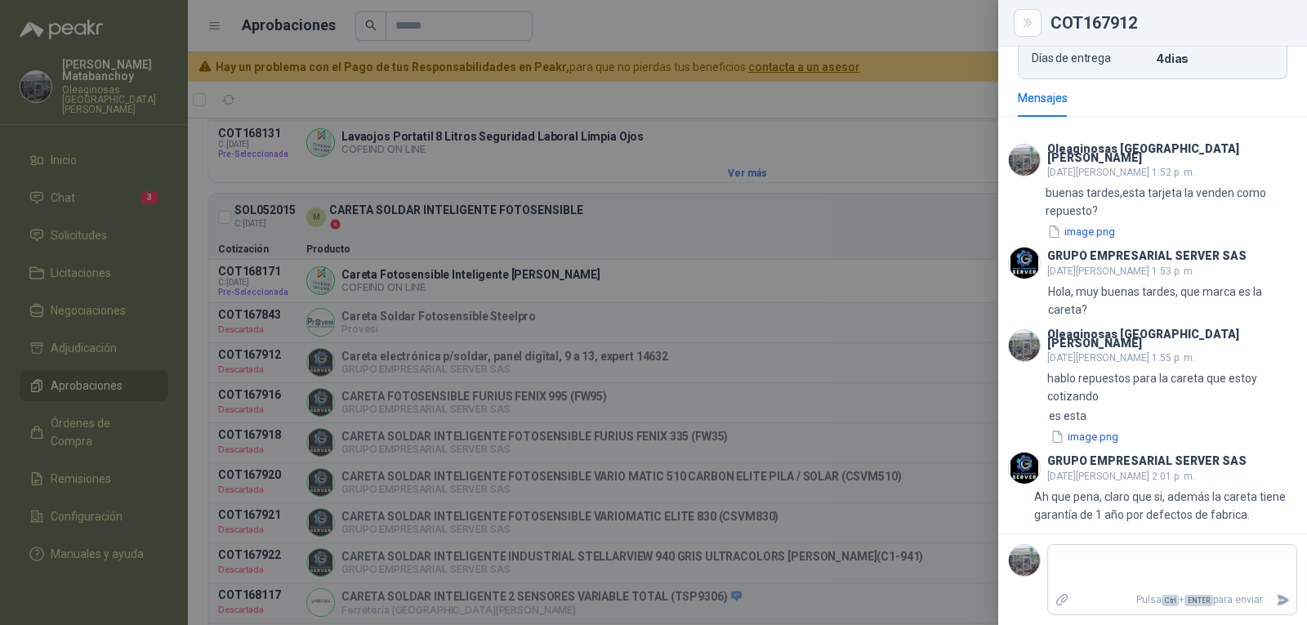
click at [877, 335] on div at bounding box center [653, 312] width 1307 height 625
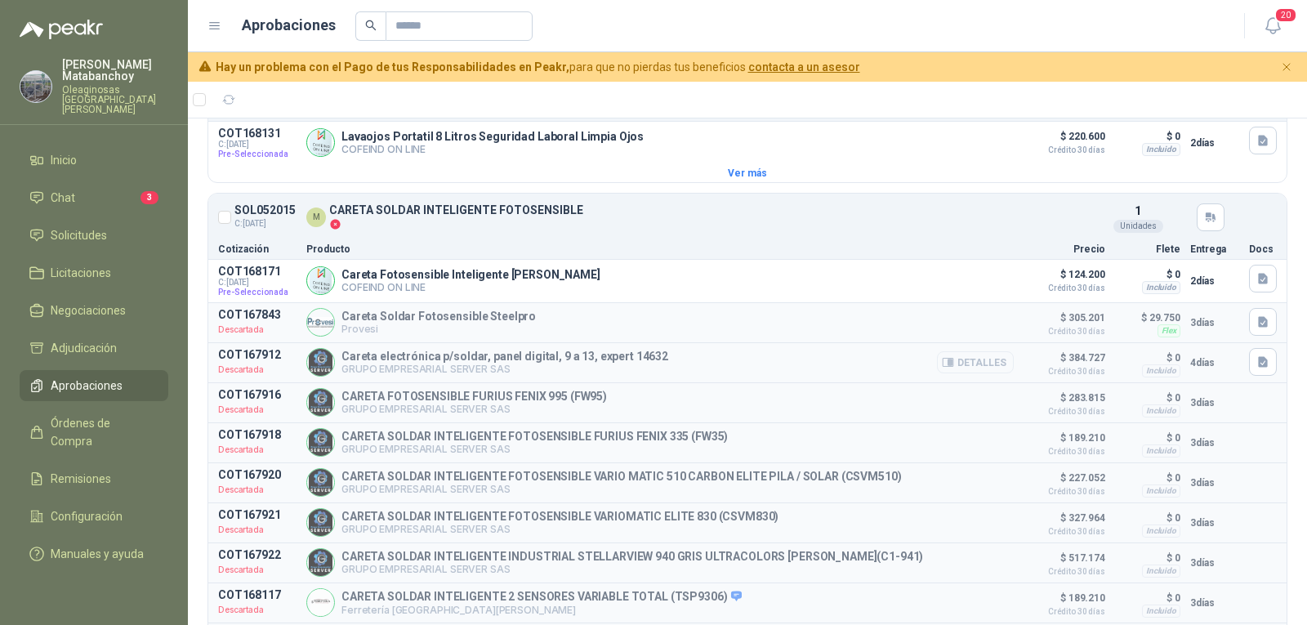
click at [970, 362] on button "Detalles" at bounding box center [975, 362] width 77 height 22
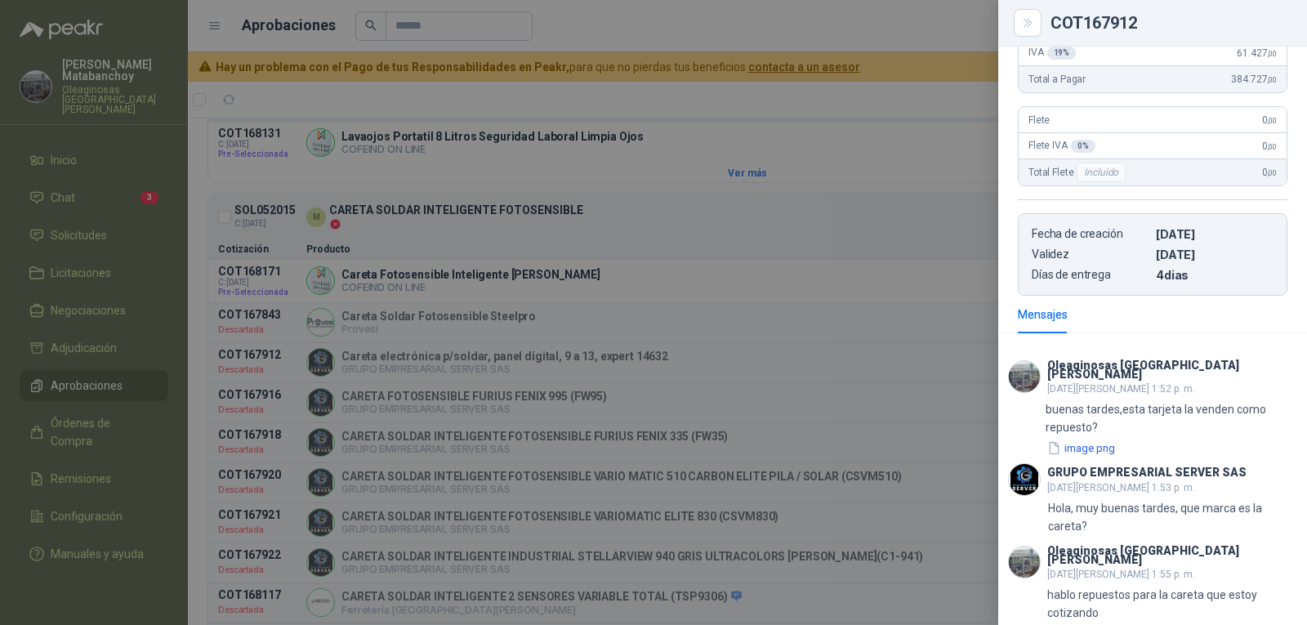
scroll to position [0, 0]
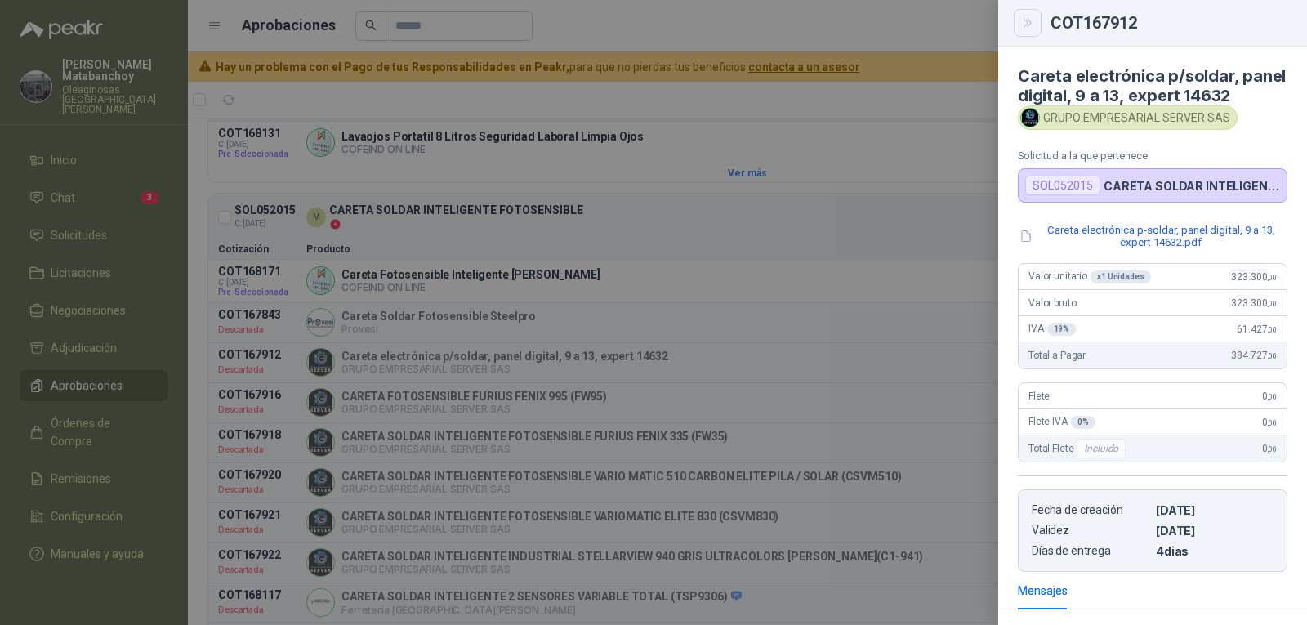
click at [1027, 25] on icon "Close" at bounding box center [1028, 23] width 14 height 14
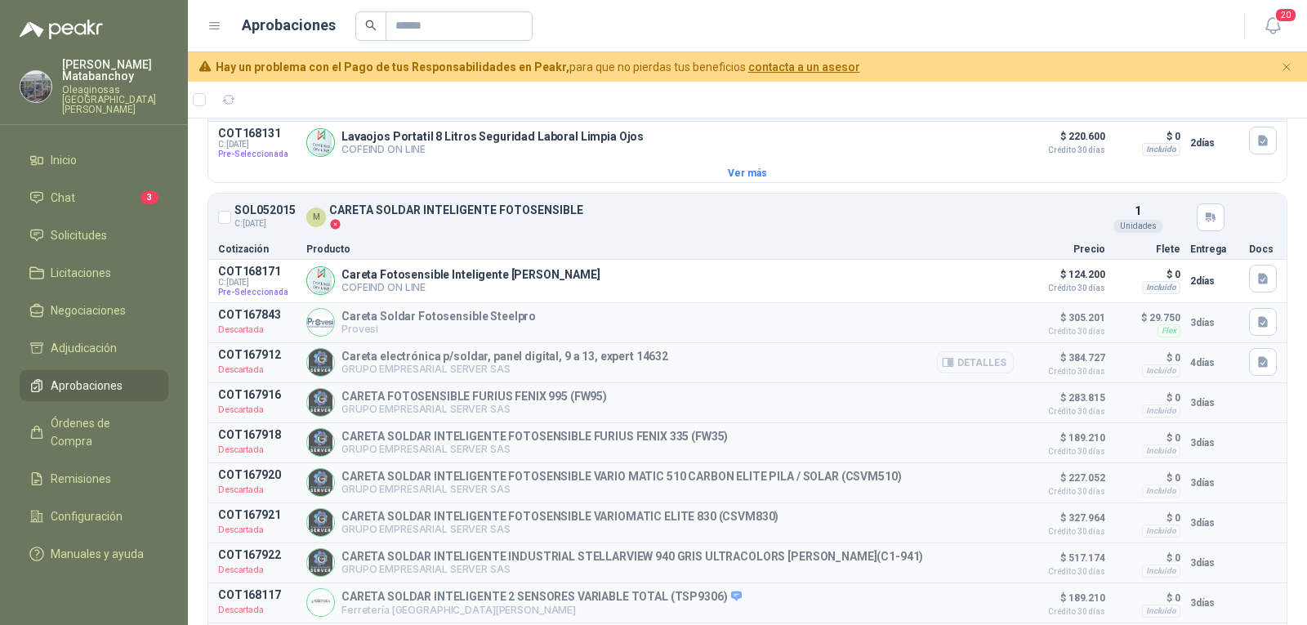
click at [252, 364] on span "Descartada" at bounding box center [257, 369] width 78 height 16
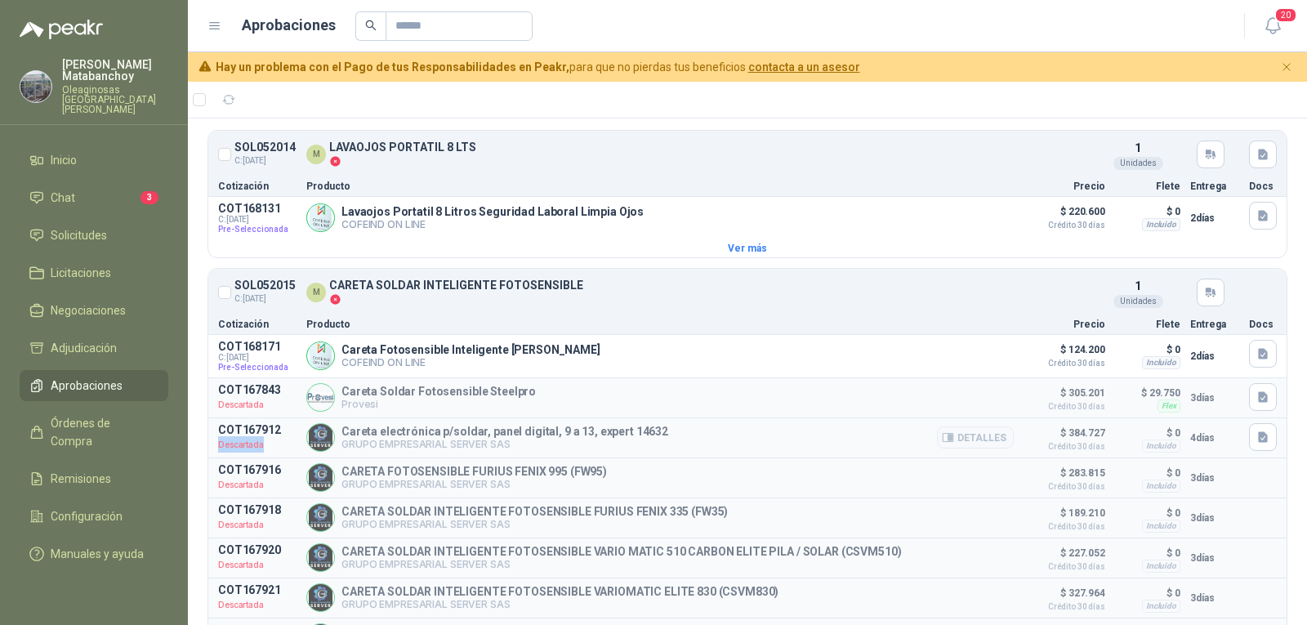
scroll to position [0, 0]
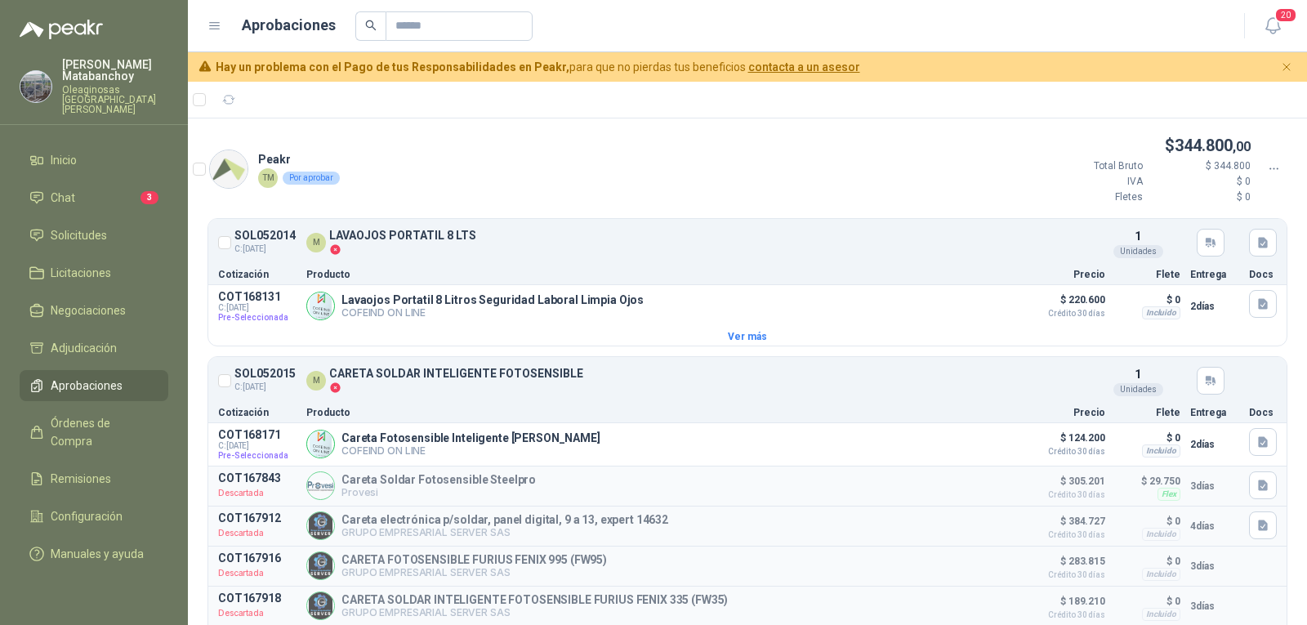
click at [619, 406] on article "Cotización Producto Precio Flete Entrega Docs" at bounding box center [747, 411] width 1078 height 21
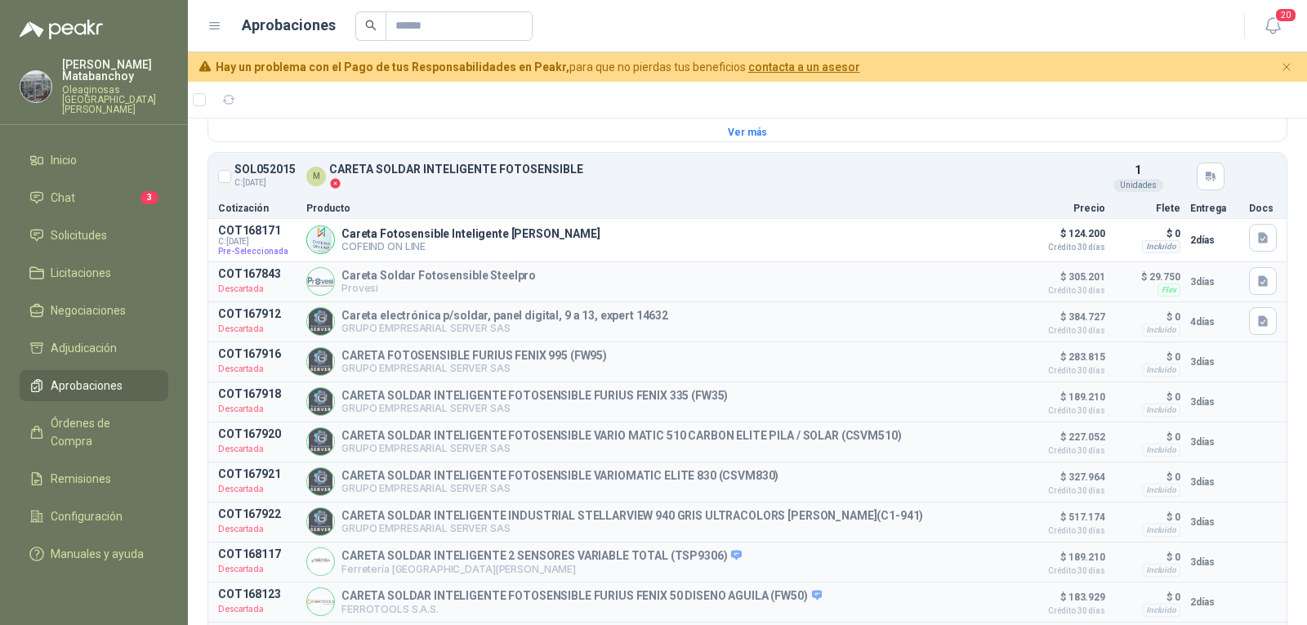
scroll to position [215, 0]
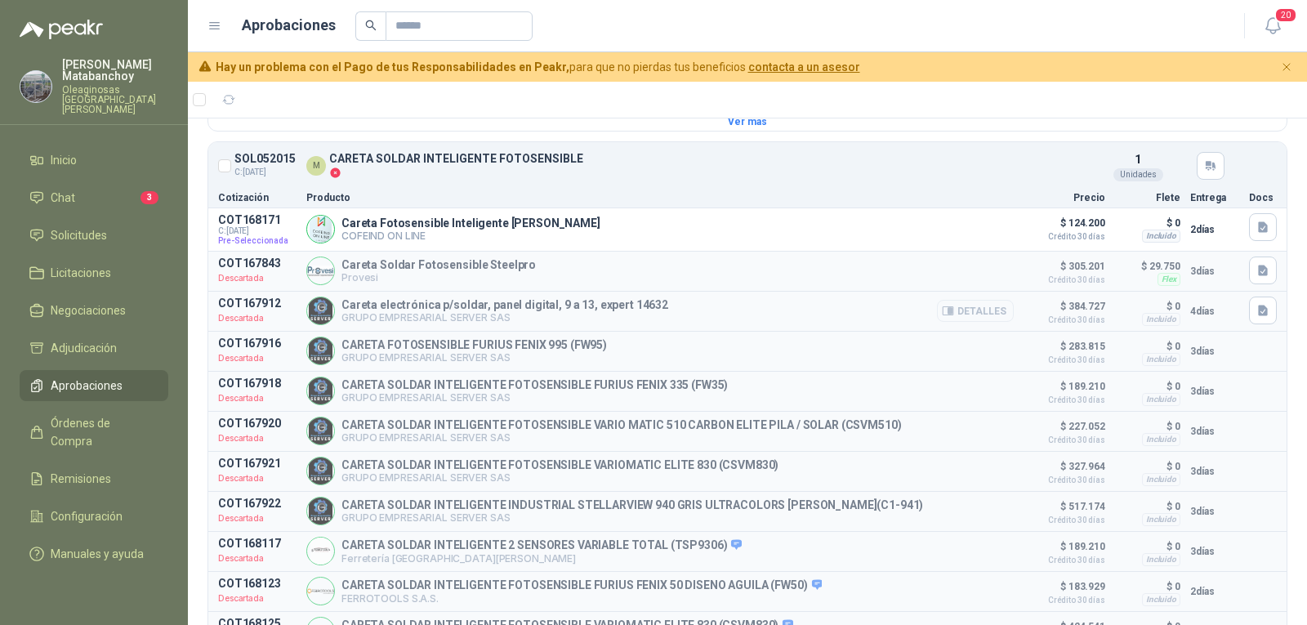
click at [948, 315] on icon "button" at bounding box center [950, 311] width 4 height 7
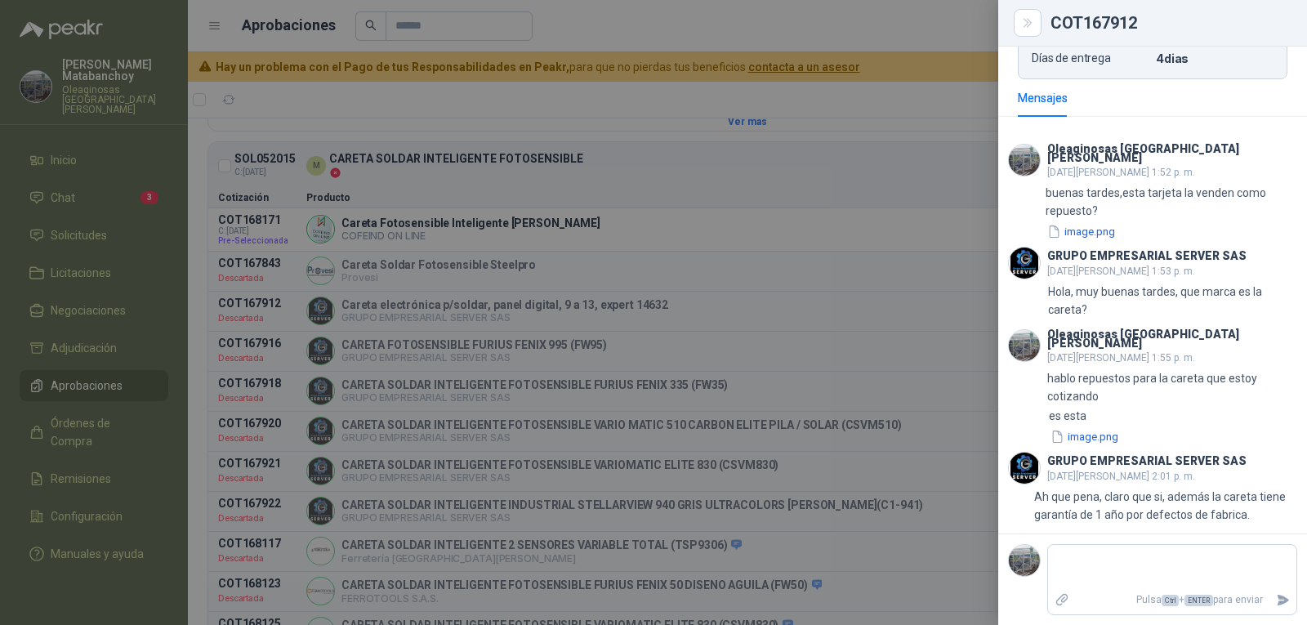
click at [940, 316] on div at bounding box center [653, 312] width 1307 height 625
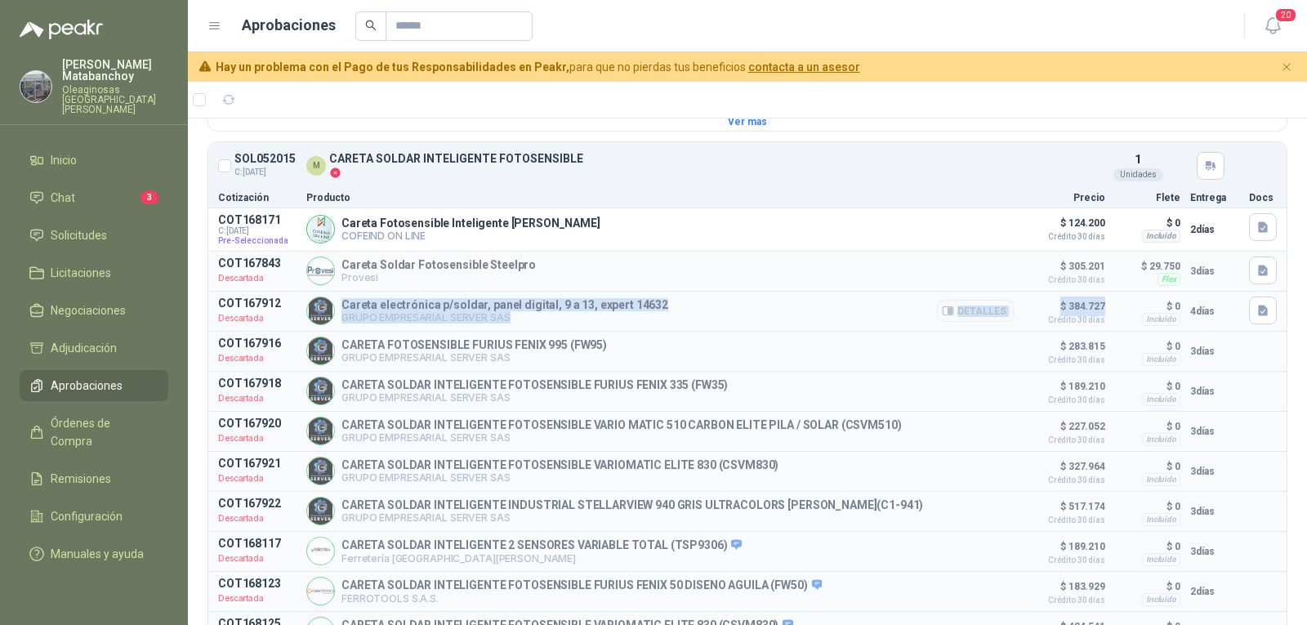
drag, startPoint x: 342, startPoint y: 306, endPoint x: 1092, endPoint y: 307, distance: 749.9
click at [1092, 307] on article "COT167912 Descartada Careta electrónica p/soldar, panel digital, 9 a 13, expert…" at bounding box center [747, 311] width 1078 height 39
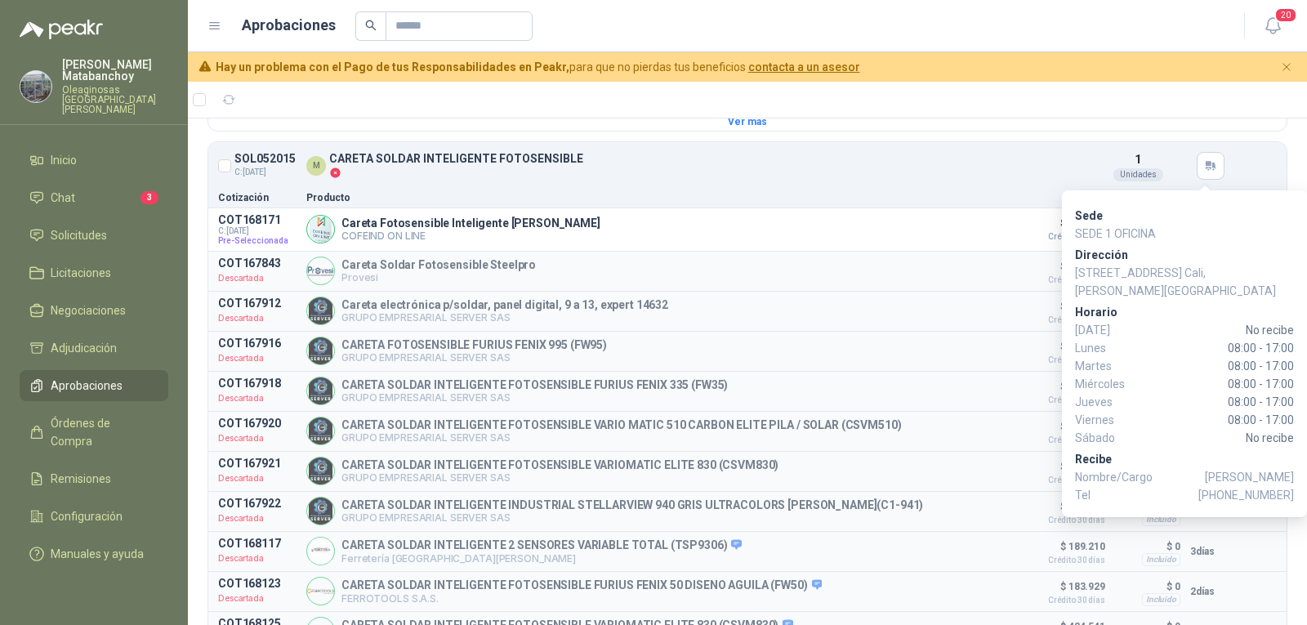
drag, startPoint x: 1183, startPoint y: 158, endPoint x: 1124, endPoint y: 176, distance: 61.3
click at [1183, 158] on article "SOL052015 C: 13/08/2025 M CARETA SOLDAR INTELIGENTE FOTOSENSIBLE Detalles 1 Uni…" at bounding box center [747, 165] width 1078 height 41
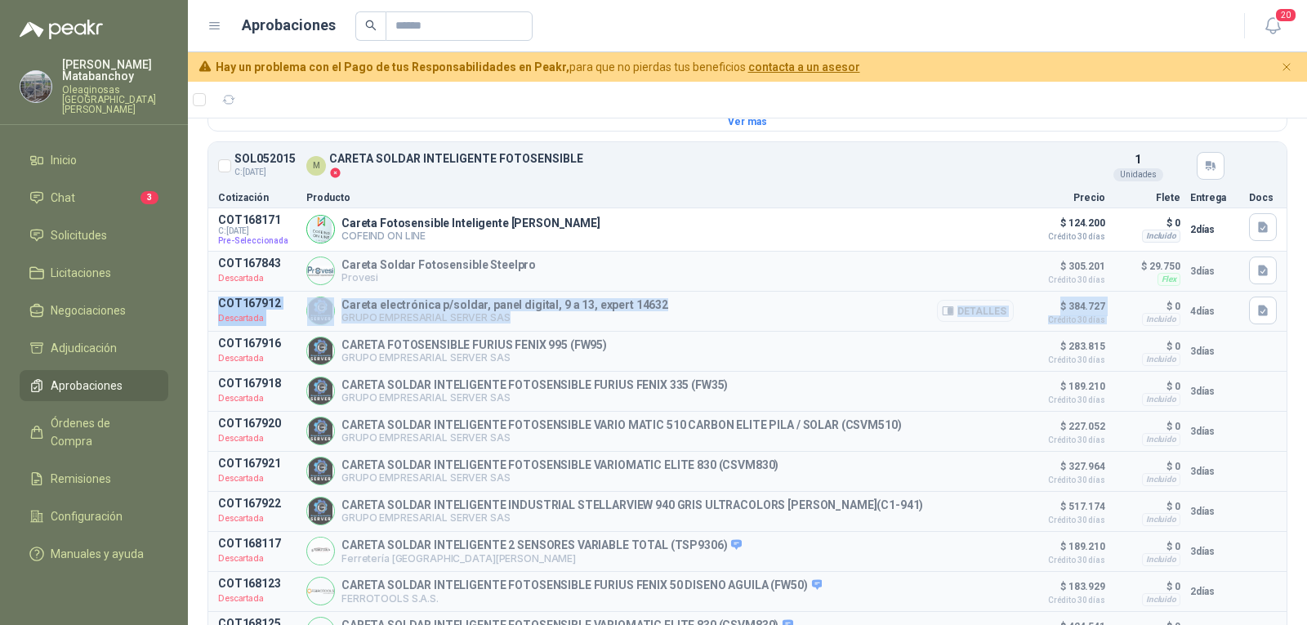
drag, startPoint x: 218, startPoint y: 308, endPoint x: 1100, endPoint y: 310, distance: 882.3
click at [1100, 310] on article "COT167912 Descartada Careta electrónica p/soldar, panel digital, 9 a 13, expert…" at bounding box center [747, 311] width 1078 height 39
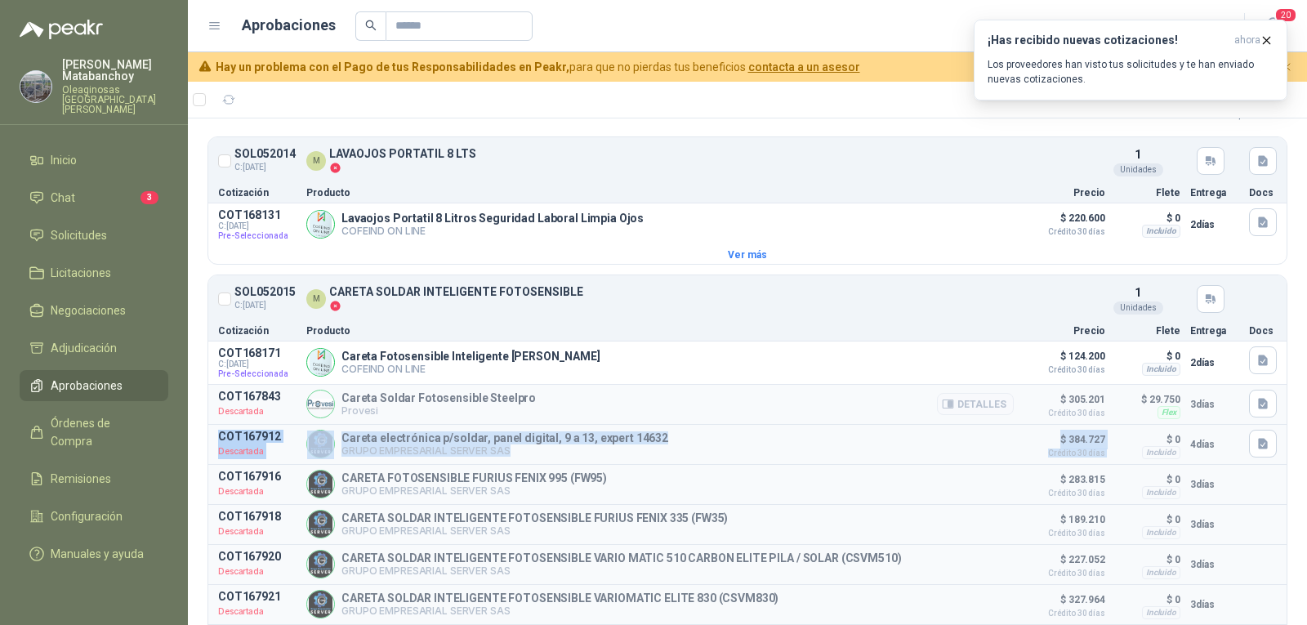
scroll to position [163, 0]
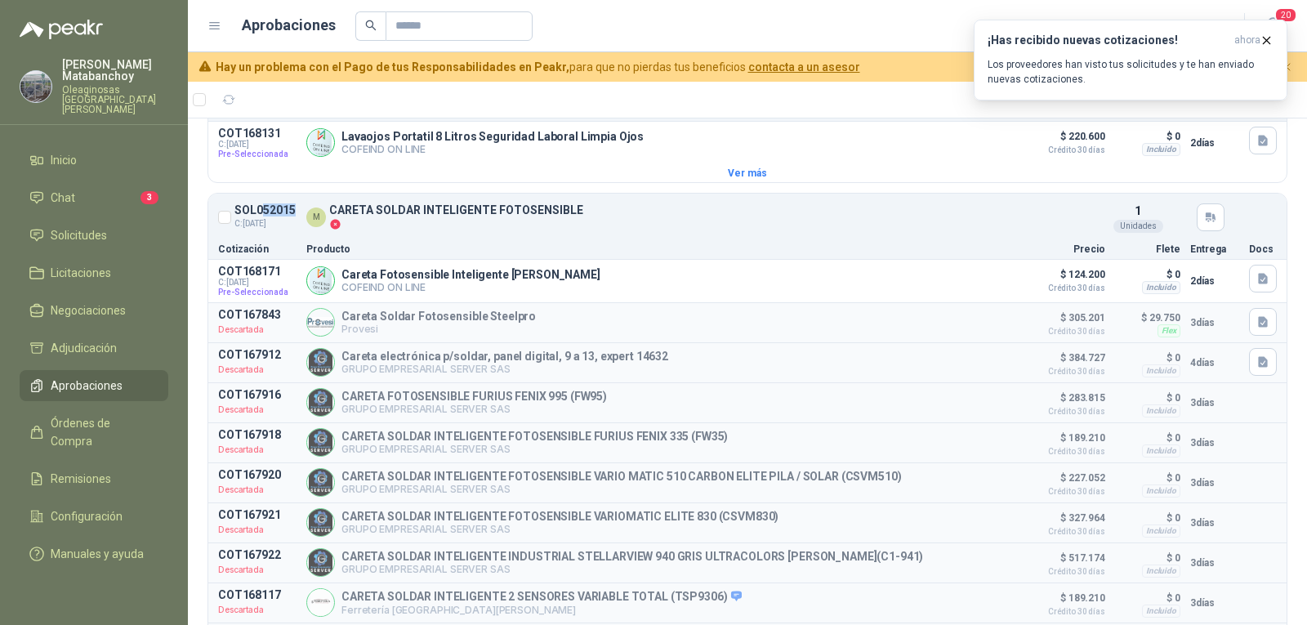
drag, startPoint x: 261, startPoint y: 206, endPoint x: 293, endPoint y: 203, distance: 32.0
click at [293, 203] on article "SOL052015 C: 13/08/2025 M CARETA SOLDAR INTELIGENTE FOTOSENSIBLE Detalles 1 Uni…" at bounding box center [747, 217] width 1078 height 41
drag, startPoint x: 328, startPoint y: 206, endPoint x: 599, endPoint y: 207, distance: 271.2
click at [599, 207] on div "M CARETA SOLDAR INTELIGENTE FOTOSENSIBLE" at bounding box center [692, 217] width 773 height 26
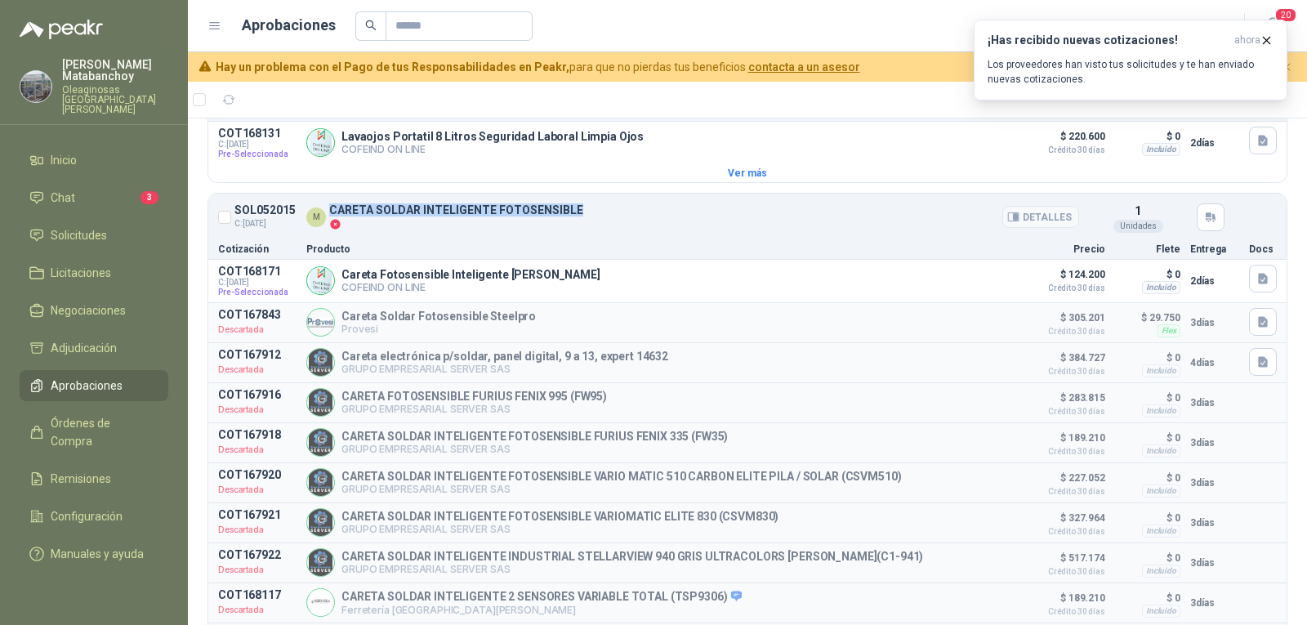
click at [599, 207] on div "M CARETA SOLDAR INTELIGENTE FOTOSENSIBLE" at bounding box center [692, 217] width 773 height 26
drag, startPoint x: 342, startPoint y: 292, endPoint x: 431, endPoint y: 290, distance: 89.1
click at [431, 290] on p "COFEIND ON LINE" at bounding box center [470, 287] width 259 height 12
click at [648, 240] on article "Cotización Producto Precio Flete Entrega Docs" at bounding box center [747, 248] width 1078 height 21
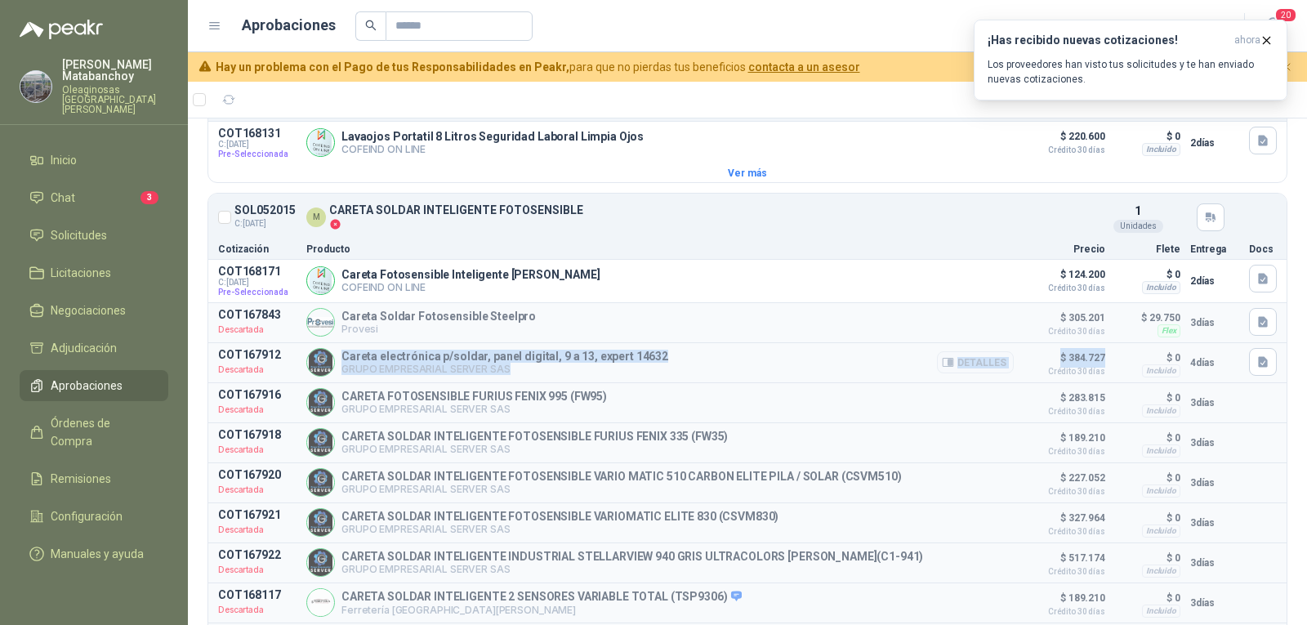
drag, startPoint x: 340, startPoint y: 357, endPoint x: 1096, endPoint y: 355, distance: 756.4
click at [1096, 355] on article "COT167912 Descartada Careta electrónica p/soldar, panel digital, 9 a 13, expert…" at bounding box center [747, 362] width 1078 height 39
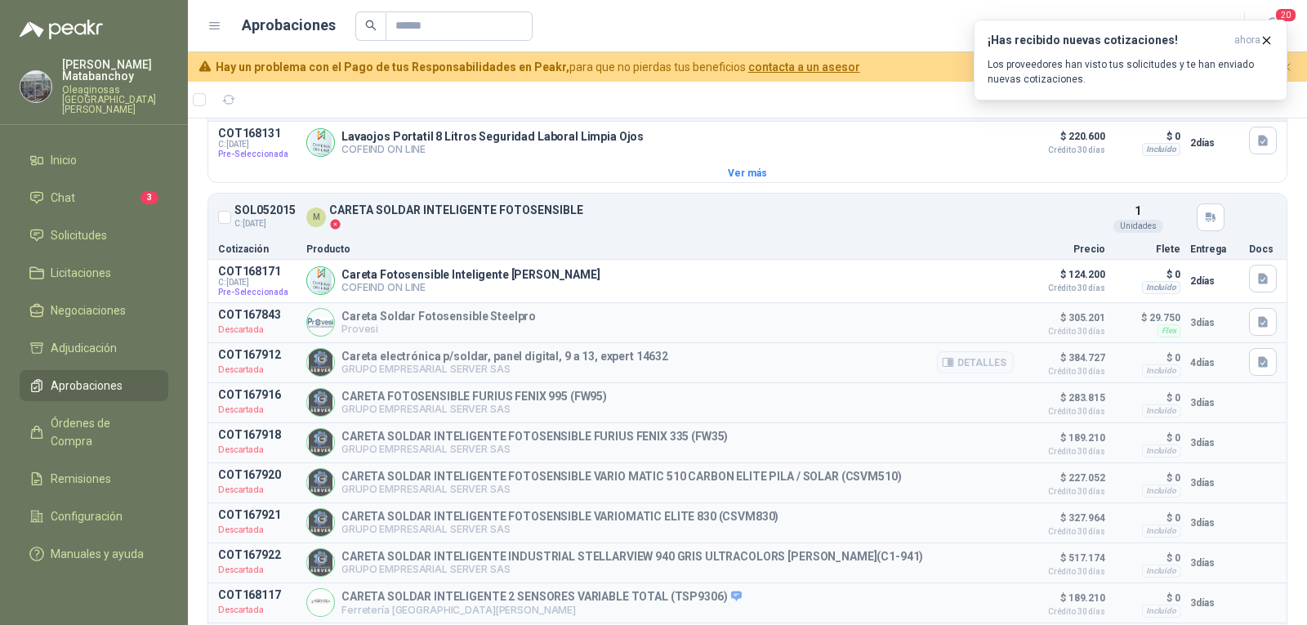
click at [216, 352] on article "COT167912 Descartada Careta electrónica p/soldar, panel digital, 9 a 13, expert…" at bounding box center [747, 362] width 1078 height 39
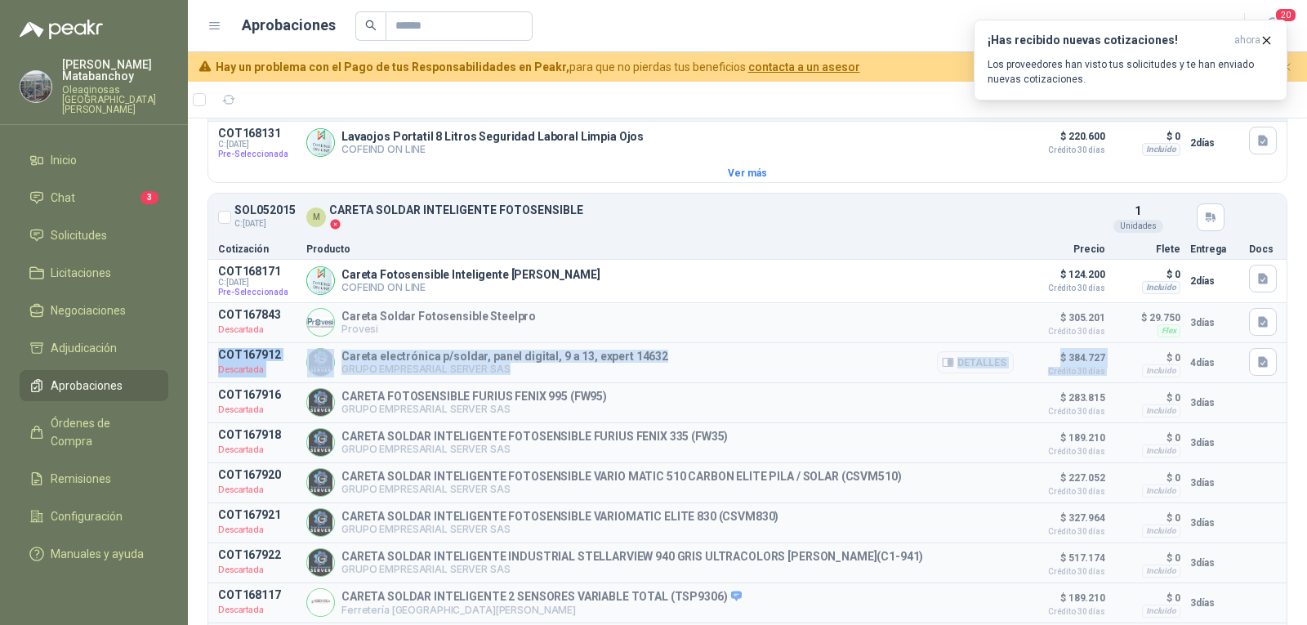
drag, startPoint x: 216, startPoint y: 354, endPoint x: 1113, endPoint y: 367, distance: 897.0
click at [1113, 367] on article "COT167912 Descartada Careta electrónica p/soldar, panel digital, 9 a 13, expert…" at bounding box center [747, 362] width 1078 height 39
click at [1259, 39] on span "ahora" at bounding box center [1247, 40] width 26 height 14
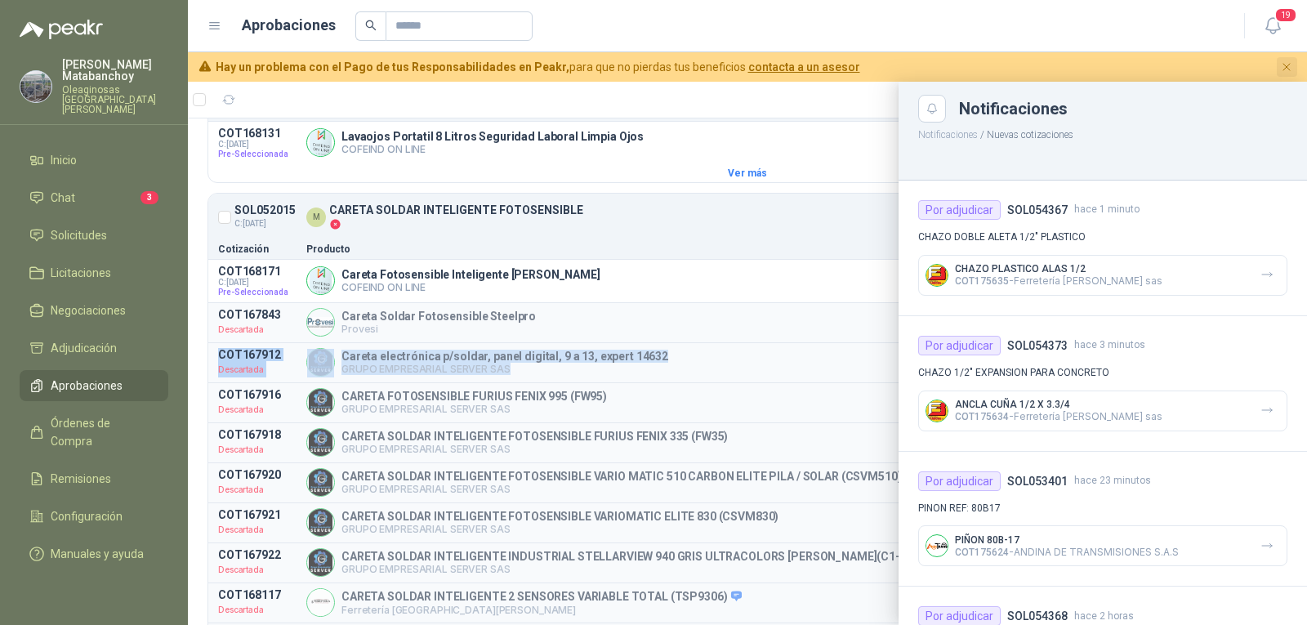
click at [1287, 64] on icon "Cerrar" at bounding box center [1287, 67] width 14 height 14
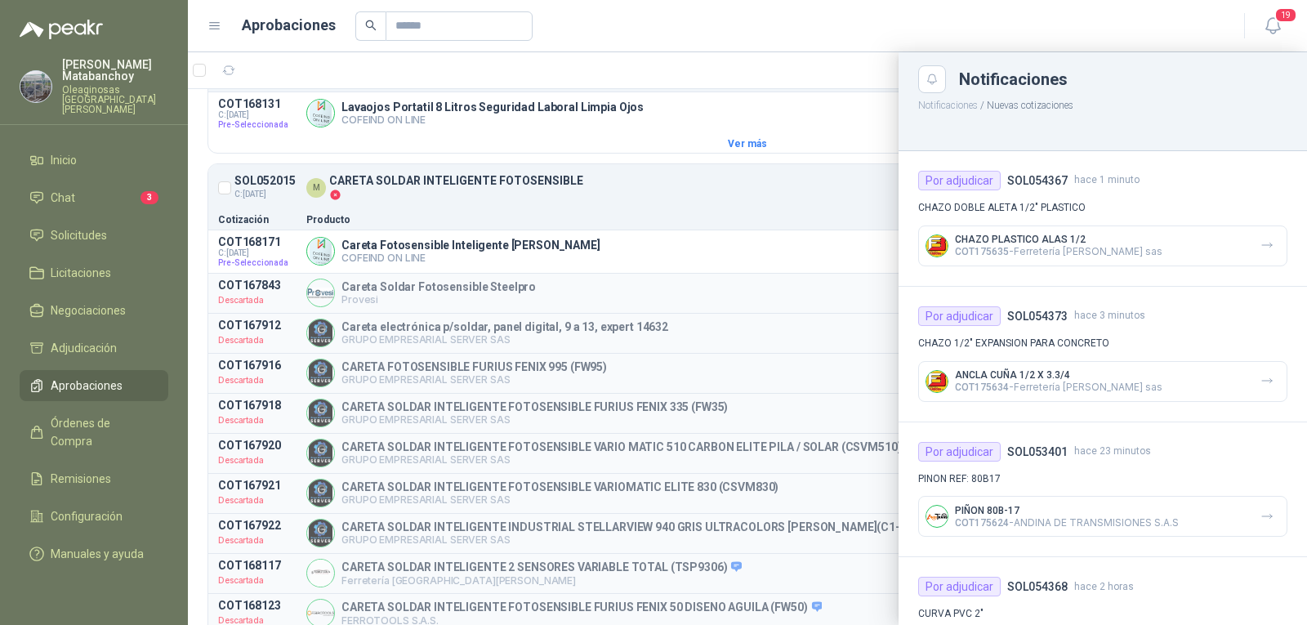
click at [852, 32] on div at bounding box center [790, 25] width 870 height 29
click at [773, 88] on div at bounding box center [747, 338] width 1119 height 573
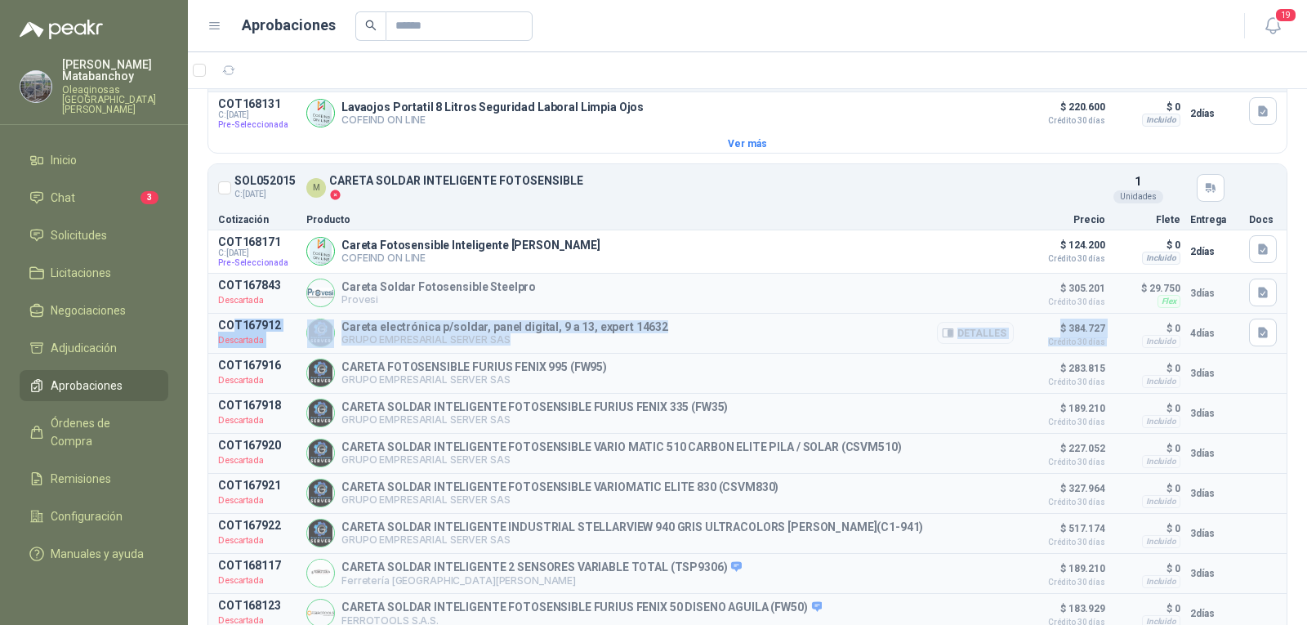
drag, startPoint x: 248, startPoint y: 327, endPoint x: 1100, endPoint y: 331, distance: 851.2
click at [1100, 331] on article "COT167912 Descartada Careta electrónica p/soldar, panel digital, 9 a 13, expert…" at bounding box center [747, 333] width 1078 height 39
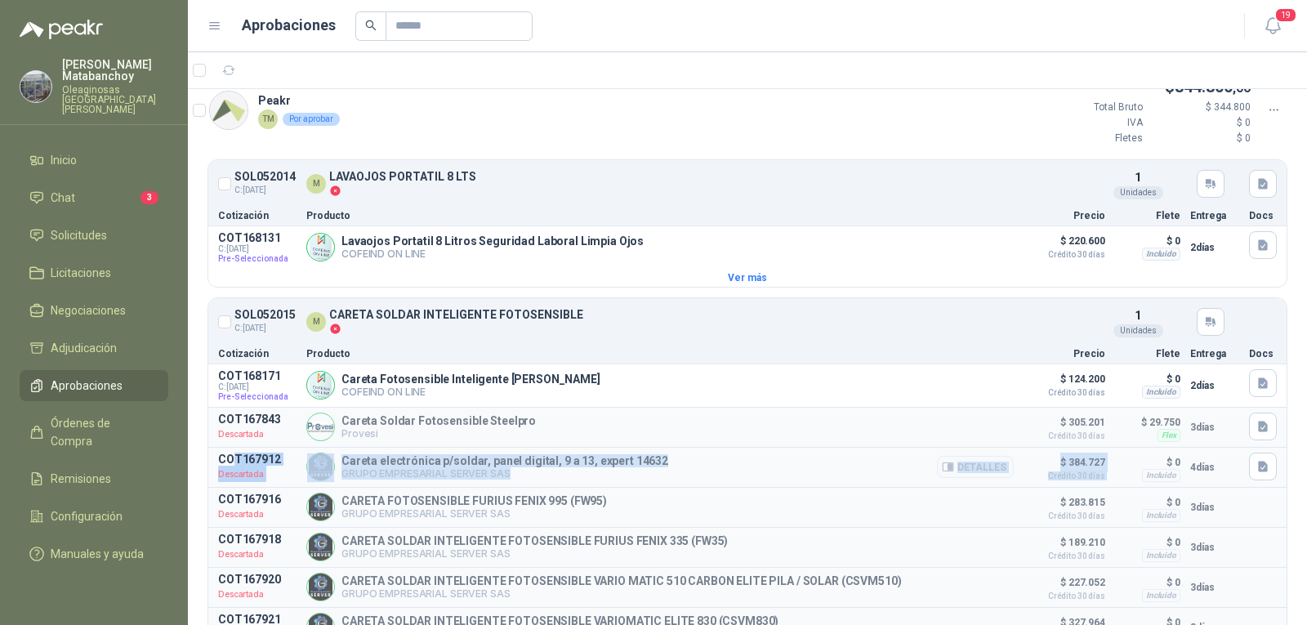
scroll to position [0, 0]
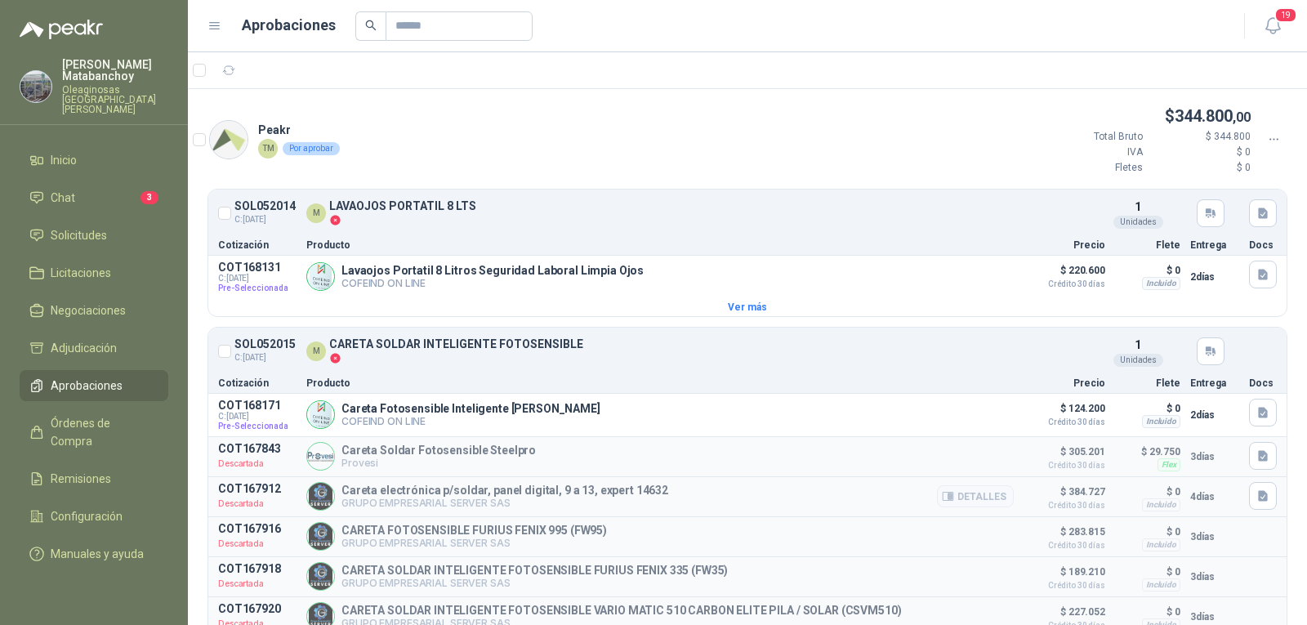
click at [222, 494] on p "COT167912" at bounding box center [257, 488] width 78 height 13
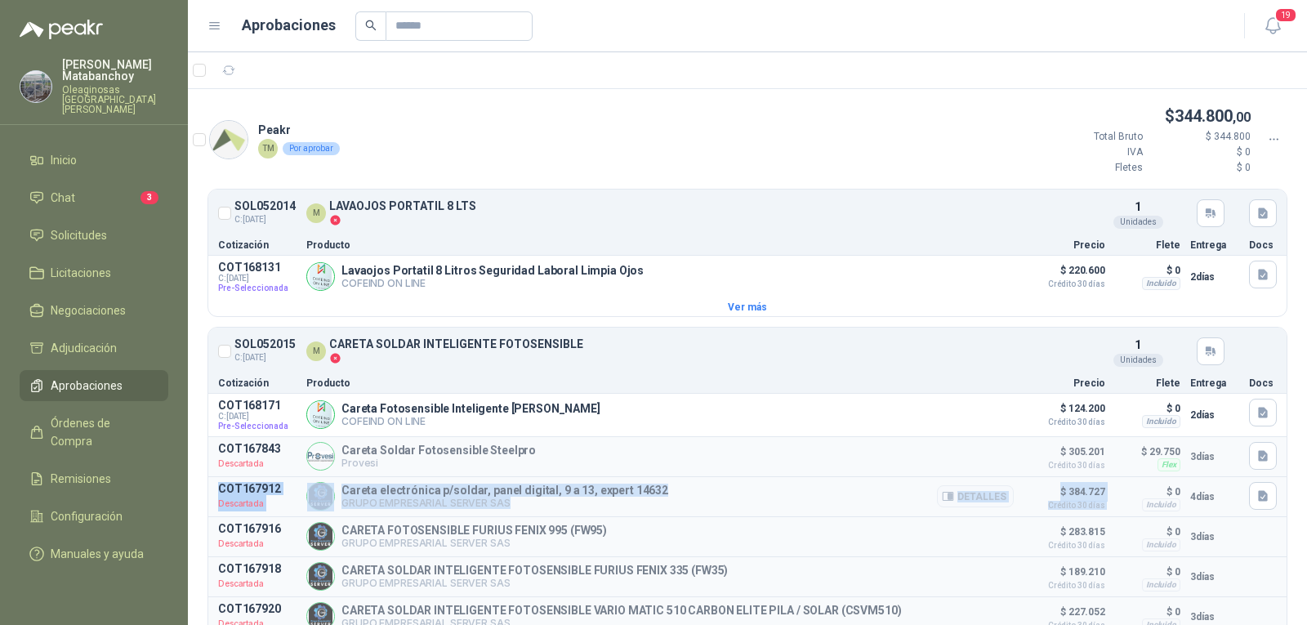
drag, startPoint x: 225, startPoint y: 488, endPoint x: 1103, endPoint y: 500, distance: 877.4
click at [1103, 500] on article "COT167912 Descartada Careta electrónica p/soldar, panel digital, 9 a 13, expert…" at bounding box center [747, 496] width 1078 height 39
click at [960, 414] on button "Detalles" at bounding box center [975, 415] width 77 height 22
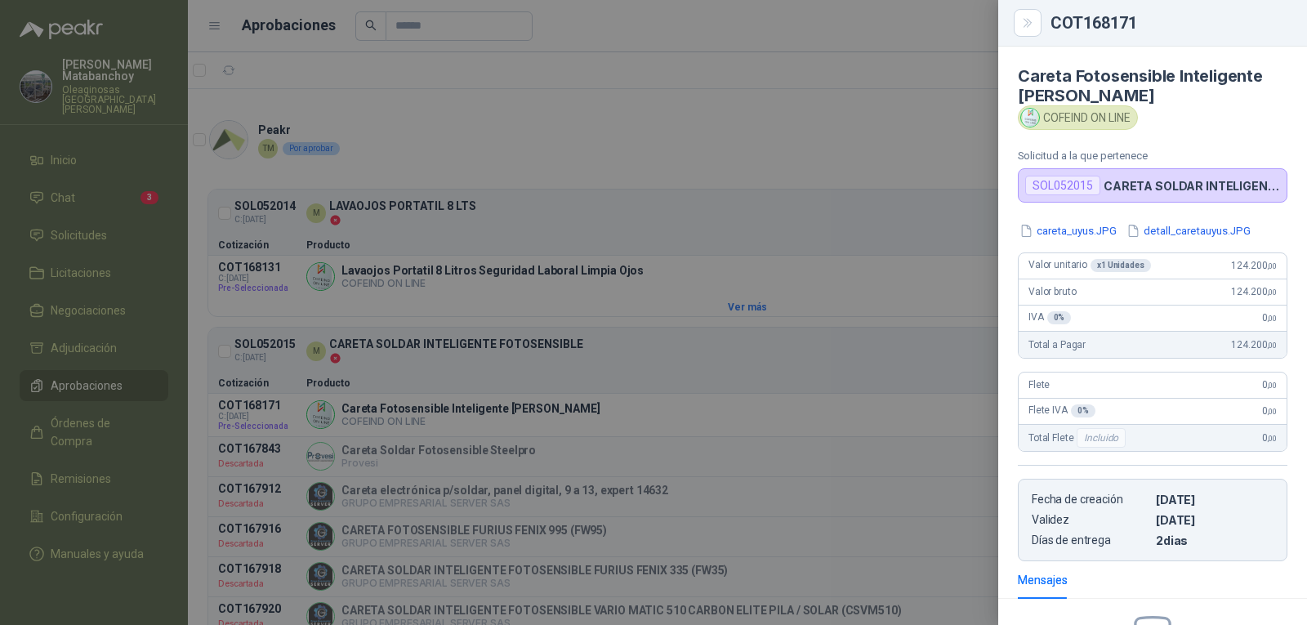
click at [553, 313] on div at bounding box center [653, 312] width 1307 height 625
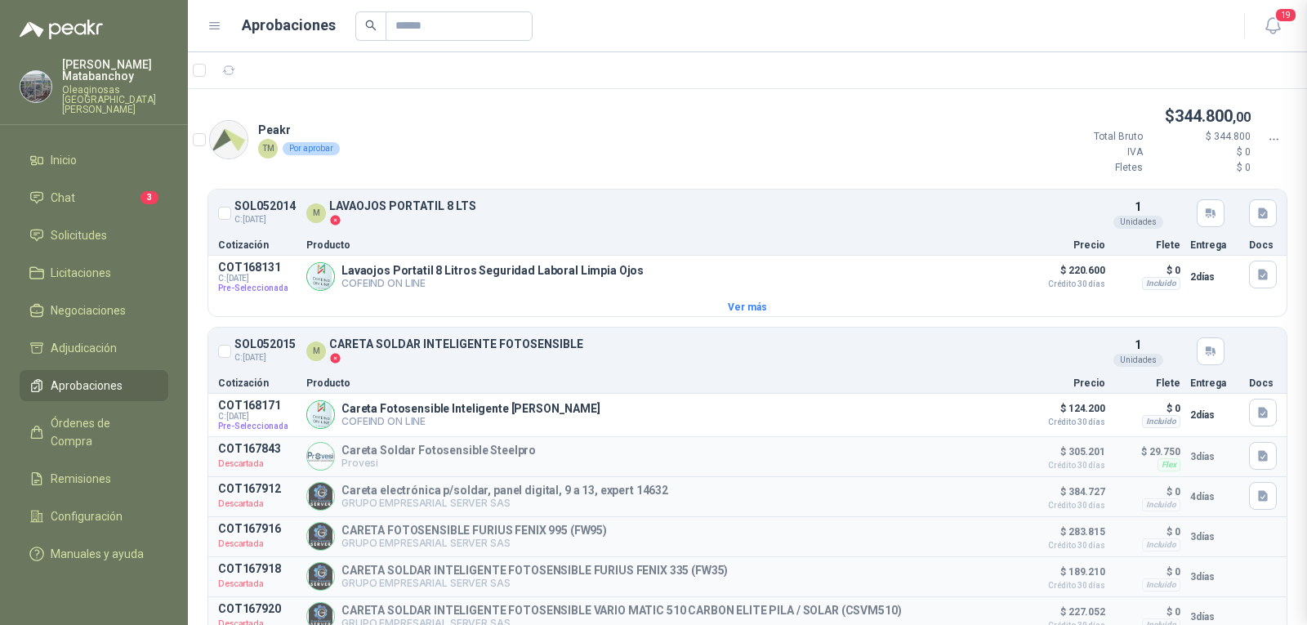
scroll to position [207, 0]
click at [1260, 146] on div at bounding box center [1274, 140] width 28 height 18
click at [426, 149] on div "Peakr TM Por aprobar $ 344.800 ,00 Total Bruto $ 344.800 IVA $ 0 Fletes $ 0" at bounding box center [747, 146] width 1119 height 85
click at [1267, 138] on icon at bounding box center [1274, 139] width 15 height 15
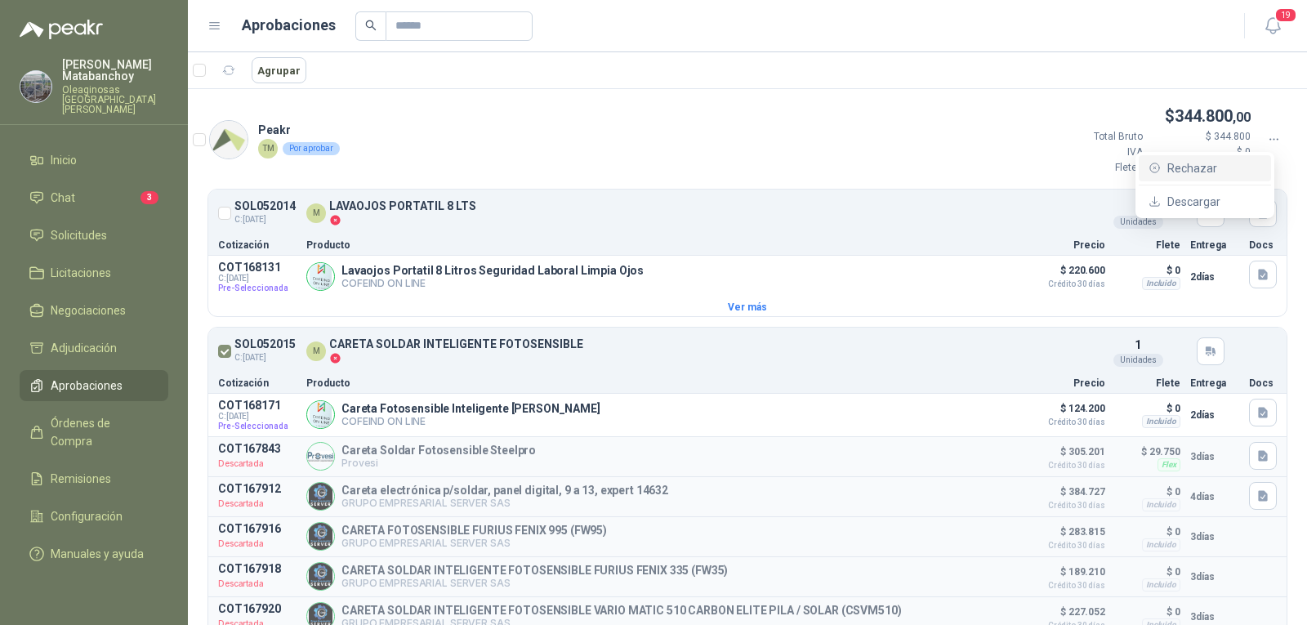
click at [1173, 171] on span "Rechazar" at bounding box center [1214, 168] width 94 height 18
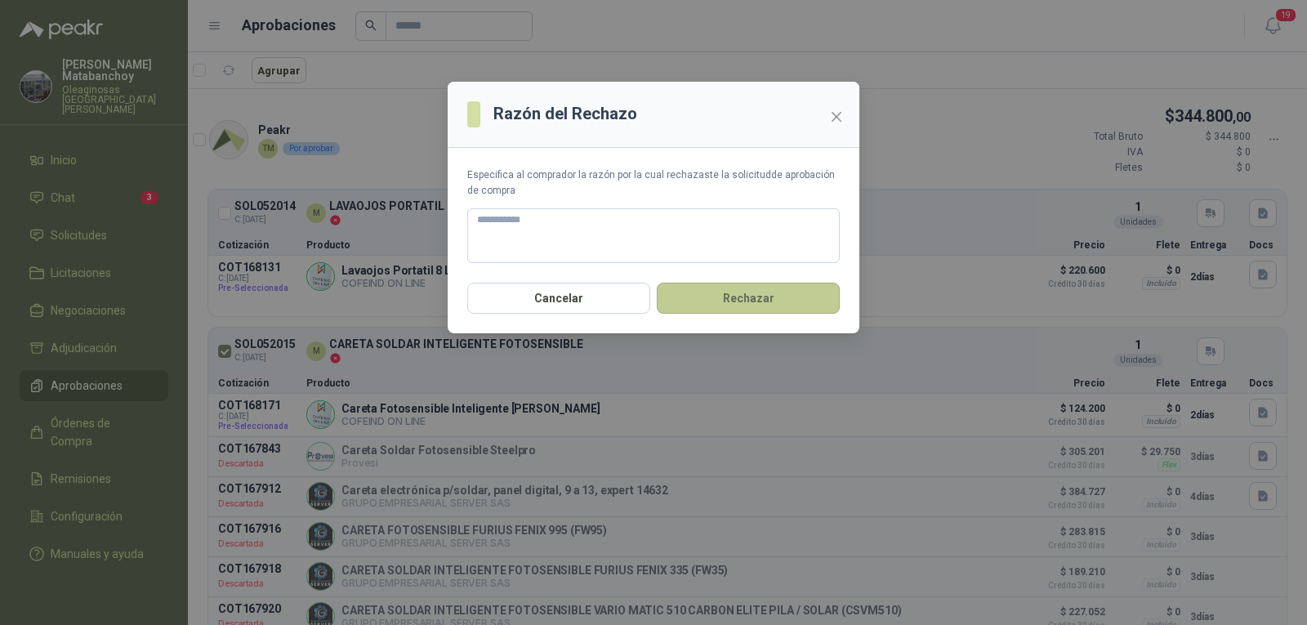
click at [756, 301] on button "Rechazar" at bounding box center [748, 298] width 183 height 31
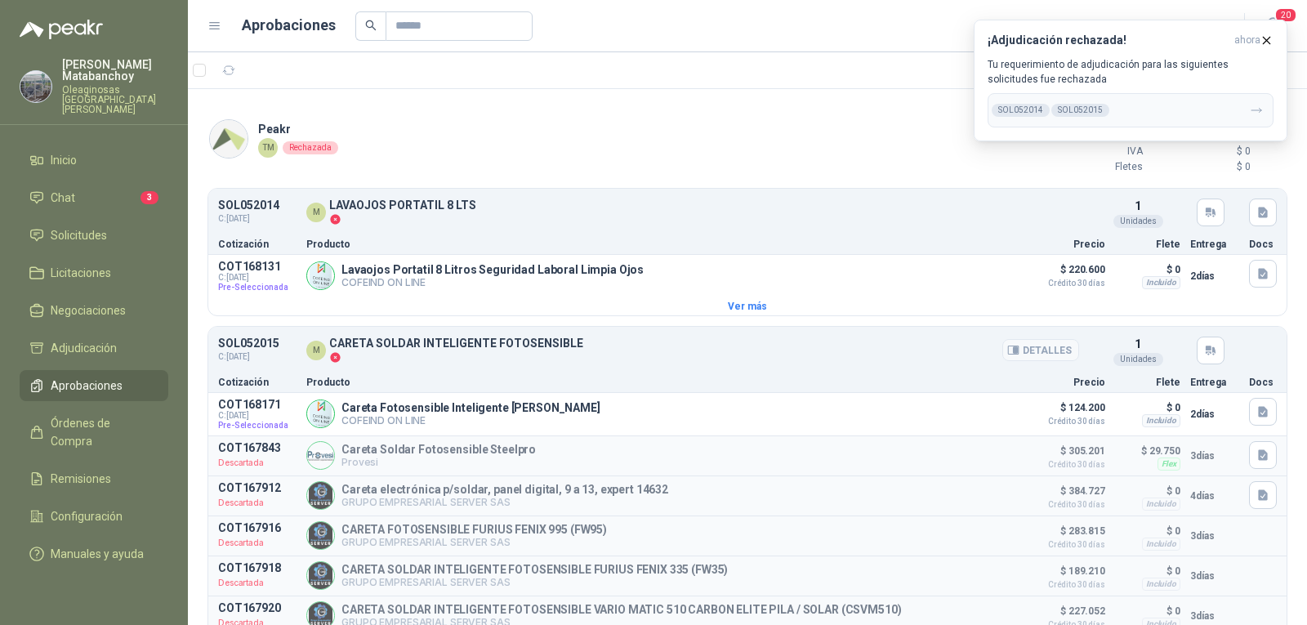
scroll to position [0, 0]
click at [263, 210] on p "SOL052014" at bounding box center [248, 206] width 61 height 12
copy p "SOL052014"
click at [435, 19] on input "text" at bounding box center [452, 26] width 114 height 28
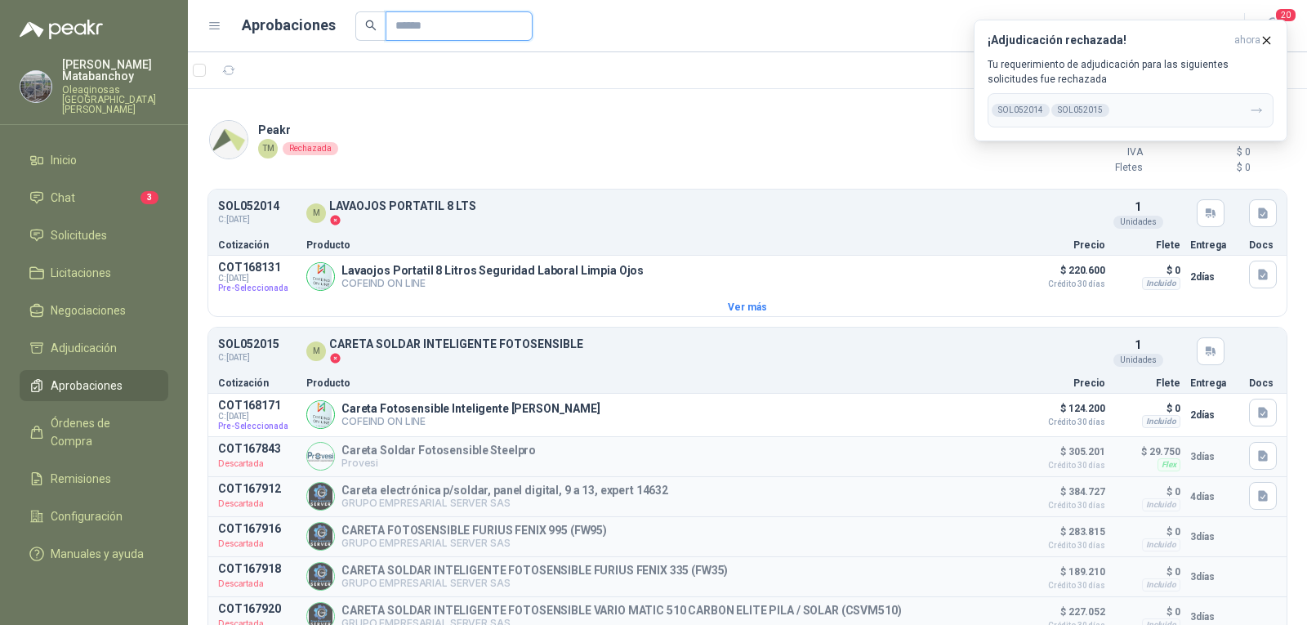
paste input "*********"
type input "*********"
click at [349, 211] on p "LAVAOJOS PORTATIL 8 LTS" at bounding box center [402, 206] width 147 height 12
drag, startPoint x: 275, startPoint y: 295, endPoint x: 514, endPoint y: 301, distance: 238.6
click at [276, 295] on article "COT168131 C: 28/08/2025 Pre-Seleccionada Lavaojos Portatil 8 Litros Seguridad L…" at bounding box center [747, 277] width 1078 height 42
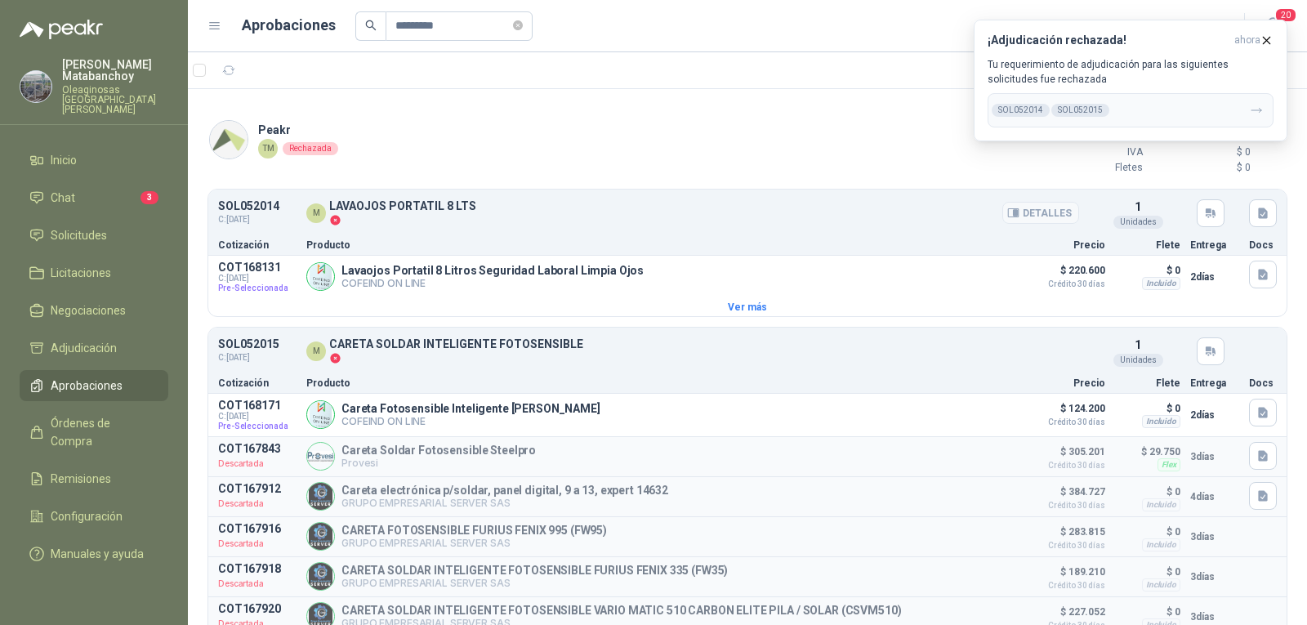
click at [546, 203] on div "M LAVAOJOS PORTATIL 8 LTS" at bounding box center [692, 213] width 773 height 26
click at [521, 23] on icon "close-circle" at bounding box center [518, 25] width 10 height 10
click at [1265, 40] on icon "button" at bounding box center [1267, 40] width 14 height 14
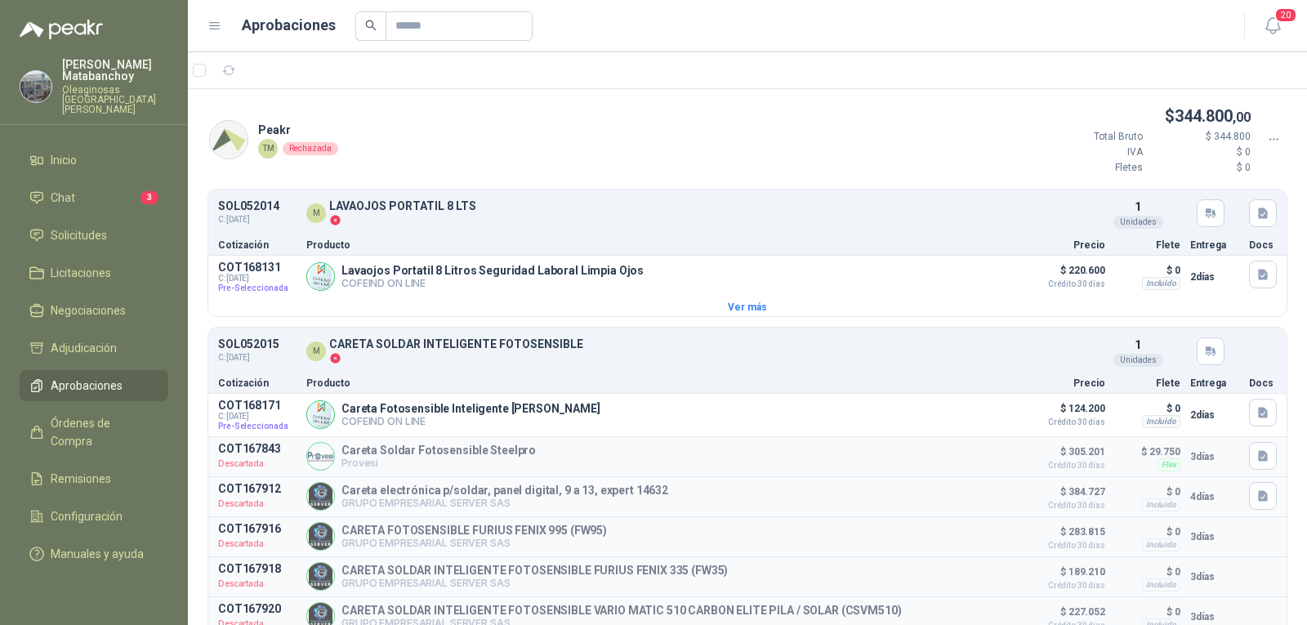
click at [120, 377] on span "Aprobaciones" at bounding box center [87, 386] width 72 height 18
click at [265, 270] on p "COT168131" at bounding box center [257, 267] width 78 height 13
copy p "COT168131"
click at [353, 288] on p "COFEIND ON LINE" at bounding box center [492, 283] width 302 height 12
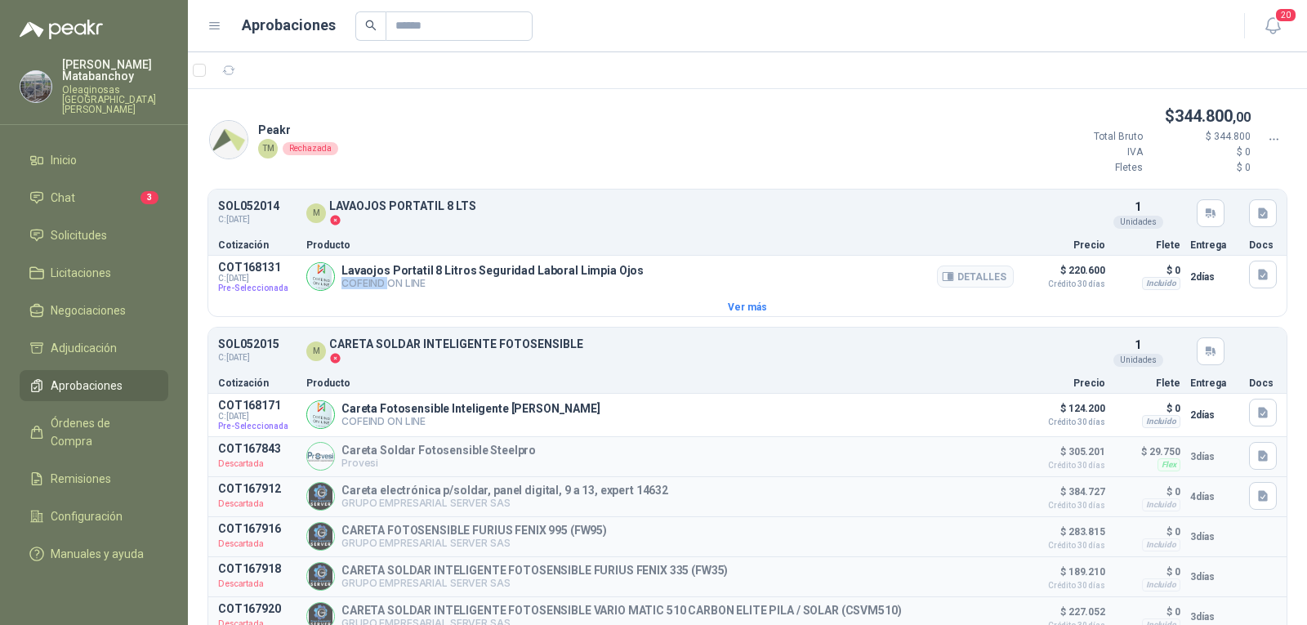
click at [353, 288] on p "COFEIND ON LINE" at bounding box center [492, 283] width 302 height 12
click at [420, 287] on p "COFEIND ON LINE" at bounding box center [492, 283] width 302 height 12
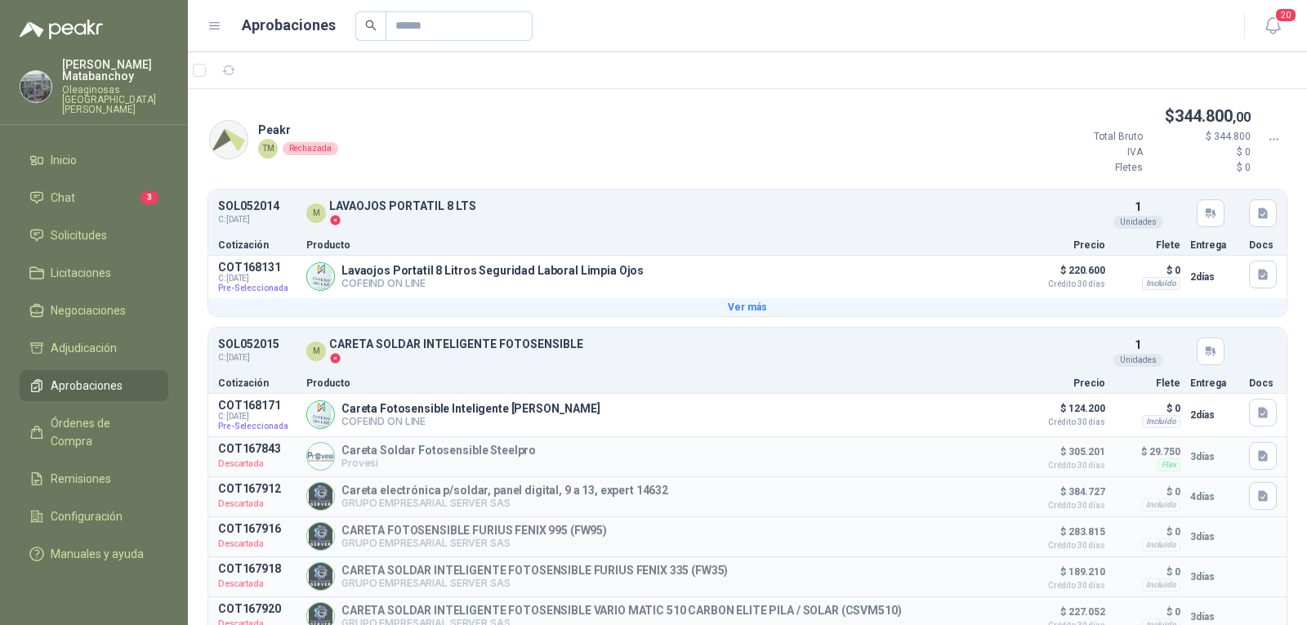
click at [369, 305] on button "Ver más" at bounding box center [747, 307] width 1078 height 18
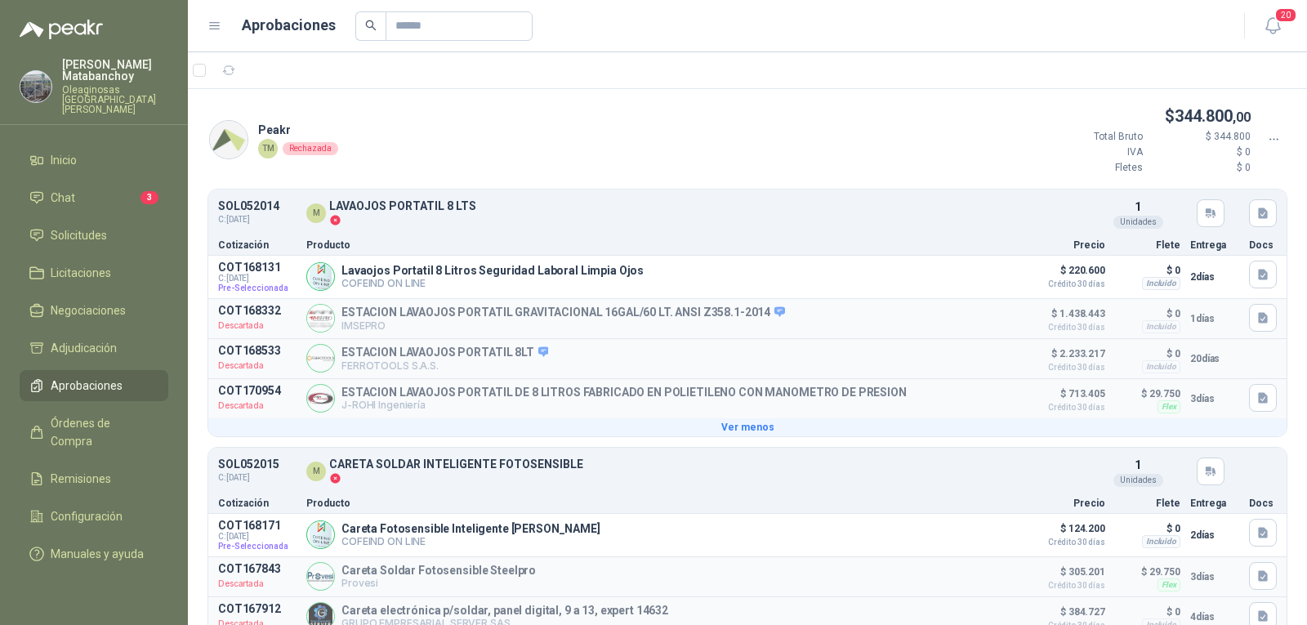
click at [703, 431] on button "Ver menos" at bounding box center [747, 427] width 1078 height 18
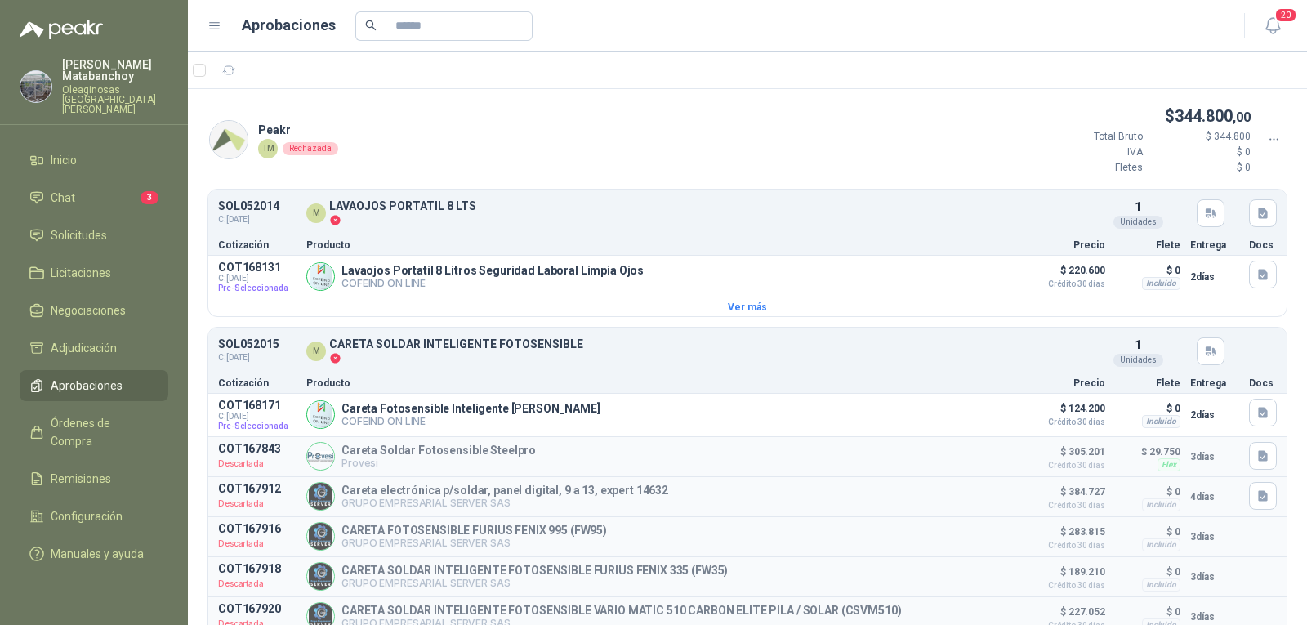
click at [266, 208] on p "SOL052014" at bounding box center [248, 206] width 61 height 12
copy p "SOL052014"
click at [843, 194] on article "SOL052014 C: 13/08/2025 M LAVAOJOS PORTATIL 8 LTS Detalles 1 Unidades" at bounding box center [747, 213] width 1078 height 41
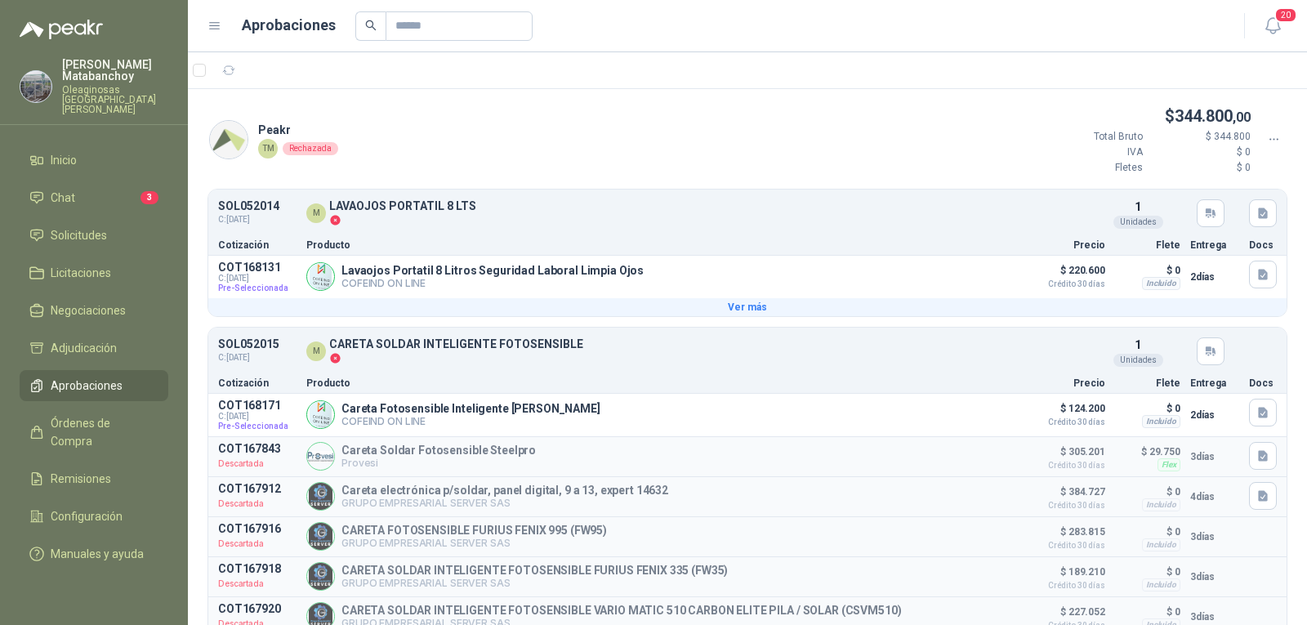
click at [734, 298] on button "Ver más" at bounding box center [747, 307] width 1078 height 18
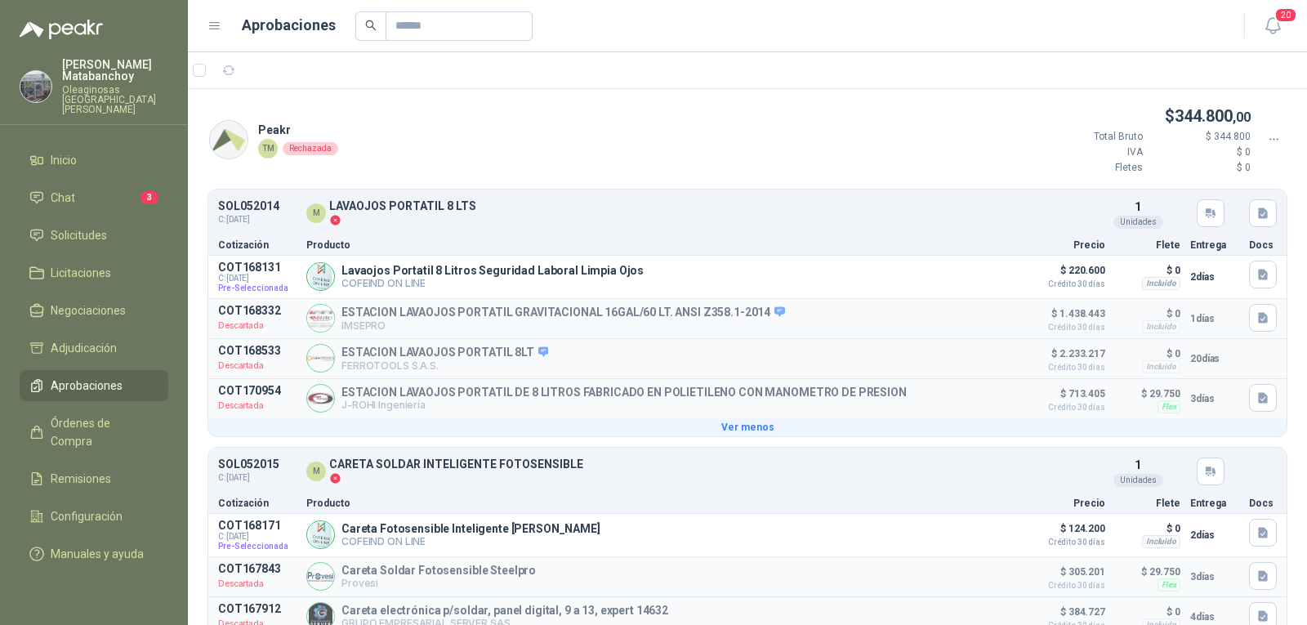
click at [729, 435] on button "Ver menos" at bounding box center [747, 427] width 1078 height 18
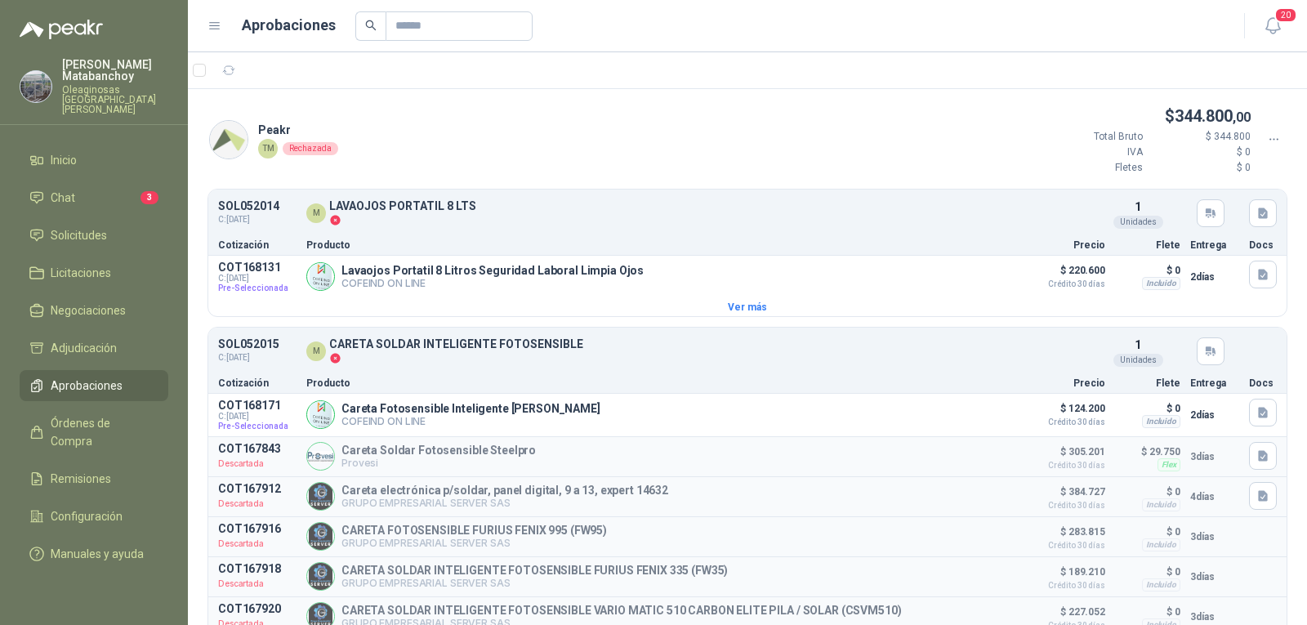
click at [256, 203] on p "SOL052014" at bounding box center [248, 206] width 61 height 12
copy p "SOL052014"
click at [407, 195] on article "SOL052014 C: 13/08/2025 M LAVAOJOS PORTATIL 8 LTS Detalles 1 Unidades" at bounding box center [747, 213] width 1078 height 41
click at [248, 348] on p "SOL052015" at bounding box center [248, 344] width 61 height 12
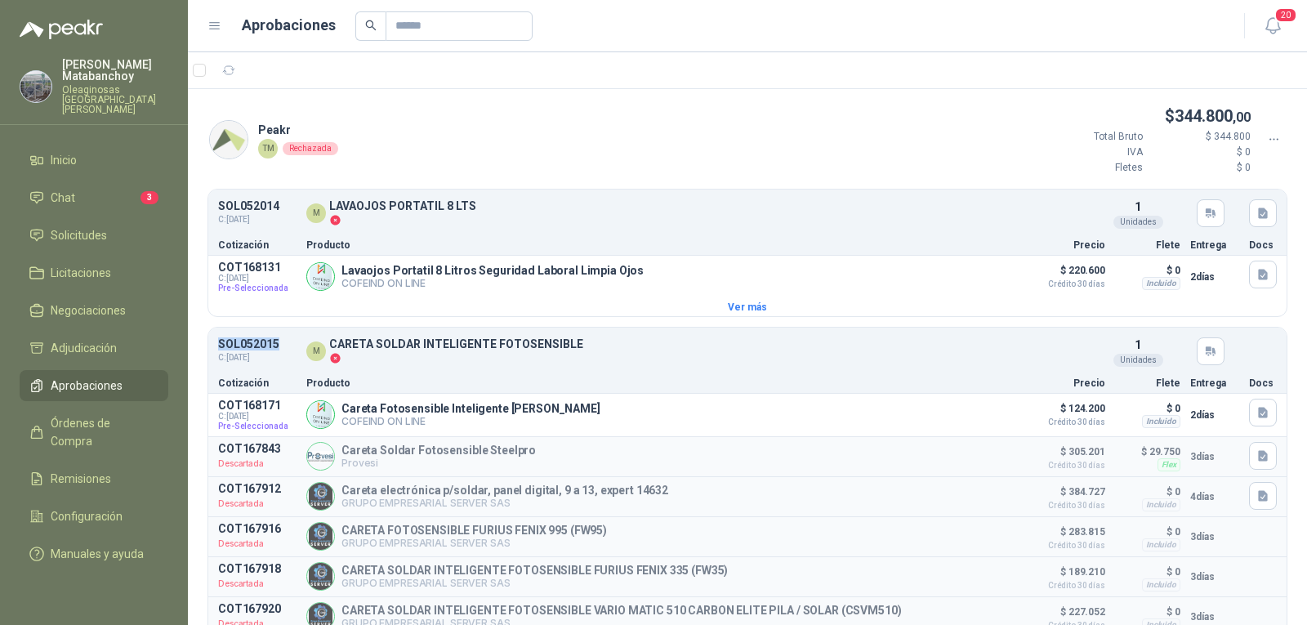
click at [248, 348] on p "SOL052015" at bounding box center [248, 344] width 61 height 12
copy p "SOL052015"
click at [471, 361] on p at bounding box center [456, 357] width 254 height 14
click at [970, 281] on button "Detalles" at bounding box center [975, 276] width 77 height 22
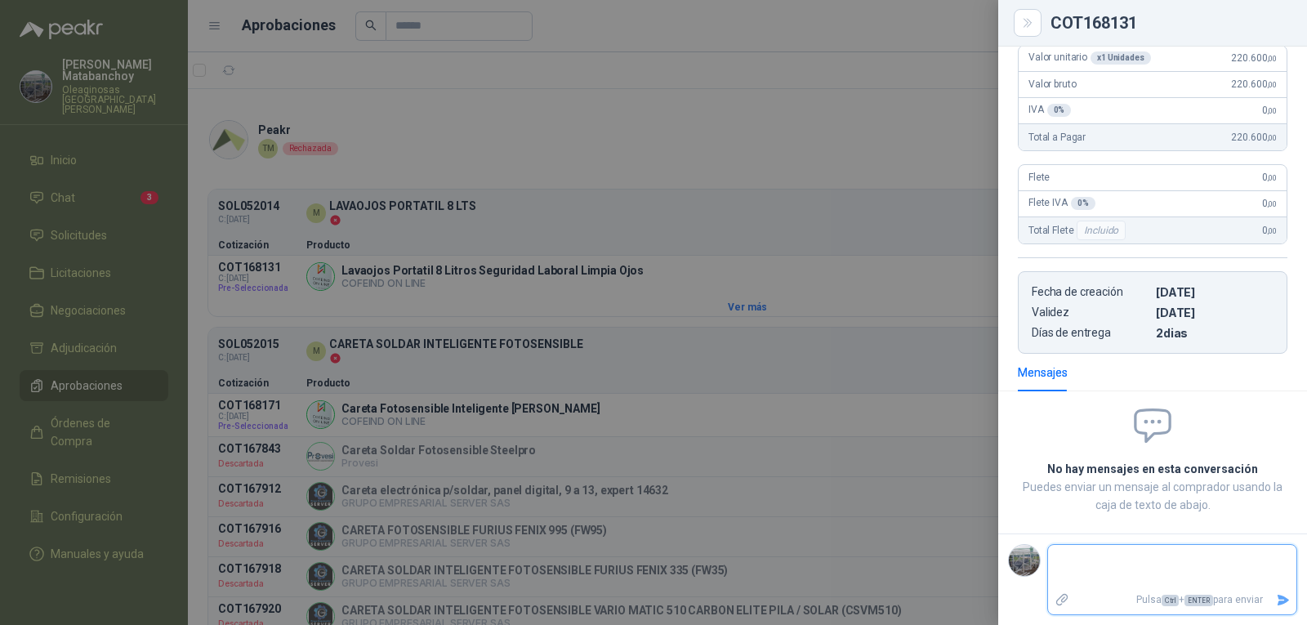
click at [1179, 576] on textarea at bounding box center [1172, 567] width 248 height 38
paste textarea "**********"
type textarea "**********"
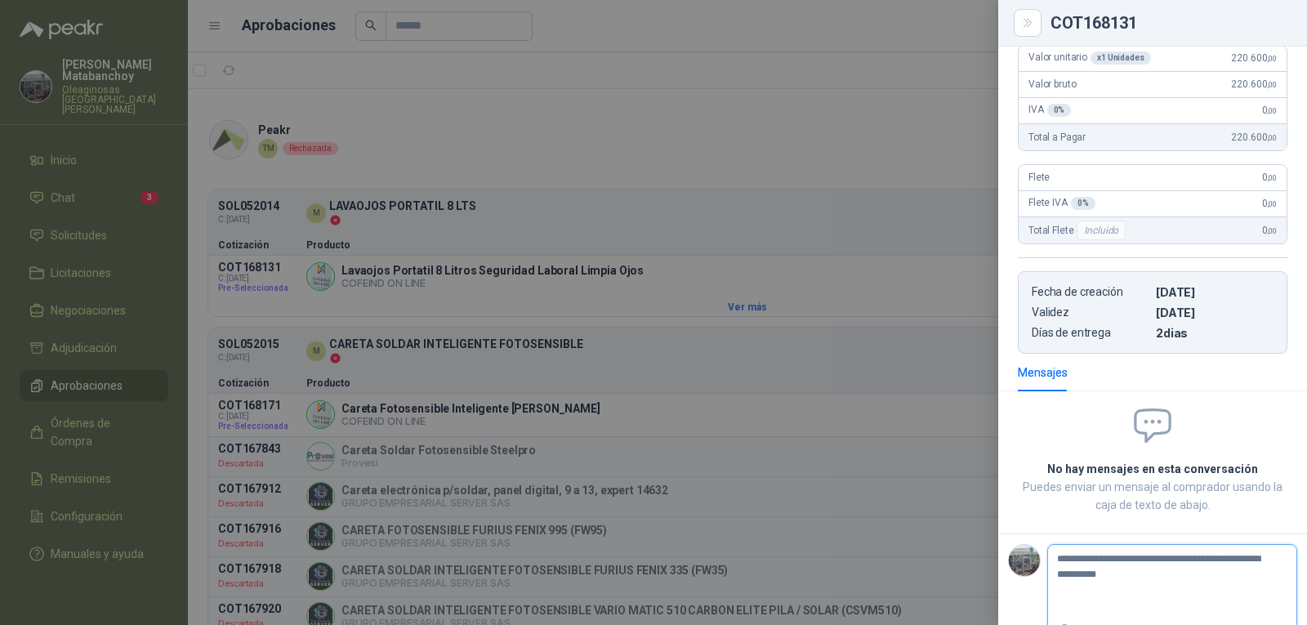
type textarea "**********"
click at [1269, 599] on button "Enviar" at bounding box center [1282, 600] width 27 height 29
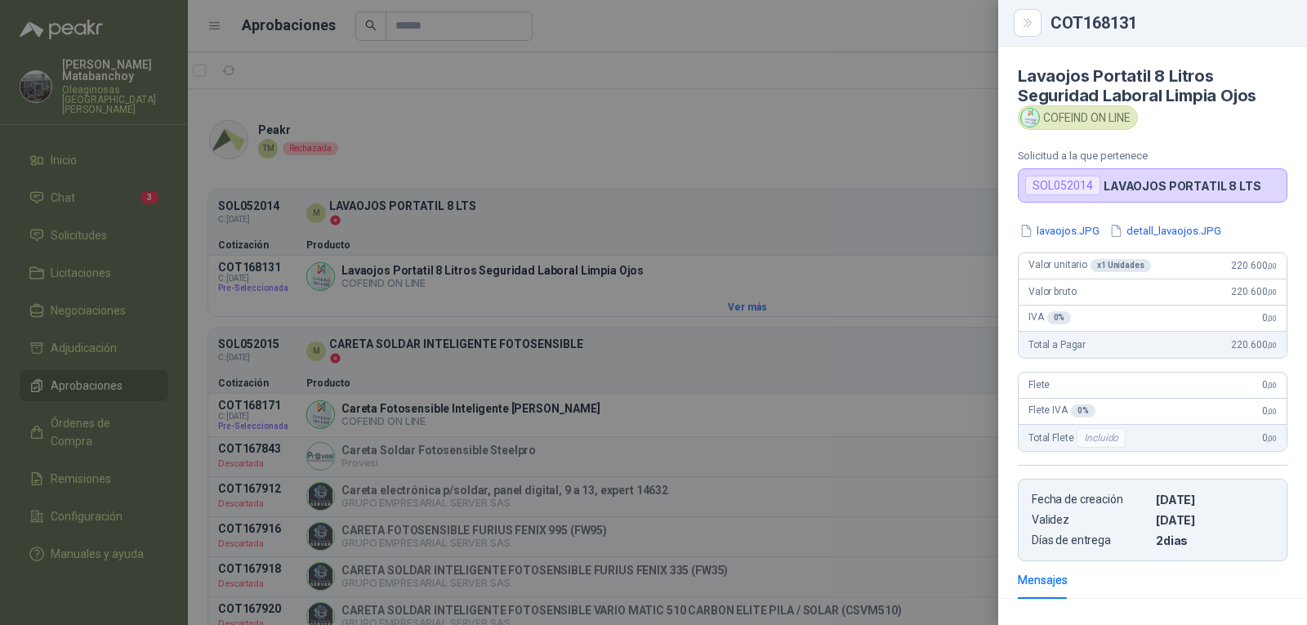
click at [738, 328] on div at bounding box center [653, 312] width 1307 height 625
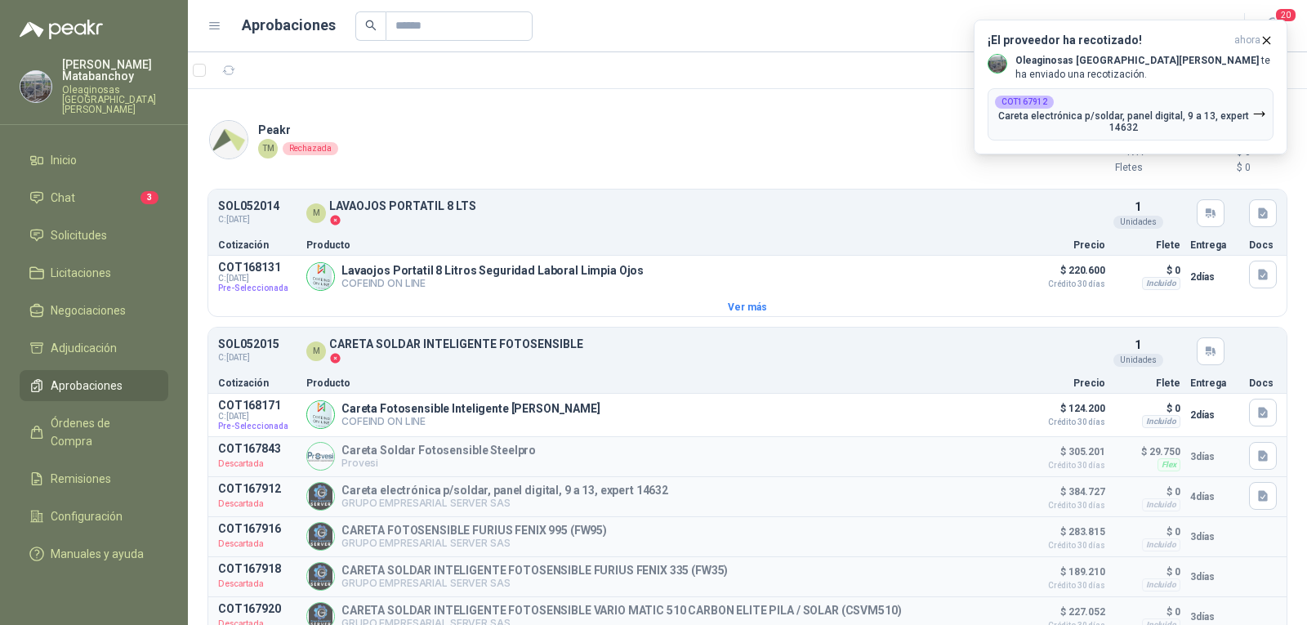
click at [261, 349] on p "SOL052015" at bounding box center [248, 344] width 61 height 12
copy p "SOL052015"
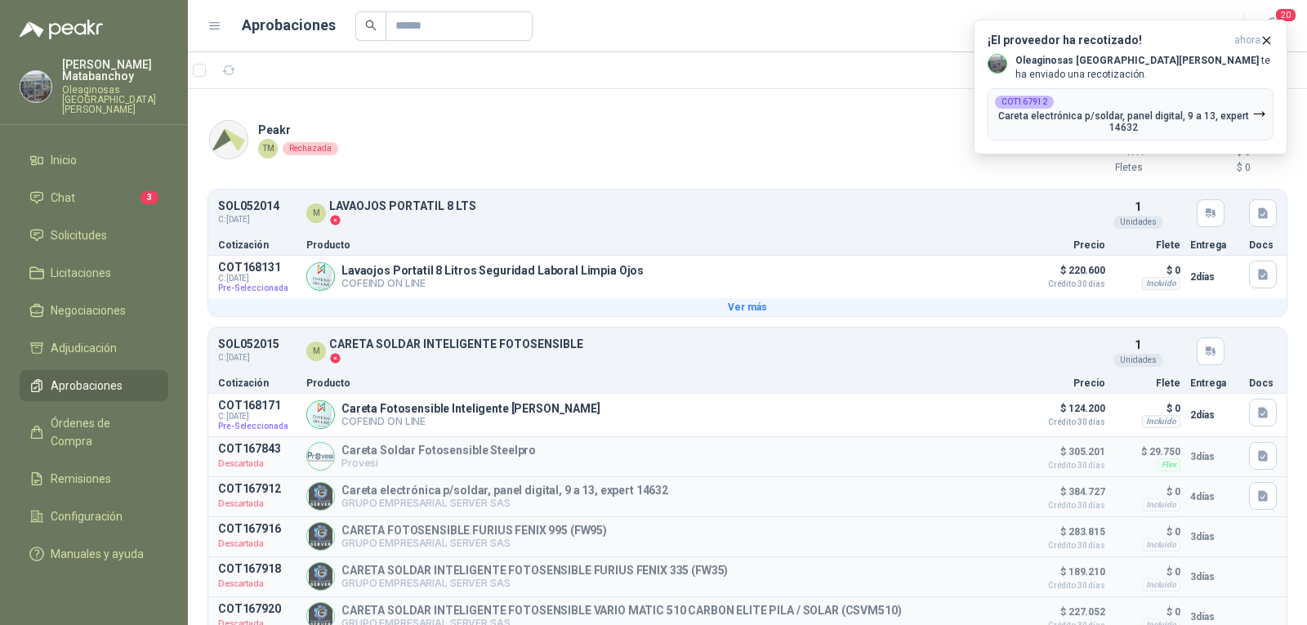
drag, startPoint x: 499, startPoint y: 319, endPoint x: 519, endPoint y: 306, distance: 24.0
click at [500, 319] on div "SOL052014 C: 13/08/2025 M LAVAOJOS PORTATIL 8 LTS Detalles 1 Unidades Cotizació…" at bounding box center [747, 582] width 1119 height 787
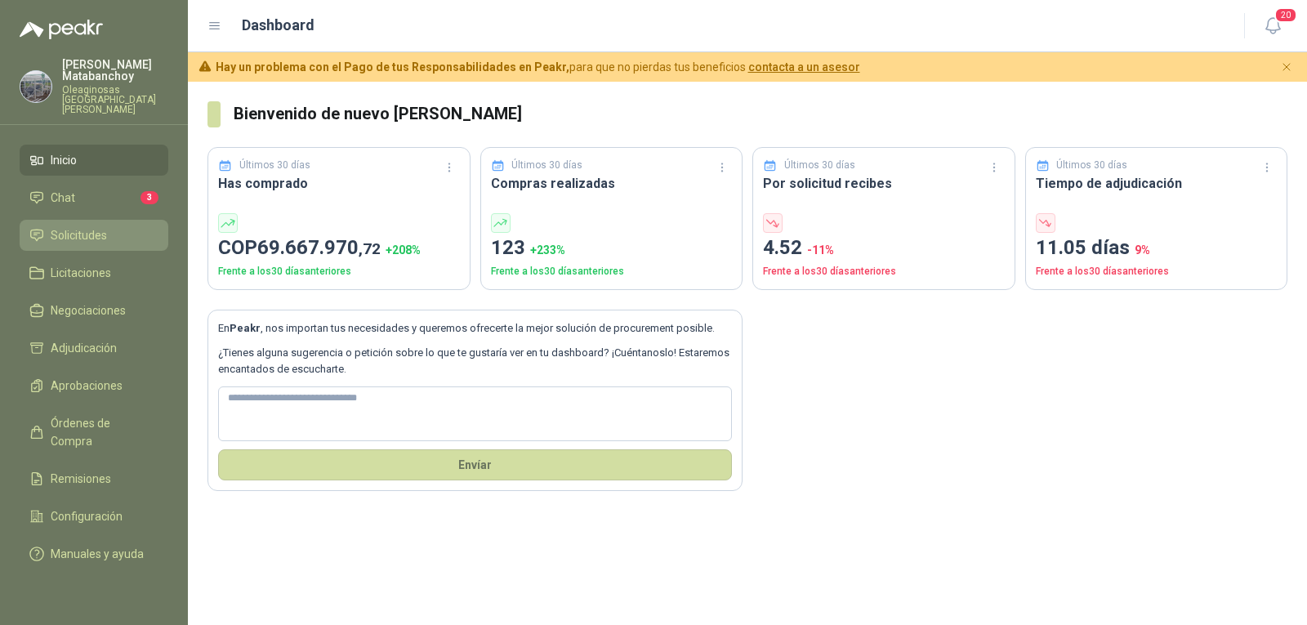
click at [74, 234] on link "Solicitudes" at bounding box center [94, 235] width 149 height 31
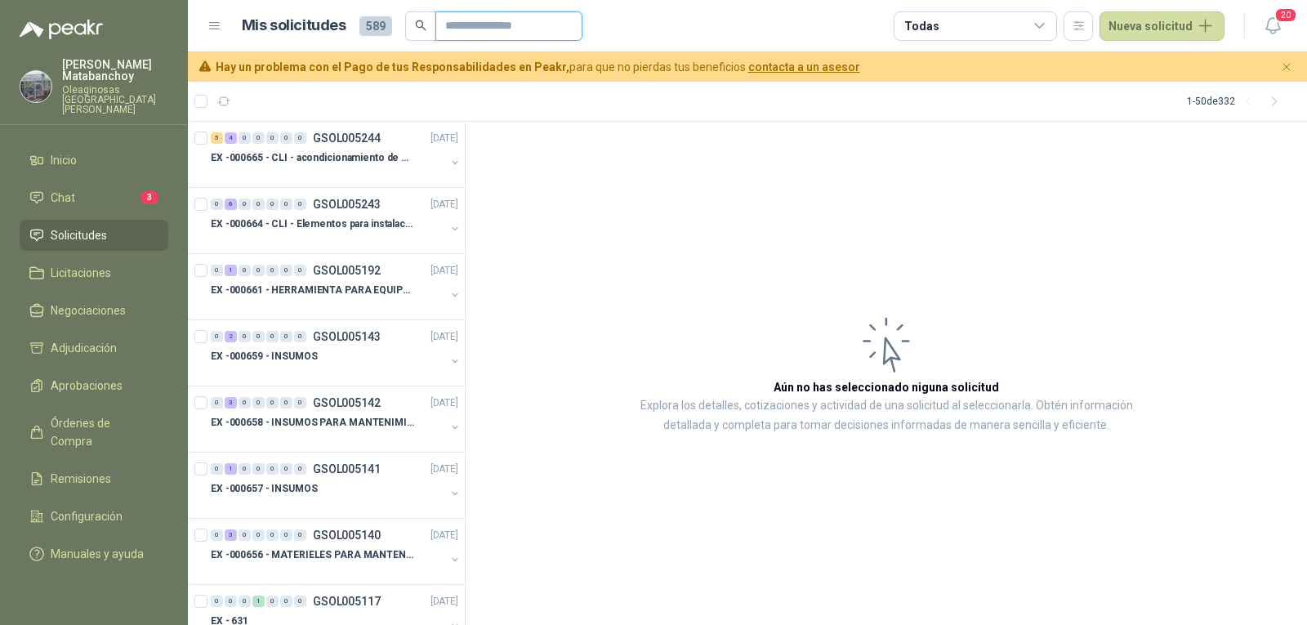
click at [477, 20] on input "text" at bounding box center [502, 26] width 114 height 28
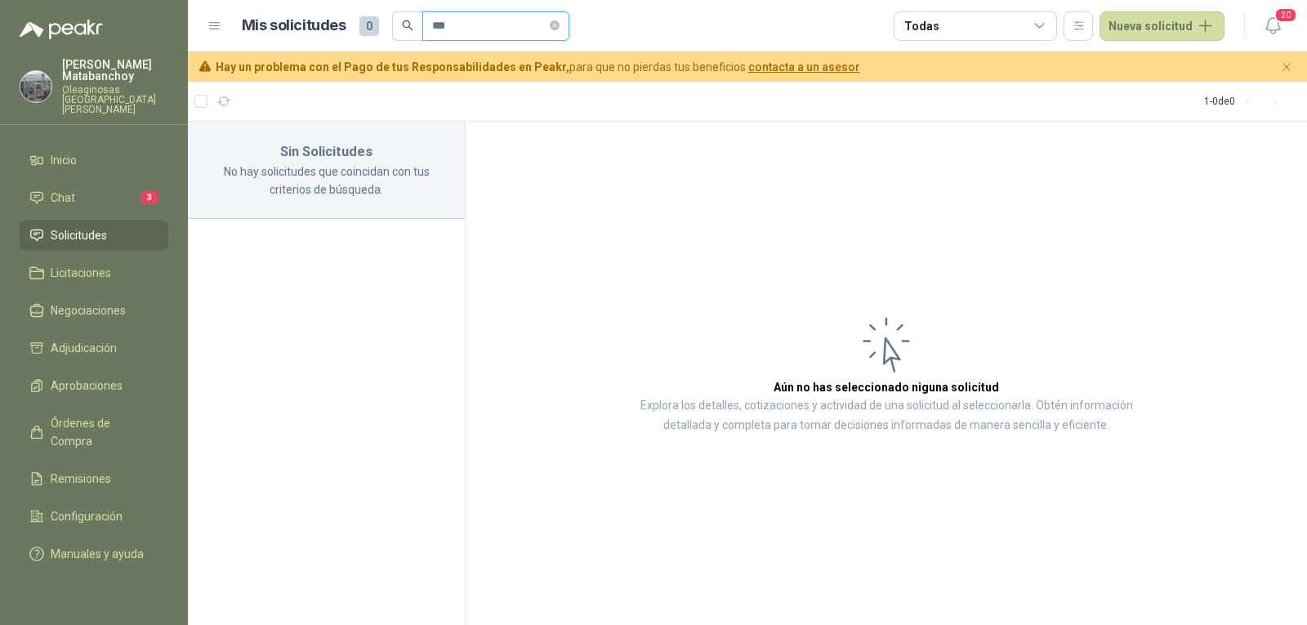
drag, startPoint x: 461, startPoint y: 25, endPoint x: 359, endPoint y: 22, distance: 102.1
click at [359, 22] on div "Mis solicitudes 0 ***" at bounding box center [406, 25] width 328 height 29
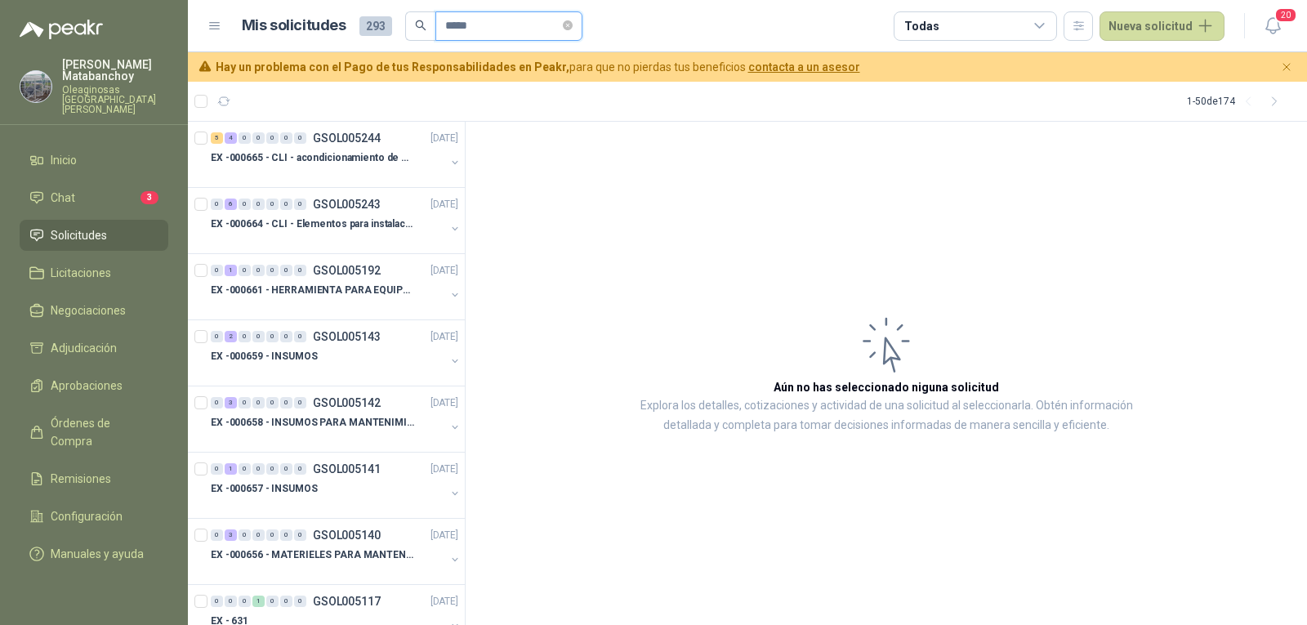
type input "******"
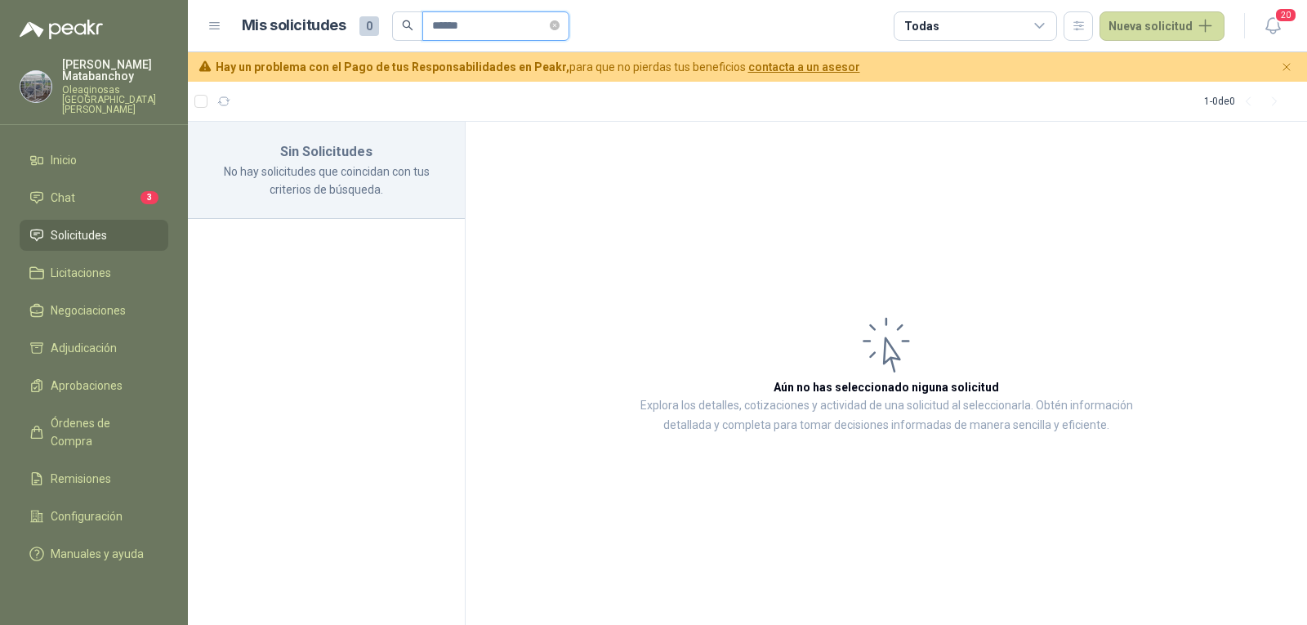
drag, startPoint x: 482, startPoint y: 27, endPoint x: 413, endPoint y: 23, distance: 69.6
click at [411, 32] on span "******" at bounding box center [480, 25] width 177 height 29
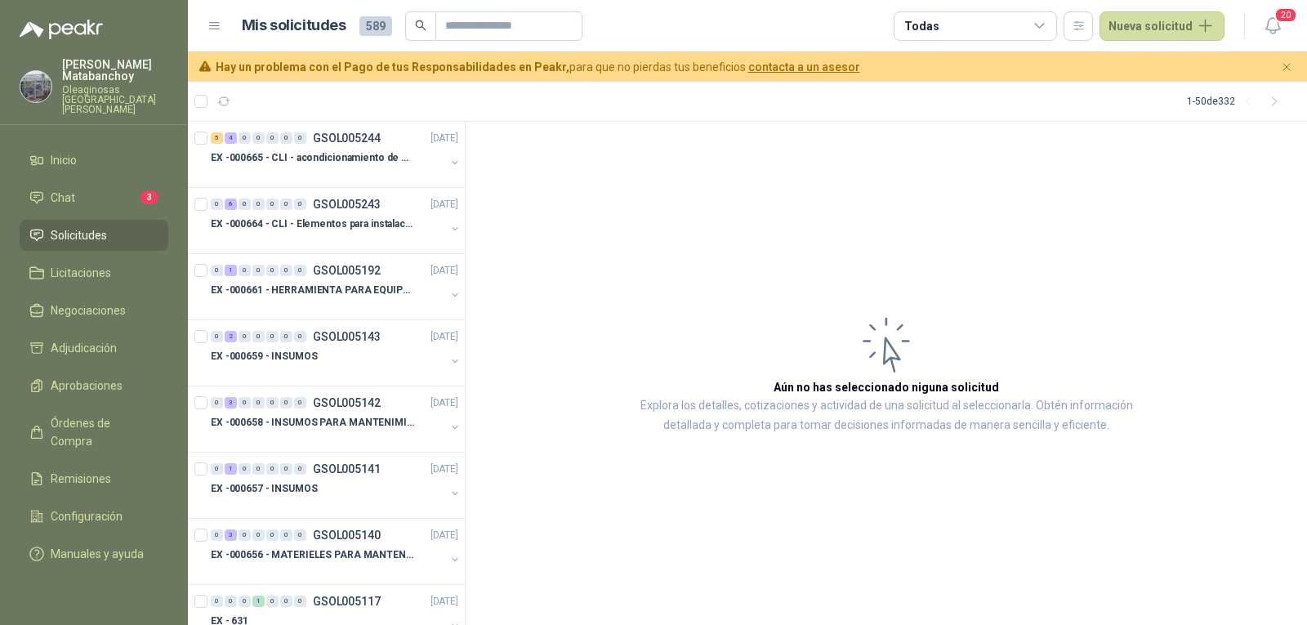
click at [89, 226] on span "Solicitudes" at bounding box center [79, 235] width 56 height 18
click at [700, 216] on article "Aún no has seleccionado niguna solicitud Explora los detalles, cotizaciones y a…" at bounding box center [886, 374] width 841 height 504
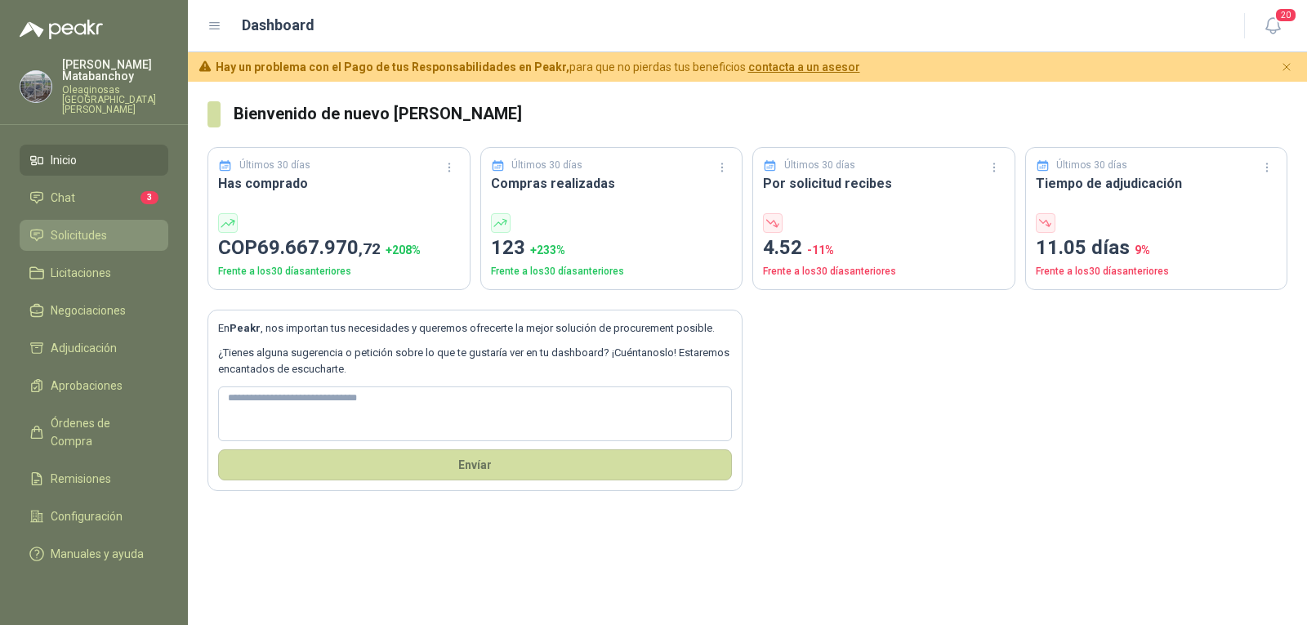
click at [98, 226] on span "Solicitudes" at bounding box center [79, 235] width 56 height 18
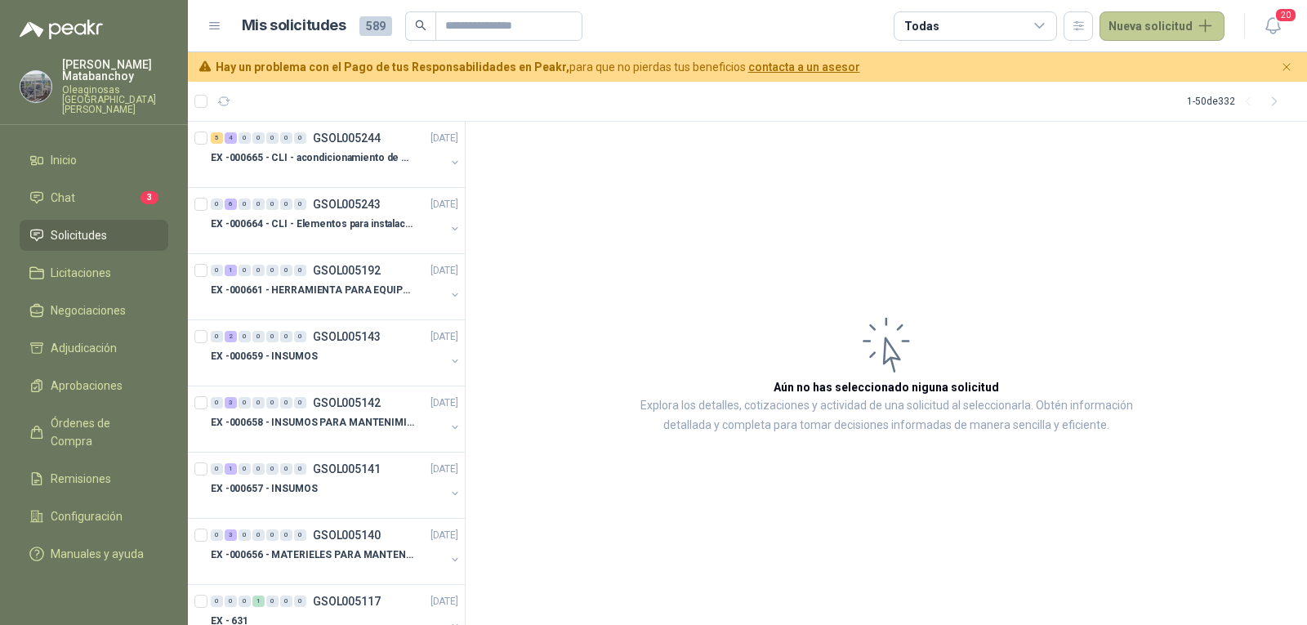
click at [1204, 30] on button "Nueva solicitud" at bounding box center [1162, 25] width 125 height 29
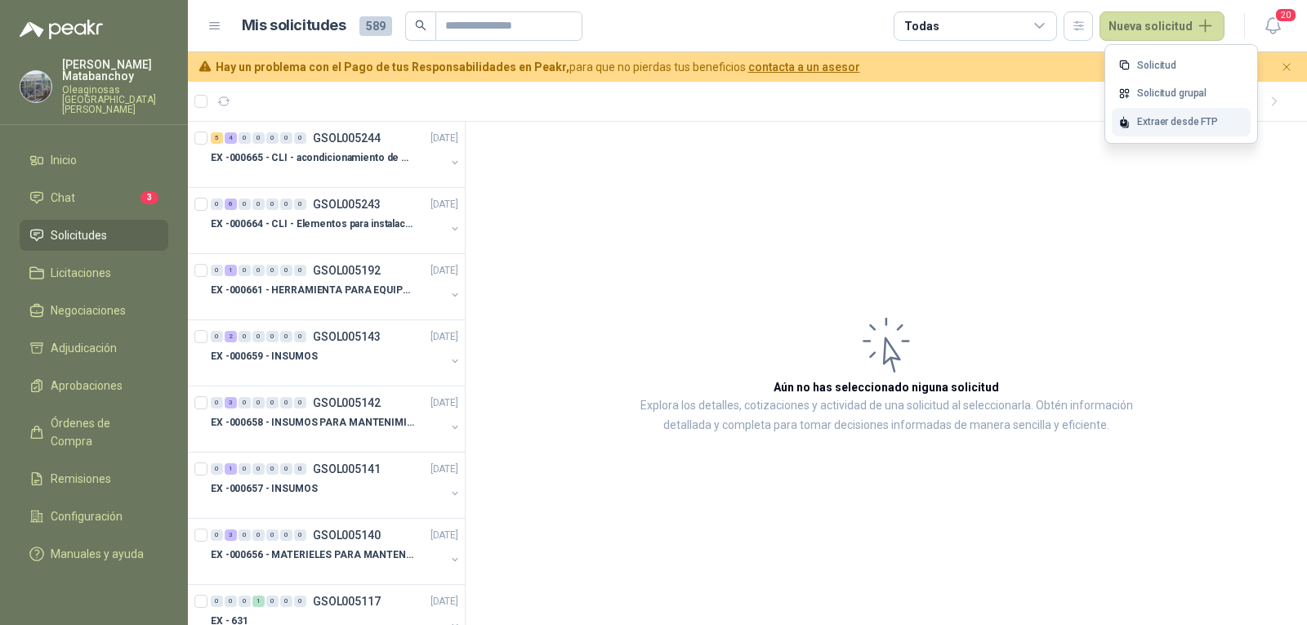
click at [1141, 123] on div "Extraer desde FTP" at bounding box center [1181, 122] width 139 height 29
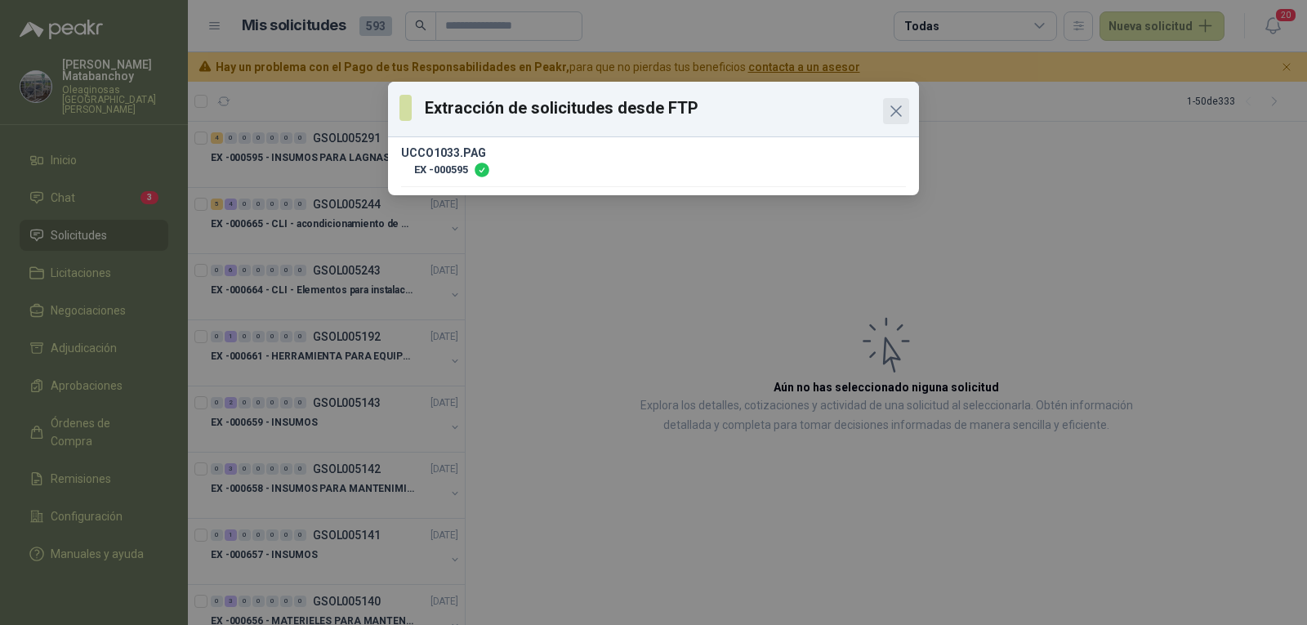
click at [899, 107] on icon "Close" at bounding box center [896, 111] width 10 height 10
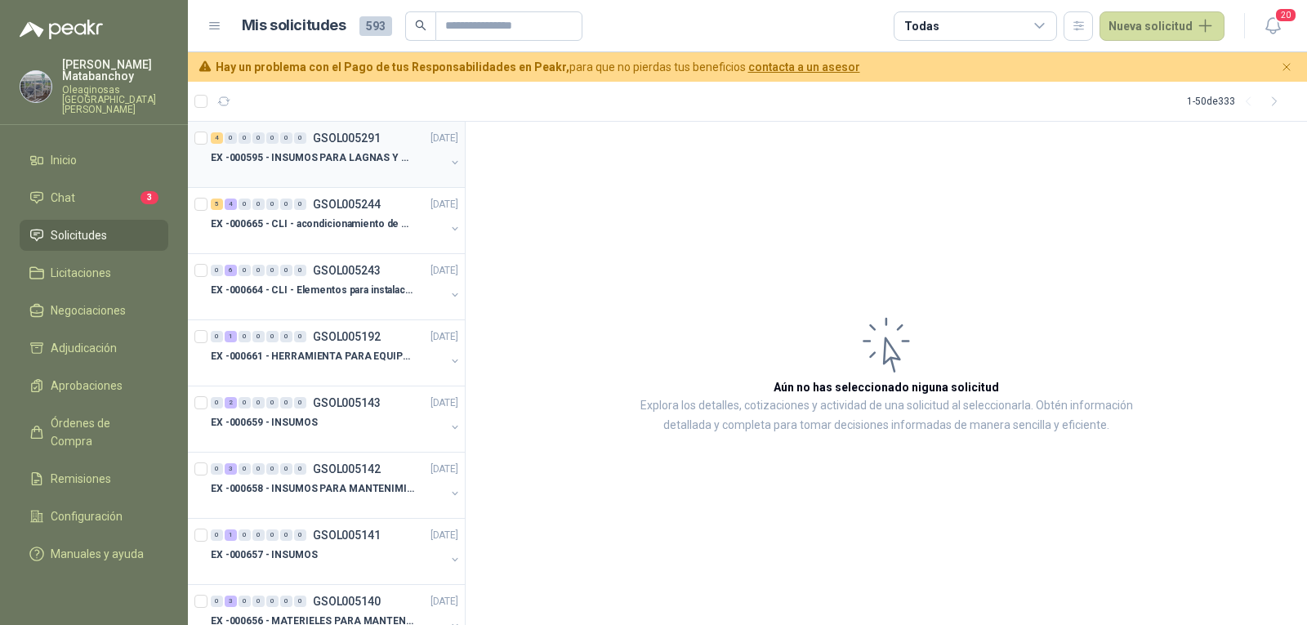
click at [371, 158] on p "EX -000595 - INSUMOS PARA LAGNAS Y OFICINAS PLANTA" at bounding box center [312, 158] width 203 height 16
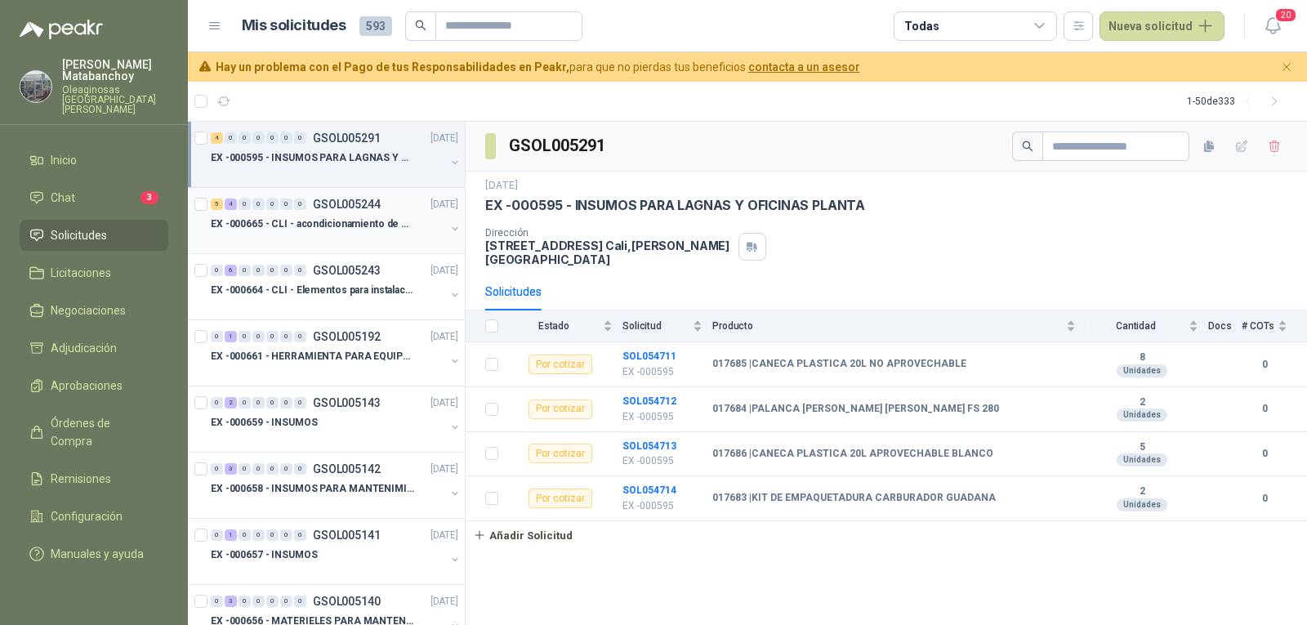
click at [389, 221] on p "EX -000665 - CLI - acondicionamiento de caja para" at bounding box center [312, 224] width 203 height 16
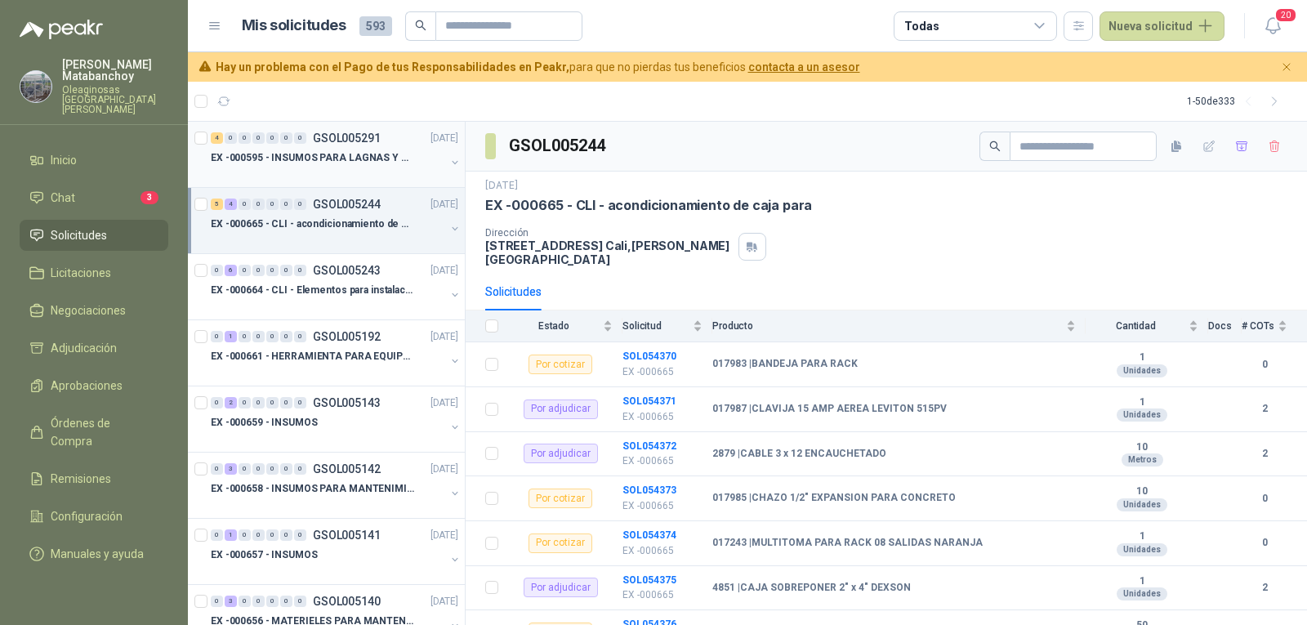
click at [337, 159] on p "EX -000595 - INSUMOS PARA LAGNAS Y OFICINAS PLANTA" at bounding box center [312, 158] width 203 height 16
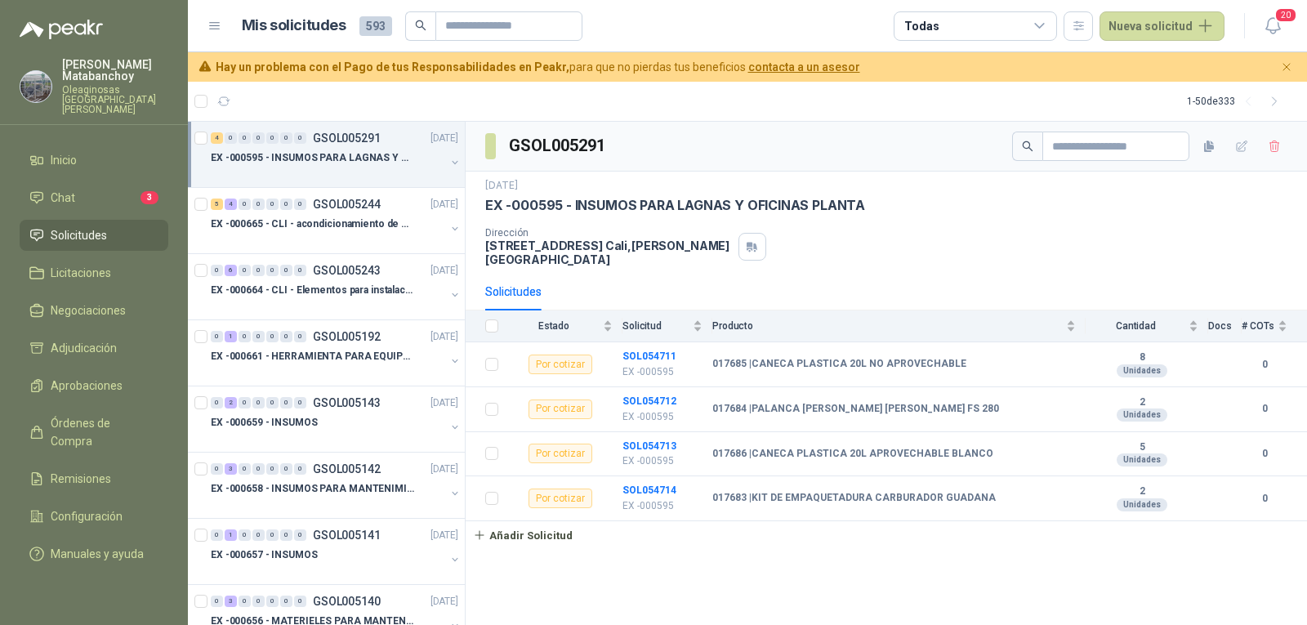
click at [83, 229] on span "Solicitudes" at bounding box center [79, 235] width 56 height 18
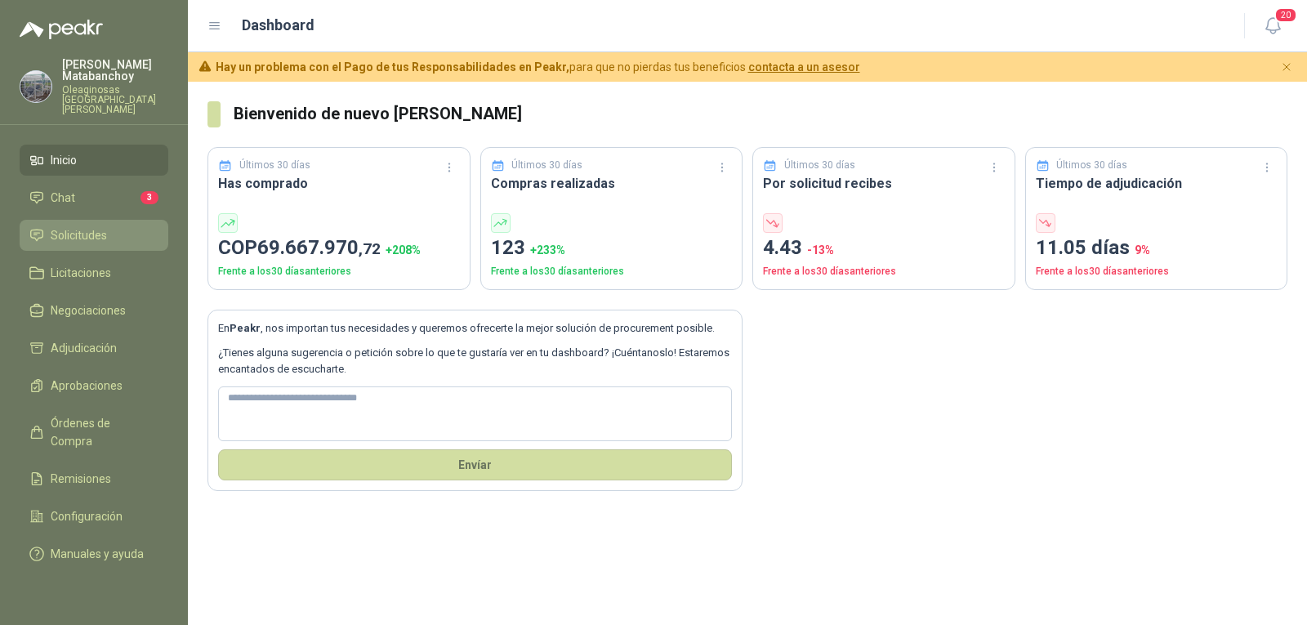
click at [100, 226] on span "Solicitudes" at bounding box center [79, 235] width 56 height 18
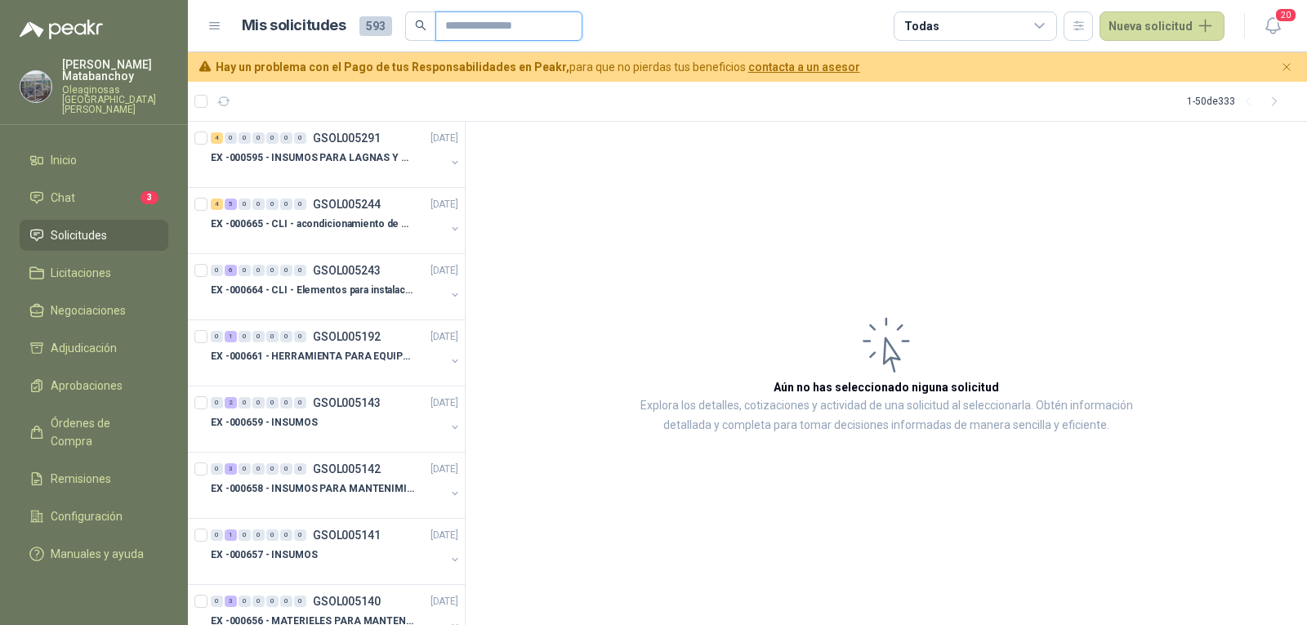
drag, startPoint x: 475, startPoint y: 22, endPoint x: 484, endPoint y: 23, distance: 9.0
click at [475, 22] on input "text" at bounding box center [502, 26] width 114 height 28
paste input "*********"
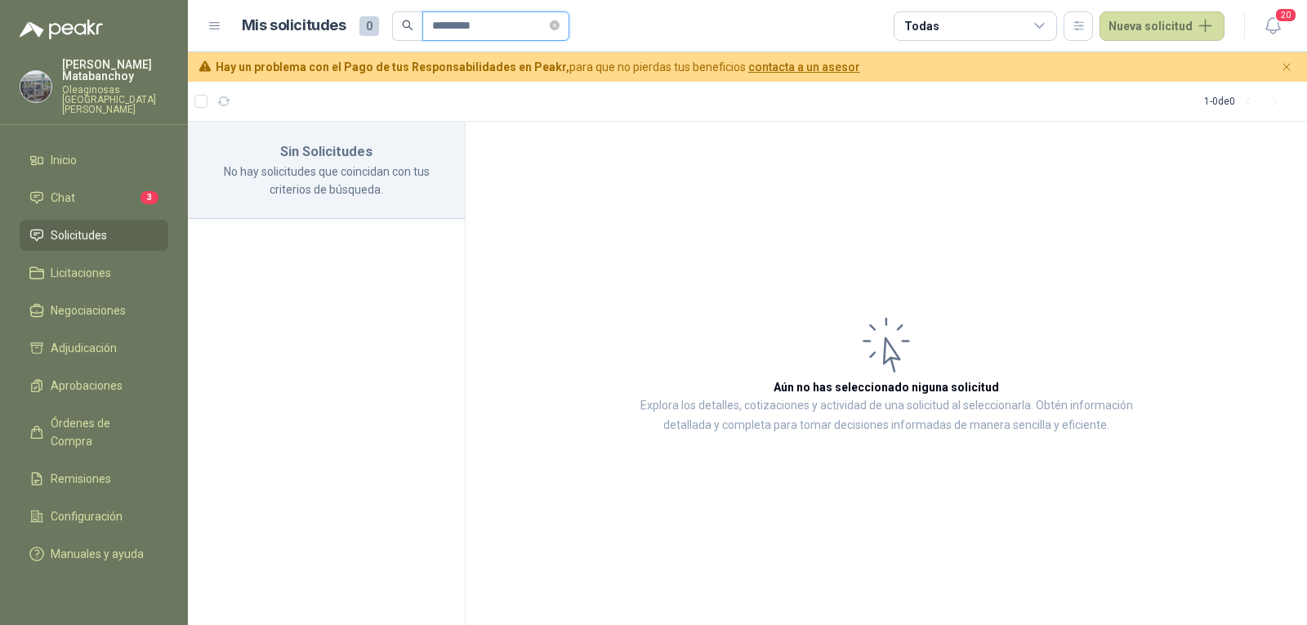
drag, startPoint x: 498, startPoint y: 30, endPoint x: 355, endPoint y: 13, distance: 144.8
click at [319, 28] on div "Mis solicitudes 0 *********" at bounding box center [406, 25] width 328 height 29
paste input "text"
type input "*********"
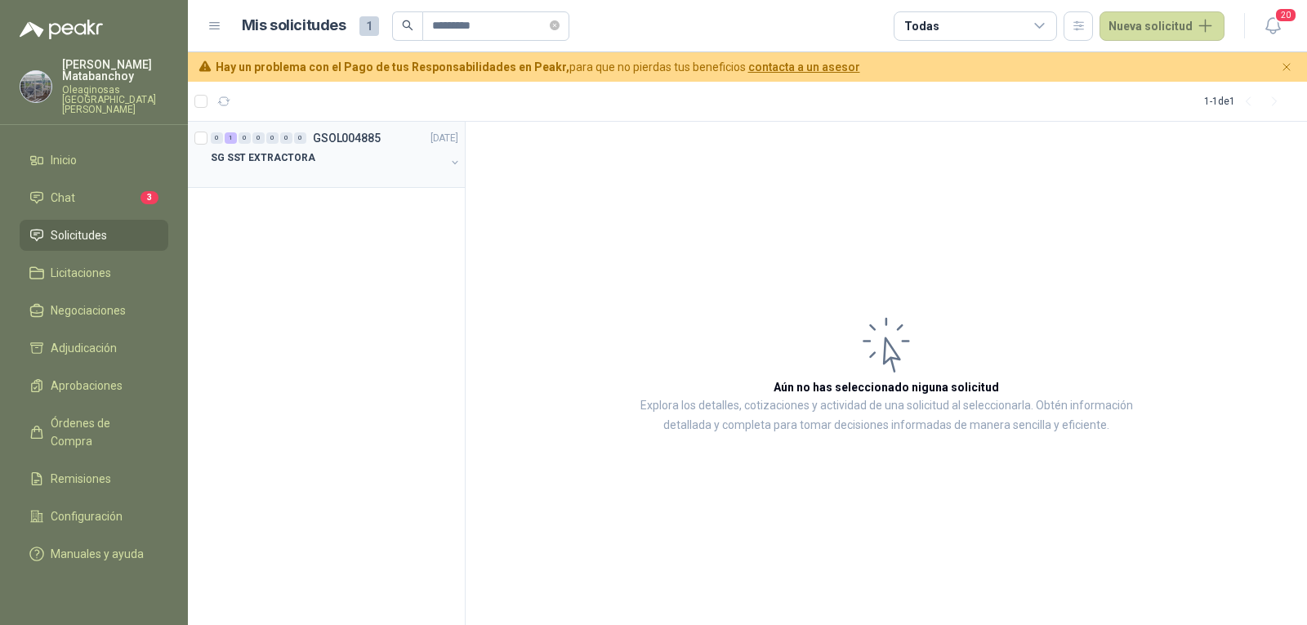
click at [345, 172] on div at bounding box center [328, 173] width 234 height 13
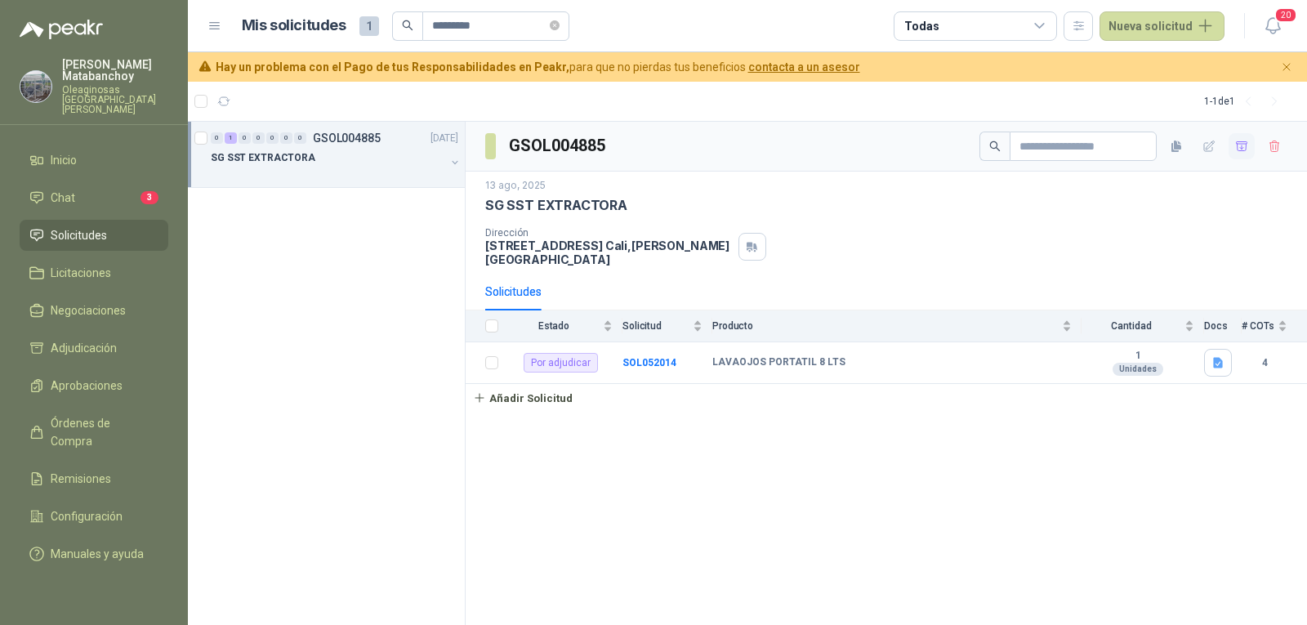
click at [1247, 143] on icon "button" at bounding box center [1241, 145] width 11 height 9
click at [104, 339] on span "Adjudicación" at bounding box center [84, 348] width 66 height 18
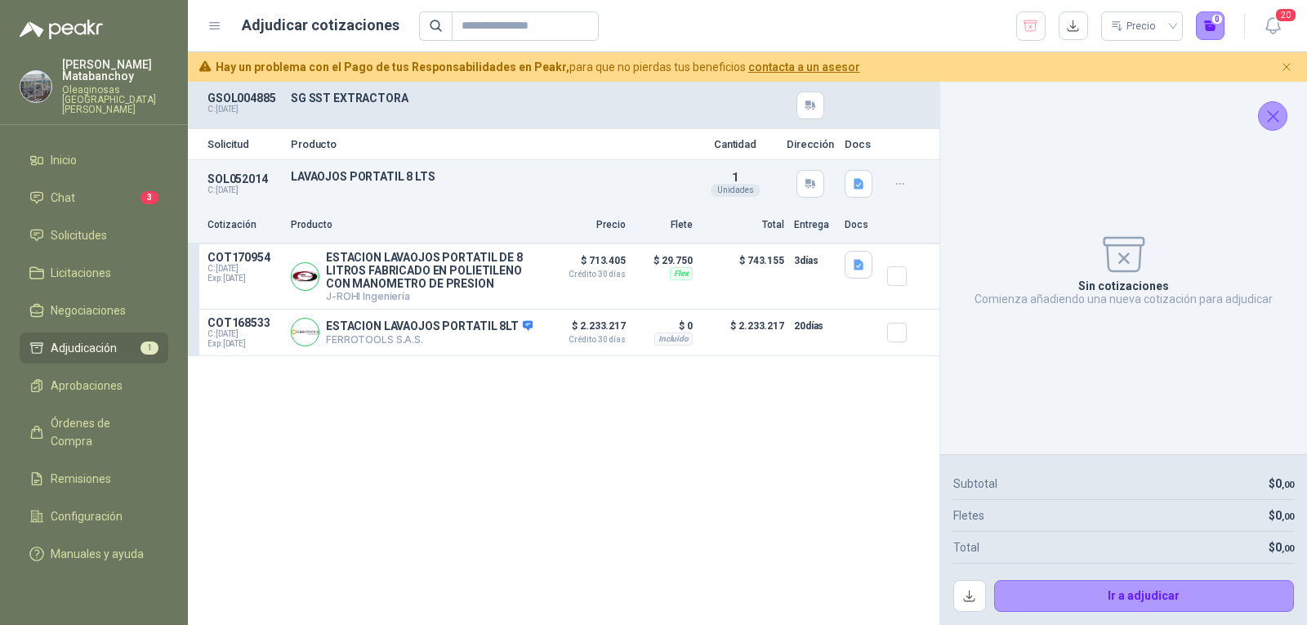
click at [1270, 115] on icon "Cerrar" at bounding box center [1273, 116] width 20 height 20
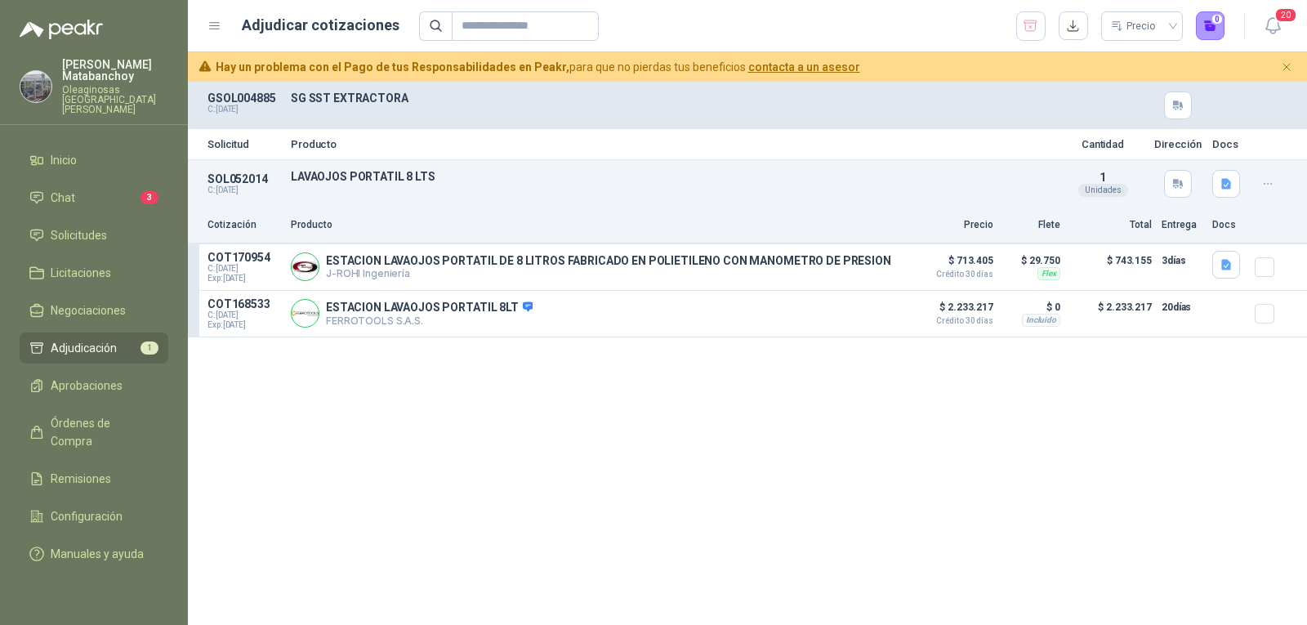
click at [678, 462] on div "Solicitud Producto Cantidad Dirección Docs SOL052014 C: [DATE] LAVAOJOS PORTATI…" at bounding box center [747, 353] width 1119 height 543
click at [81, 339] on span "Adjudicación" at bounding box center [84, 348] width 66 height 18
click at [1018, 21] on button "button" at bounding box center [1030, 25] width 29 height 29
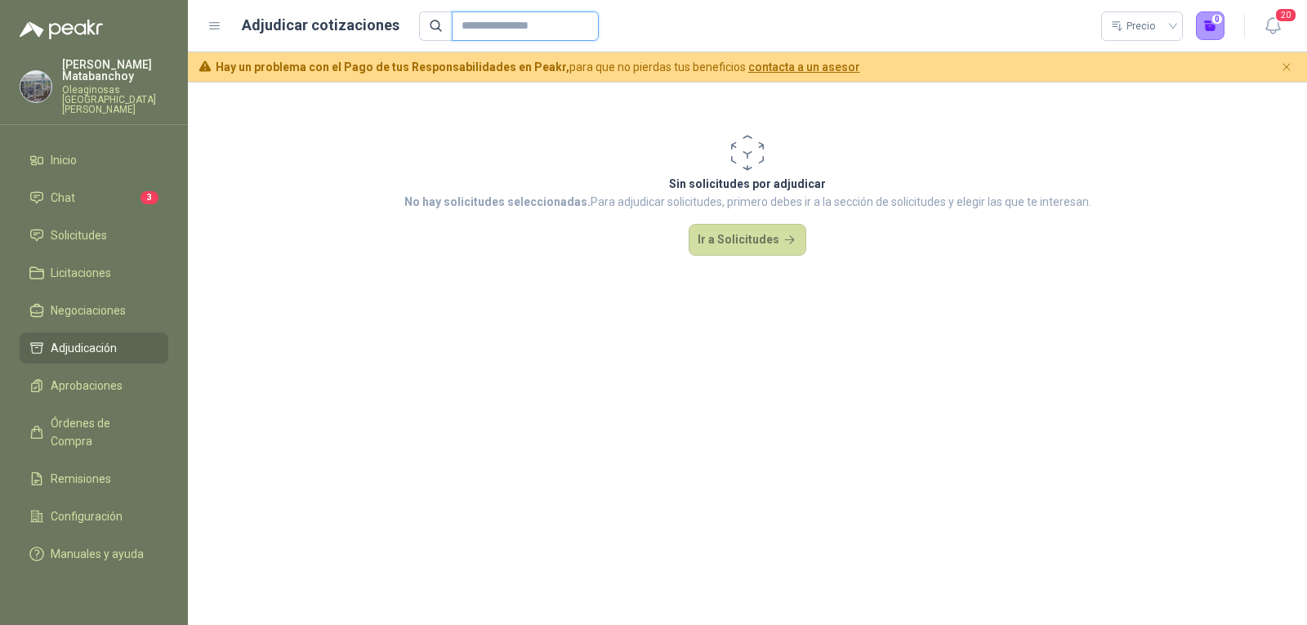
click at [543, 17] on input "text" at bounding box center [519, 26] width 114 height 28
paste input "*********"
type input "*********"
click at [1117, 143] on div "Sin solicitudes por adjudicar No hay solicitudes seleccionadas. Para adjudicar …" at bounding box center [747, 193] width 1119 height 223
drag, startPoint x: 524, startPoint y: 28, endPoint x: 301, endPoint y: 60, distance: 226.1
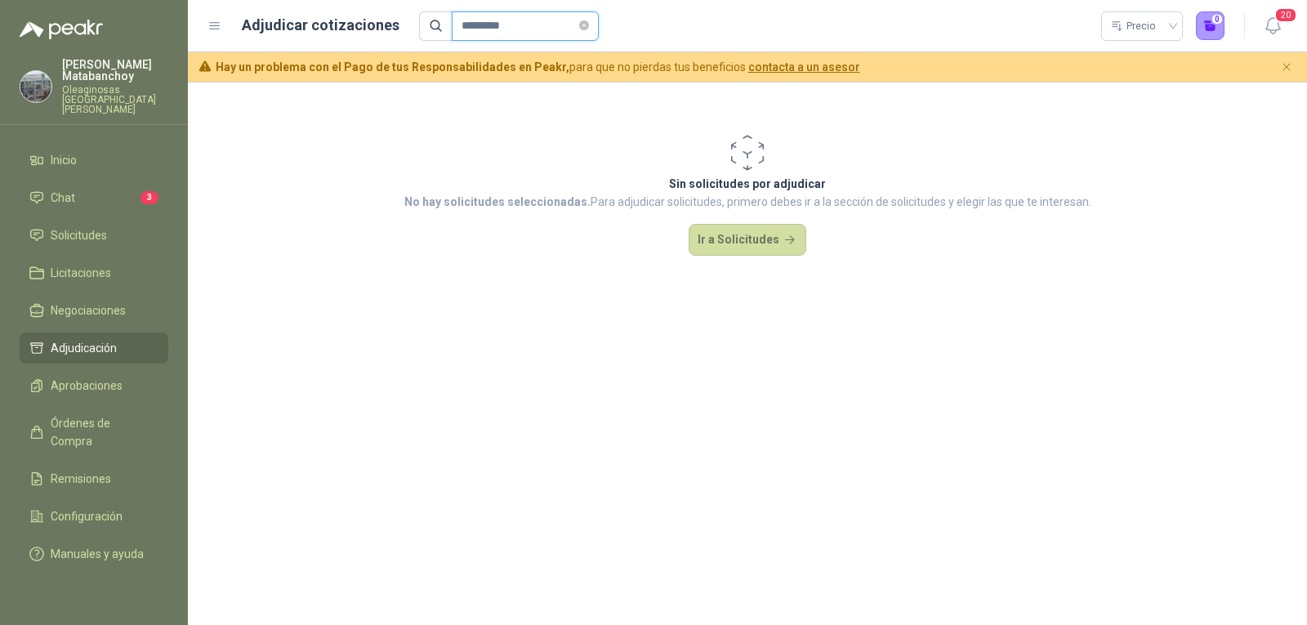
click at [327, 56] on div "Adjudicar cotizaciones ********* Precio 0 20 Hay un problema con el Pago de tus…" at bounding box center [747, 41] width 1119 height 82
click at [61, 226] on span "Solicitudes" at bounding box center [79, 235] width 56 height 18
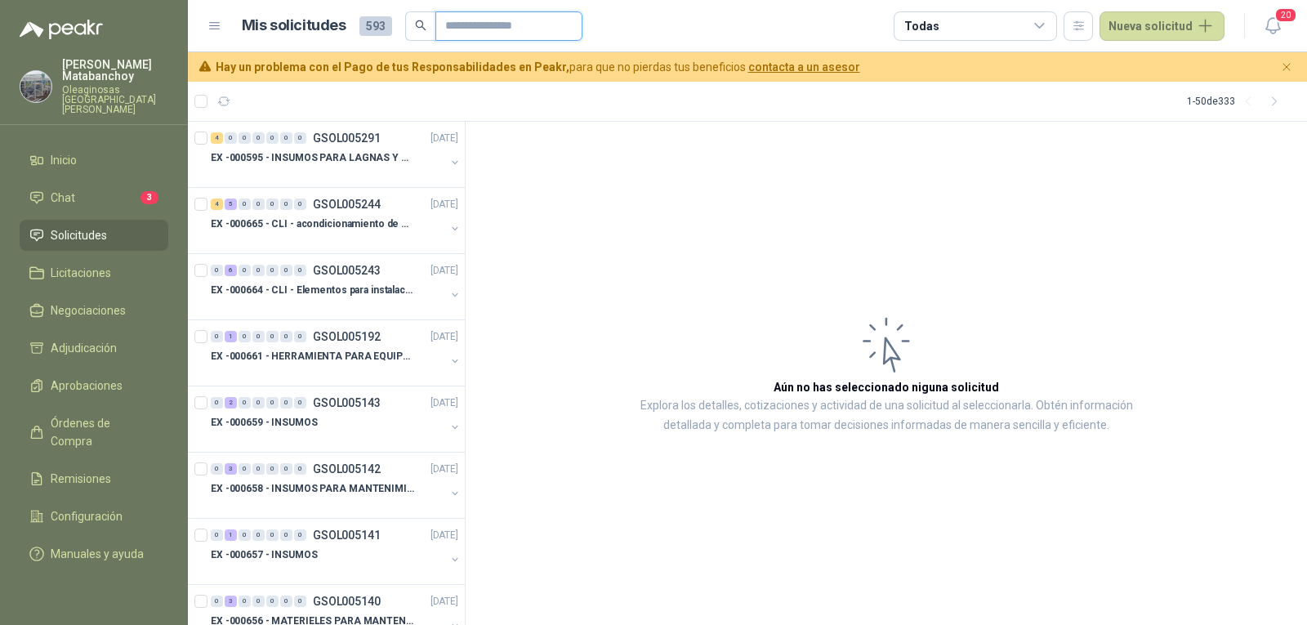
click at [511, 20] on input "text" at bounding box center [502, 26] width 114 height 28
paste input "*********"
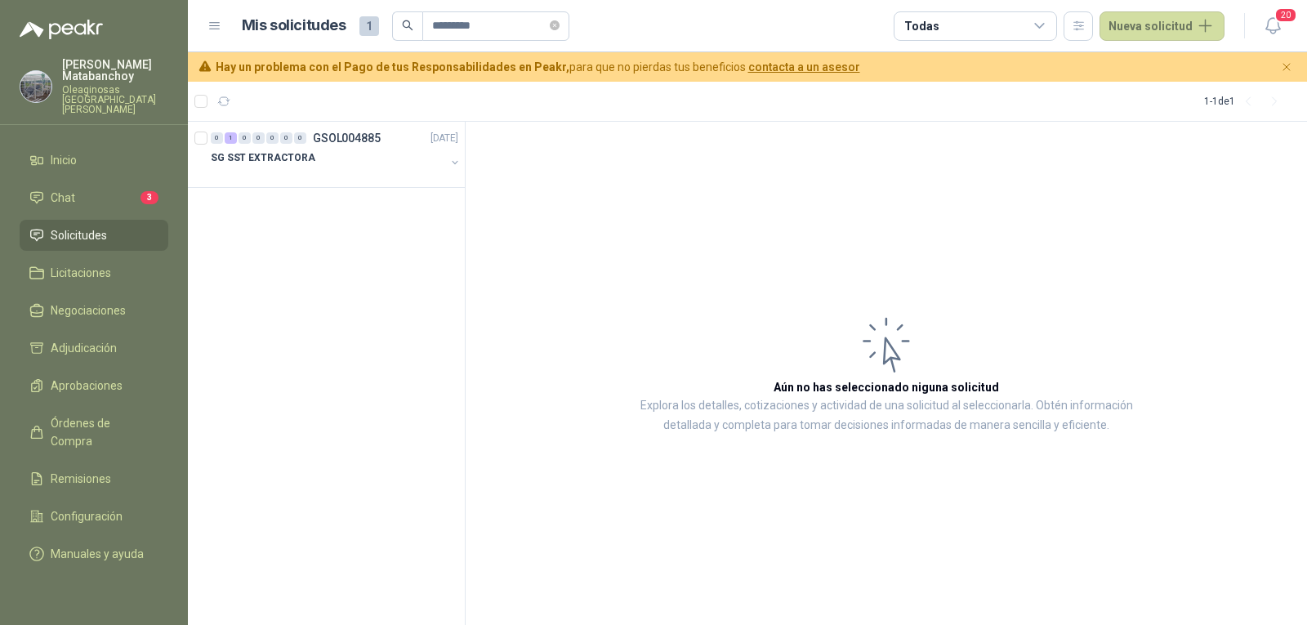
click at [341, 196] on div "0 1 0 0 0 0 0 GSOL004885 13/08/25 SG SST EXTRACTORA" at bounding box center [327, 374] width 278 height 504
click at [342, 163] on div "SG SST EXTRACTORA" at bounding box center [328, 158] width 234 height 20
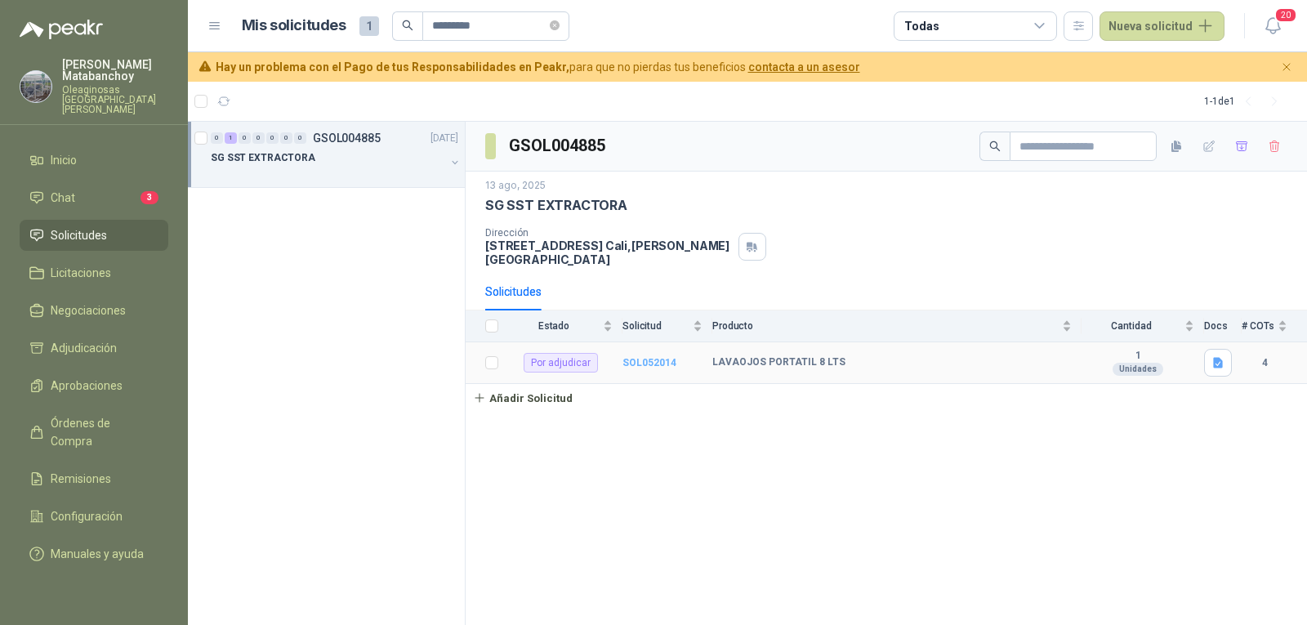
click at [667, 357] on b "SOL052014" at bounding box center [649, 362] width 54 height 11
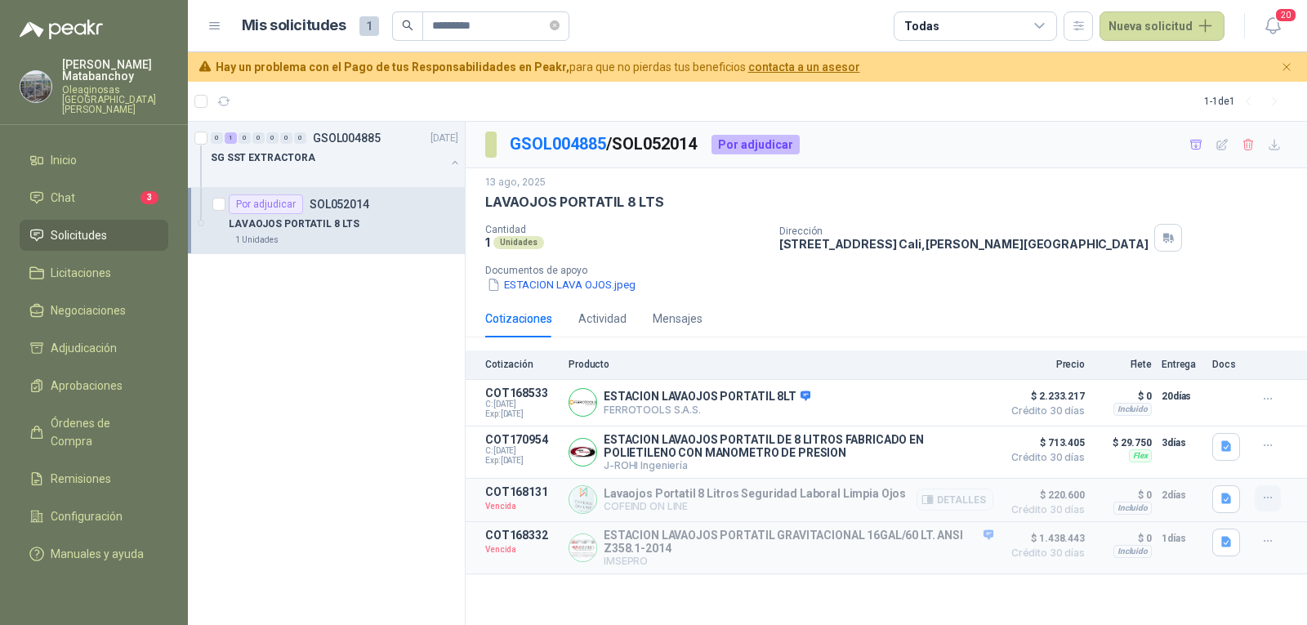
click at [1260, 503] on button "button" at bounding box center [1268, 498] width 26 height 26
click at [1220, 461] on button "Solicitar Recotización" at bounding box center [1235, 465] width 131 height 26
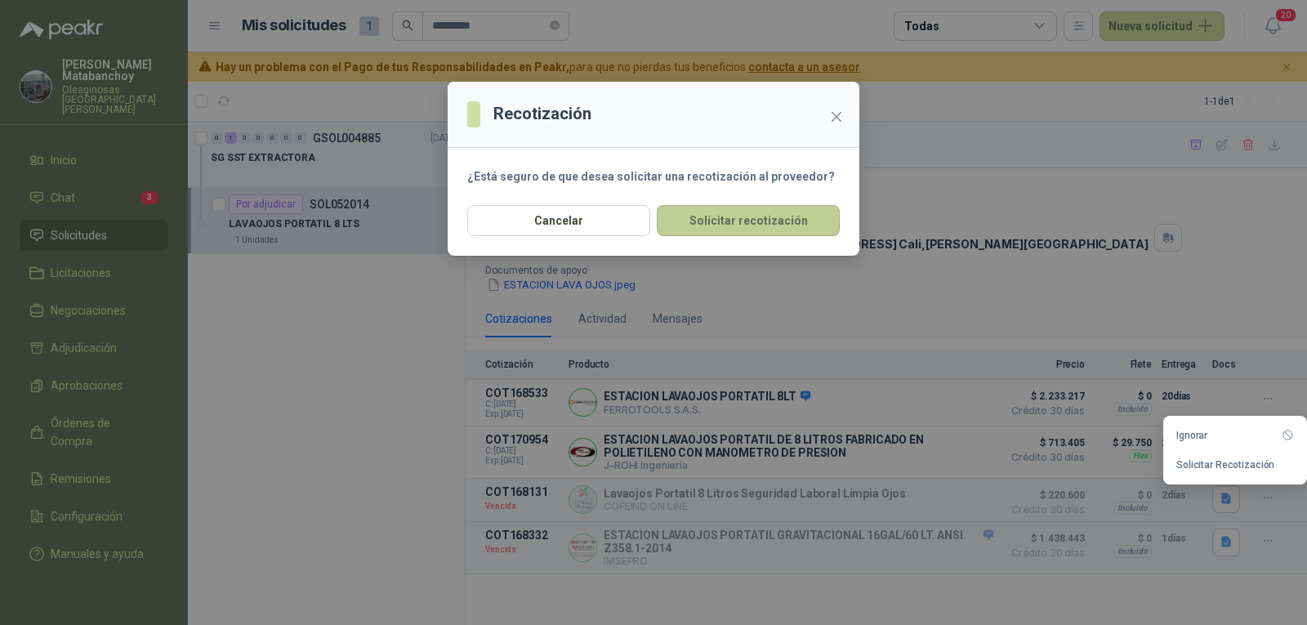
click at [704, 222] on button "Solicitar recotización" at bounding box center [748, 220] width 183 height 31
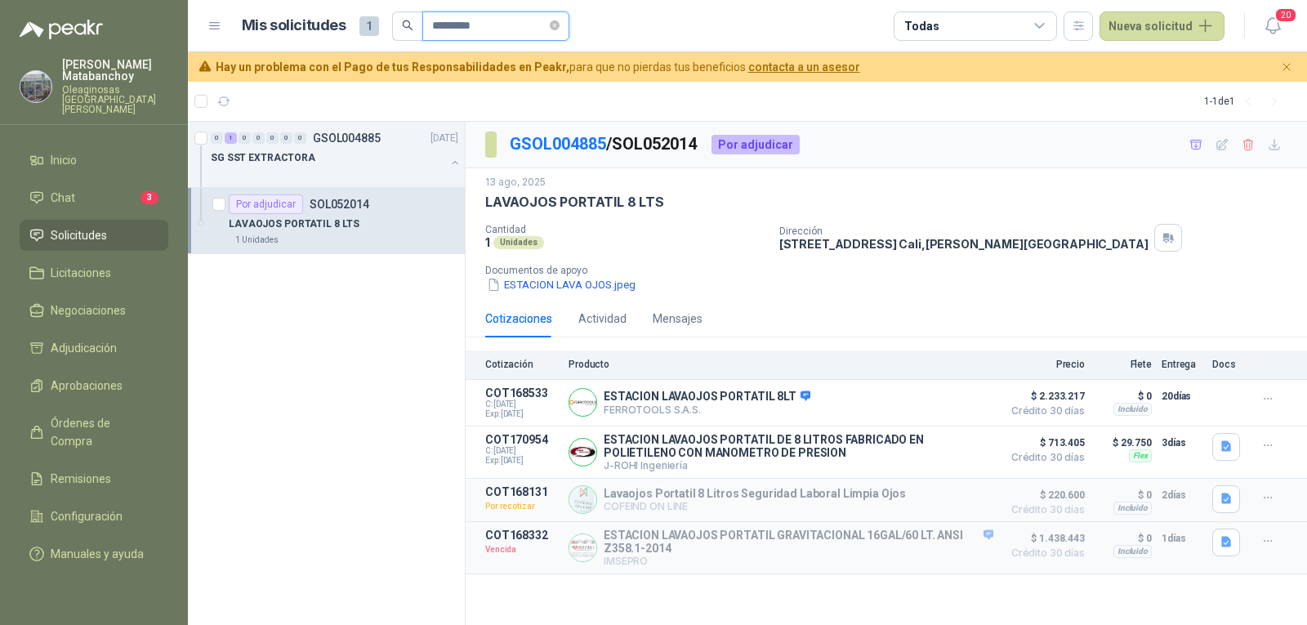
drag, startPoint x: 513, startPoint y: 20, endPoint x: 308, endPoint y: 46, distance: 206.6
click at [308, 46] on header "Mis solicitudes 1 ********* Todas Nueva solicitud 20" at bounding box center [747, 26] width 1119 height 52
paste input "text"
type input "*********"
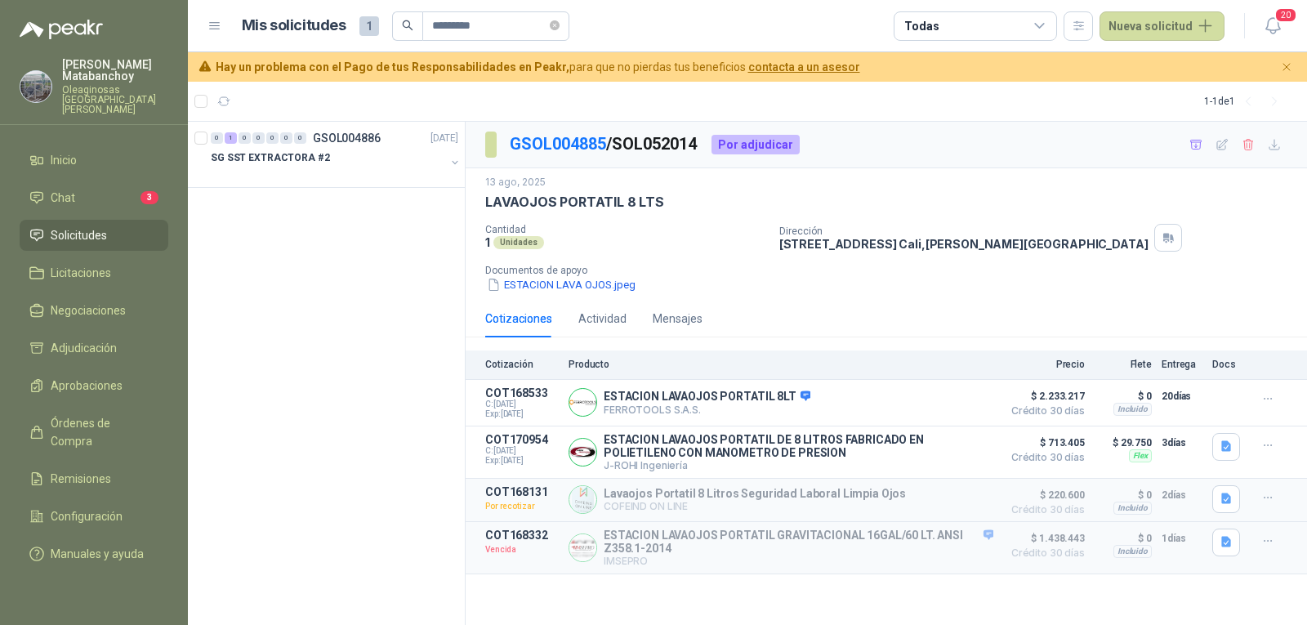
click at [328, 189] on div "0 1 0 0 0 0 0 GSOL004886 13/08/25 SG SST EXTRACTORA #2" at bounding box center [327, 374] width 278 height 504
click at [332, 176] on div at bounding box center [328, 173] width 234 height 13
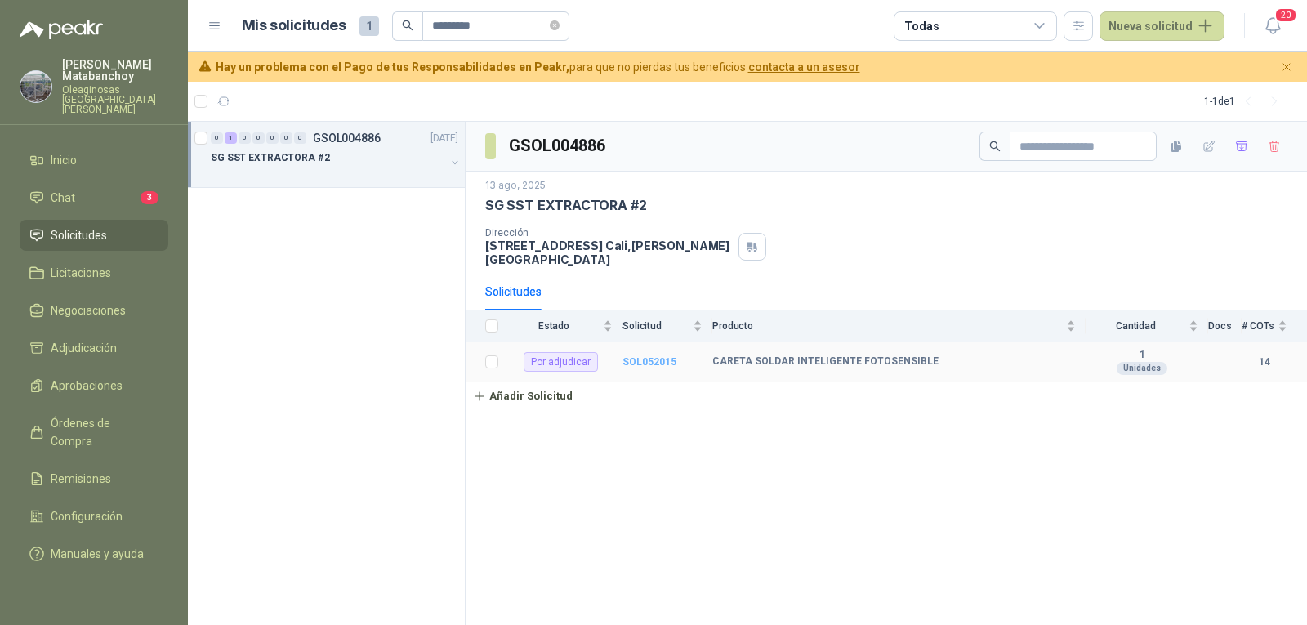
click at [649, 356] on b "SOL052015" at bounding box center [649, 361] width 54 height 11
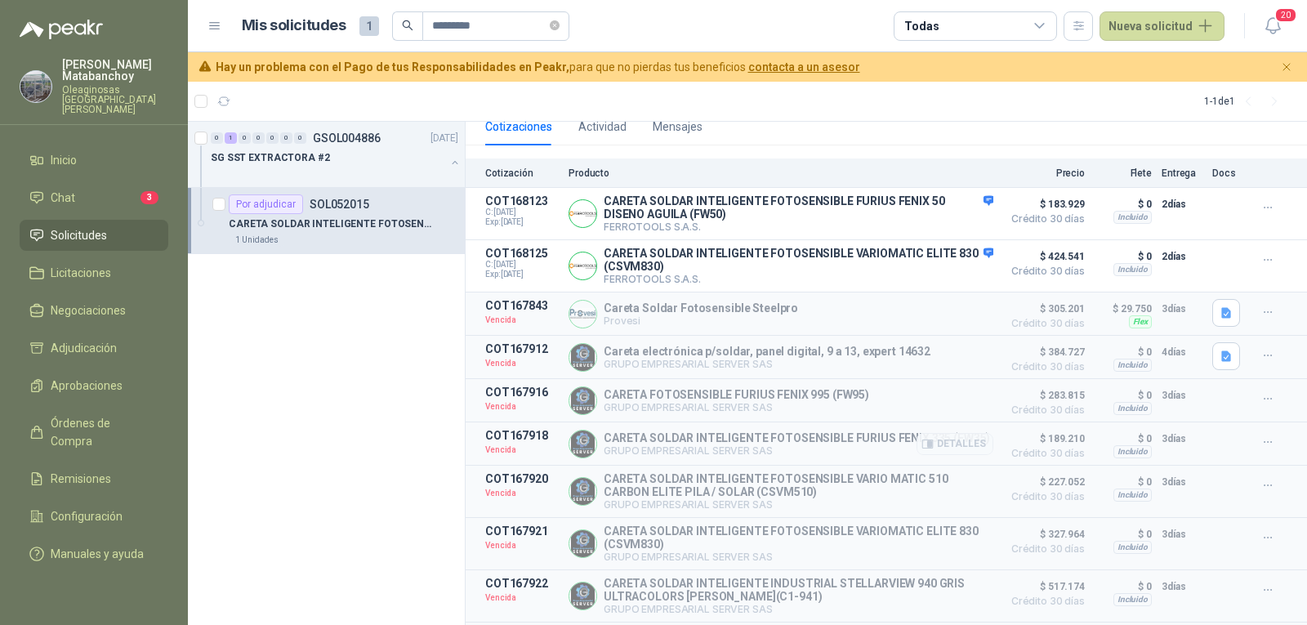
scroll to position [163, 0]
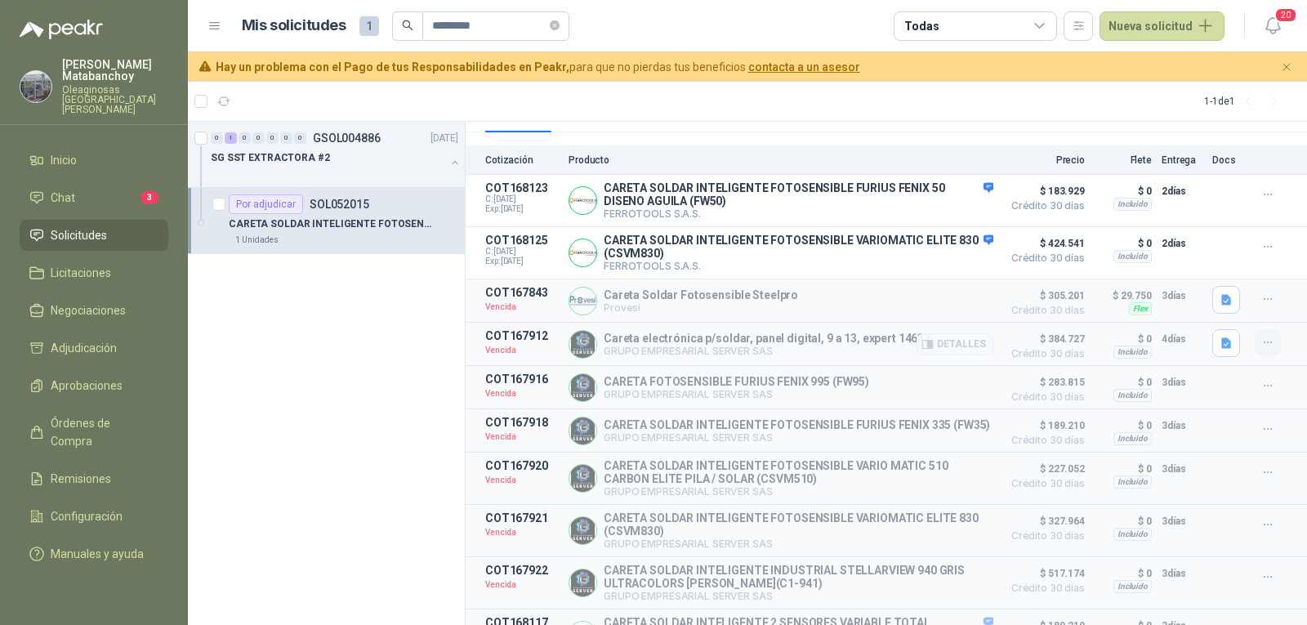
click at [1261, 344] on icon "button" at bounding box center [1268, 343] width 14 height 14
click at [1224, 315] on button "Solicitar Recotización" at bounding box center [1235, 310] width 131 height 26
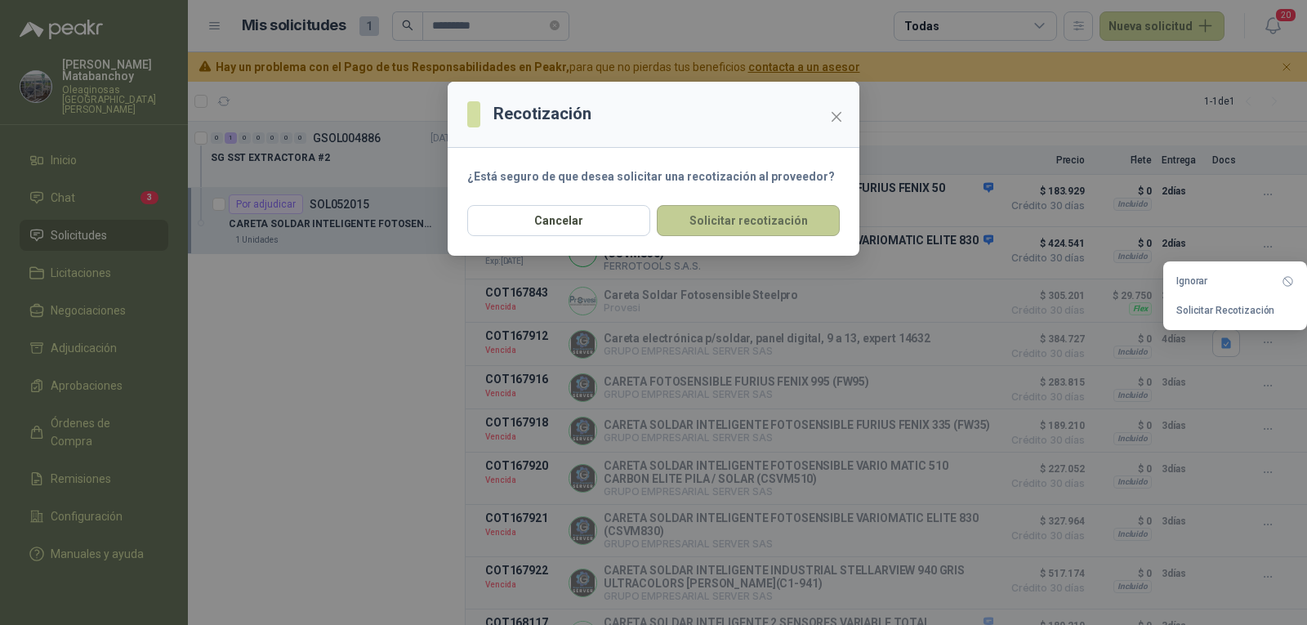
click at [776, 227] on button "Solicitar recotización" at bounding box center [748, 220] width 183 height 31
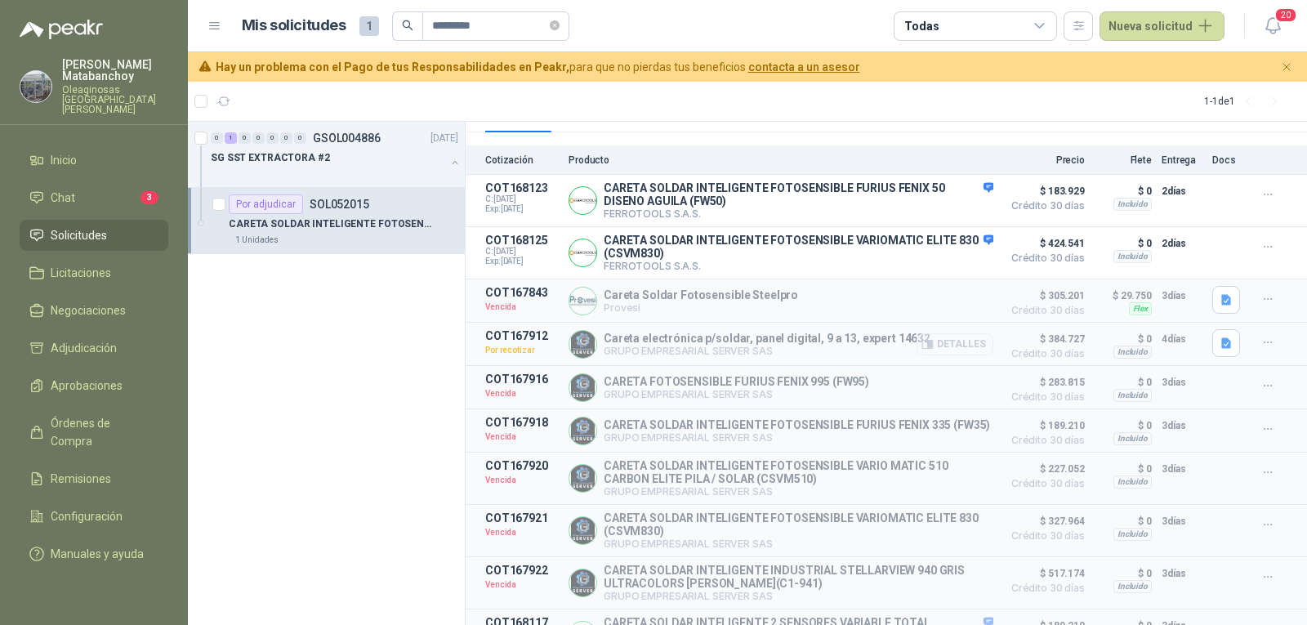
click at [925, 346] on button "Detalles" at bounding box center [955, 344] width 77 height 22
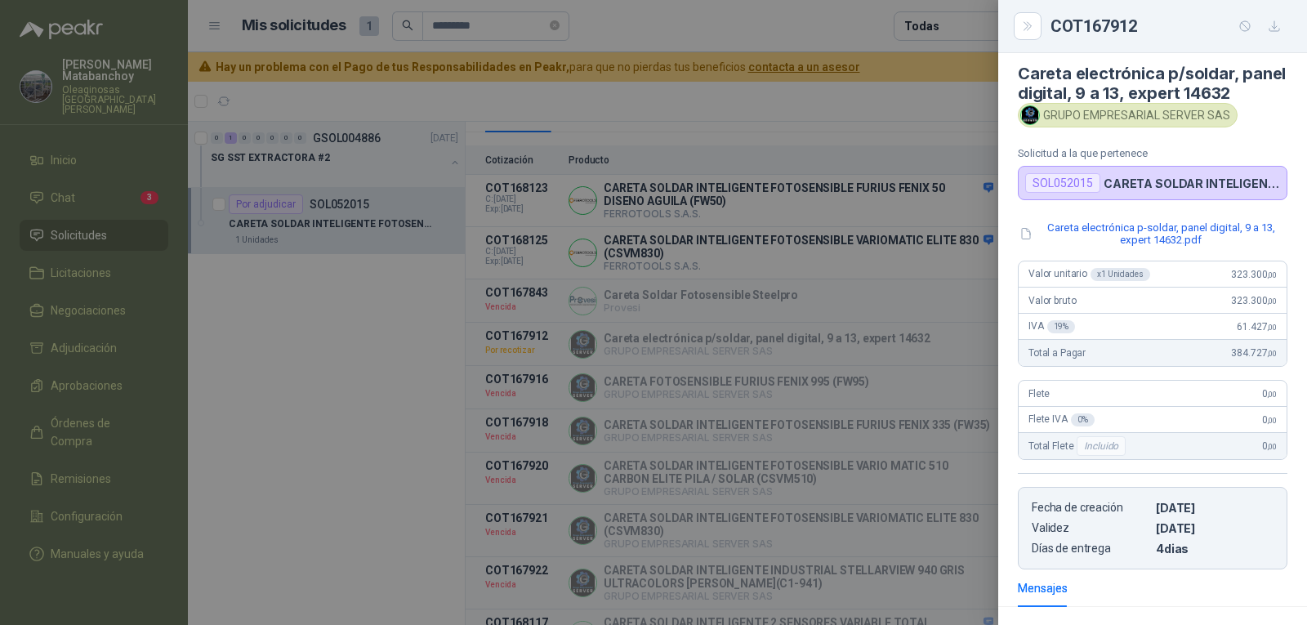
scroll to position [0, 0]
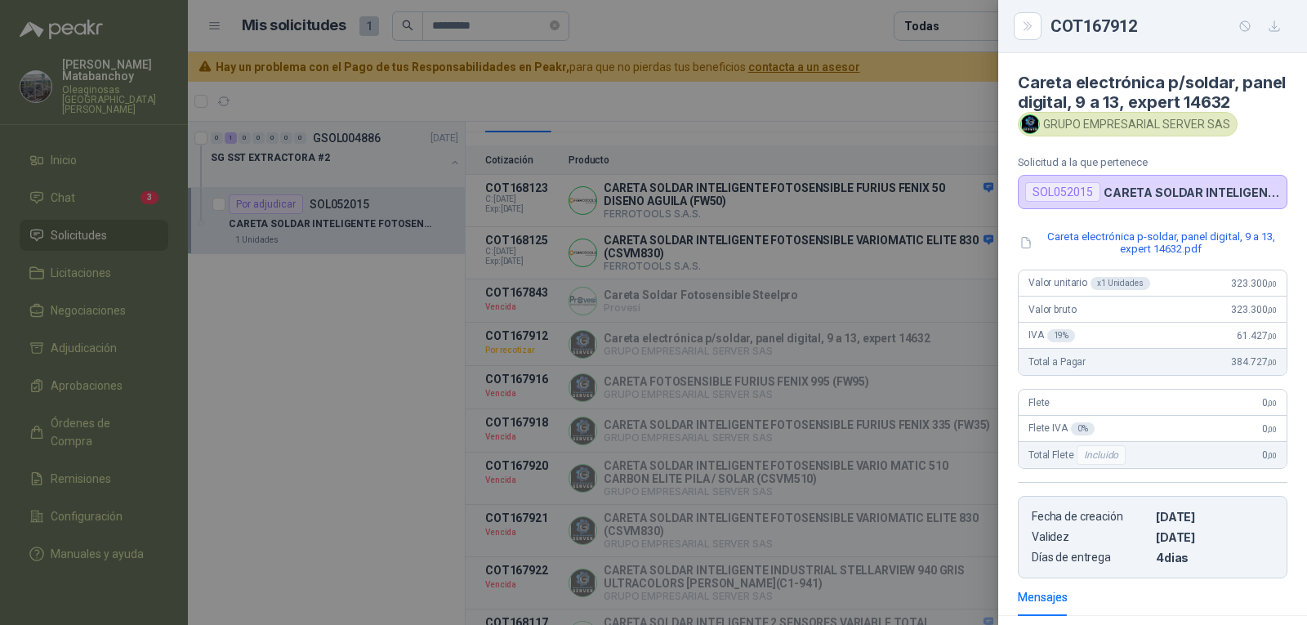
click at [832, 447] on div at bounding box center [653, 312] width 1307 height 625
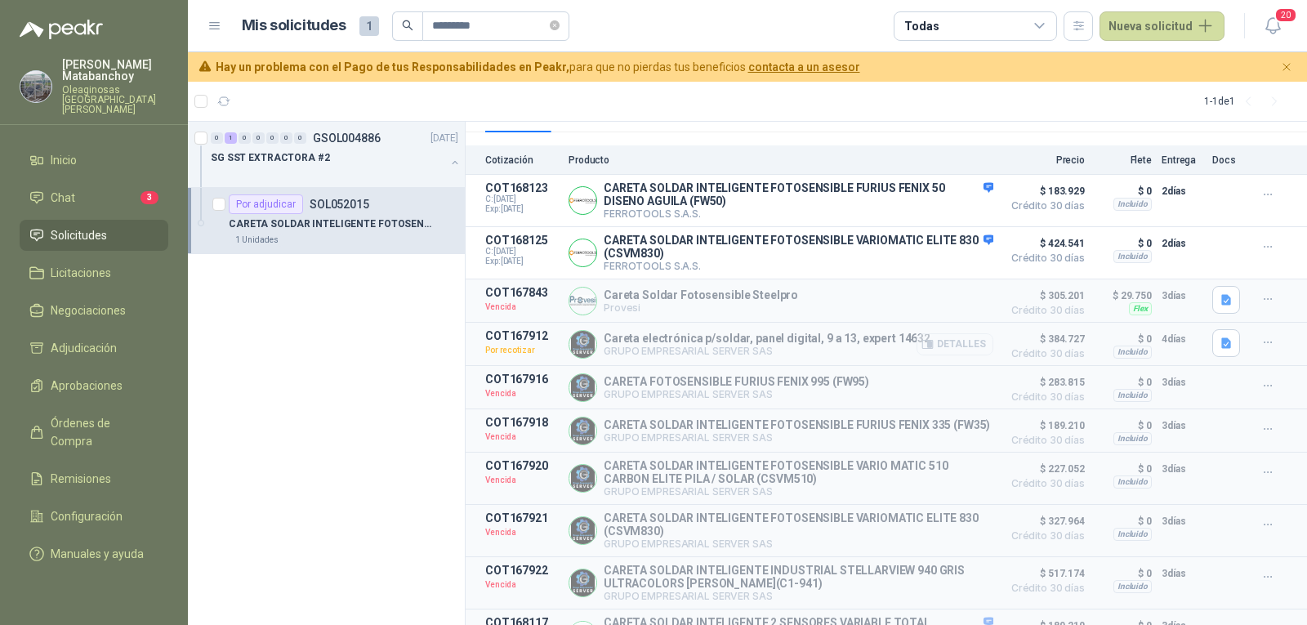
click at [928, 347] on icon "button" at bounding box center [930, 344] width 4 height 7
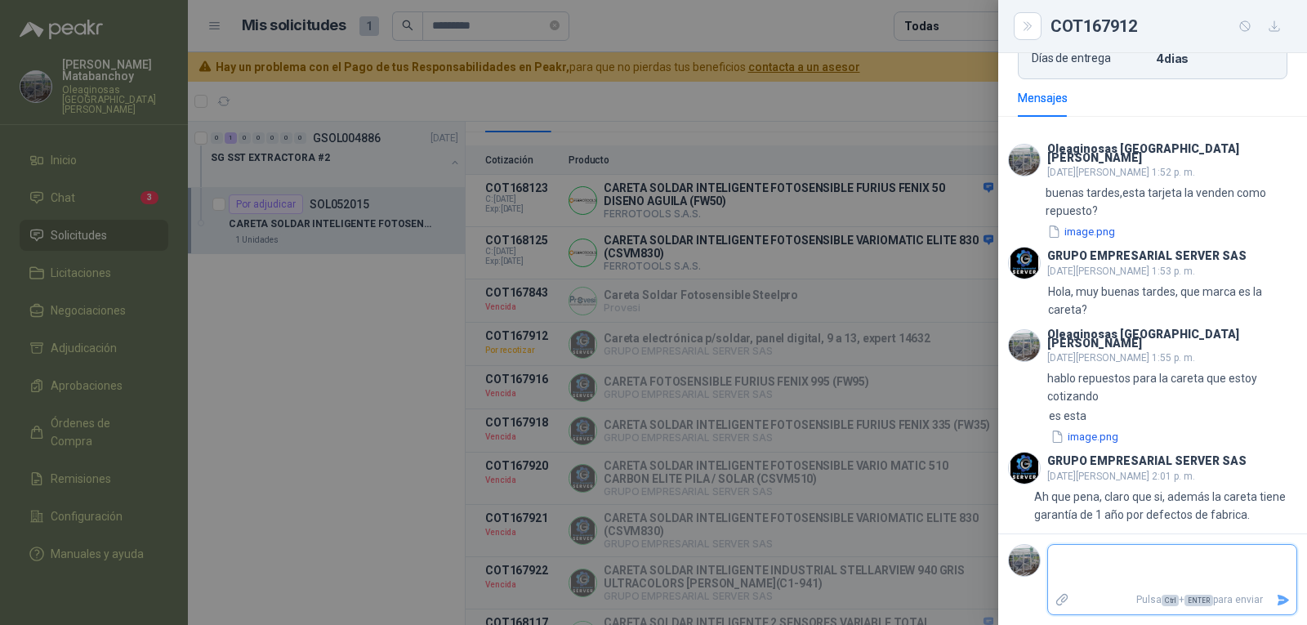
click at [1117, 577] on textarea at bounding box center [1172, 567] width 248 height 38
type textarea "**"
type textarea "***"
type textarea "****"
type textarea "*****"
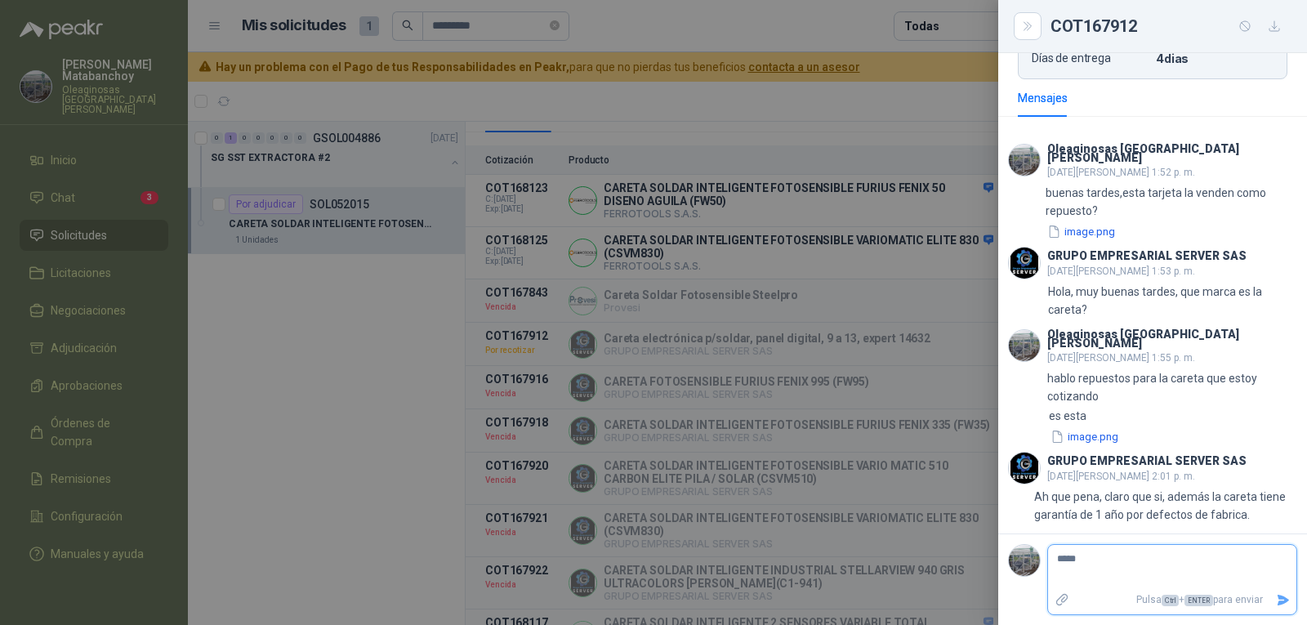
type textarea "*****"
type textarea "*******"
type textarea "********"
type textarea "*********"
type textarea "**********"
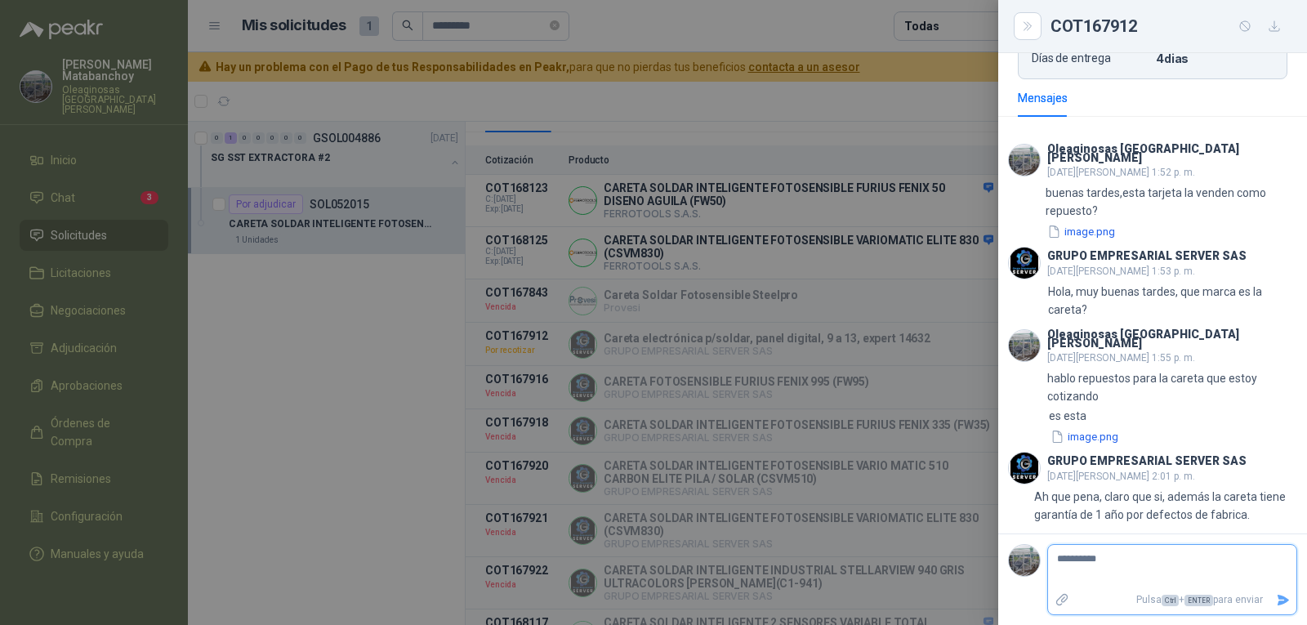
type textarea "**********"
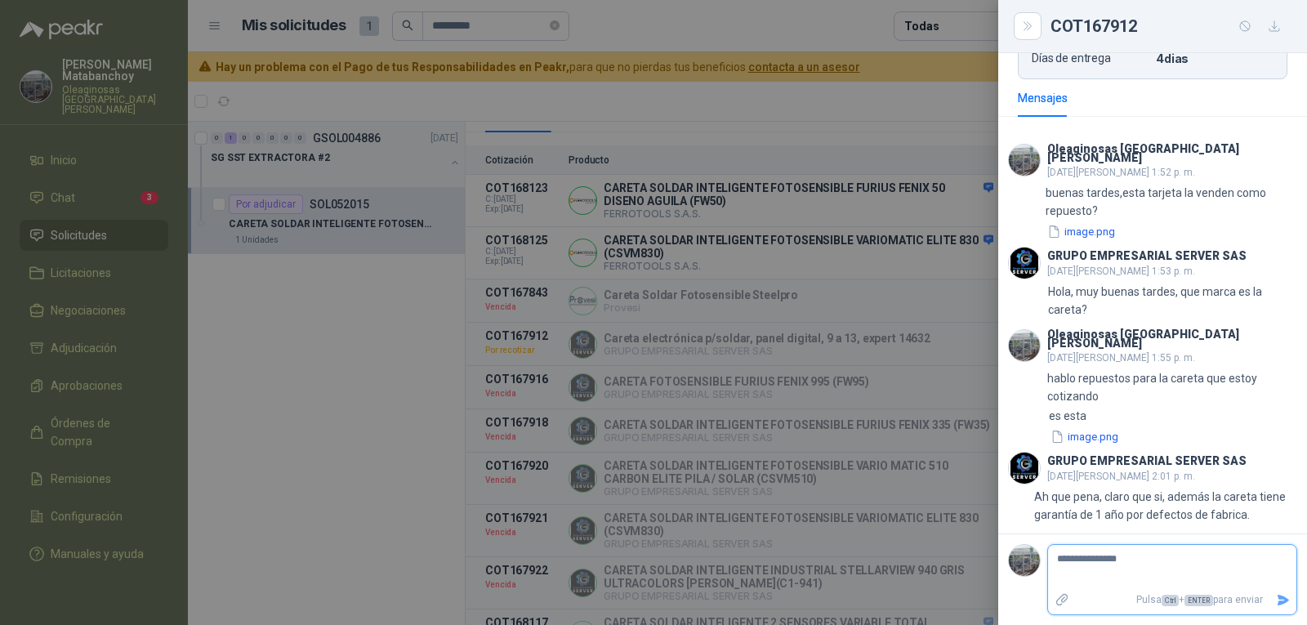
type textarea "**********"
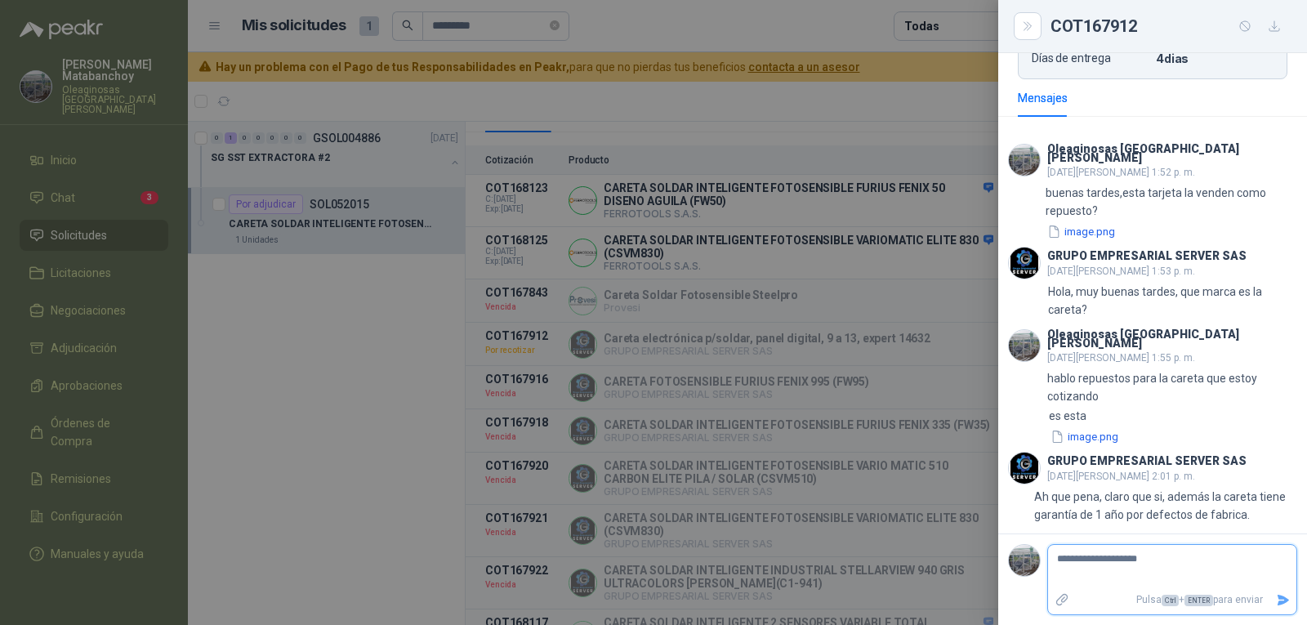
type textarea "**********"
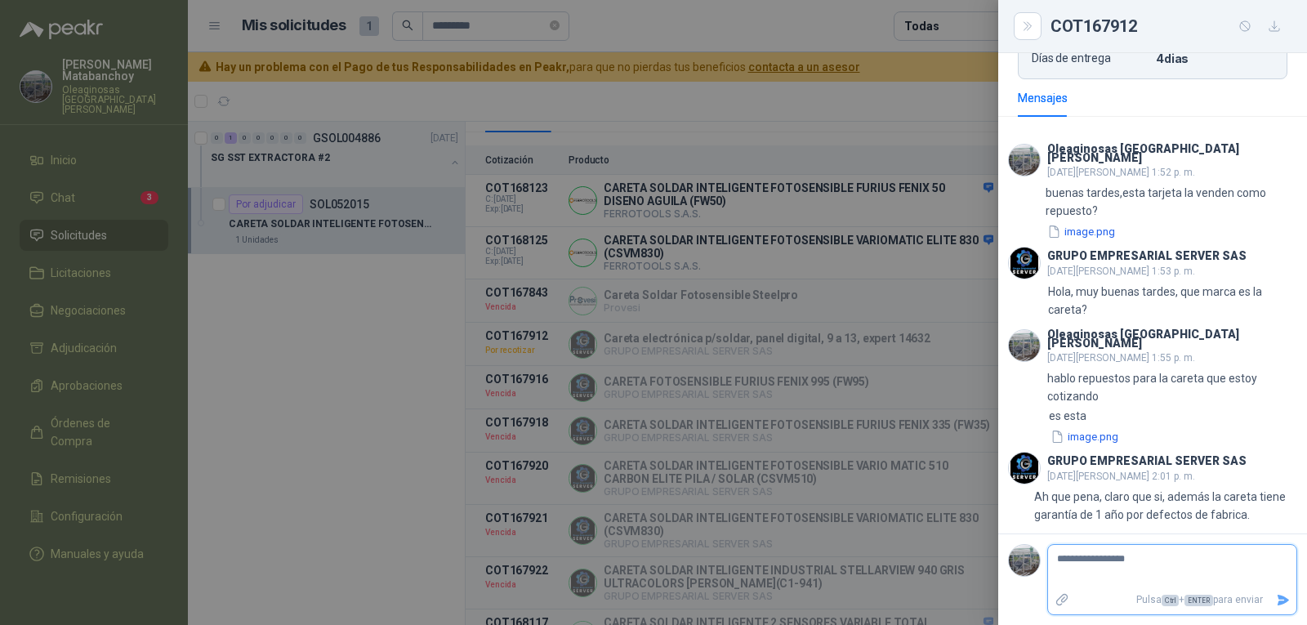
type textarea "**********"
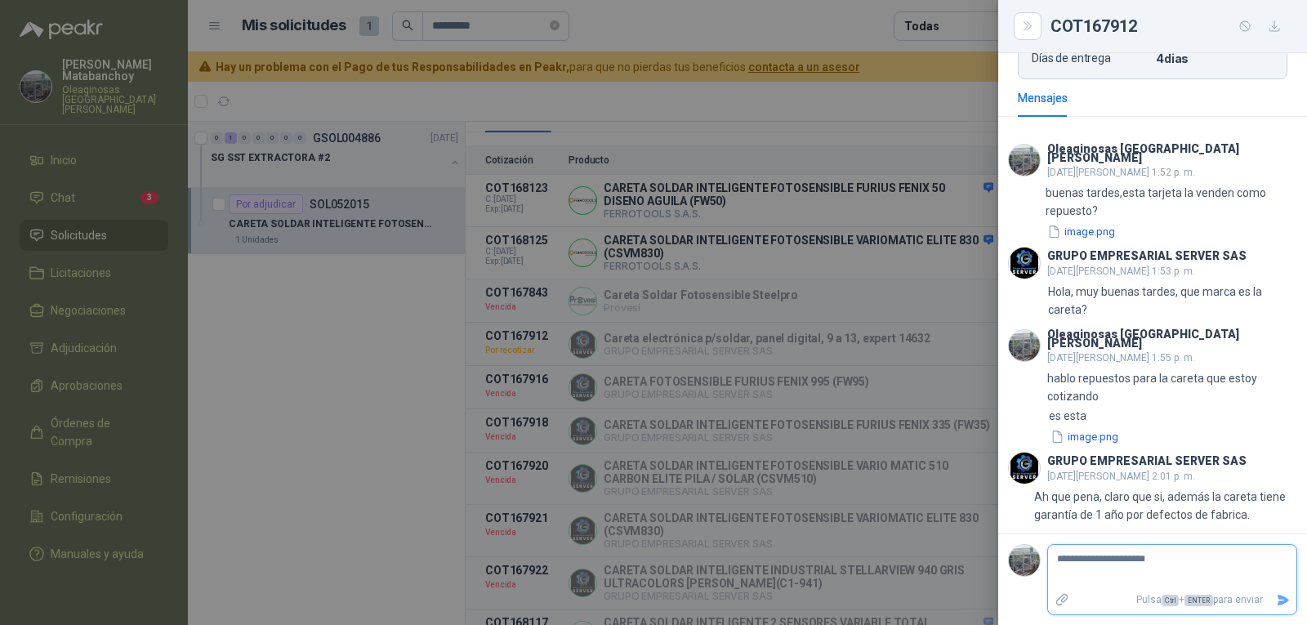
type textarea "**********"
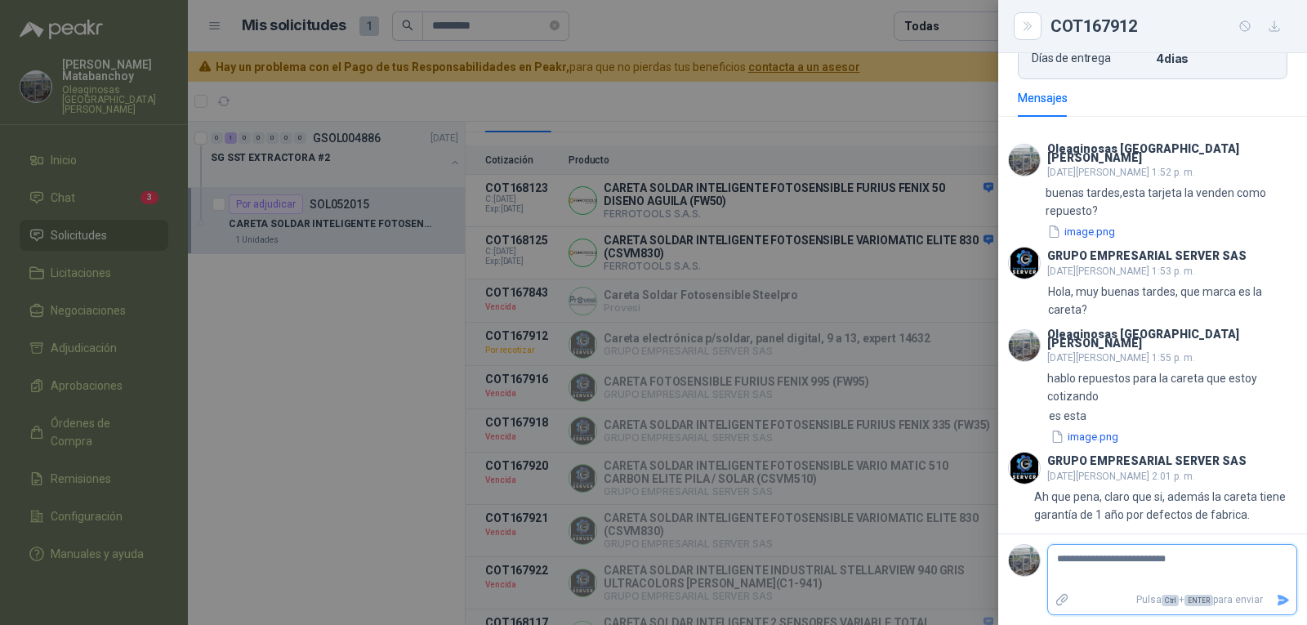
type textarea "**********"
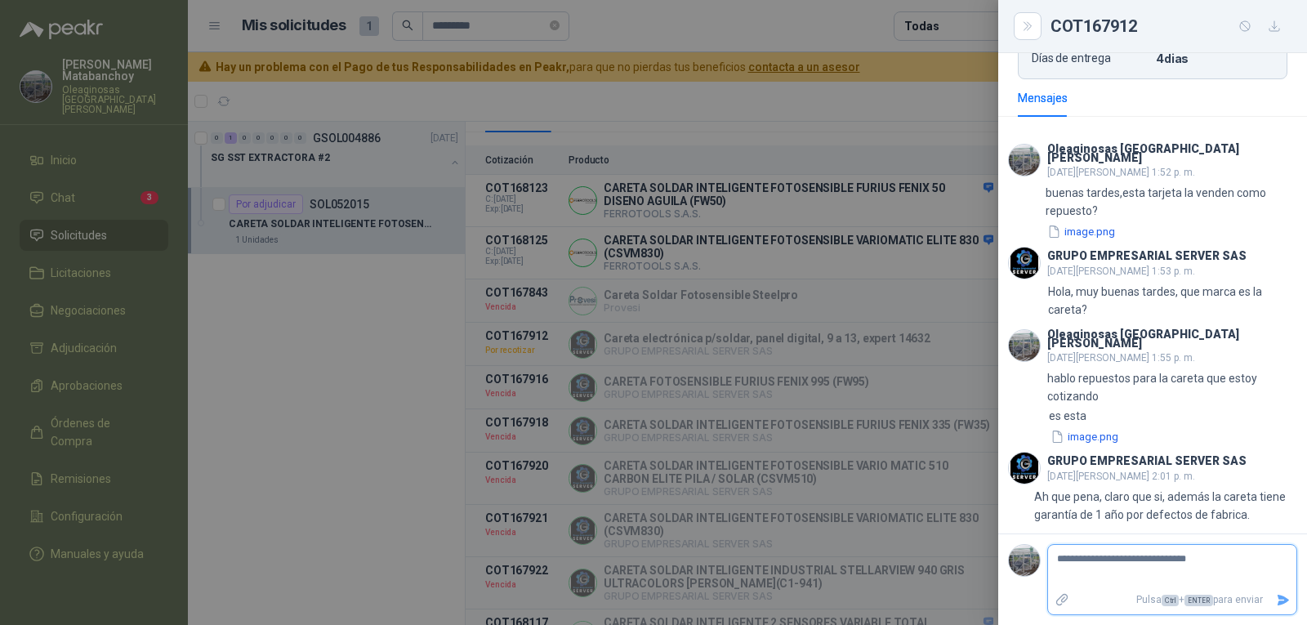
type textarea "**********"
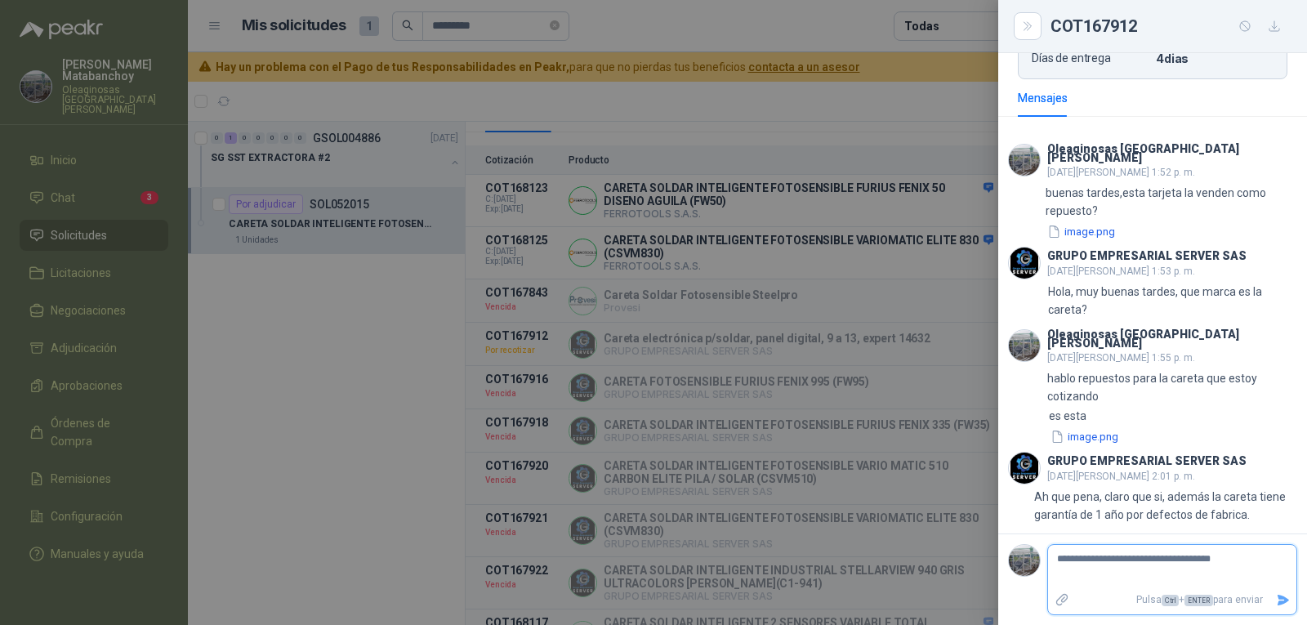
type textarea "**********"
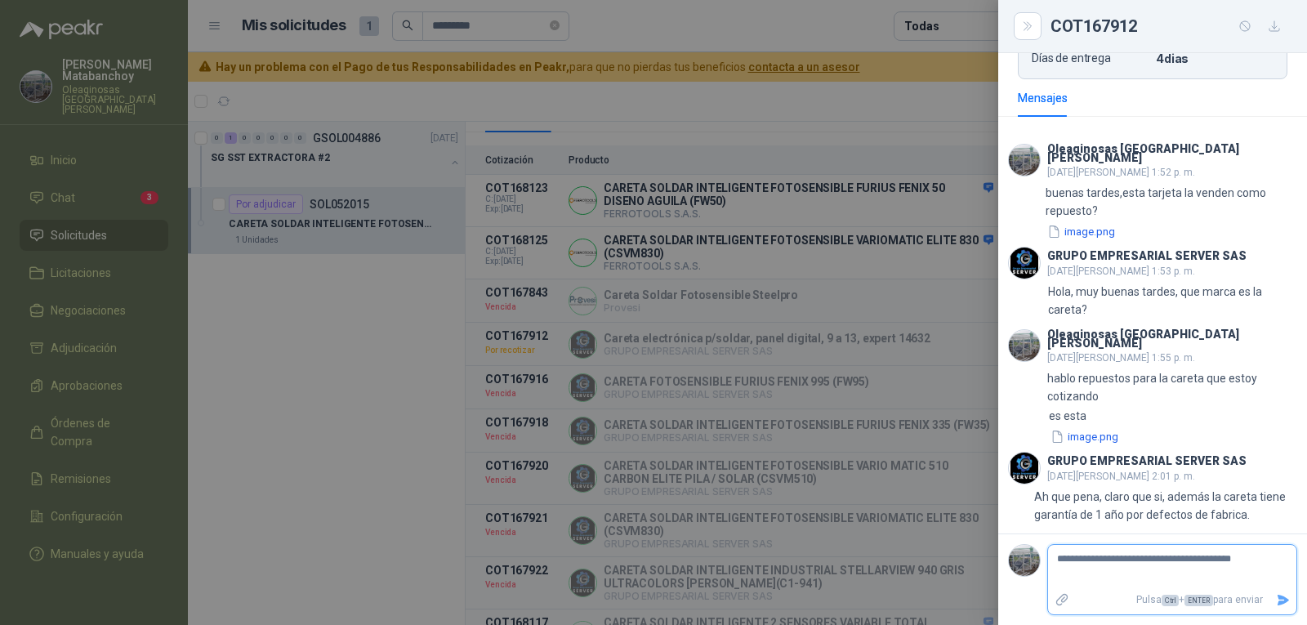
type textarea "**********"
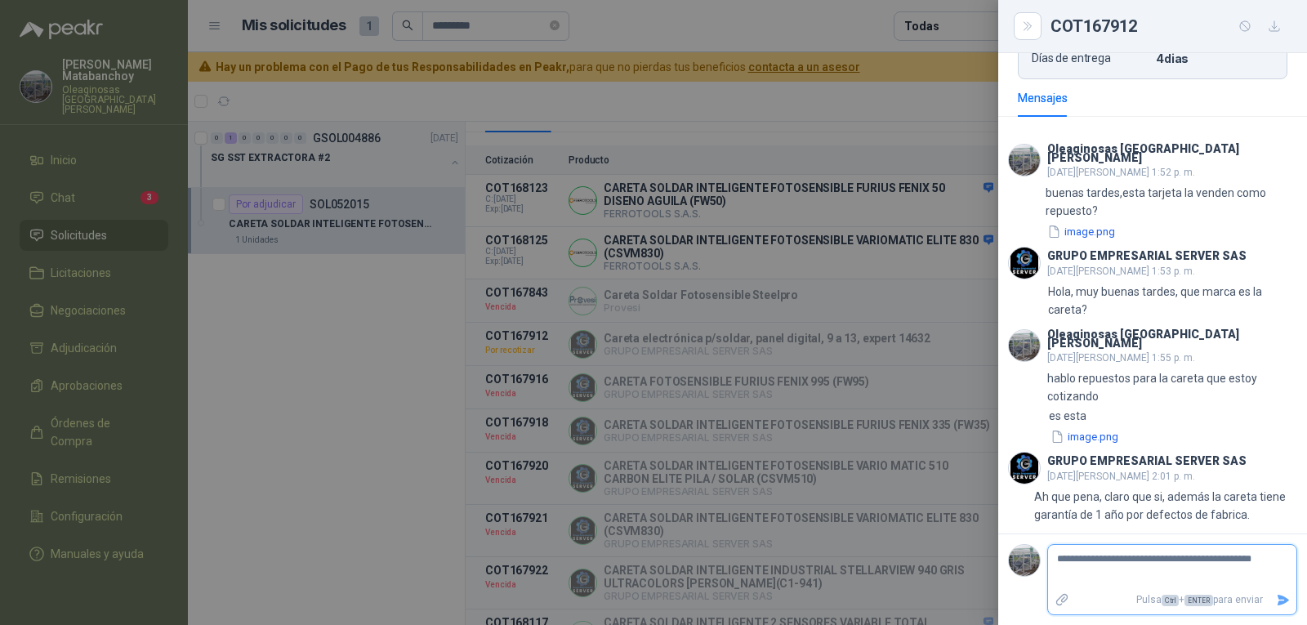
type textarea "**********"
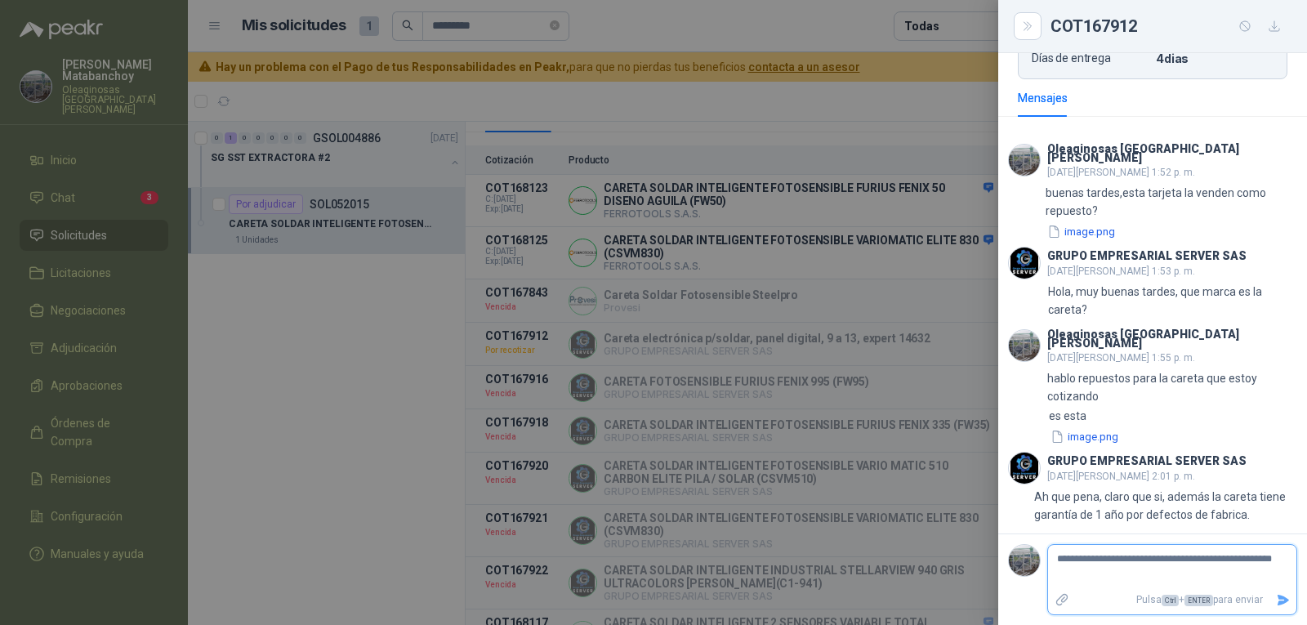
type textarea "**********"
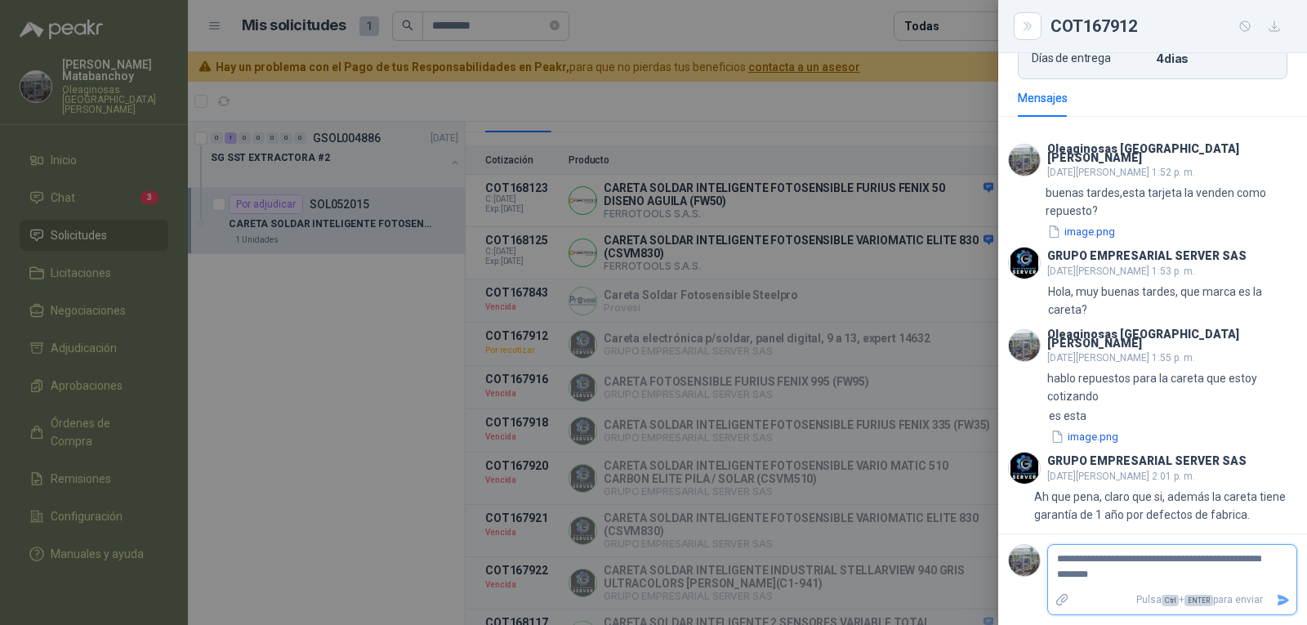
click at [1276, 600] on icon "Enviar" at bounding box center [1283, 600] width 14 height 14
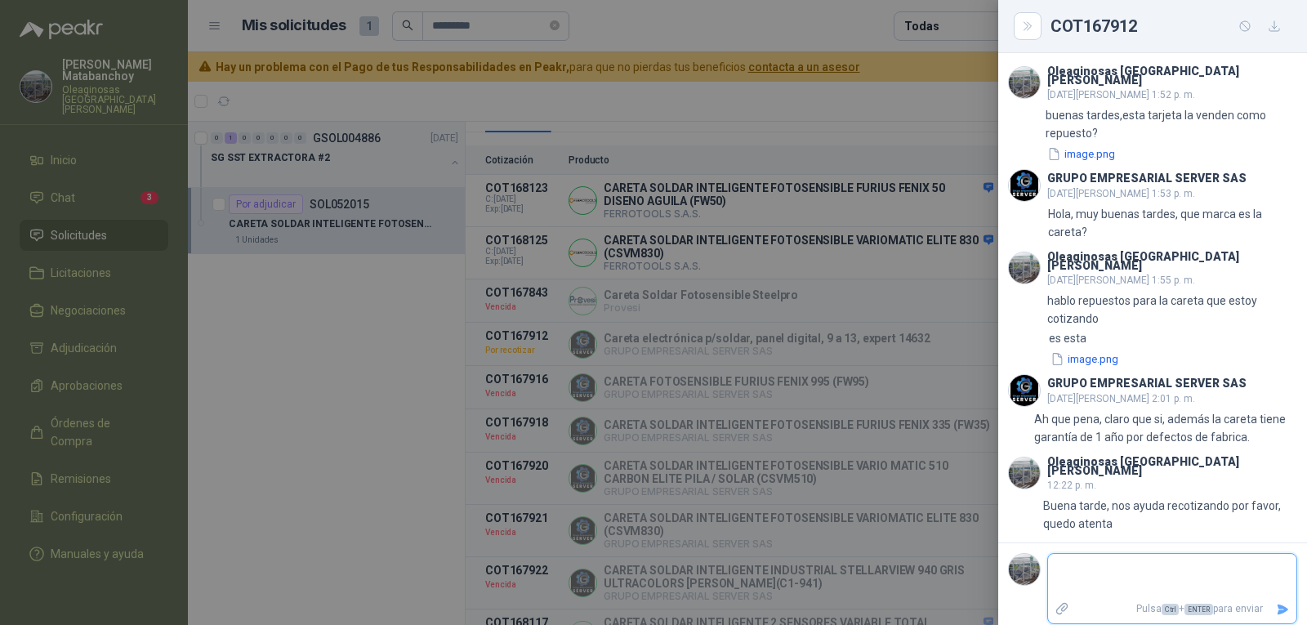
scroll to position [600, 0]
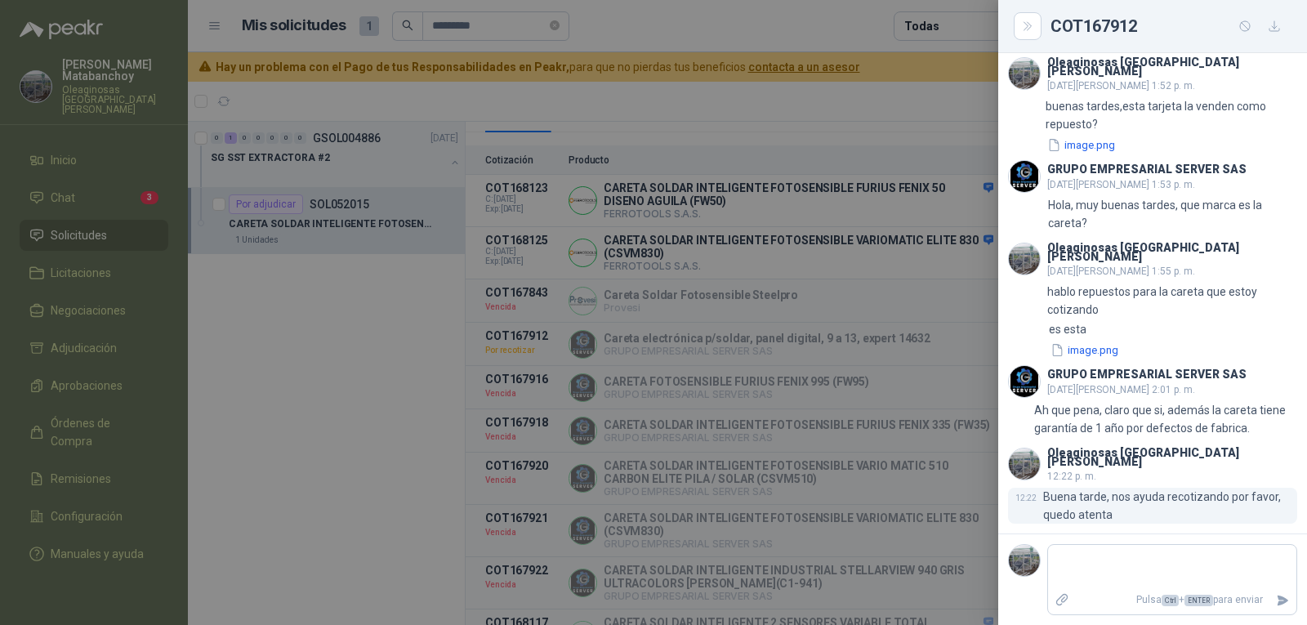
drag, startPoint x: 1220, startPoint y: 520, endPoint x: 1229, endPoint y: 504, distance: 18.3
click at [1239, 510] on p "Buena tarde, nos ayuda recotizando por favor, quedo atenta" at bounding box center [1170, 506] width 254 height 36
click at [1222, 501] on p "Buena tarde, nos ayuda recotizando por favor, quedo atenta" at bounding box center [1170, 506] width 254 height 36
click at [1220, 500] on p "Buena tarde, nos ayuda recotizando por favor, quedo atenta" at bounding box center [1170, 506] width 254 height 36
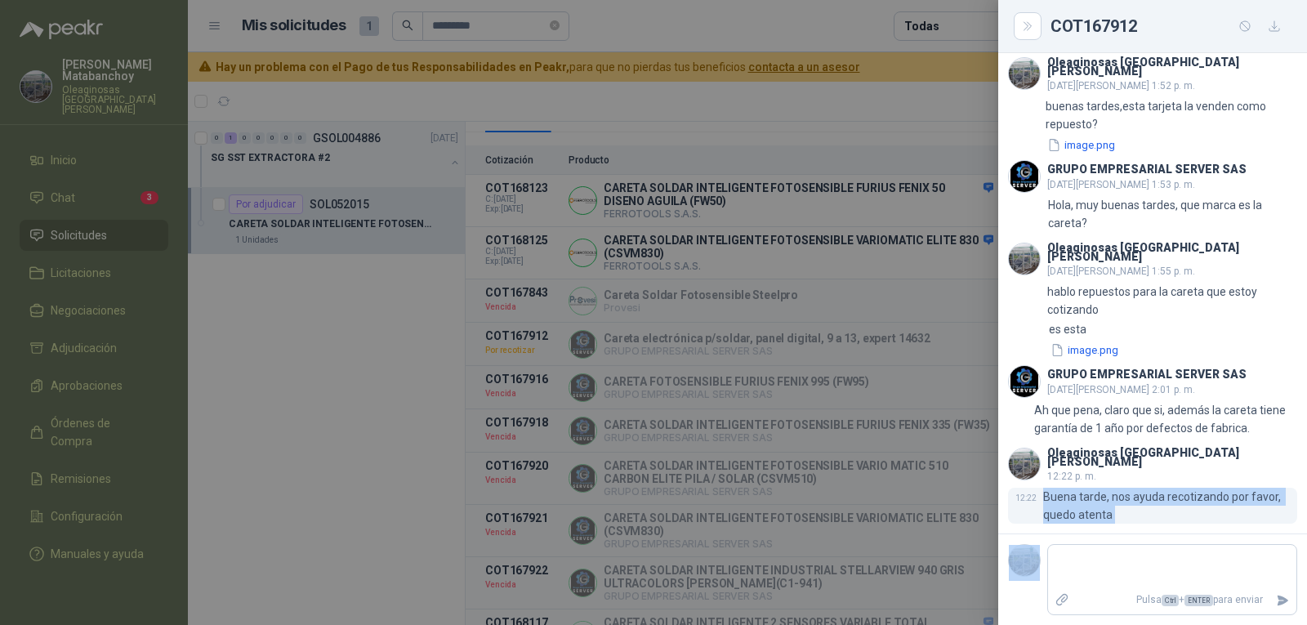
click at [1220, 500] on p "Buena tarde, nos ayuda recotizando por favor, quedo atenta" at bounding box center [1170, 506] width 254 height 36
copy p "Buena tarde, nos ayuda recotizando por favor, quedo atenta"
click at [1203, 506] on p "Buena tarde, nos ayuda recotizando por favor, quedo atenta" at bounding box center [1170, 506] width 254 height 36
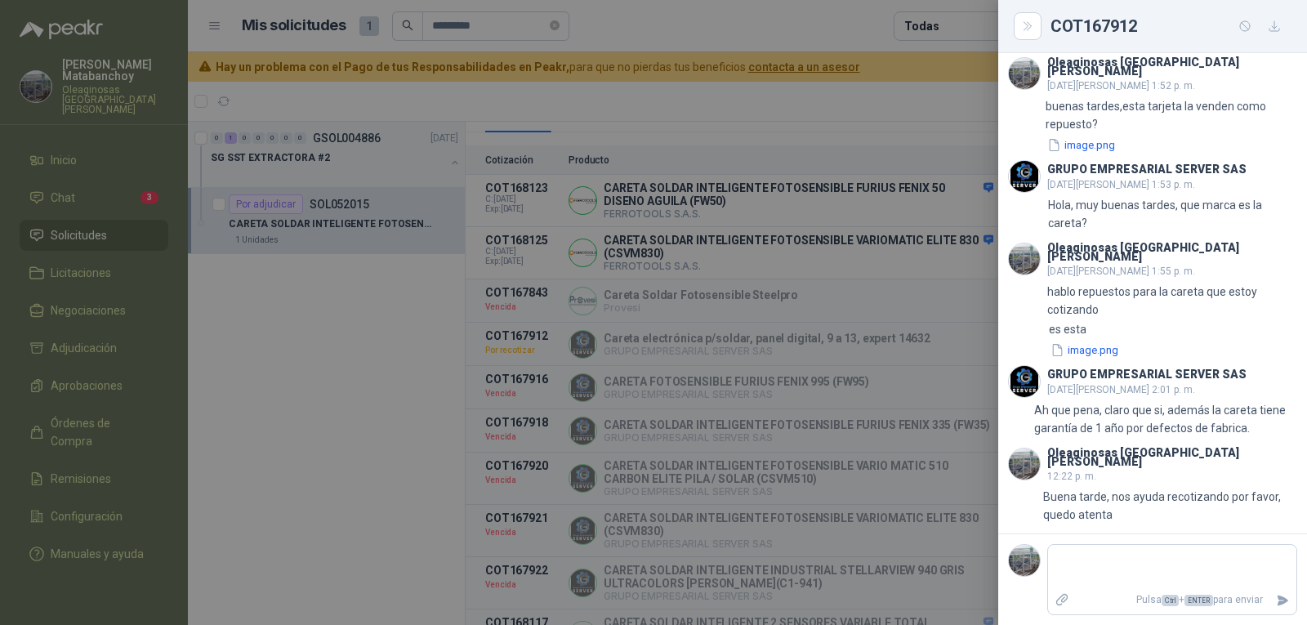
click at [743, 187] on div at bounding box center [653, 312] width 1307 height 625
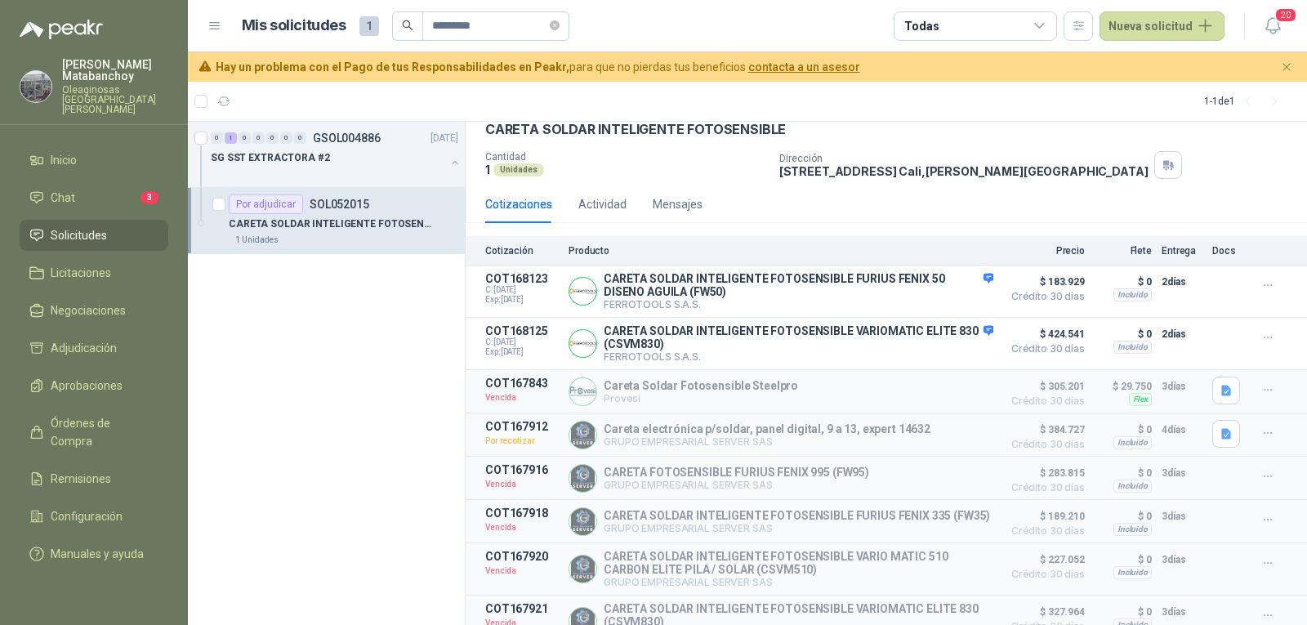
scroll to position [0, 0]
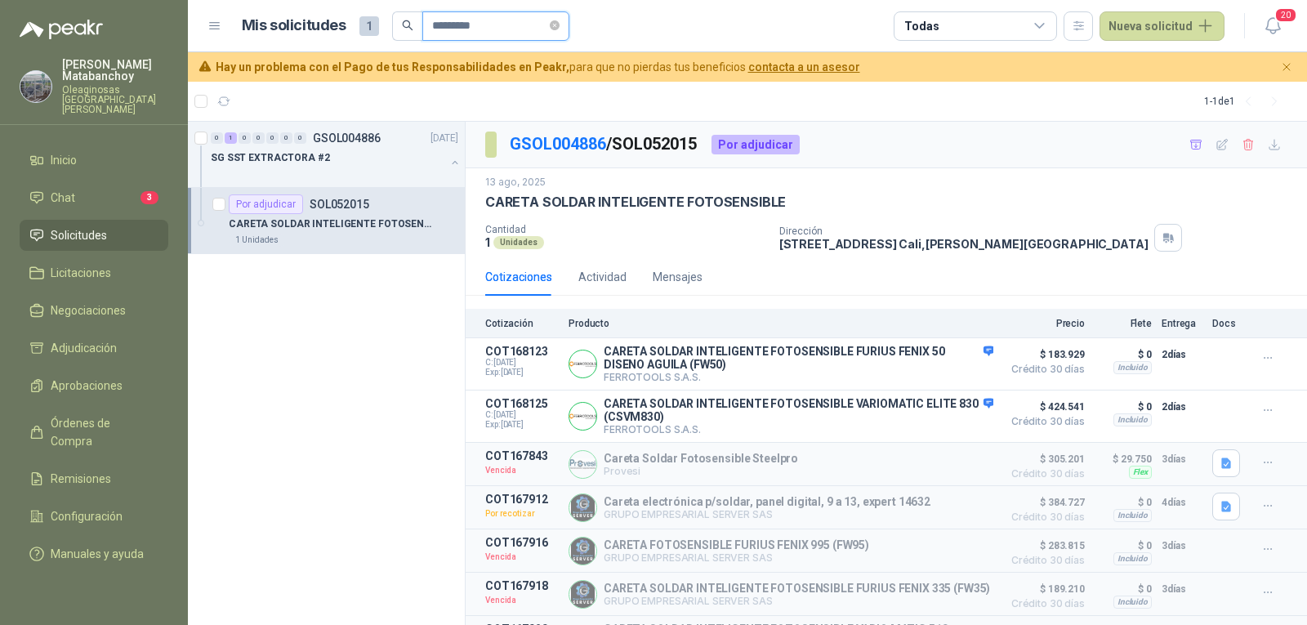
click at [486, 23] on input "*********" at bounding box center [489, 26] width 114 height 28
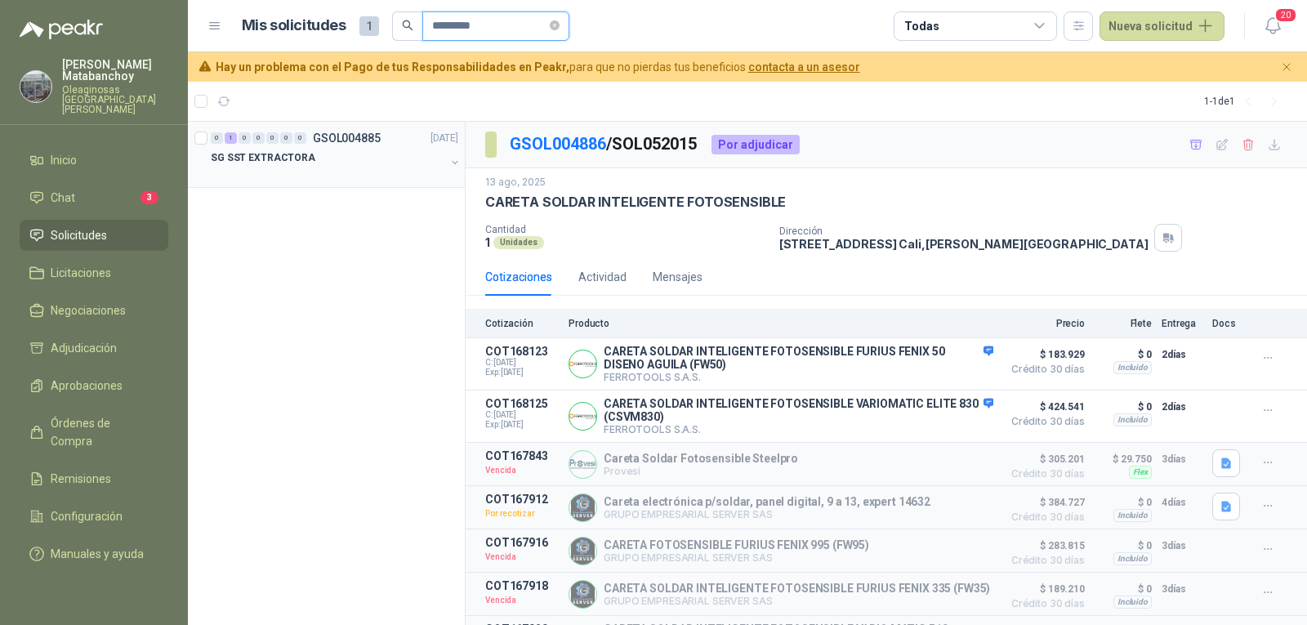
type input "*********"
click at [361, 141] on p "GSOL004885" at bounding box center [347, 137] width 68 height 11
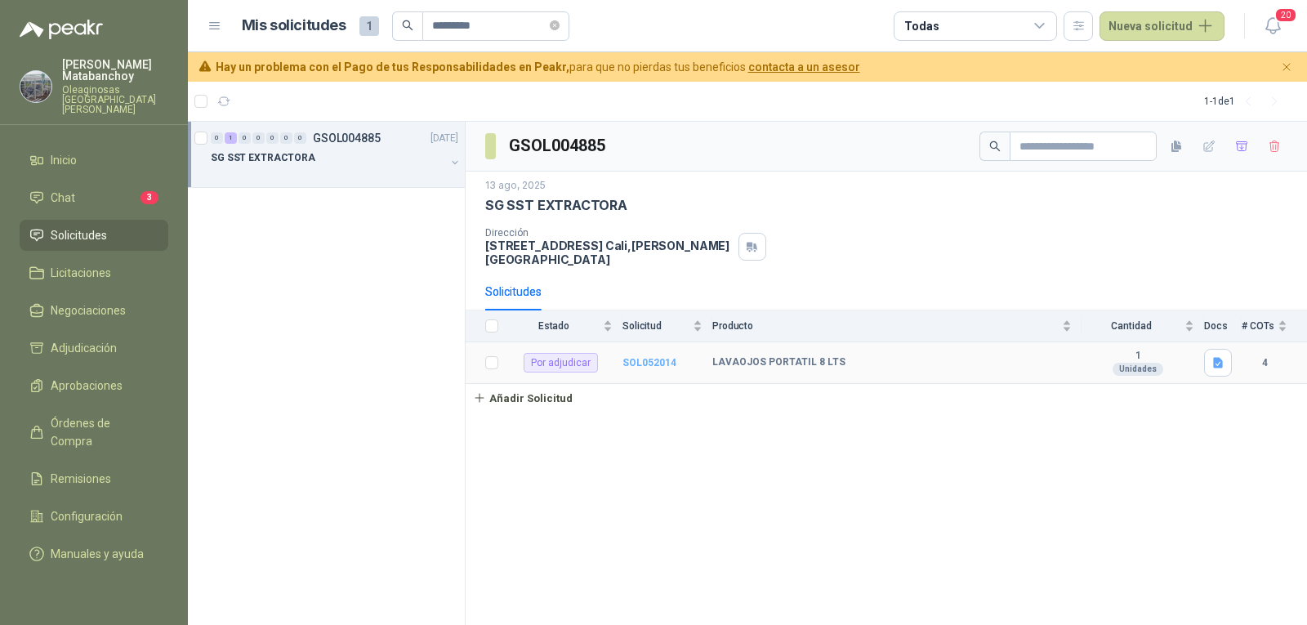
click at [632, 357] on b "SOL052014" at bounding box center [649, 362] width 54 height 11
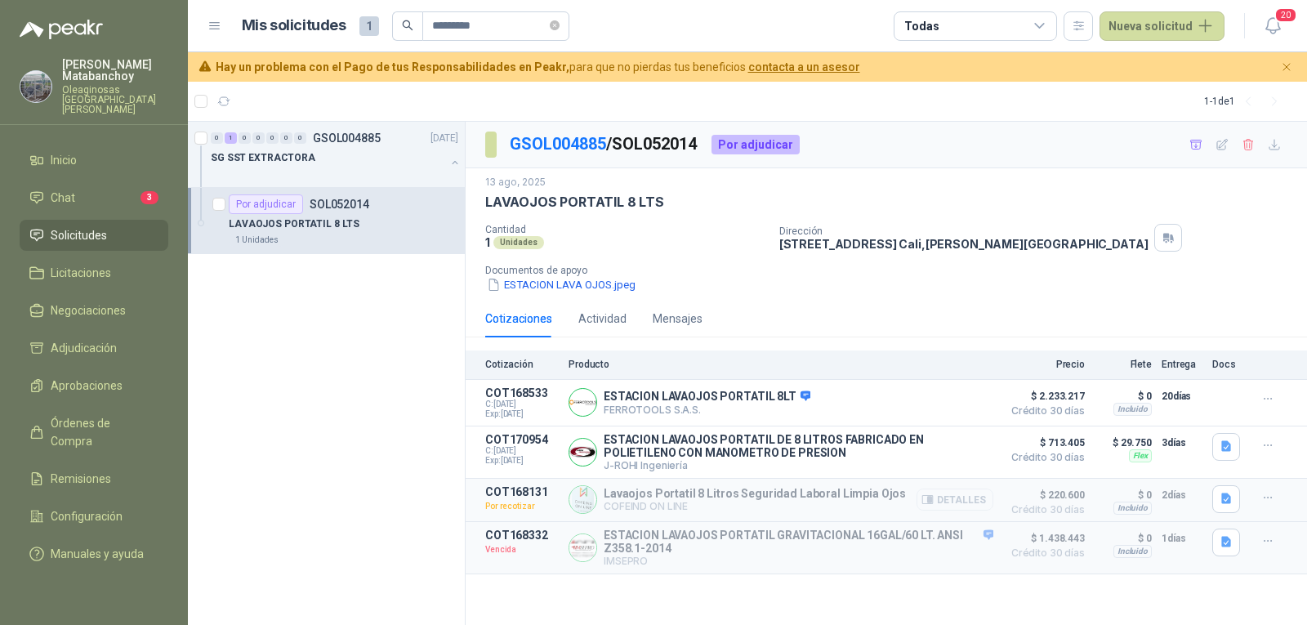
click at [963, 504] on button "Detalles" at bounding box center [955, 500] width 77 height 22
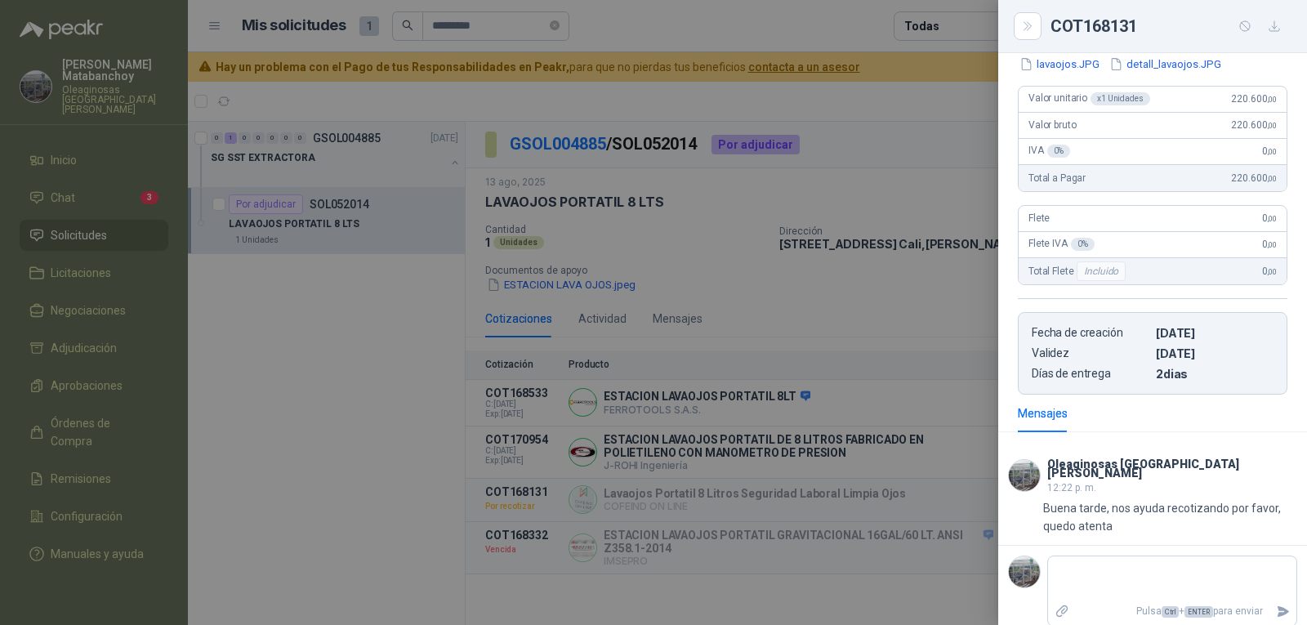
scroll to position [176, 0]
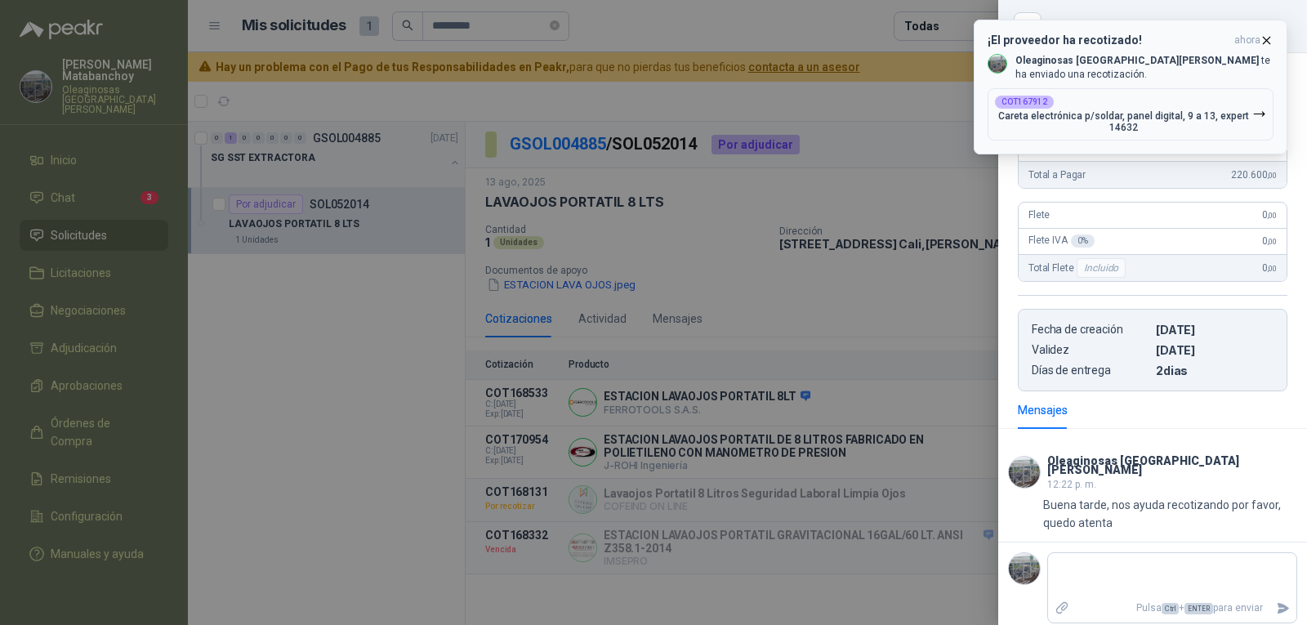
click at [1125, 60] on b "Oleaginosas [GEOGRAPHIC_DATA][PERSON_NAME]" at bounding box center [1136, 60] width 243 height 11
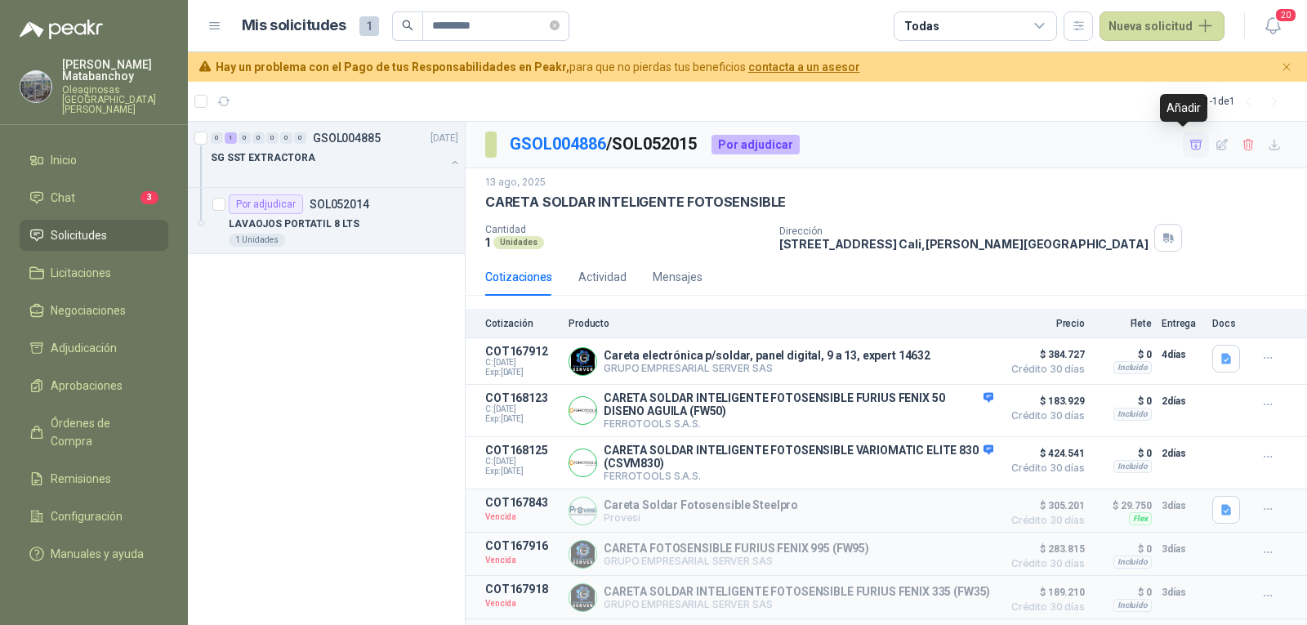
click at [1189, 143] on icon "button" at bounding box center [1196, 145] width 14 height 14
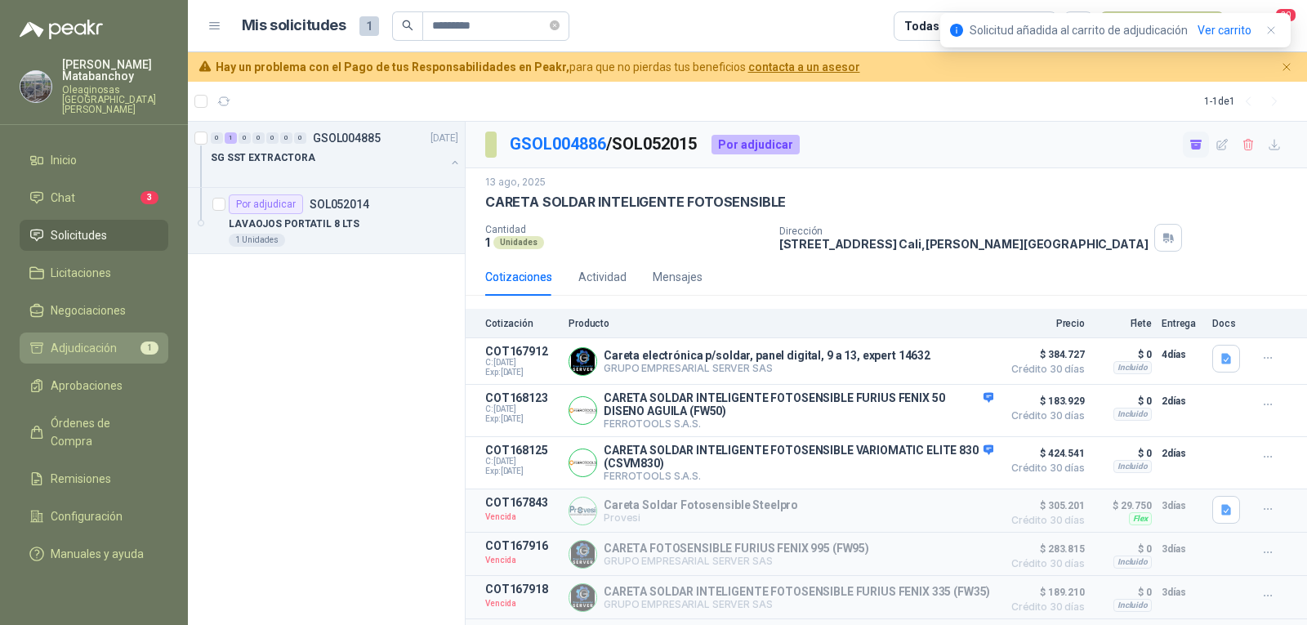
click at [136, 339] on li "Adjudicación 1" at bounding box center [93, 348] width 129 height 18
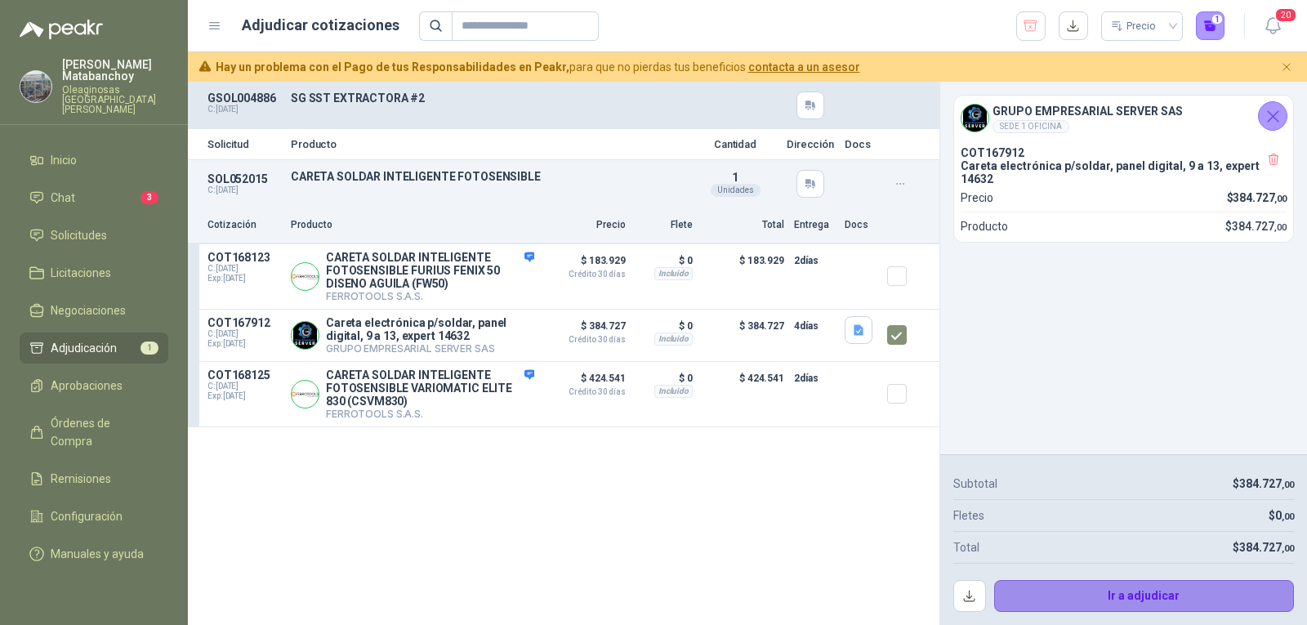
click at [1063, 594] on button "Ir a adjudicar" at bounding box center [1144, 596] width 301 height 33
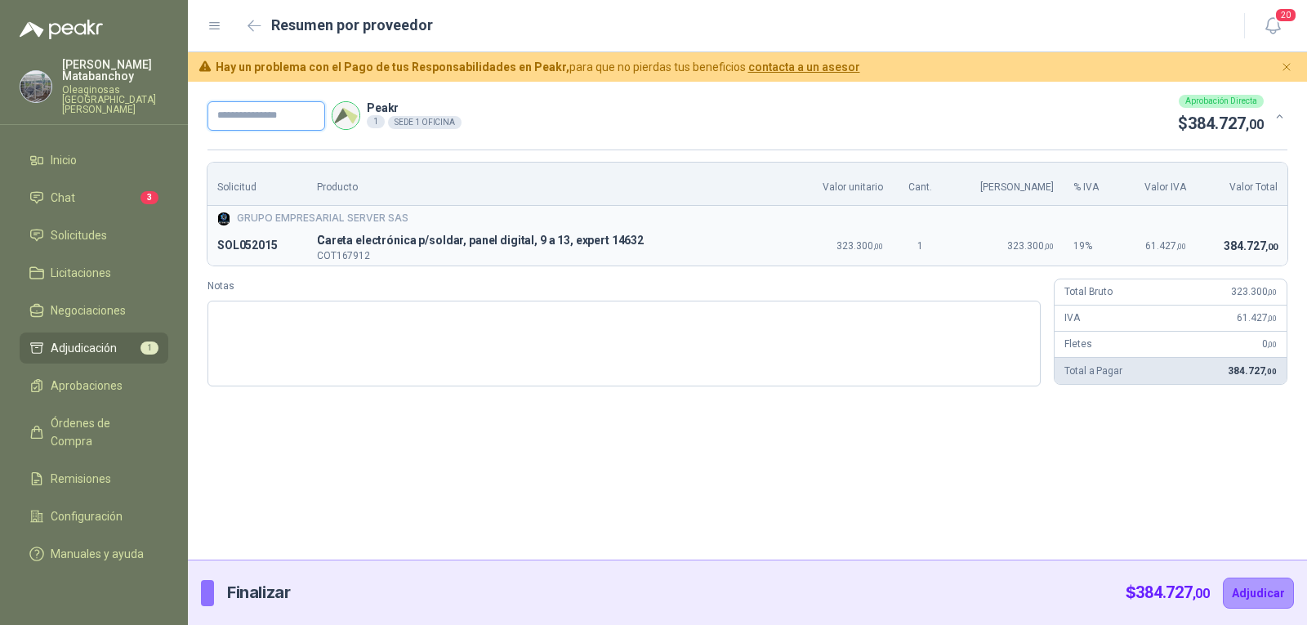
click at [247, 114] on input "text" at bounding box center [266, 115] width 118 height 29
type input "*"
type input "******"
click at [677, 493] on div "****** Peakr 1 SEDE 1 OFICINA Aprobación Directa $ 384.727 ,00 Solicitud Produc…" at bounding box center [747, 321] width 1119 height 478
click at [1254, 596] on button "Adjudicar" at bounding box center [1258, 593] width 71 height 31
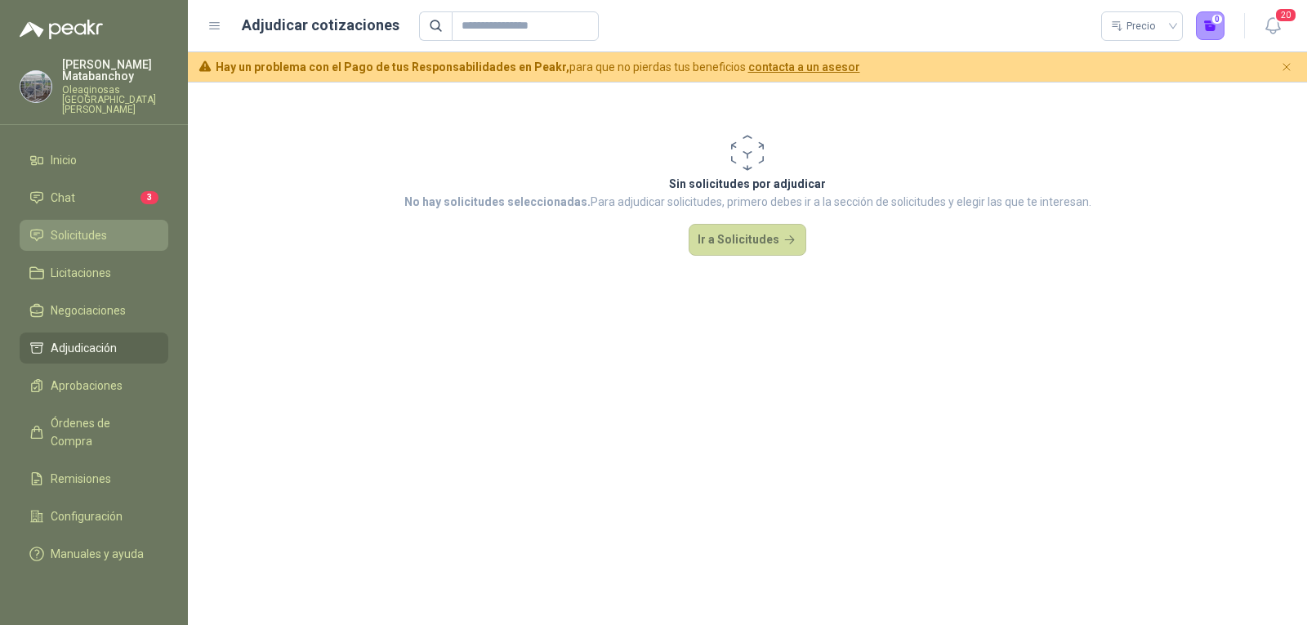
click at [90, 236] on link "Solicitudes" at bounding box center [94, 235] width 149 height 31
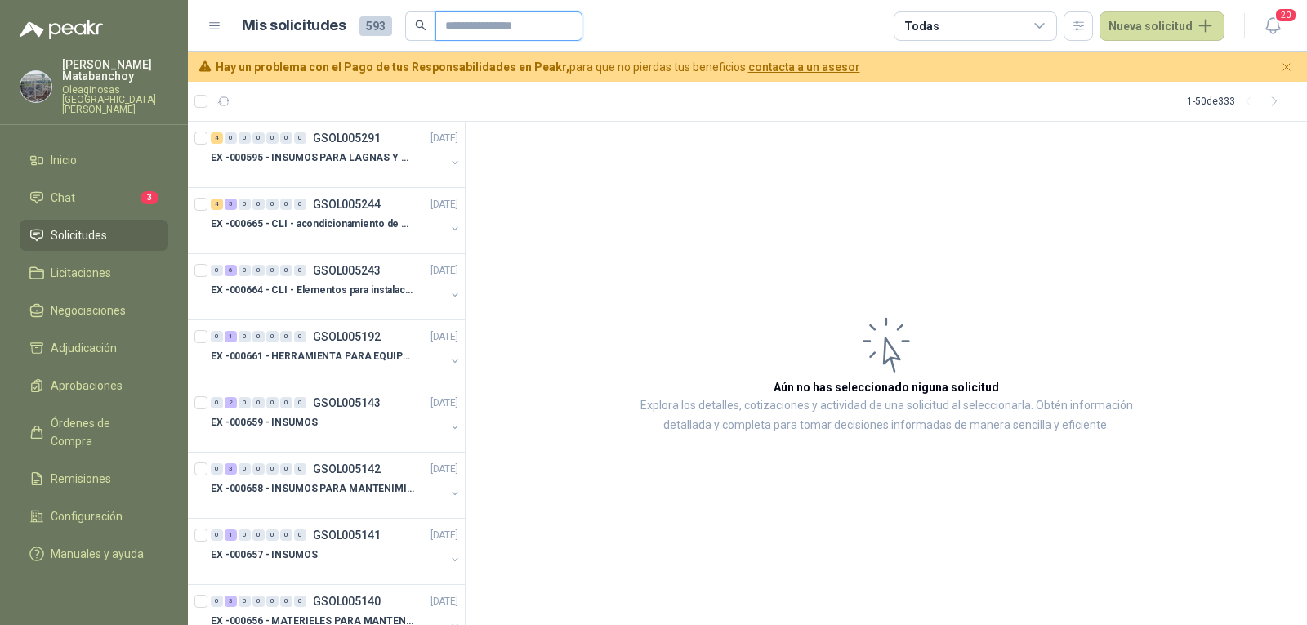
click at [469, 28] on input "text" at bounding box center [502, 26] width 114 height 28
click at [485, 28] on input "text" at bounding box center [502, 26] width 114 height 28
click at [542, 39] on input "text" at bounding box center [502, 26] width 114 height 28
paste input "*********"
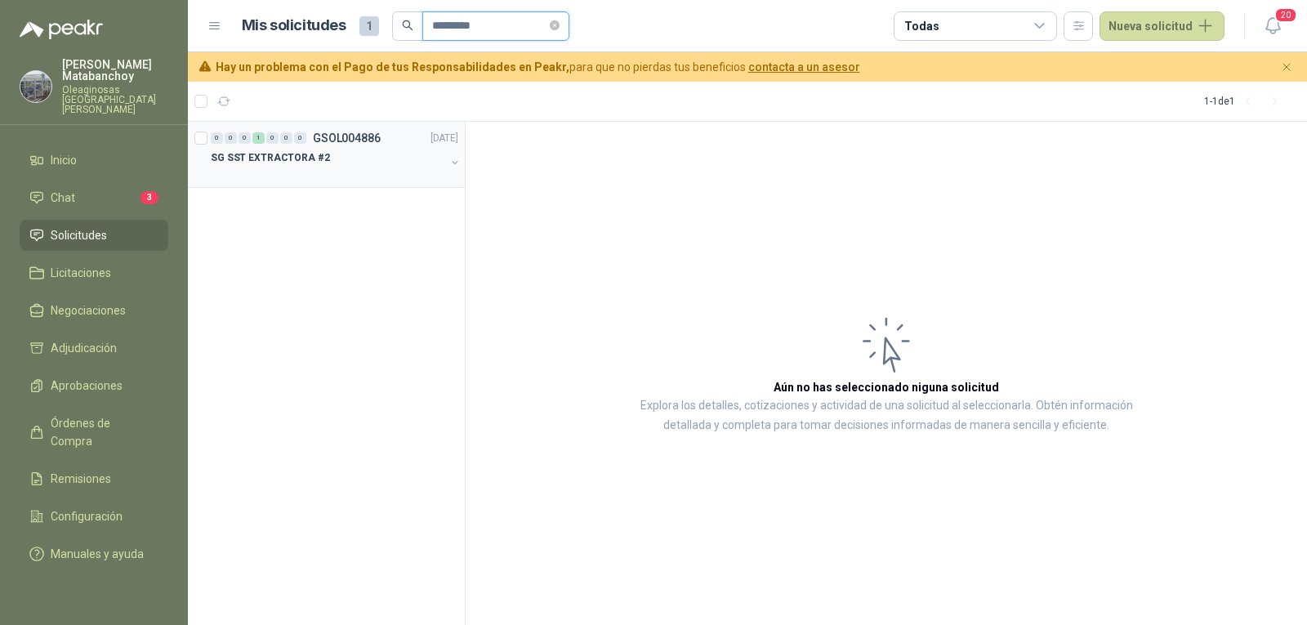
type input "*********"
click at [303, 183] on div "0 0 0 1 0 0 0 GSOL004886 13/08/25 SG SST EXTRACTORA #2" at bounding box center [326, 155] width 277 height 66
click at [399, 161] on div "SG SST EXTRACTORA #2" at bounding box center [328, 158] width 234 height 20
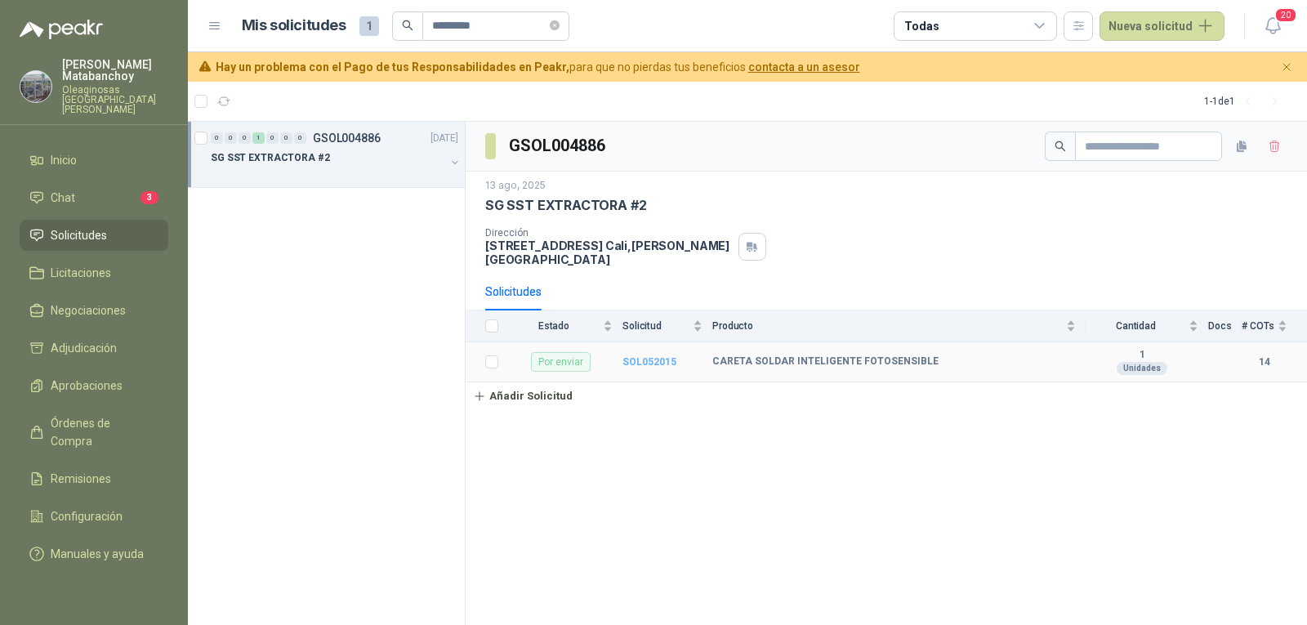
click at [651, 356] on b "SOL052015" at bounding box center [649, 361] width 54 height 11
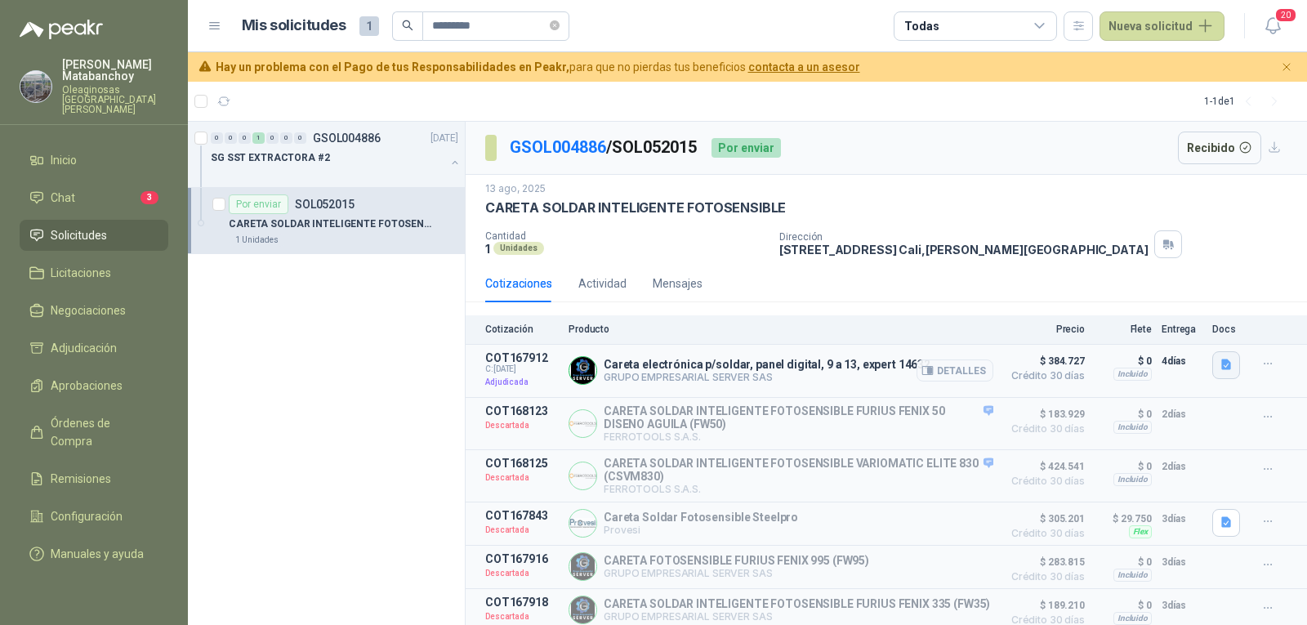
click at [1220, 366] on icon "button" at bounding box center [1227, 365] width 14 height 14
click at [1131, 325] on button "Careta electrónica p-soldar, panel digital, 9 a 13, expert 14632.pdf" at bounding box center [1050, 328] width 332 height 17
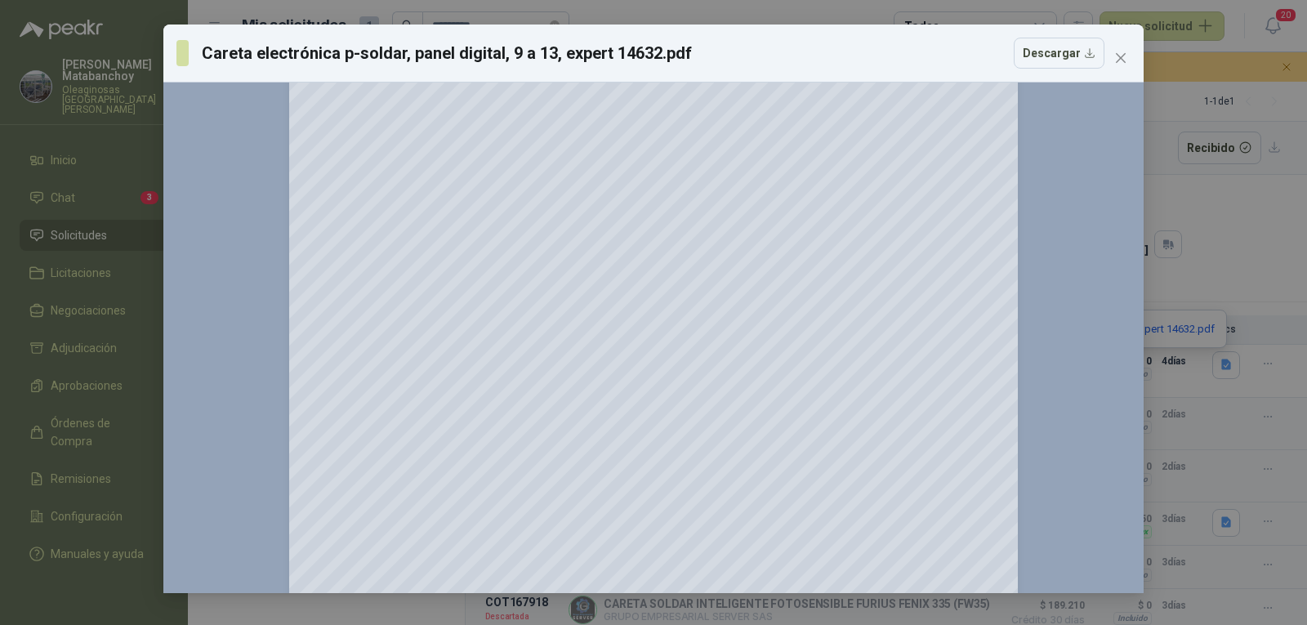
scroll to position [1552, 0]
click at [1118, 49] on button "Close" at bounding box center [1121, 58] width 26 height 26
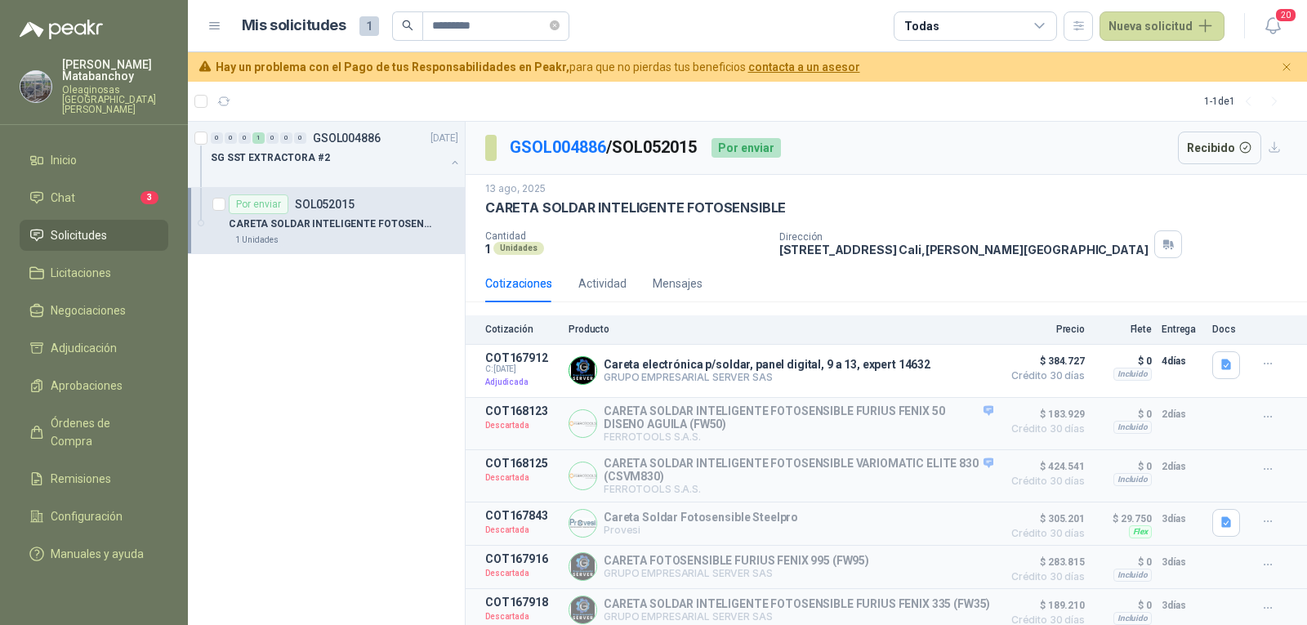
click at [105, 230] on span "Solicitudes" at bounding box center [79, 235] width 56 height 18
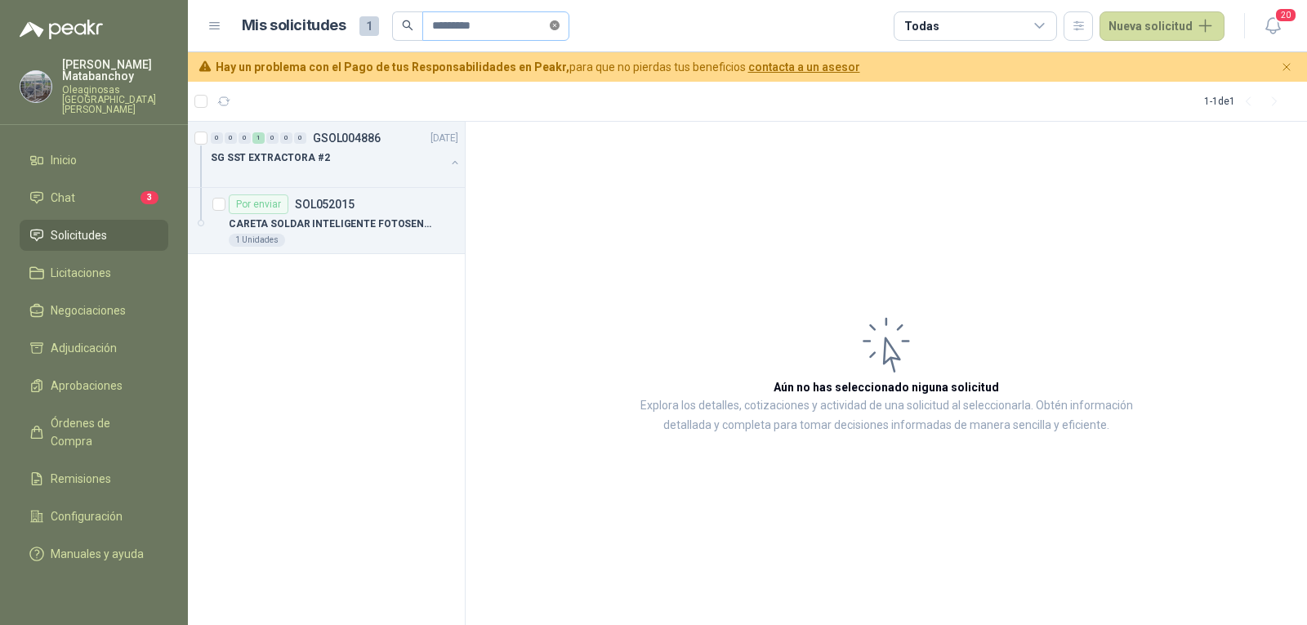
click at [560, 23] on icon "close-circle" at bounding box center [555, 25] width 10 height 10
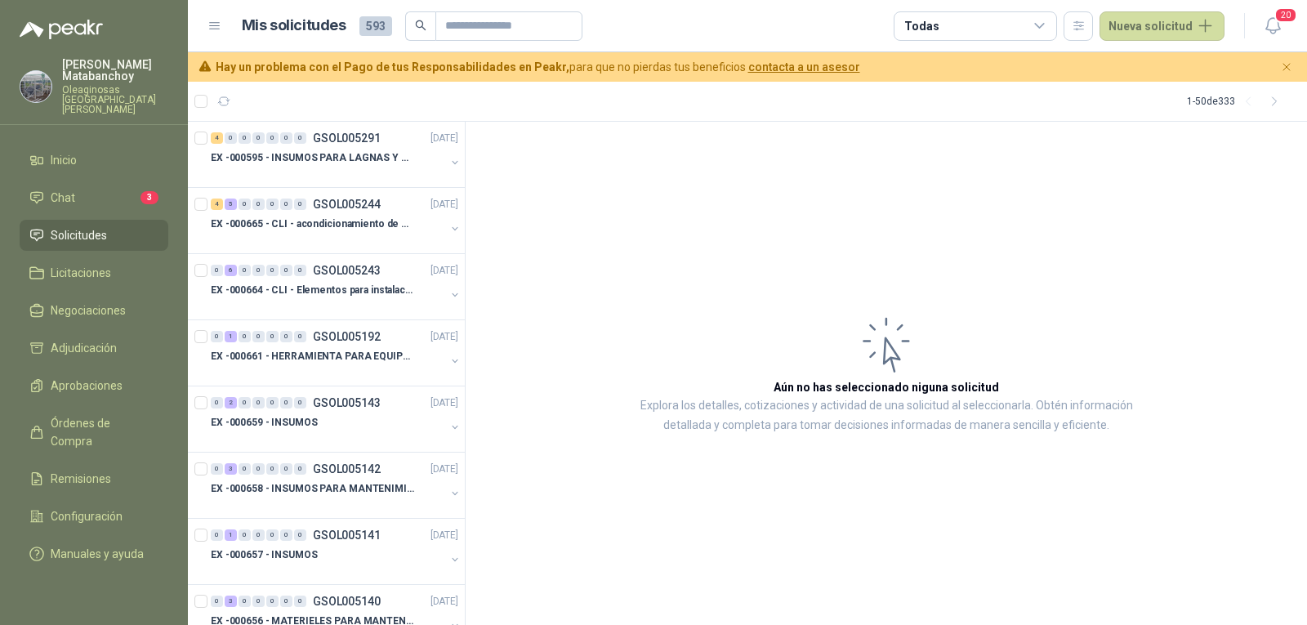
click at [114, 226] on li "Solicitudes" at bounding box center [93, 235] width 129 height 18
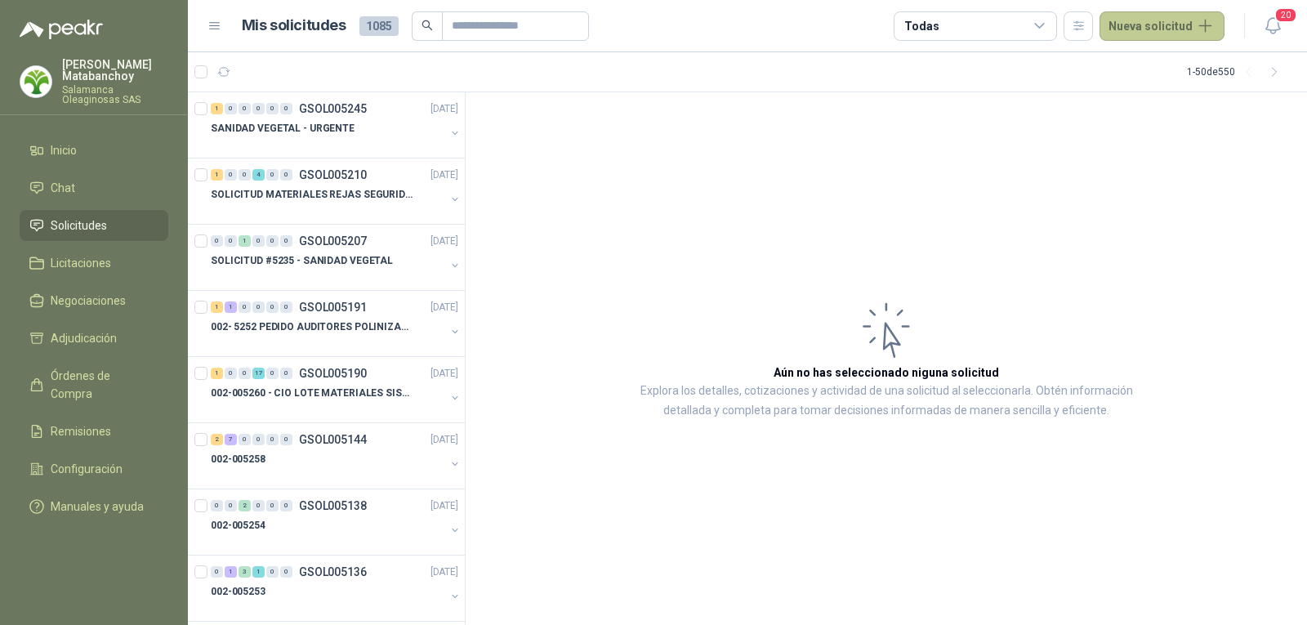
click at [1162, 27] on button "Nueva solicitud" at bounding box center [1162, 25] width 125 height 29
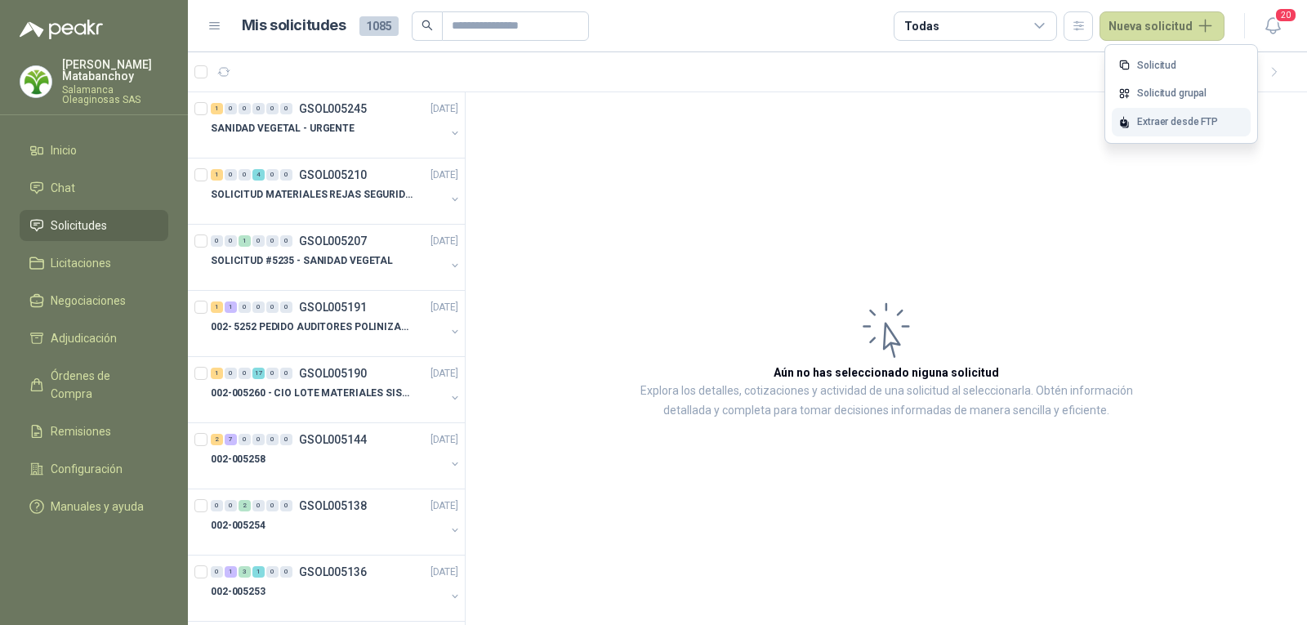
click at [1145, 125] on div "Extraer desde FTP" at bounding box center [1181, 122] width 139 height 29
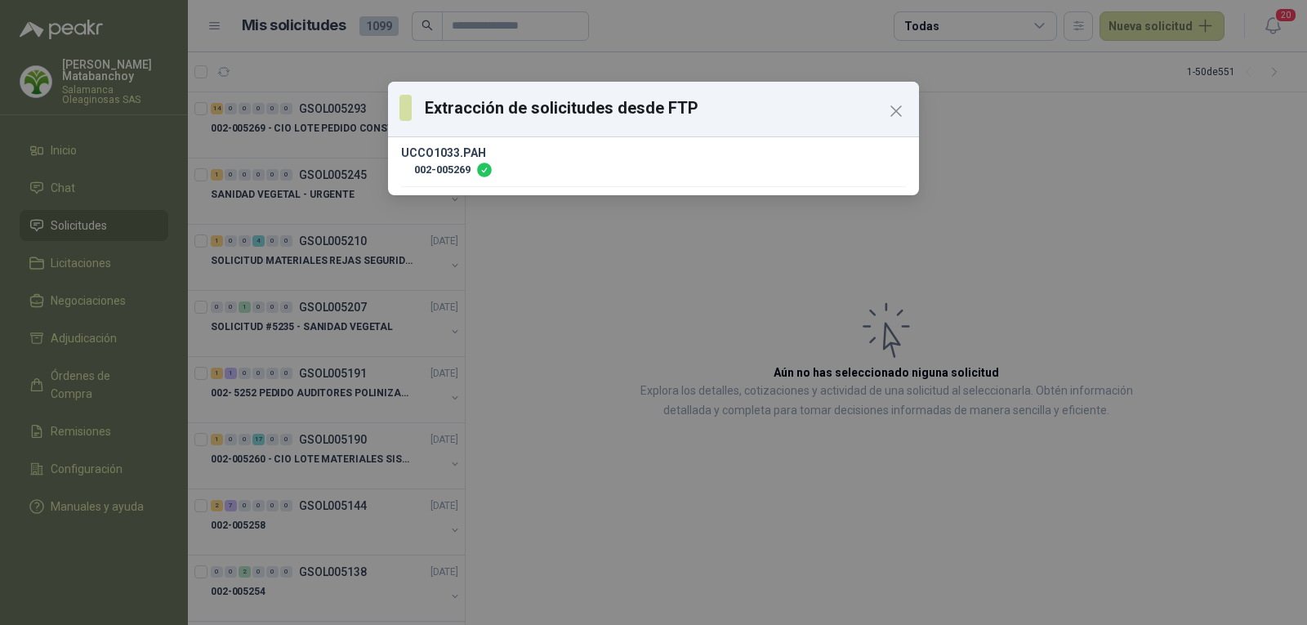
click at [343, 158] on div "Extracción de solicitudes desde FTP UCCO1033.PAH 002-005269" at bounding box center [653, 312] width 1307 height 625
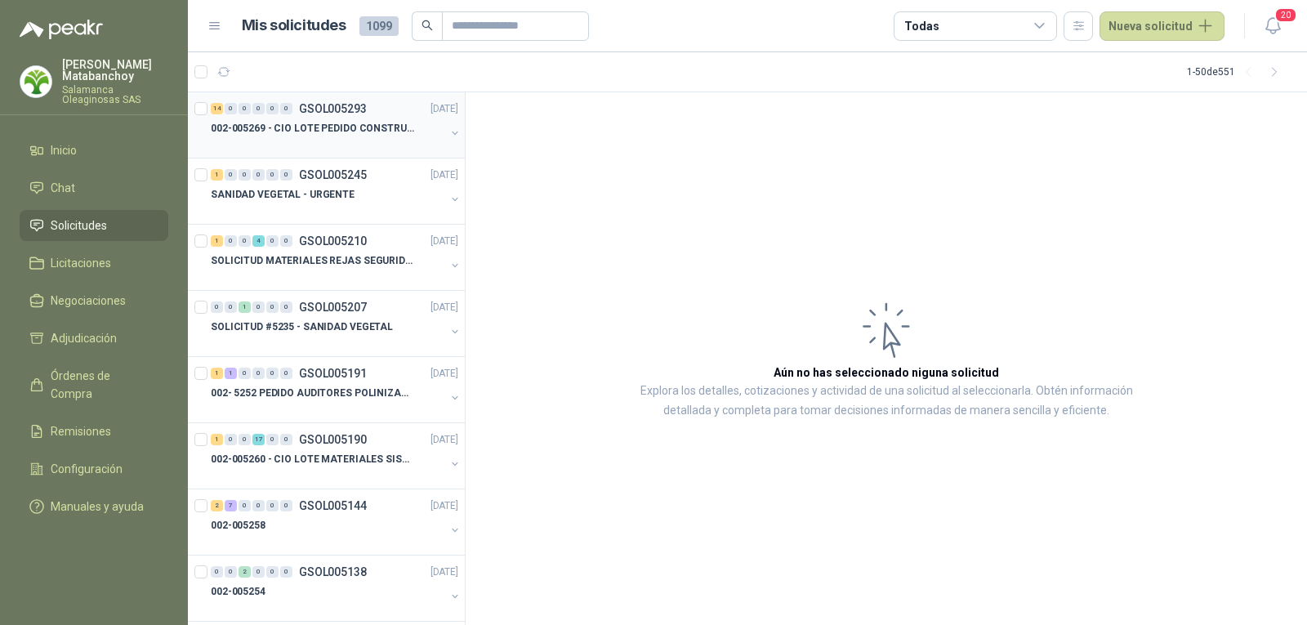
click at [328, 133] on p "002-005269 - CIO LOTE PEDIDO CONSTRUCCION" at bounding box center [312, 129] width 203 height 16
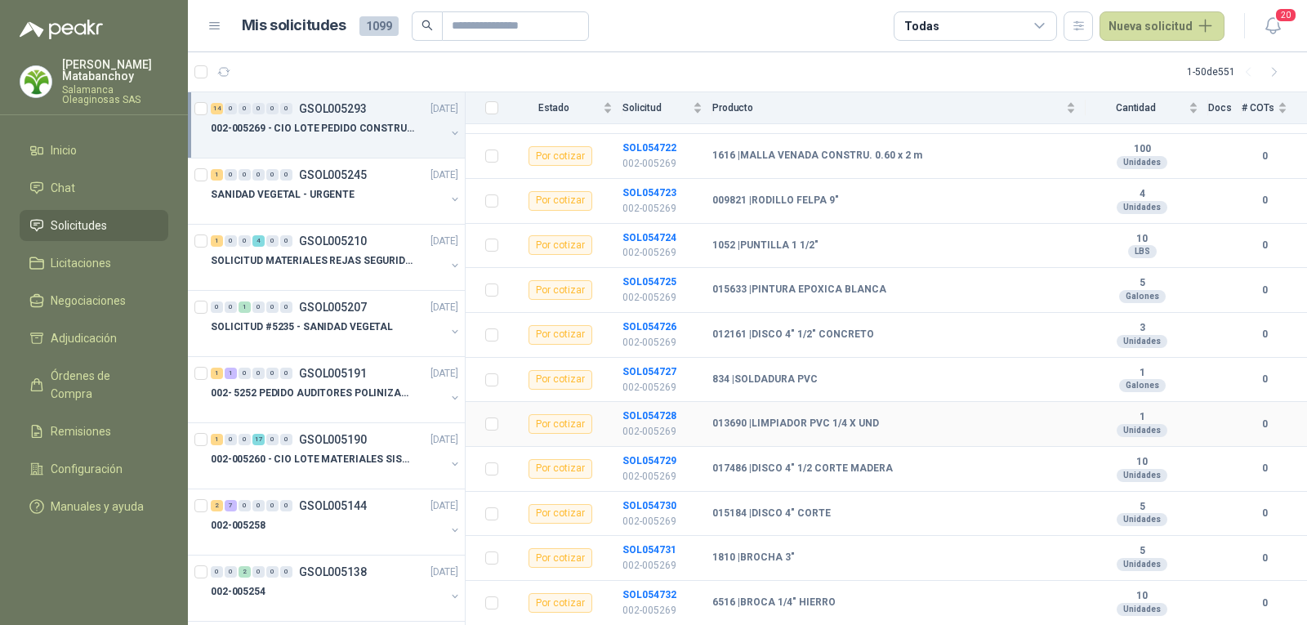
scroll to position [341, 0]
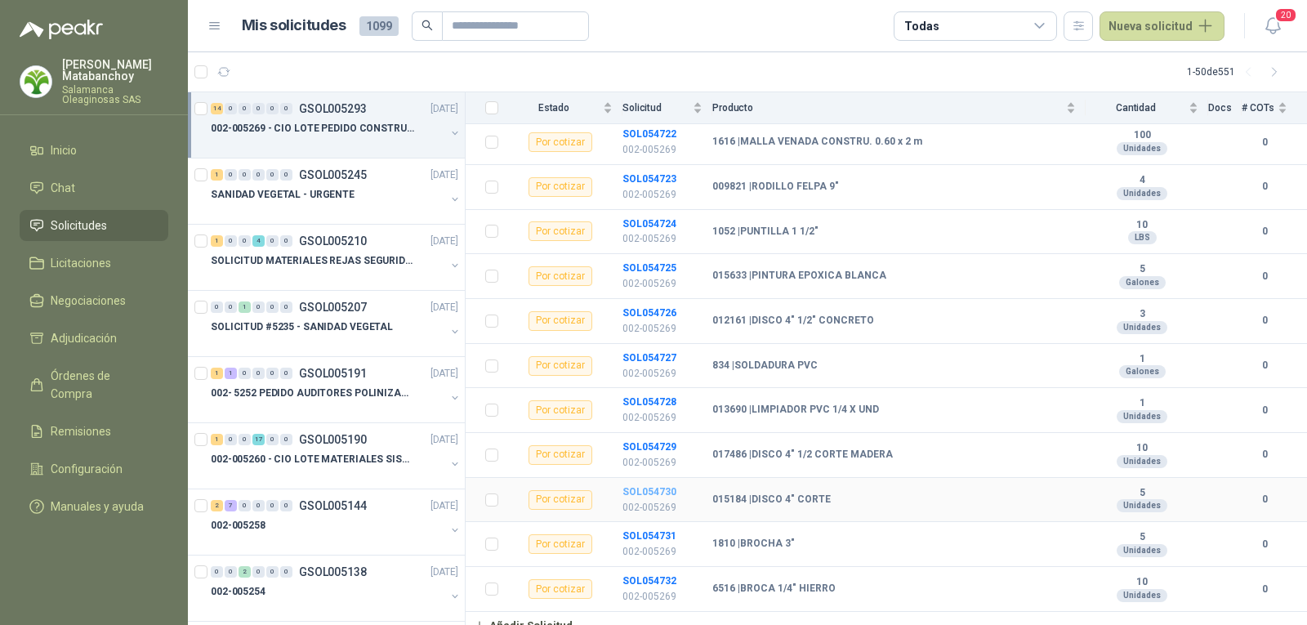
click at [646, 486] on b "SOL054730" at bounding box center [649, 491] width 54 height 11
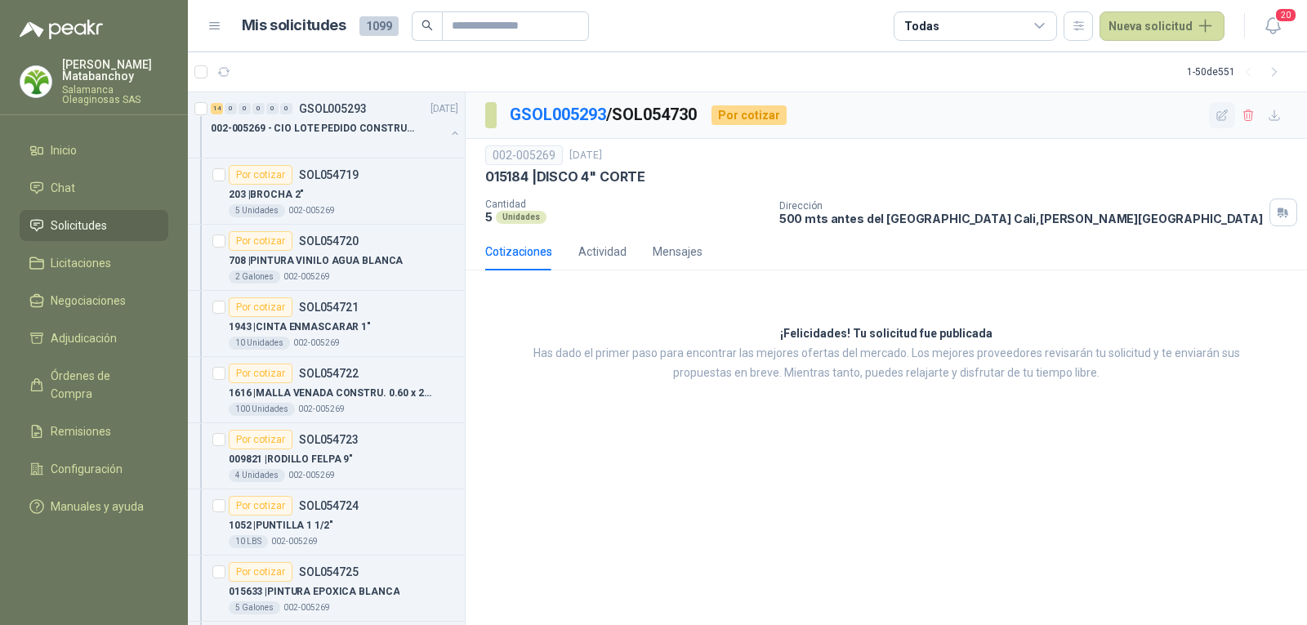
click at [1224, 120] on icon "button" at bounding box center [1222, 114] width 11 height 11
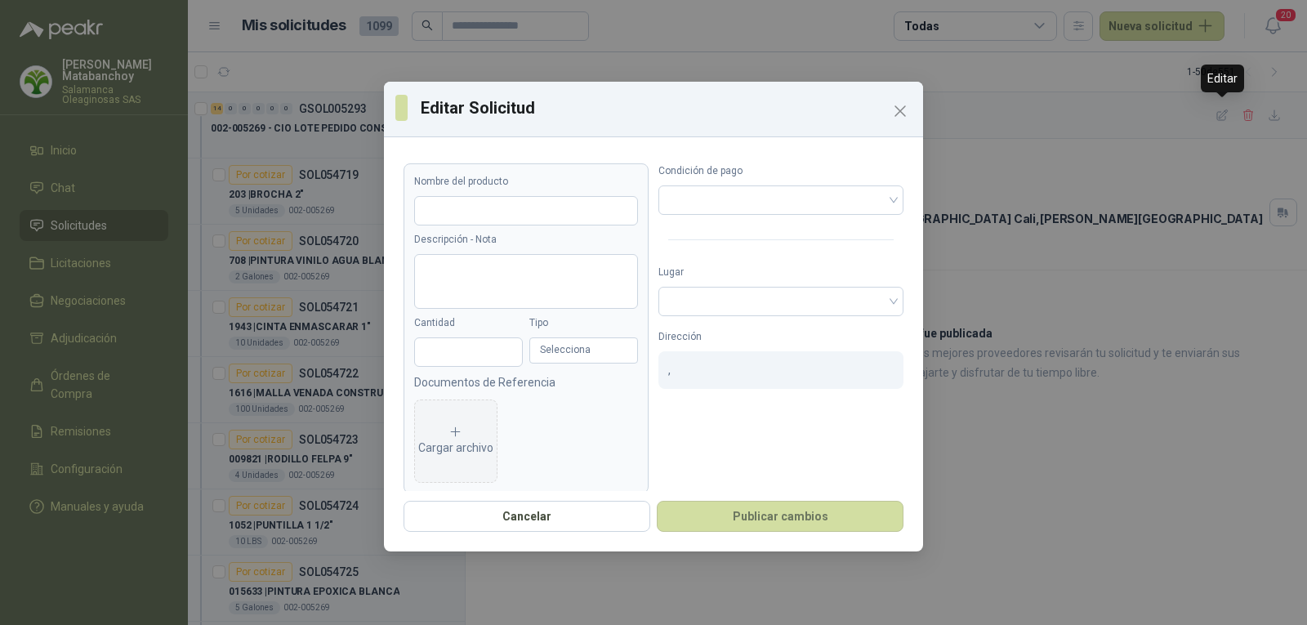
type input "**********"
type input "*"
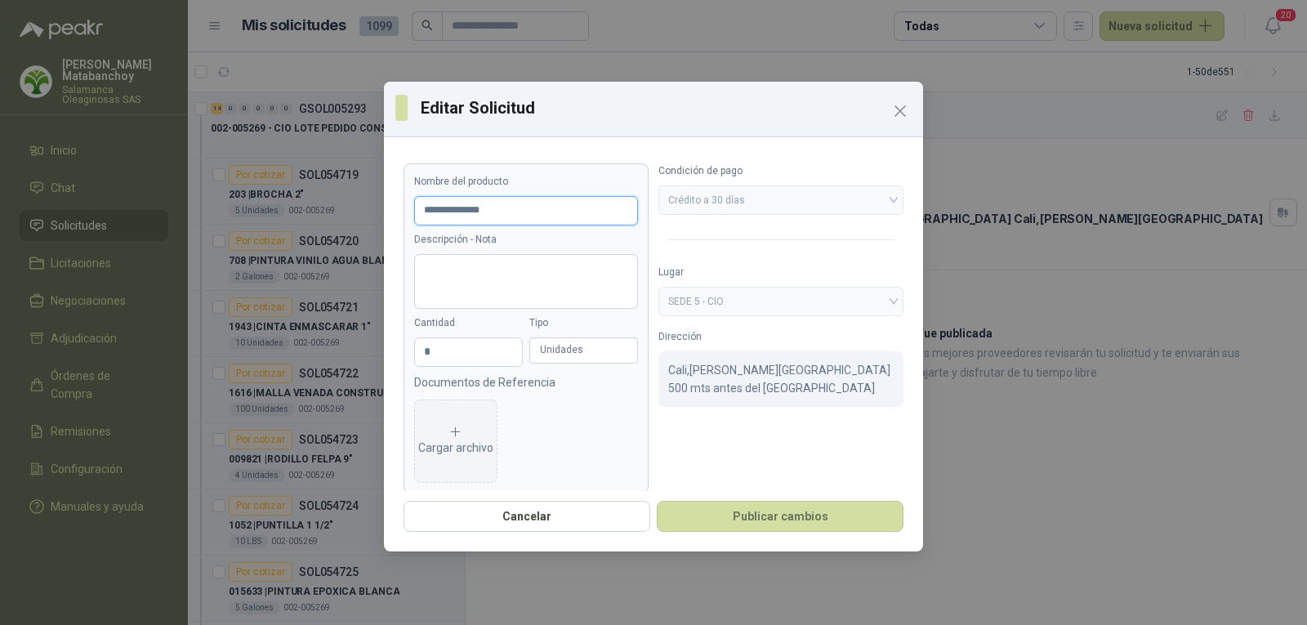
click at [528, 212] on input "**********" at bounding box center [526, 210] width 224 height 29
type input "**********"
click at [725, 521] on button "Publicar cambios" at bounding box center [780, 516] width 247 height 31
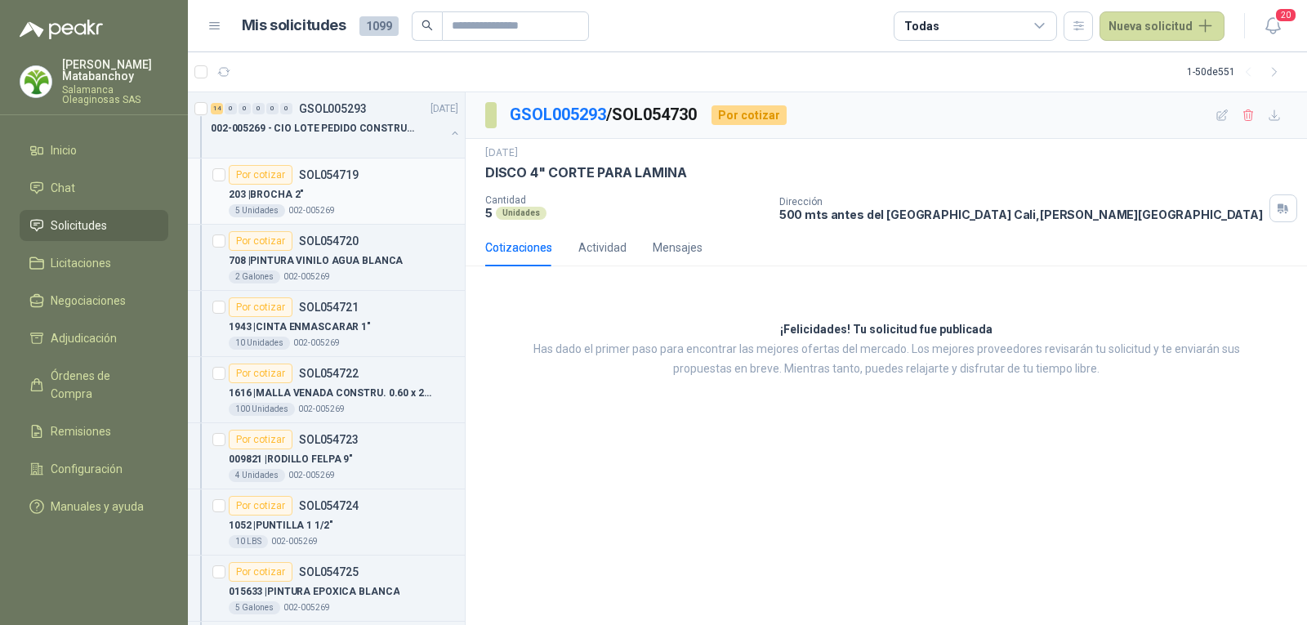
drag, startPoint x: 305, startPoint y: 126, endPoint x: 373, endPoint y: 172, distance: 82.3
click at [305, 125] on p "002-005269 - CIO LOTE PEDIDO CONSTRUCCION" at bounding box center [312, 129] width 203 height 16
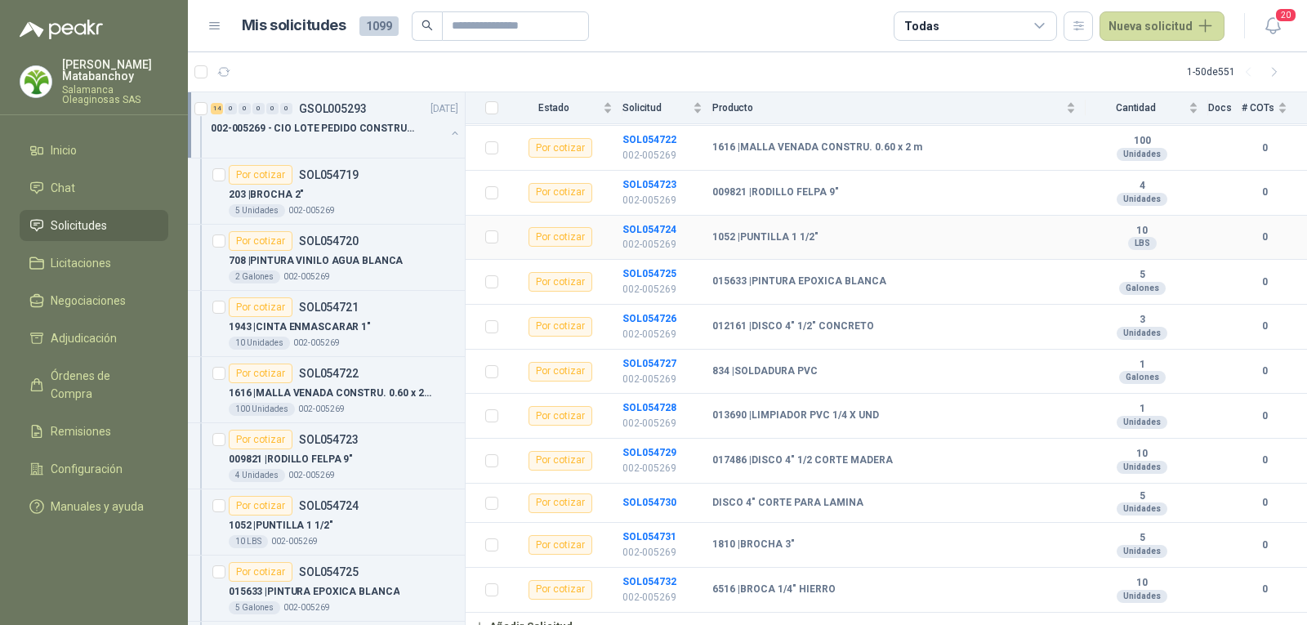
scroll to position [336, 0]
click at [654, 312] on b "SOL054726" at bounding box center [649, 317] width 54 height 11
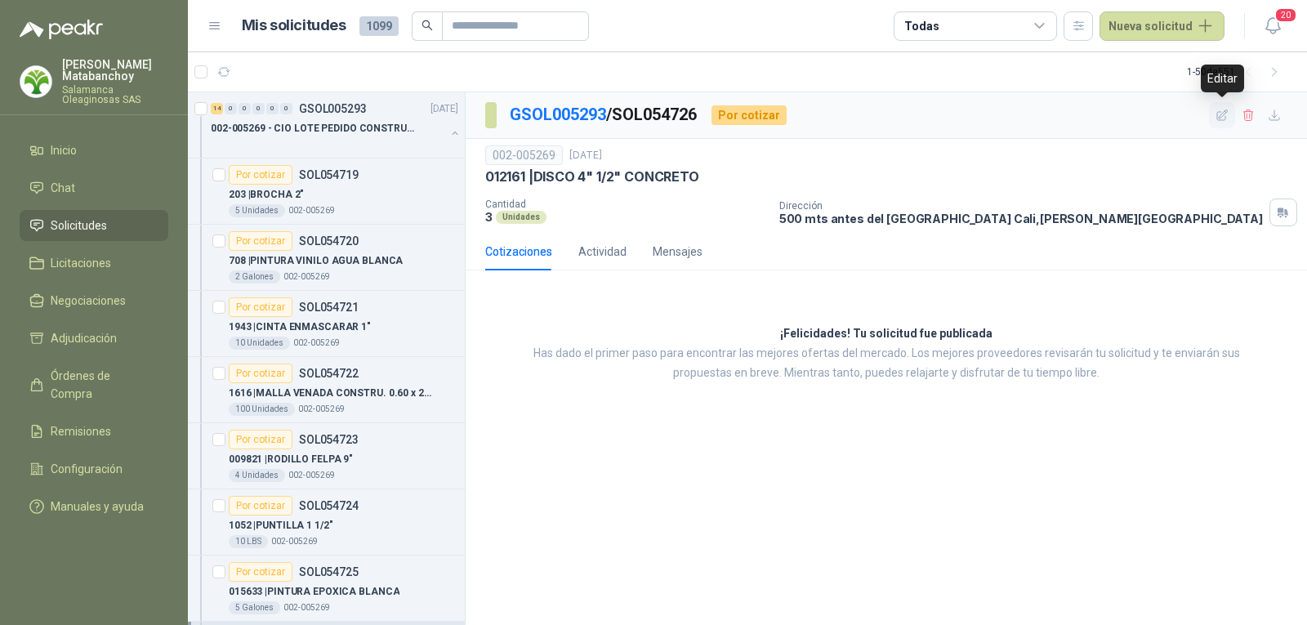
click at [1216, 118] on icon "button" at bounding box center [1223, 116] width 14 height 14
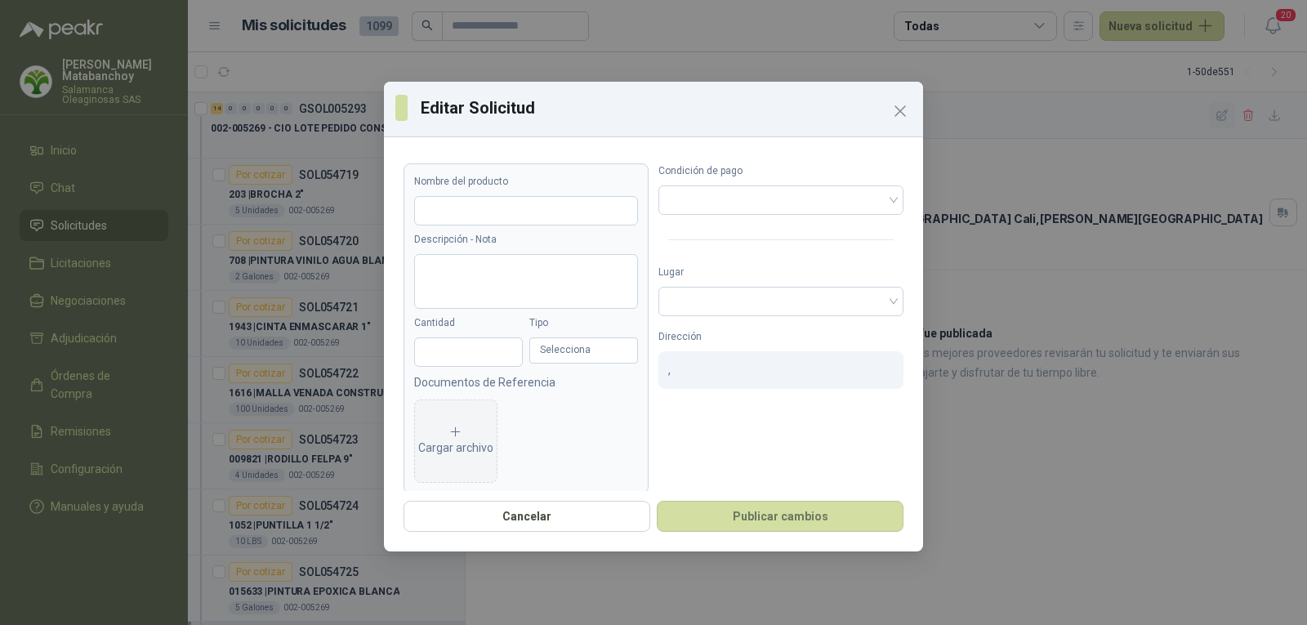
type input "**********"
type input "*"
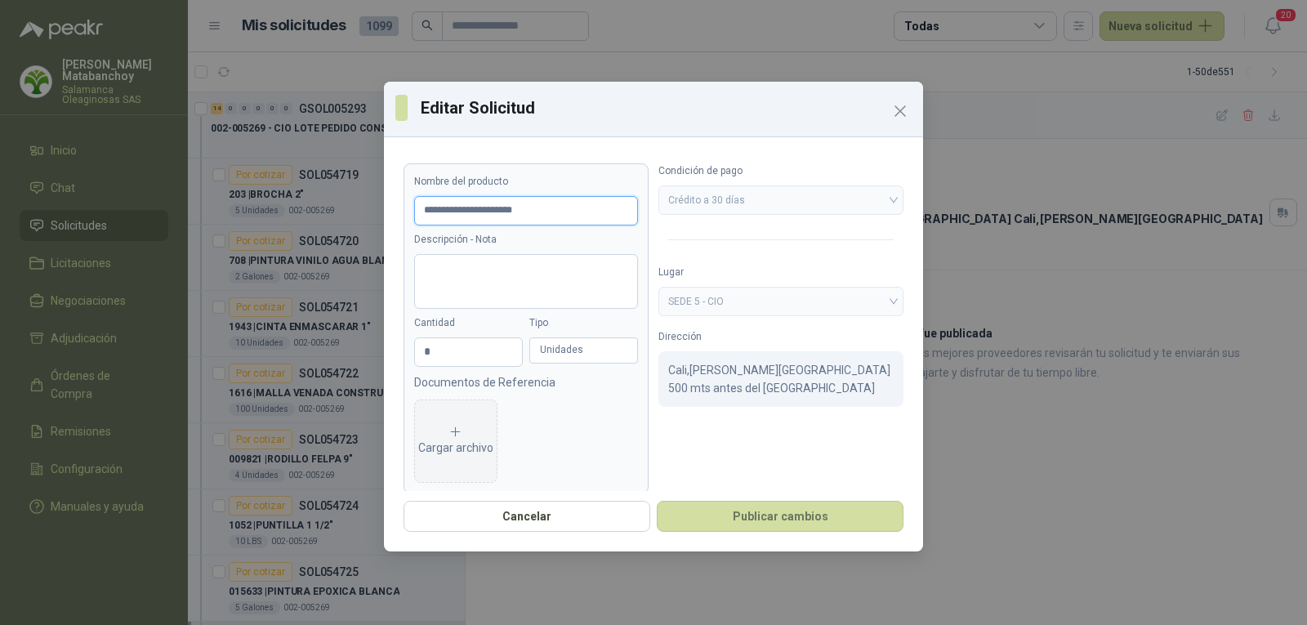
click at [480, 219] on input "**********" at bounding box center [526, 210] width 224 height 29
type input "**********"
click at [731, 509] on button "Publicar cambios" at bounding box center [780, 516] width 247 height 31
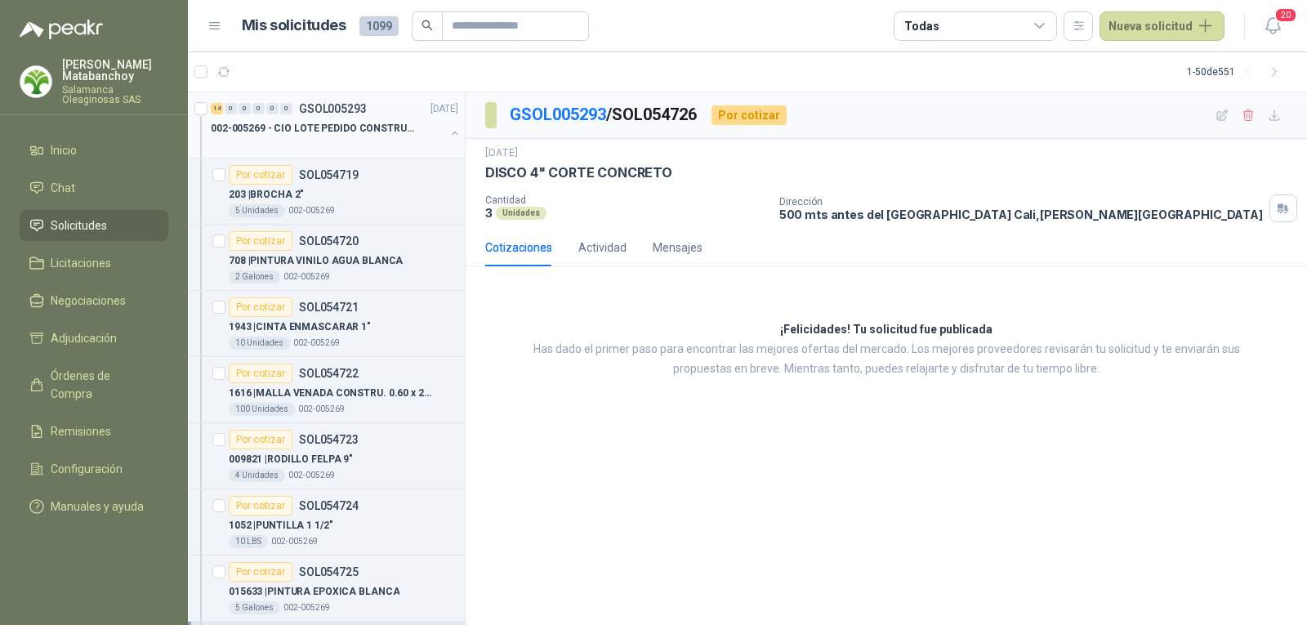
click at [337, 141] on div at bounding box center [328, 144] width 234 height 13
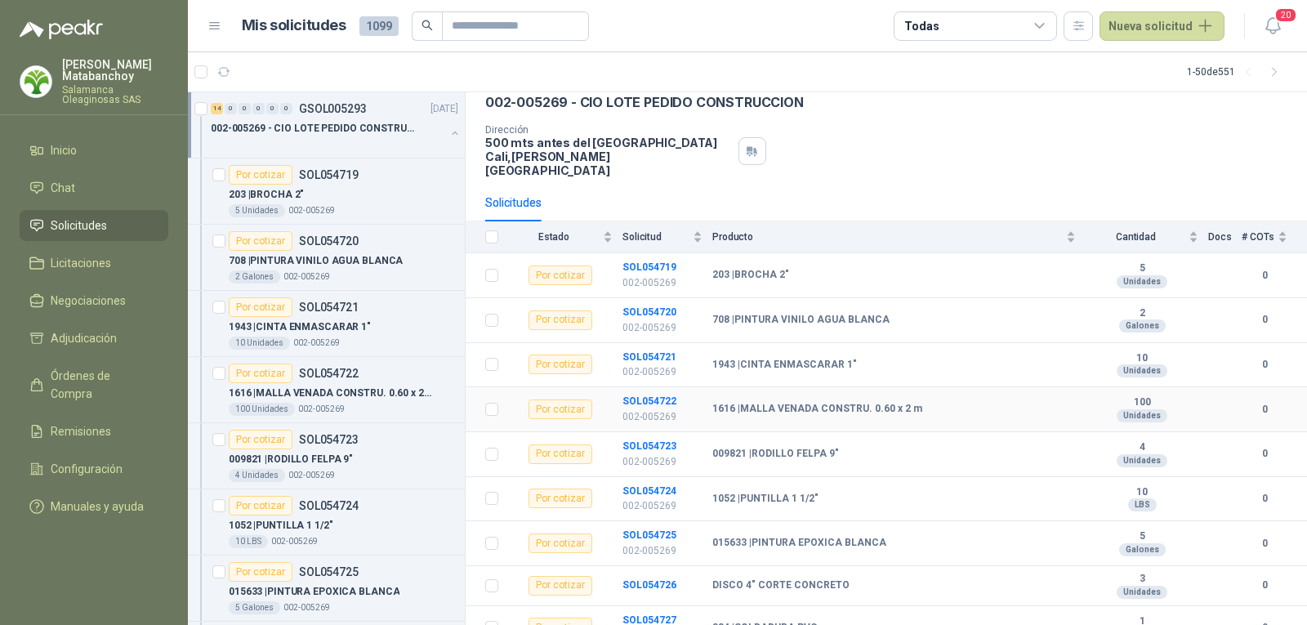
scroll to position [331, 0]
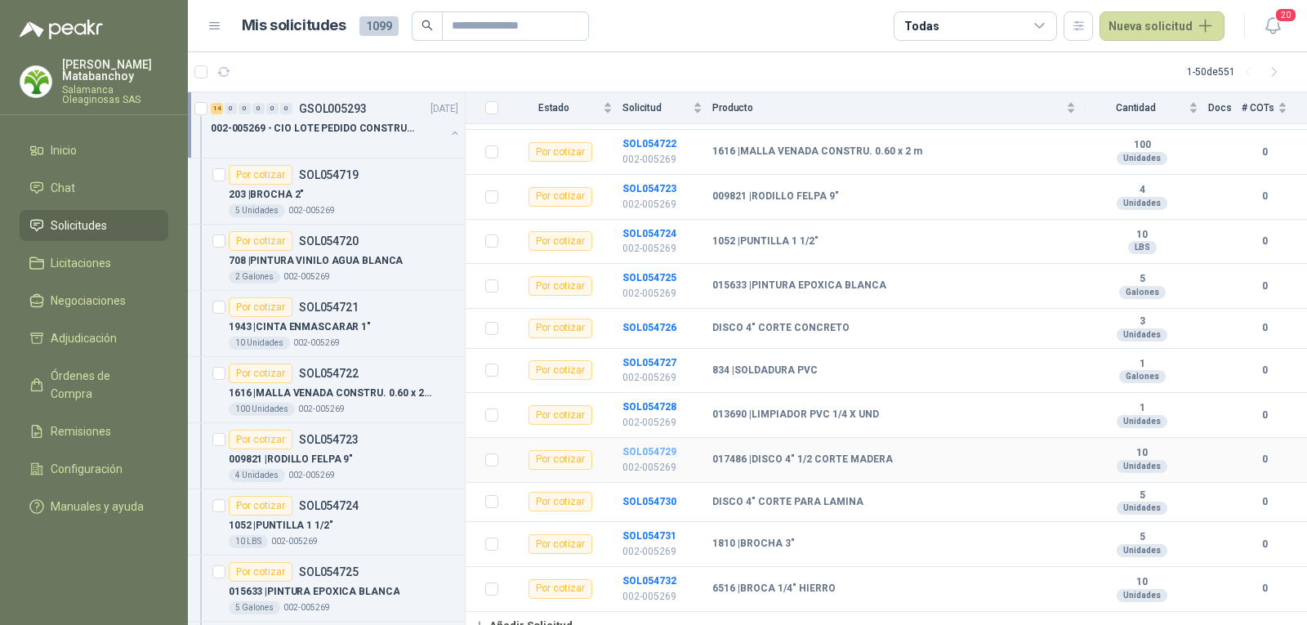
click at [649, 446] on b "SOL054729" at bounding box center [649, 451] width 54 height 11
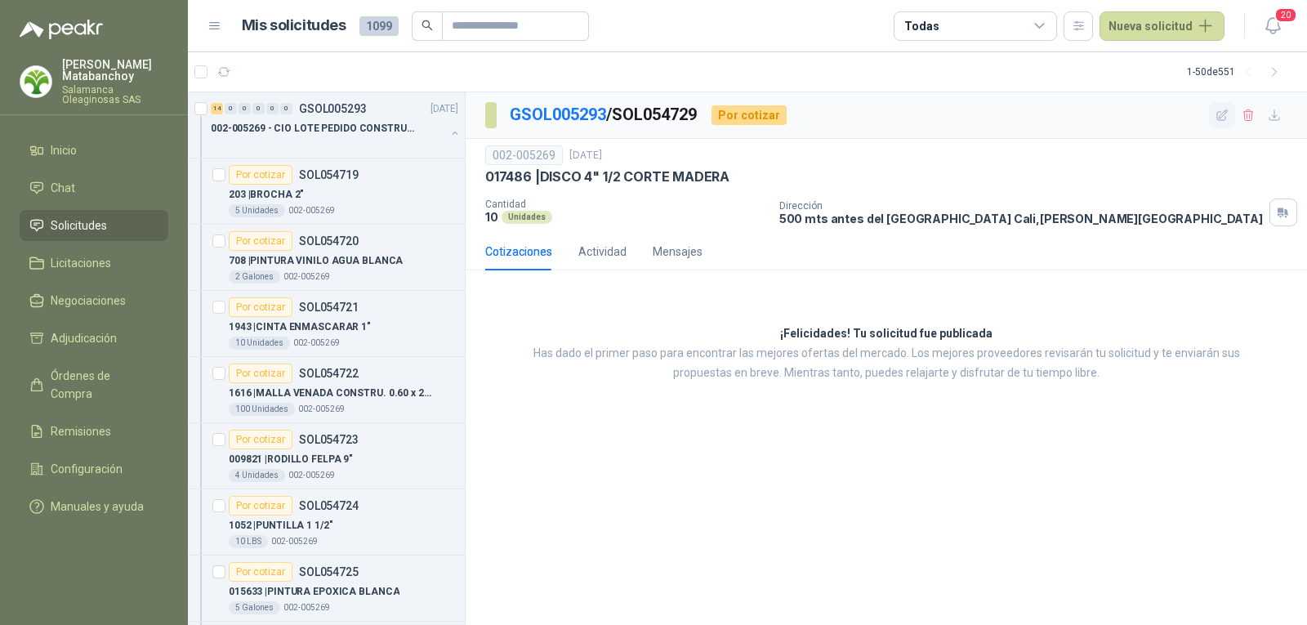
click at [1222, 115] on icon "button" at bounding box center [1223, 116] width 14 height 14
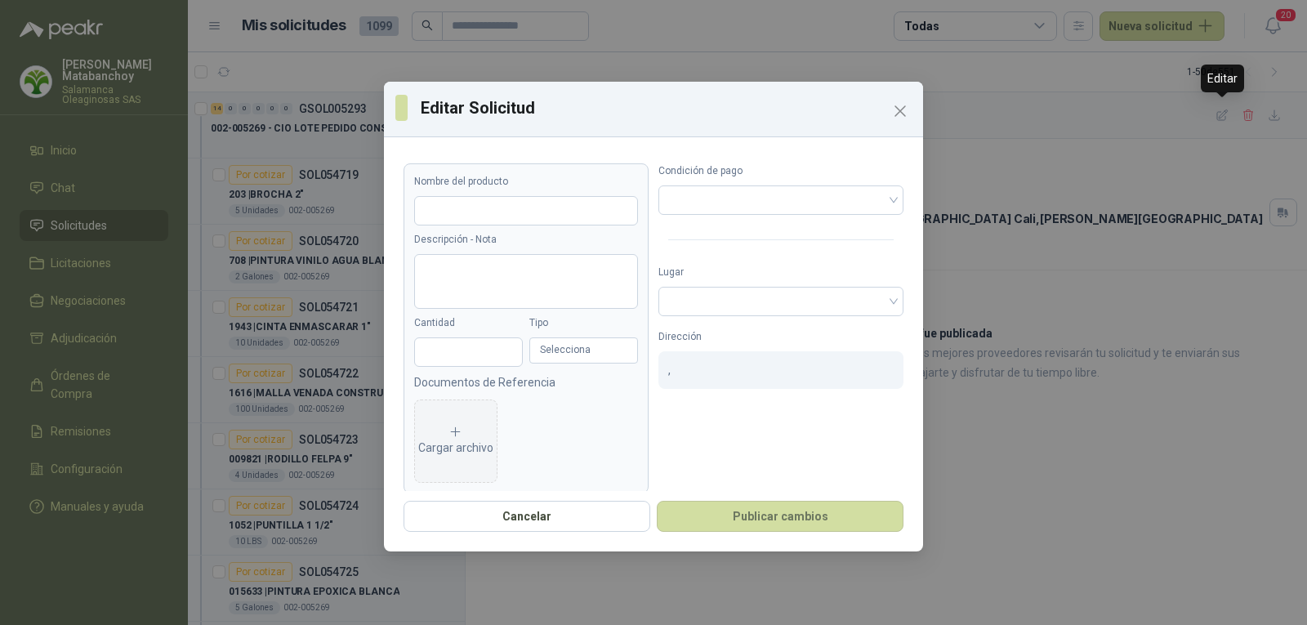
type input "**********"
type input "**"
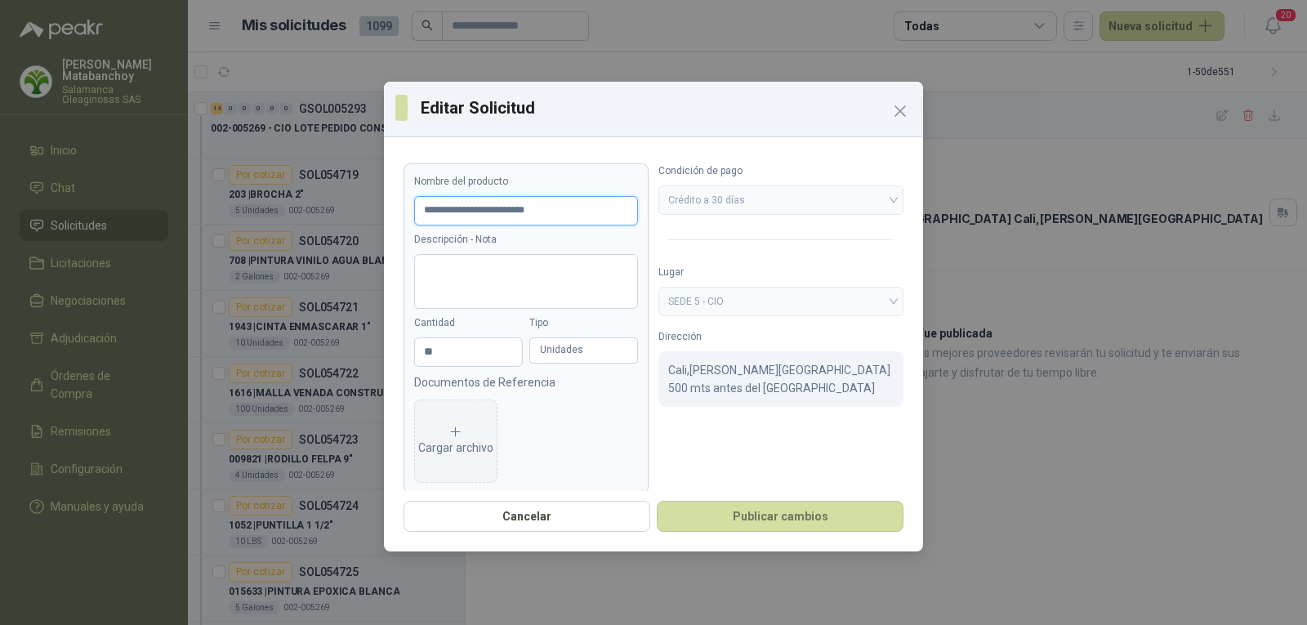
click at [516, 213] on input "**********" at bounding box center [526, 210] width 224 height 29
click at [485, 213] on input "**********" at bounding box center [526, 210] width 224 height 29
type input "**********"
click at [763, 523] on button "Publicar cambios" at bounding box center [780, 516] width 247 height 31
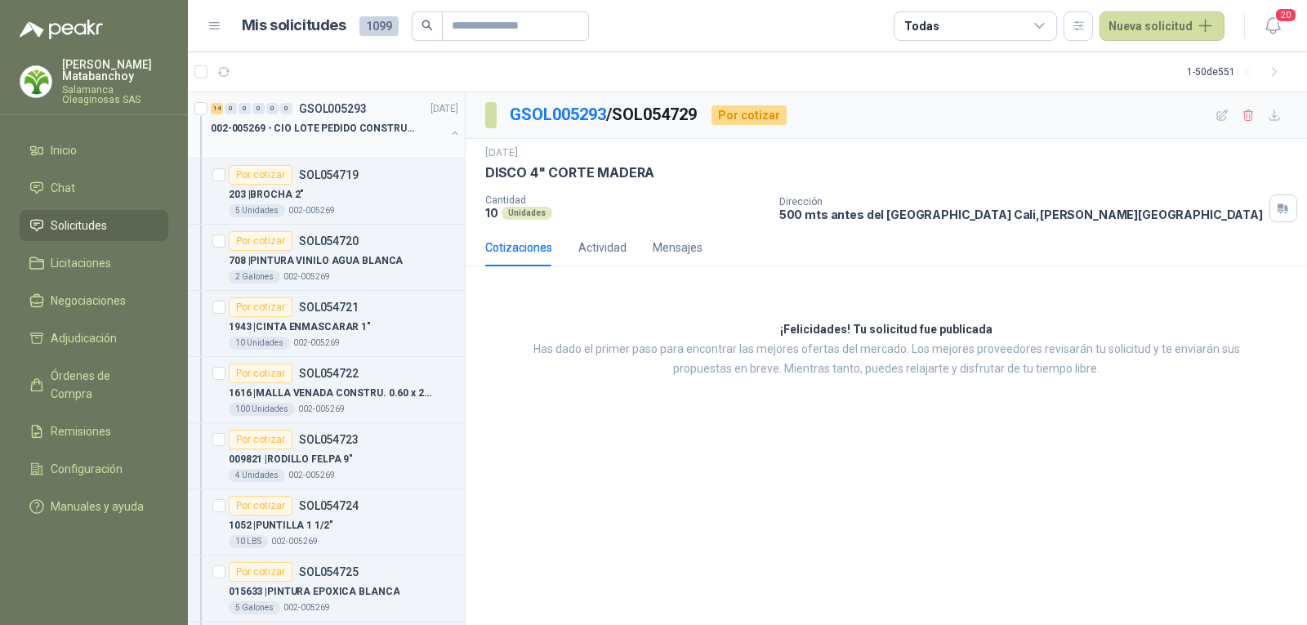
click at [328, 136] on div "002-005269 - CIO LOTE PEDIDO CONSTRUCCION" at bounding box center [328, 128] width 234 height 20
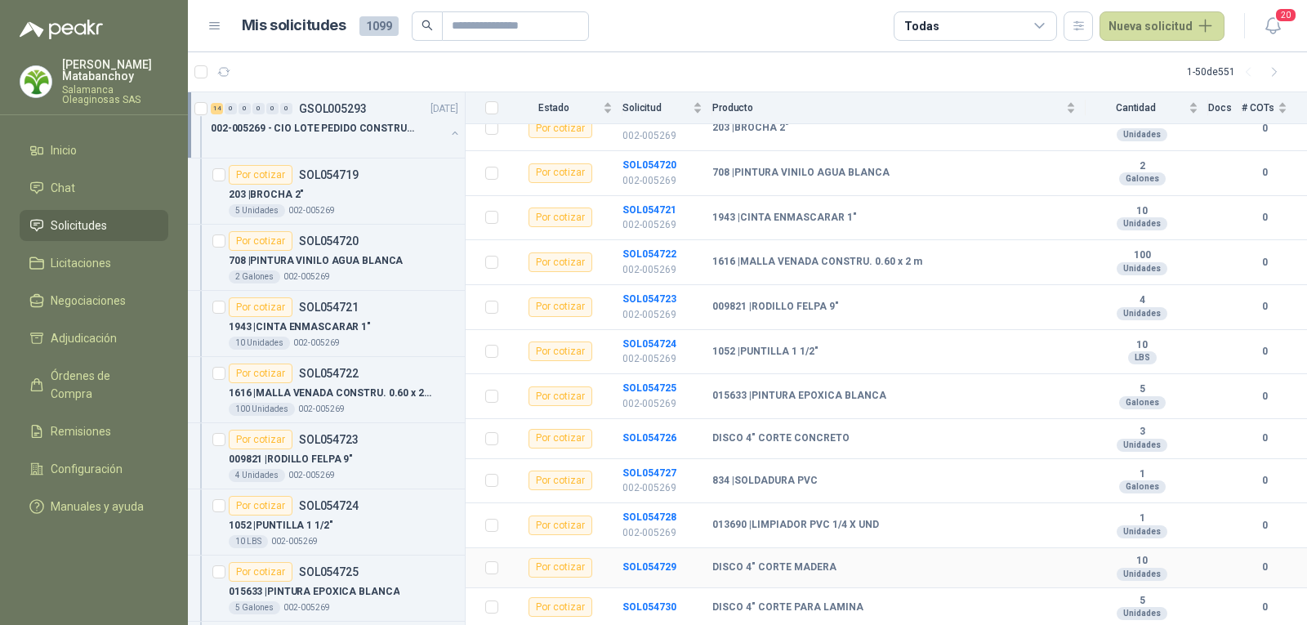
scroll to position [326, 0]
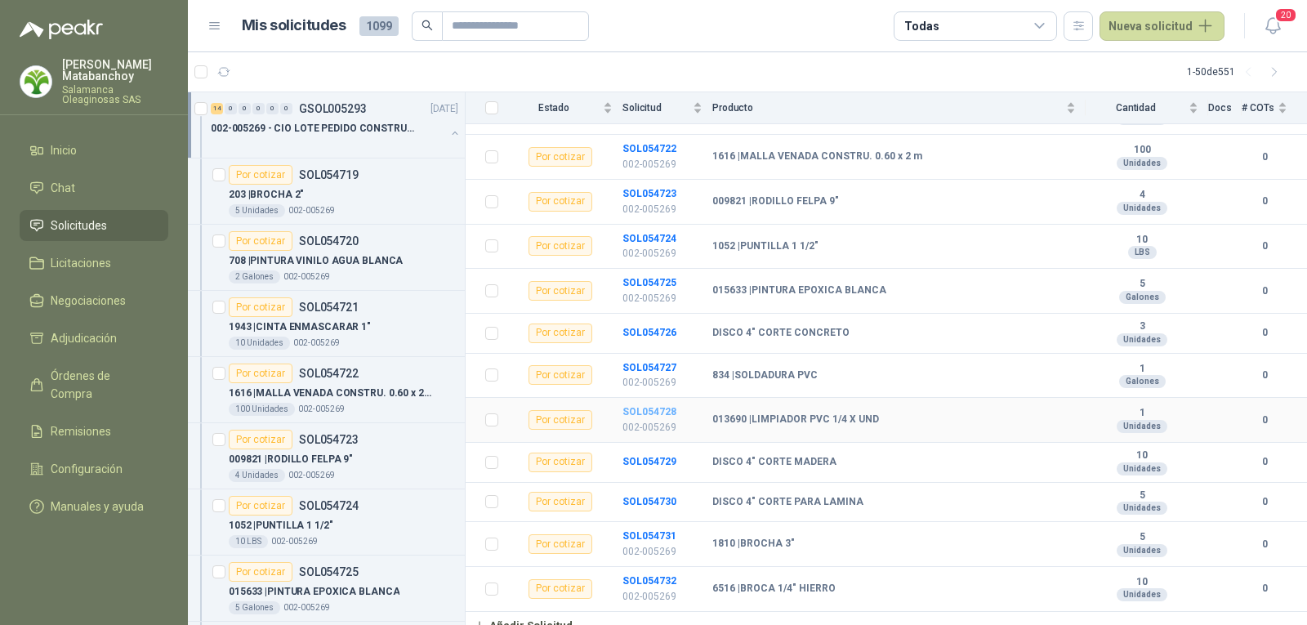
click at [654, 406] on b "SOL054728" at bounding box center [649, 411] width 54 height 11
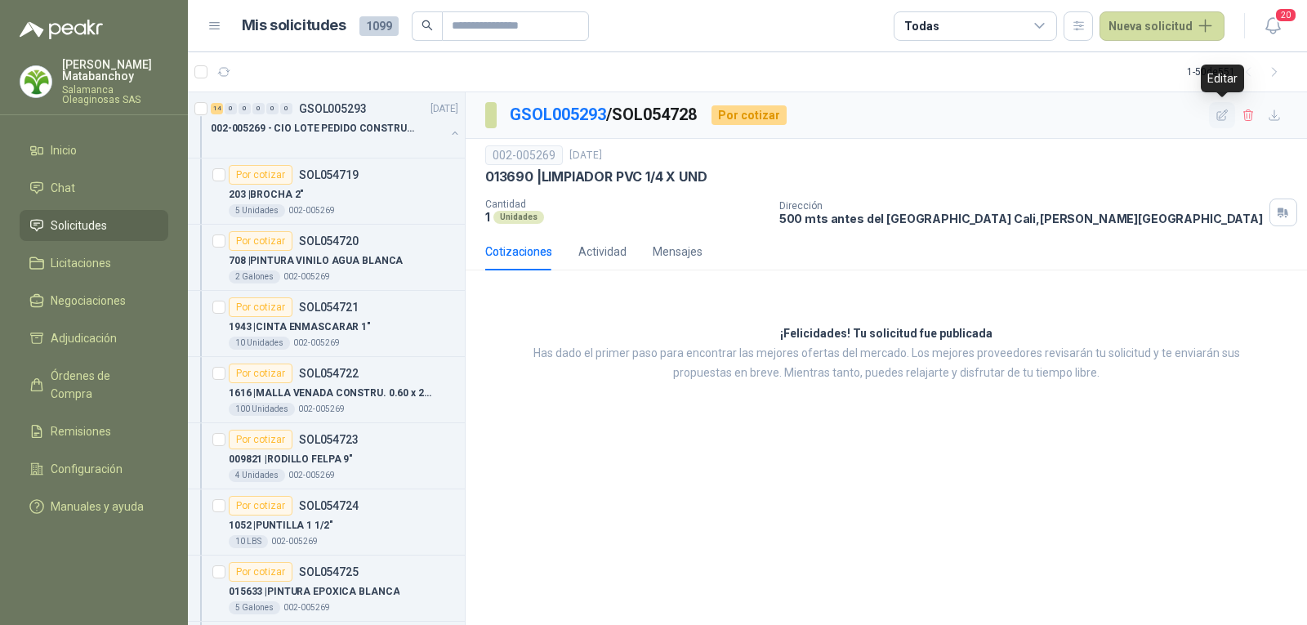
click at [1222, 114] on icon "button" at bounding box center [1223, 116] width 14 height 14
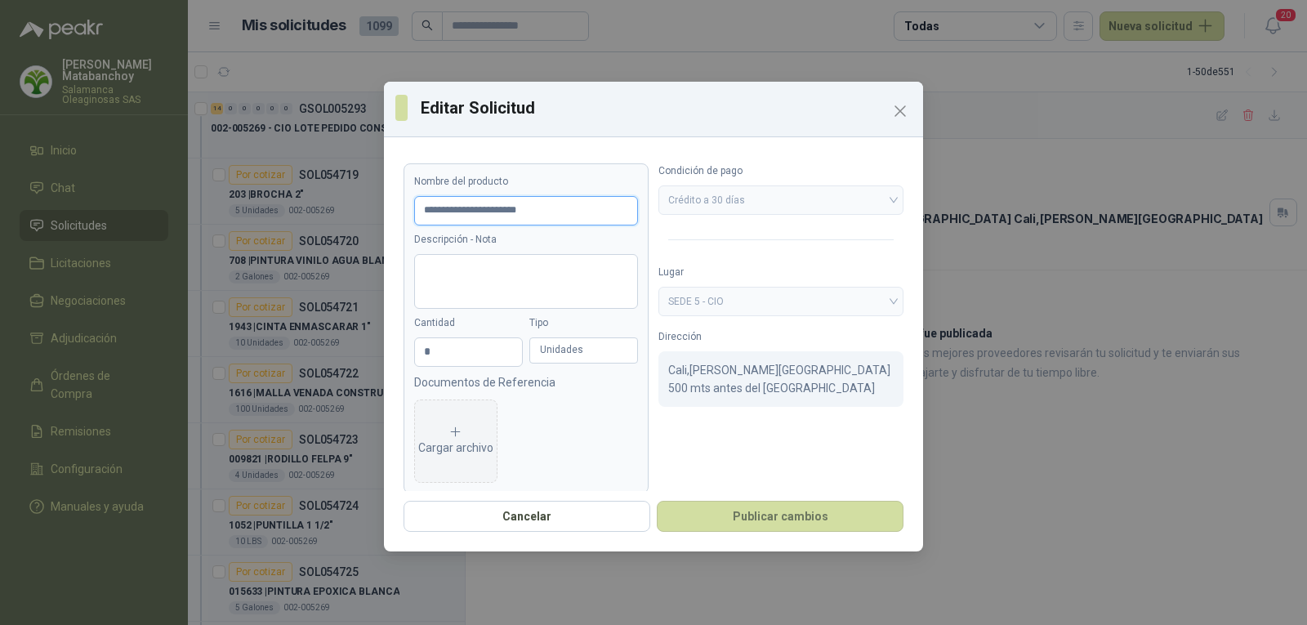
click at [519, 209] on input "**********" at bounding box center [526, 210] width 224 height 29
type input "**********"
click at [739, 516] on button "Publicar cambios" at bounding box center [780, 516] width 247 height 31
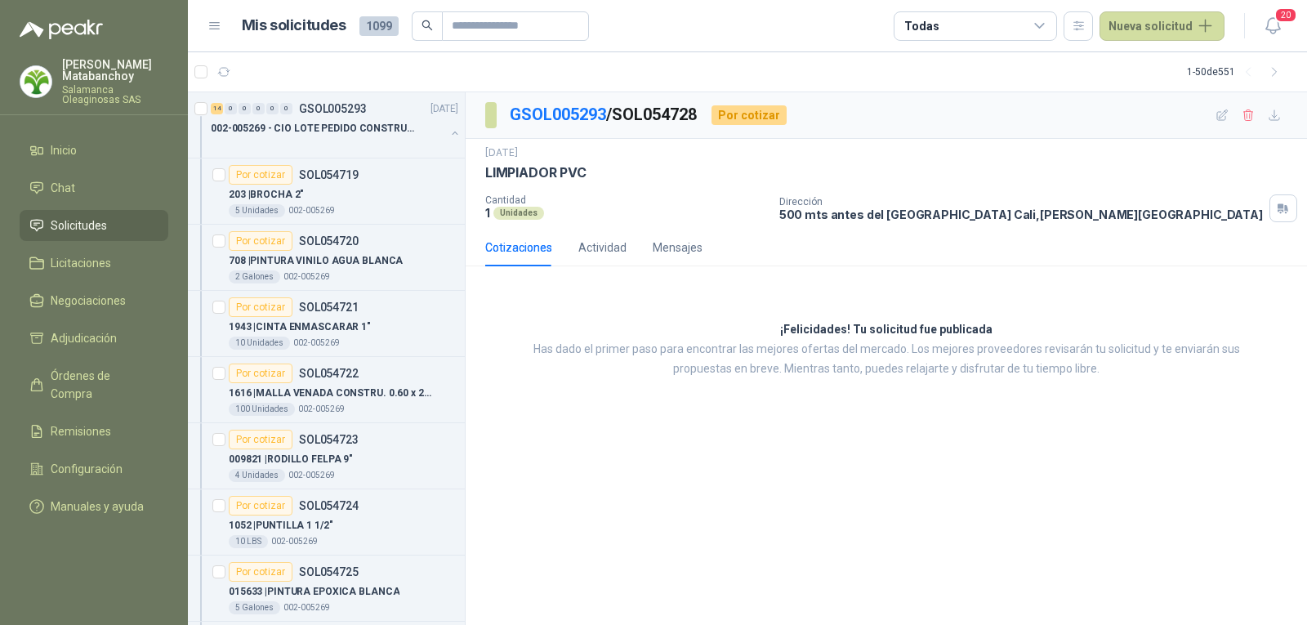
click at [1208, 116] on div "GSOL005293 / SOL054728 Por cotizar" at bounding box center [886, 115] width 841 height 47
click at [1216, 116] on icon "button" at bounding box center [1223, 116] width 14 height 14
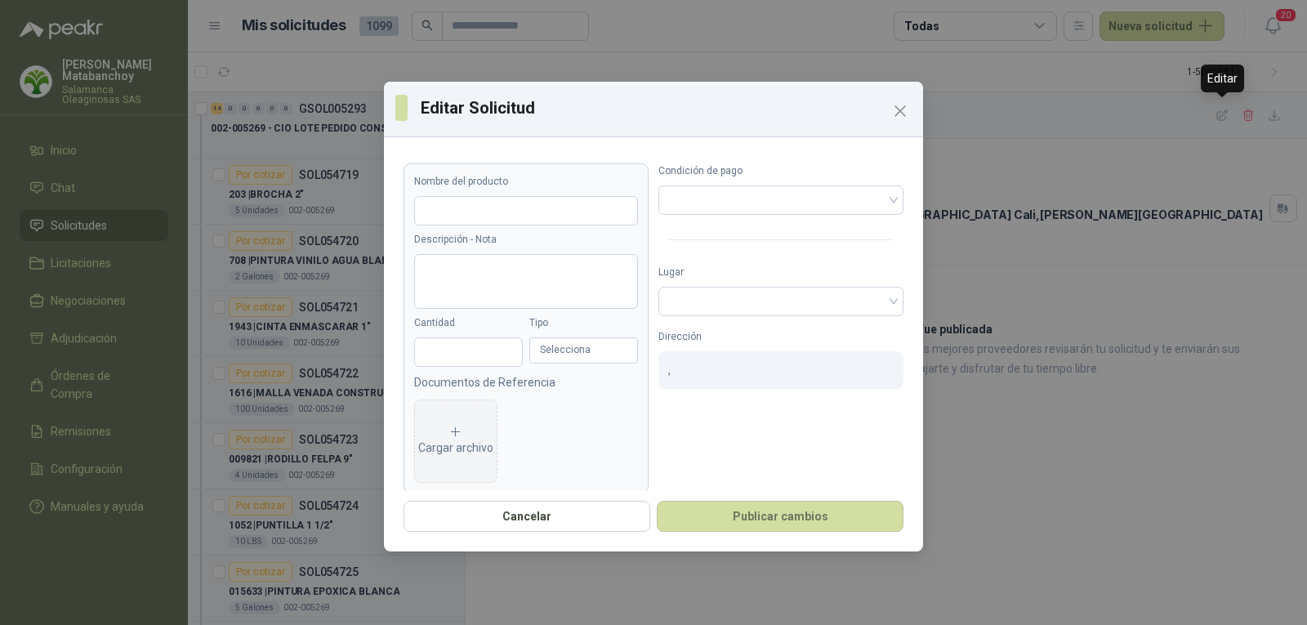
type input "**********"
type input "*"
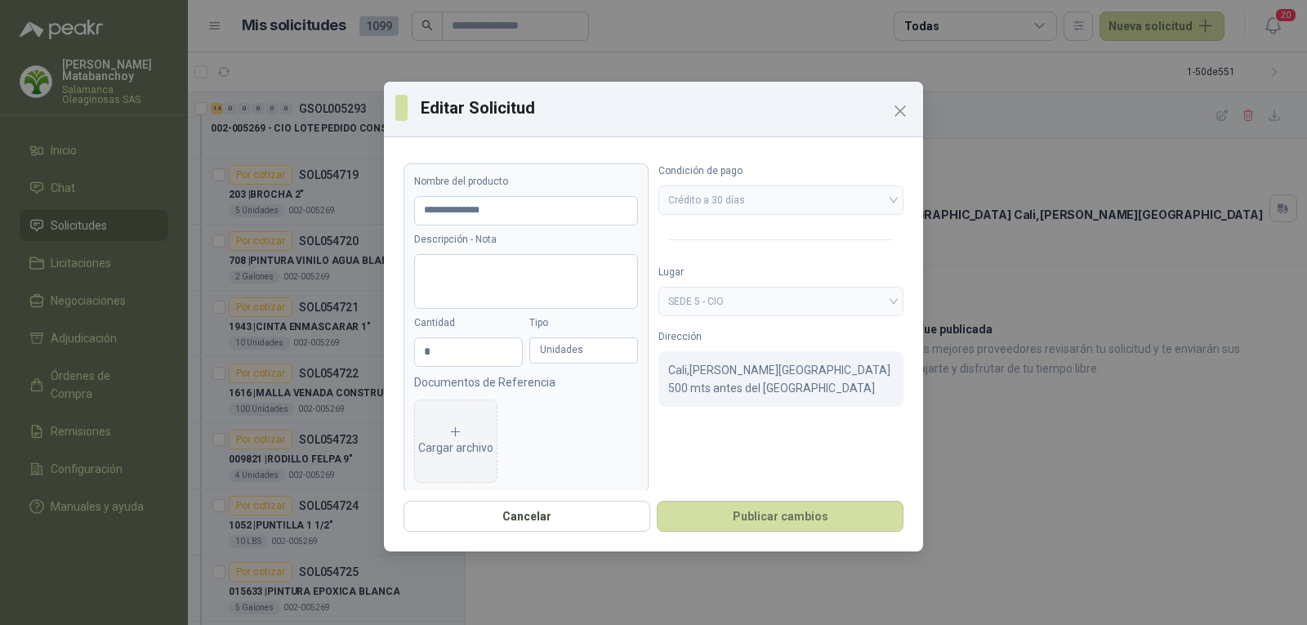
click at [548, 346] on div "Unidades" at bounding box center [583, 350] width 109 height 26
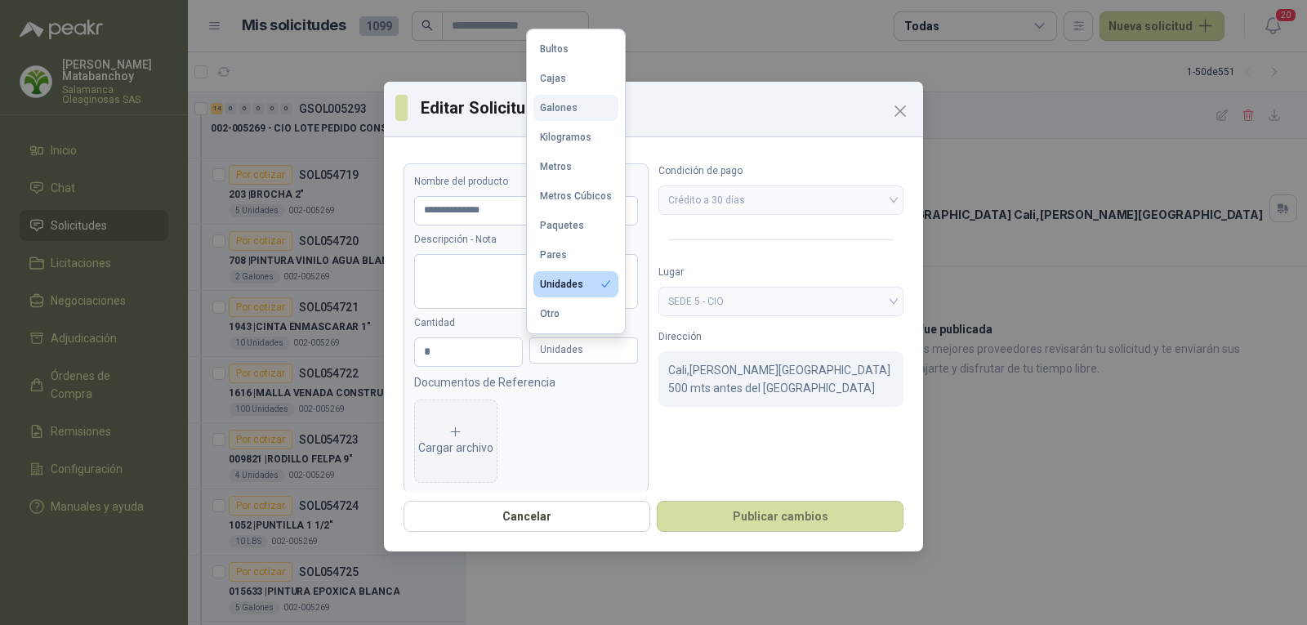
click at [570, 111] on div "Galones" at bounding box center [559, 107] width 38 height 11
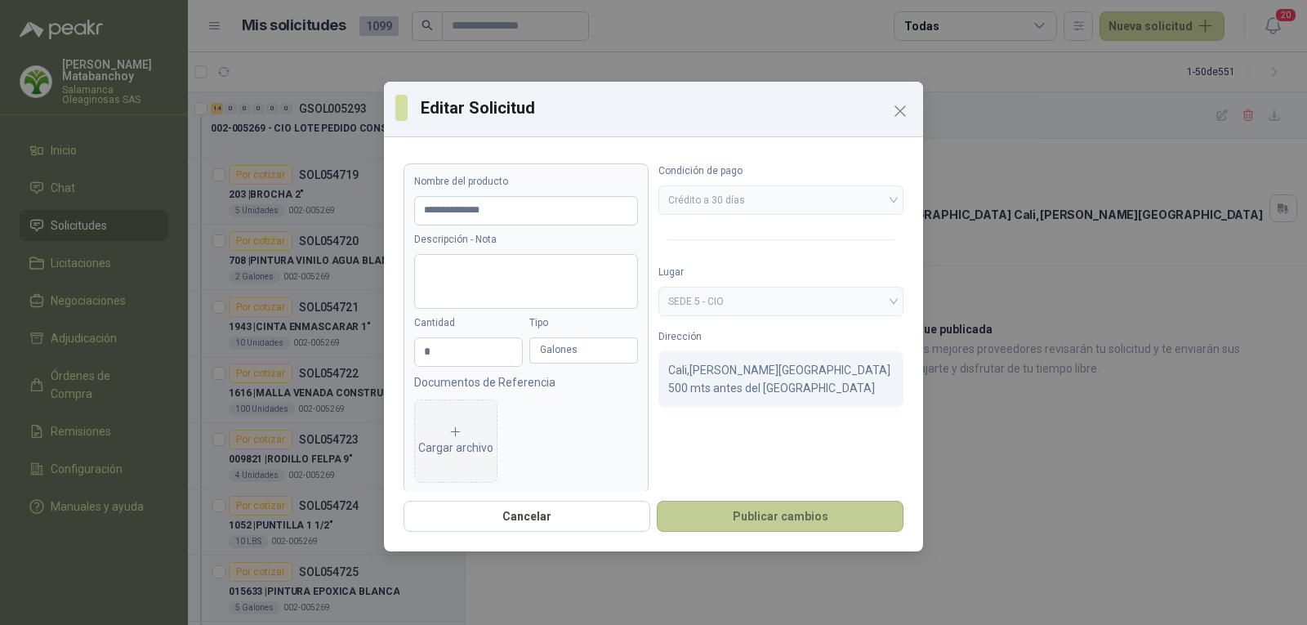
click at [796, 514] on button "Publicar cambios" at bounding box center [780, 516] width 247 height 31
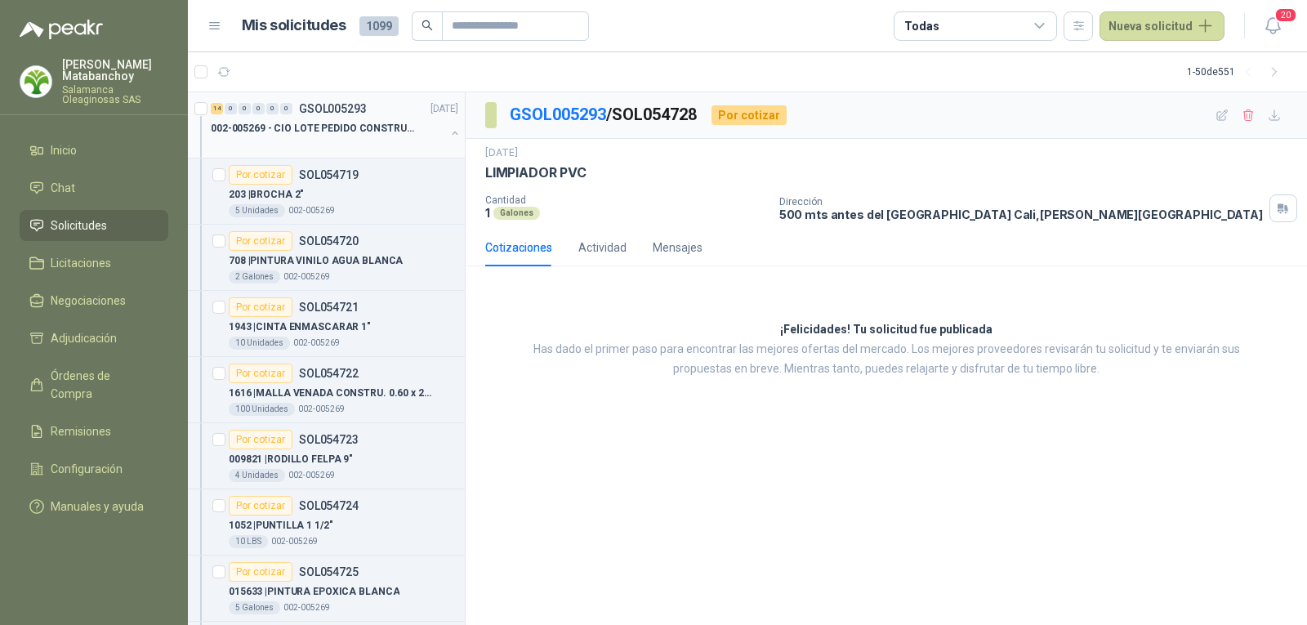
click at [354, 140] on div at bounding box center [328, 144] width 234 height 13
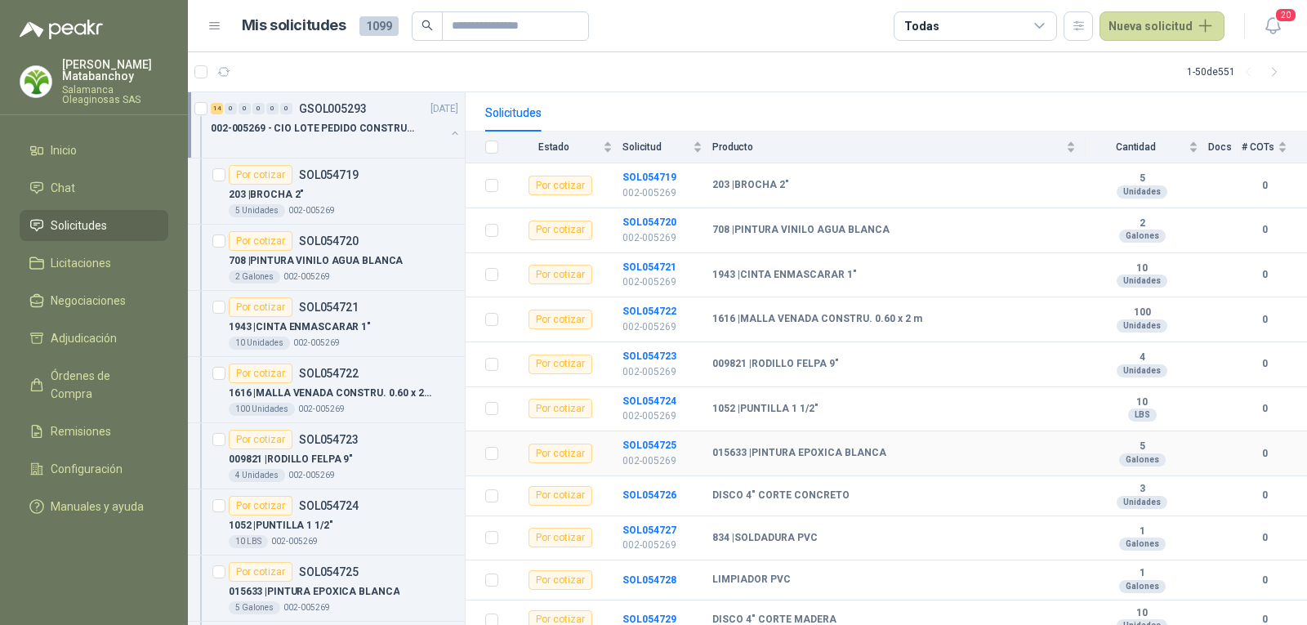
scroll to position [321, 0]
